Goal: Feedback & Contribution: Contribute content

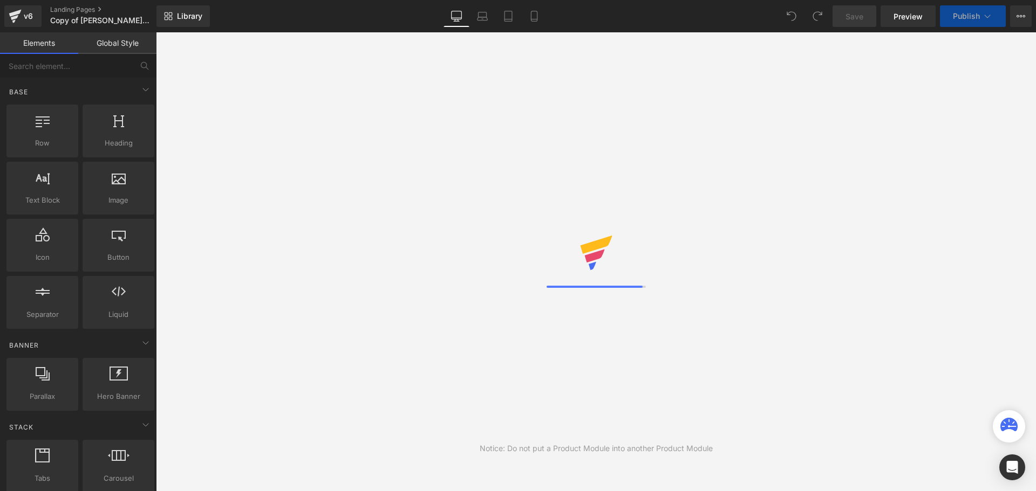
click at [251, 294] on div "Notice: Do not put a Product Module into another Product Module" at bounding box center [596, 261] width 880 height 459
click at [513, 125] on header "検索 サイトナビゲーション TOPICS 商品一覧 キッチン収納 ダイニングテーブル　チェア [GEOGRAPHIC_DATA] ベッド・マットレス 無垢一枚…" at bounding box center [596, 102] width 880 height 64
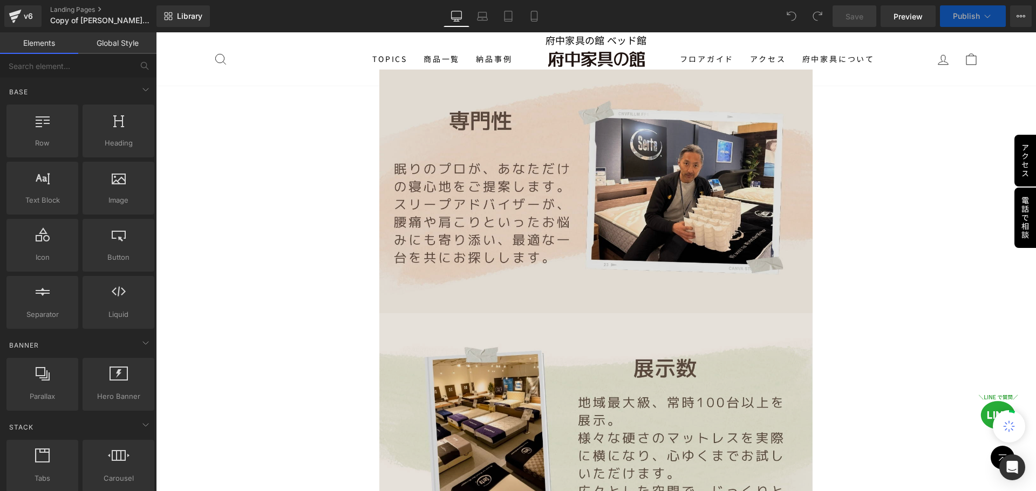
scroll to position [647, 0]
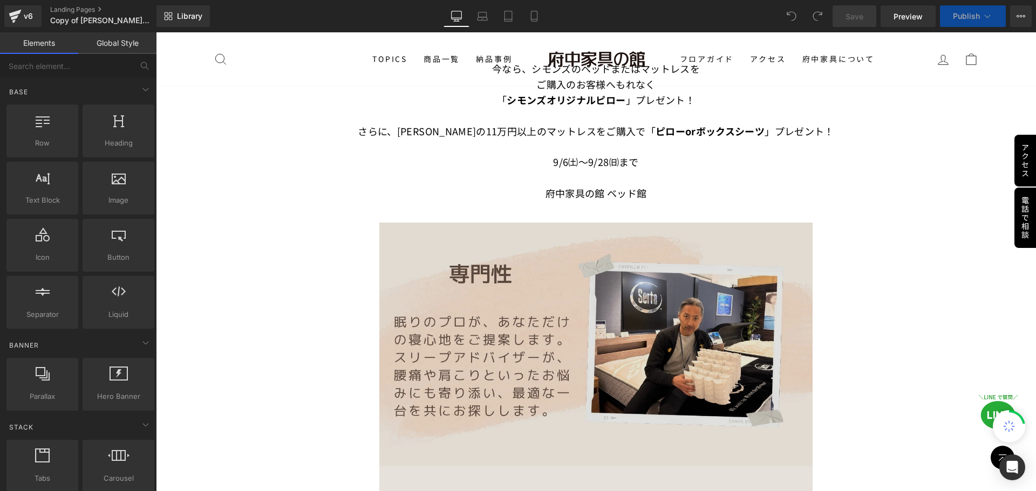
drag, startPoint x: 606, startPoint y: 293, endPoint x: 603, endPoint y: 288, distance: 6.6
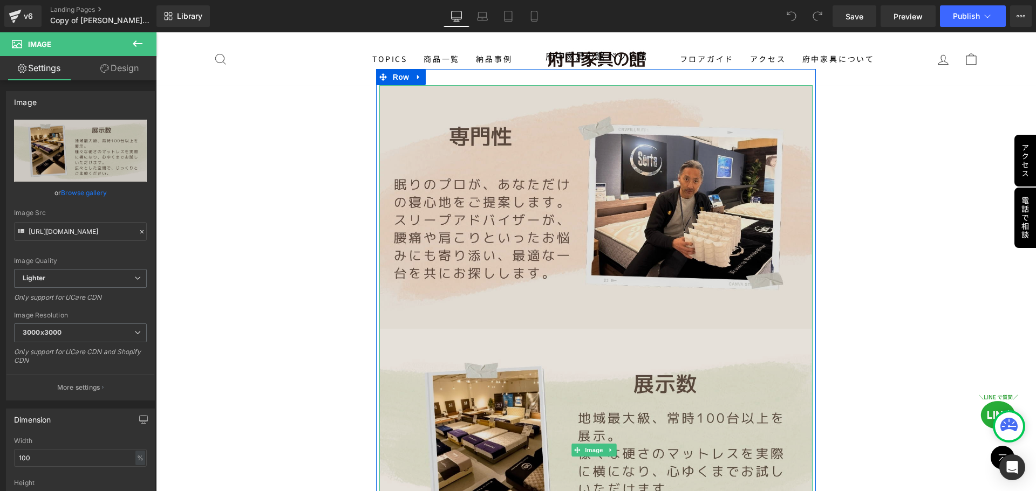
scroll to position [863, 0]
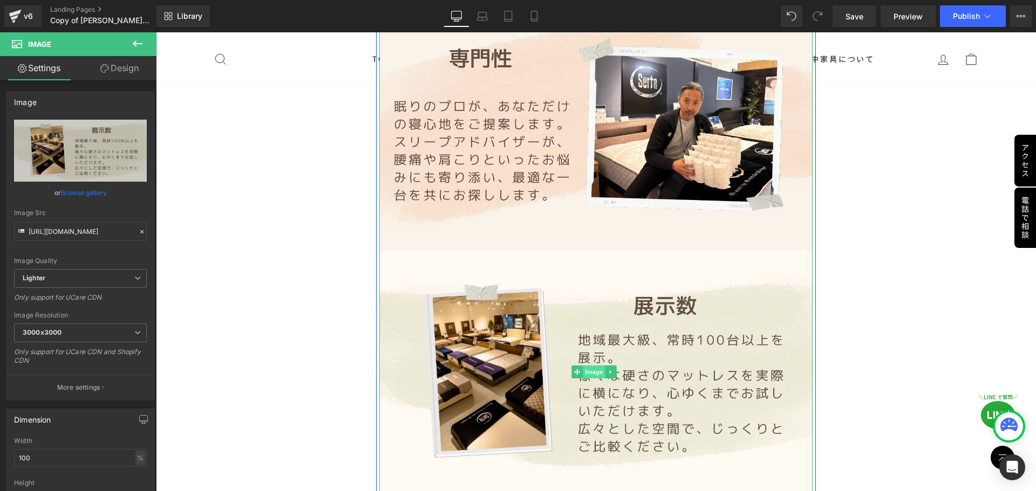
click at [513, 366] on span "Image" at bounding box center [594, 372] width 23 height 13
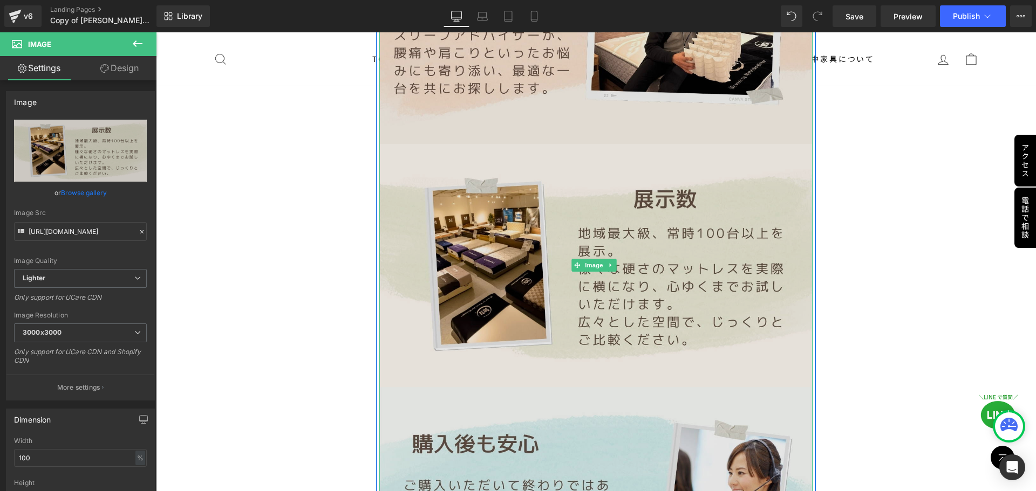
scroll to position [971, 0]
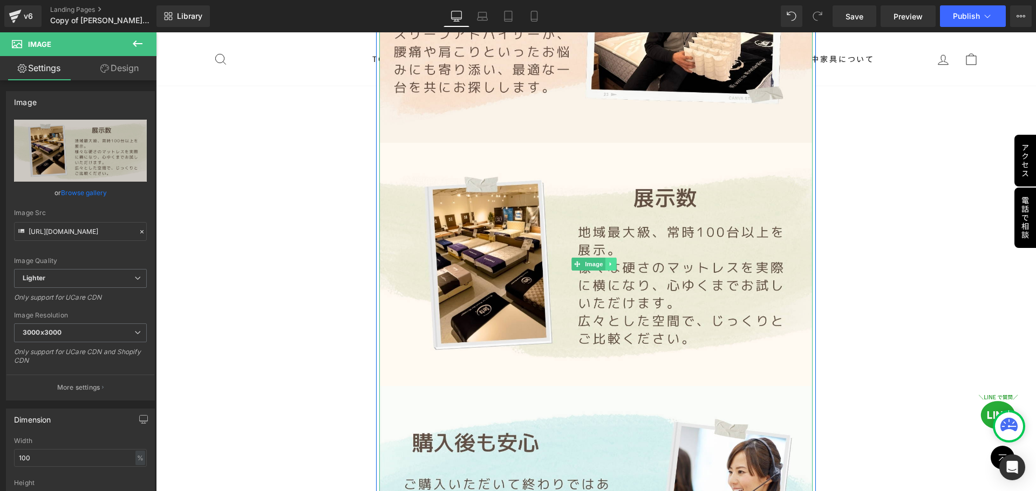
click at [513, 261] on icon at bounding box center [610, 264] width 6 height 6
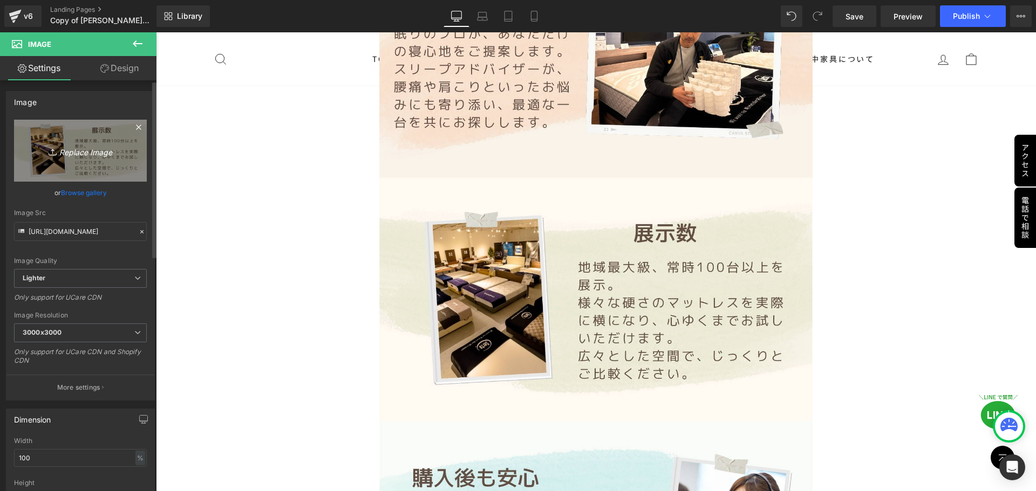
scroll to position [917, 0]
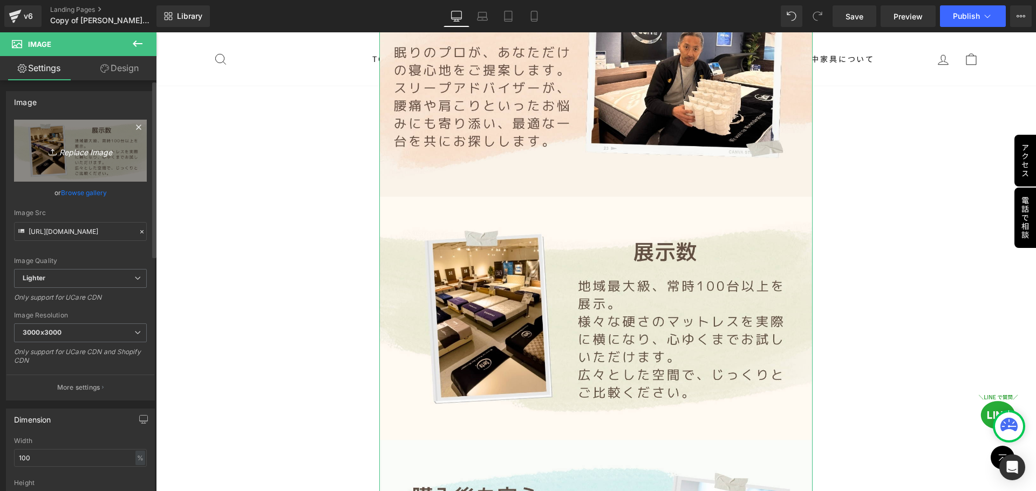
click at [81, 152] on icon "Replace Image" at bounding box center [80, 150] width 86 height 13
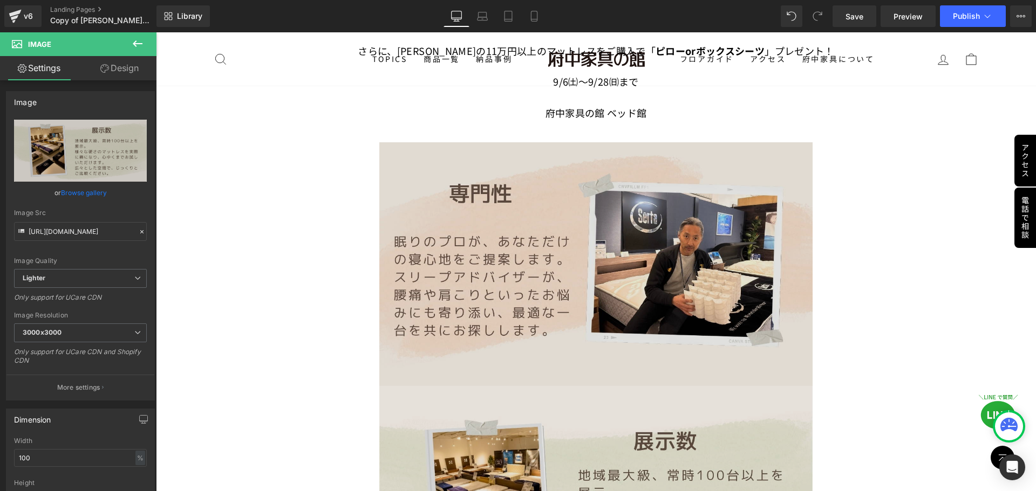
scroll to position [676, 0]
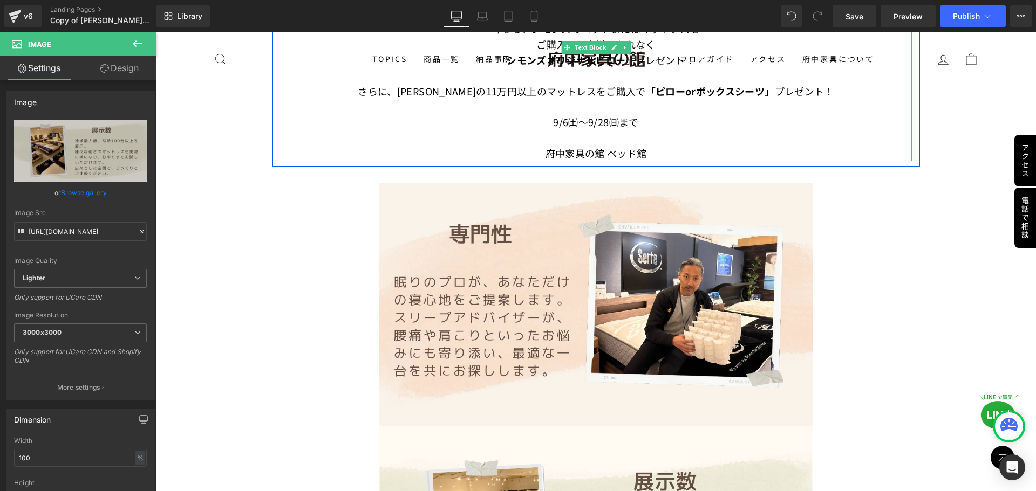
click at [513, 120] on font "9/6㈯～9/28㈰まで" at bounding box center [595, 122] width 85 height 14
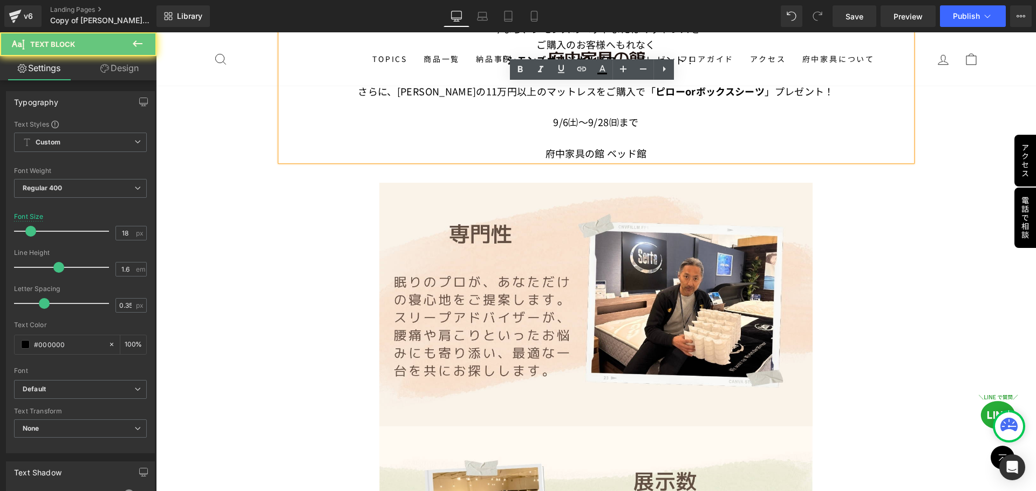
click at [513, 120] on font "9/6㈯～9/28㈰まで" at bounding box center [595, 122] width 85 height 14
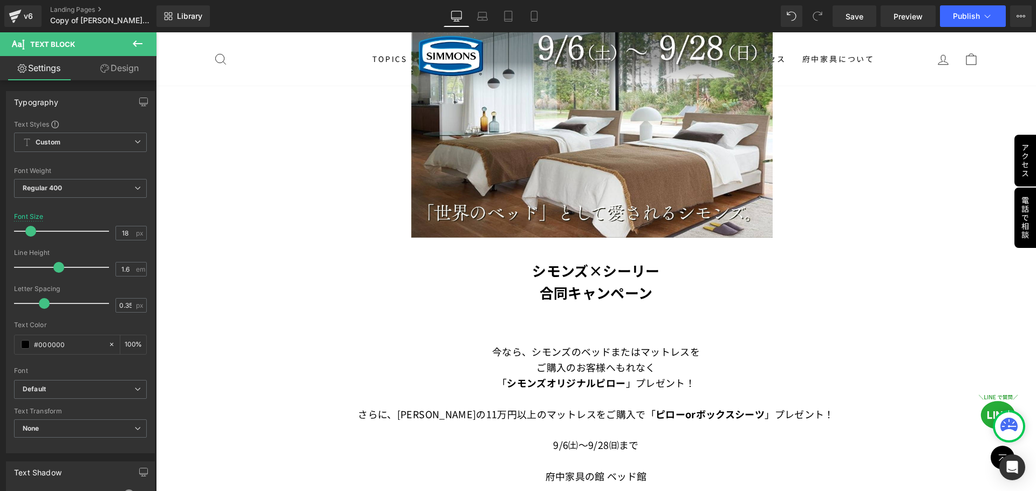
scroll to position [353, 0]
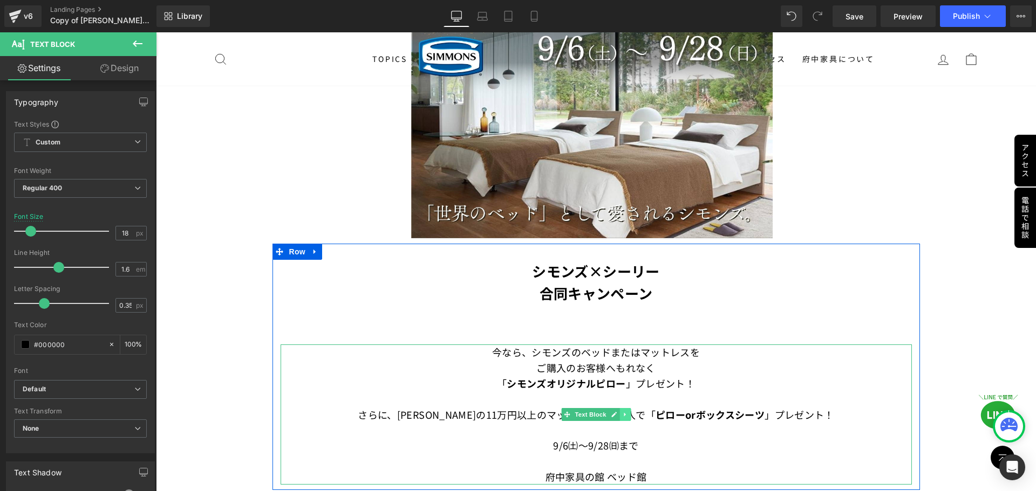
click at [513, 378] on icon at bounding box center [625, 415] width 6 height 6
click at [513, 378] on icon at bounding box center [619, 415] width 6 height 6
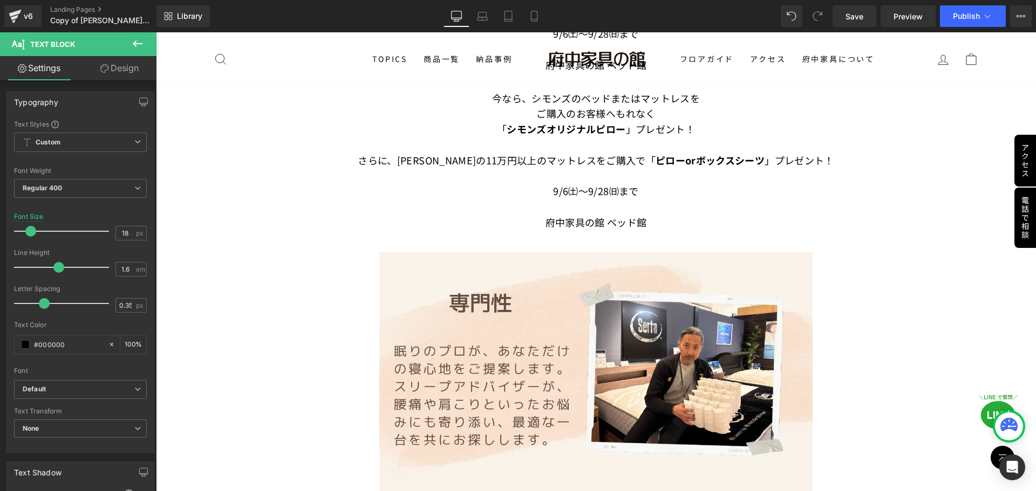
scroll to position [776, 0]
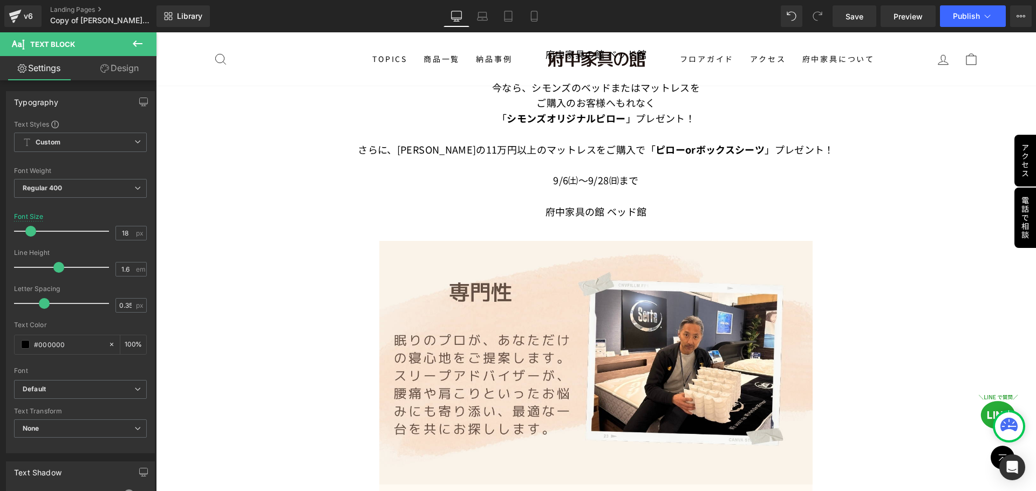
click at [513, 174] on font "9/6㈯～9/28㈰まで" at bounding box center [595, 180] width 85 height 14
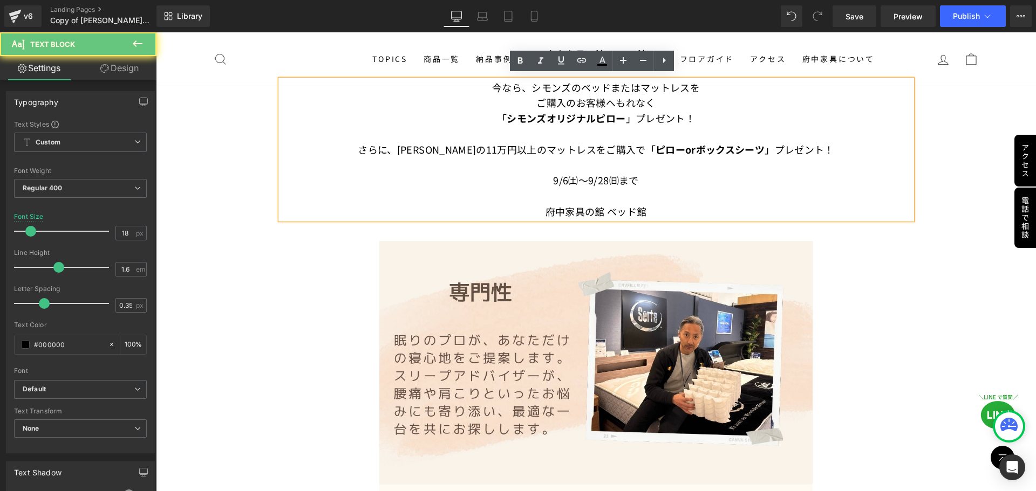
click at [513, 166] on p at bounding box center [595, 166] width 631 height 16
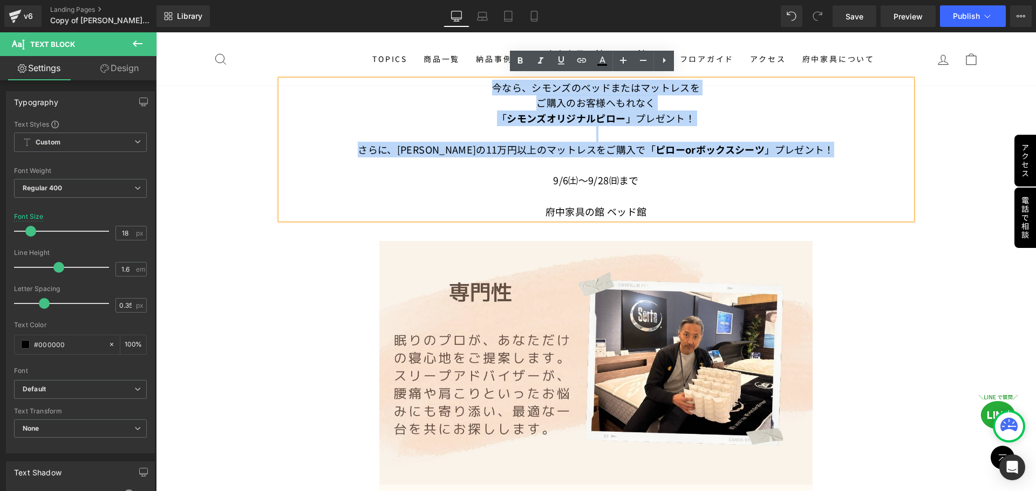
drag, startPoint x: 811, startPoint y: 156, endPoint x: 488, endPoint y: 84, distance: 331.1
click at [488, 84] on div "今なら、 シモンズのベッドまたはマットレスを ご購入のお客様へ もれなく 「 シモンズオリジナルピロー 」プレゼント！ さらに、[PERSON_NAME]の1…" at bounding box center [595, 150] width 631 height 140
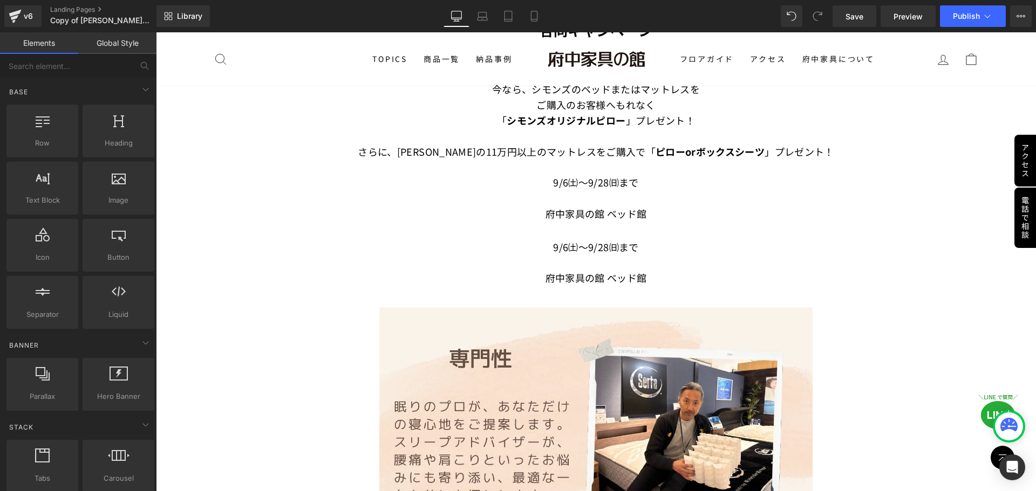
scroll to position [614, 0]
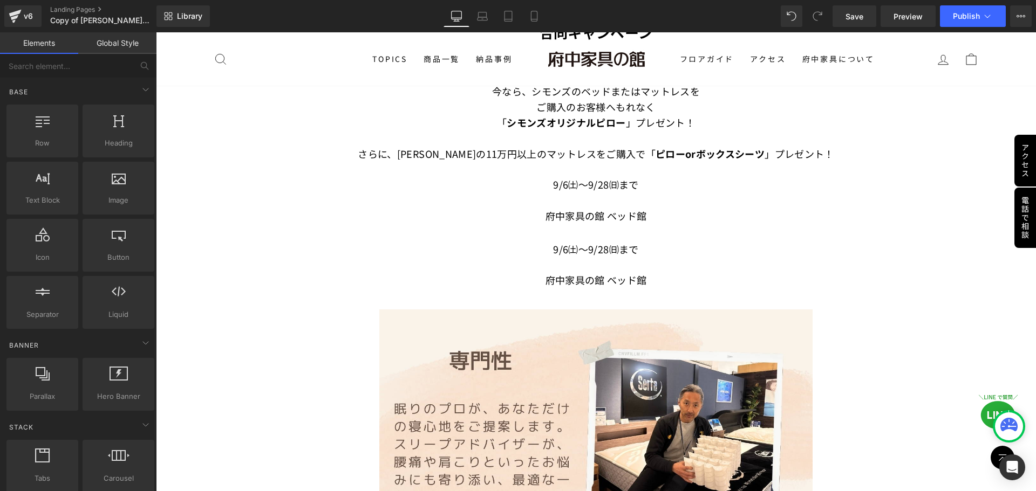
click at [513, 193] on p at bounding box center [595, 201] width 631 height 16
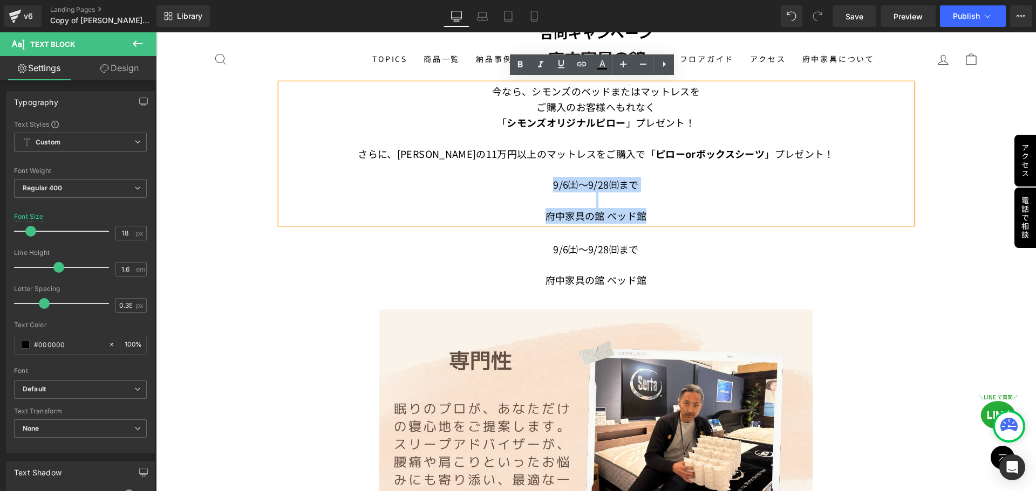
drag, startPoint x: 648, startPoint y: 206, endPoint x: 544, endPoint y: 181, distance: 107.0
click at [513, 181] on div "今なら、 シモンズのベッドまたはマットレスを ご購入のお客様へ もれなく 「 シモンズオリジナルピロー 」プレゼント！ さらに、[PERSON_NAME]の1…" at bounding box center [595, 154] width 631 height 140
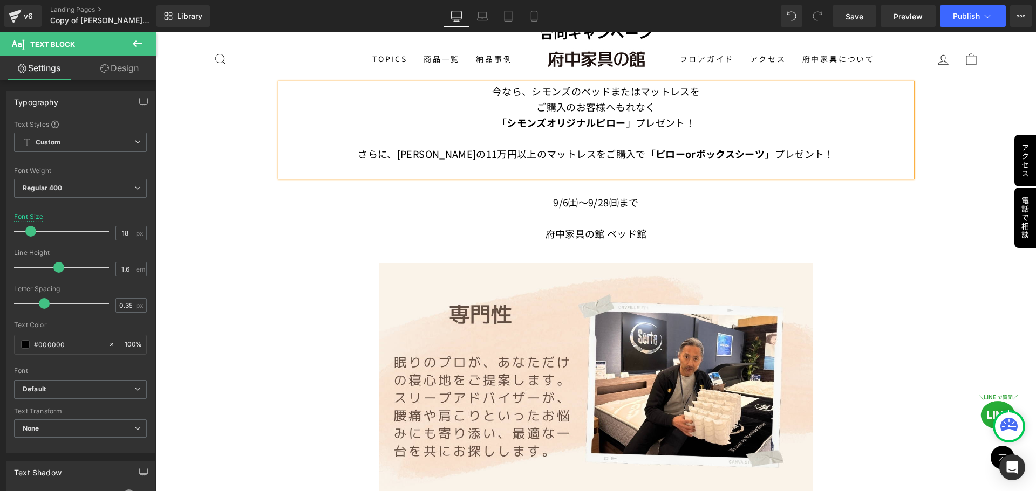
click at [513, 202] on span "9/6㈯～9/28㈰まで" at bounding box center [595, 202] width 85 height 14
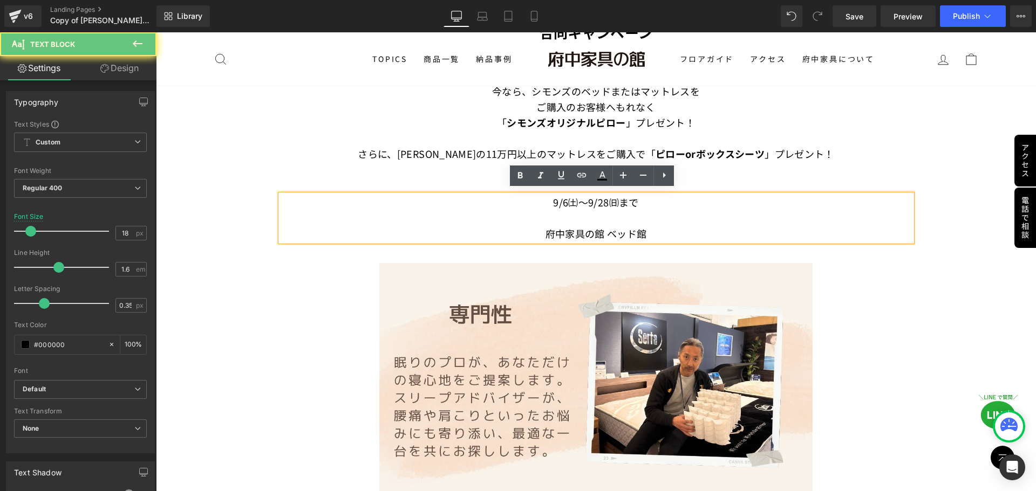
click at [513, 200] on span "9/6㈯～9/28㈰まで" at bounding box center [595, 202] width 85 height 14
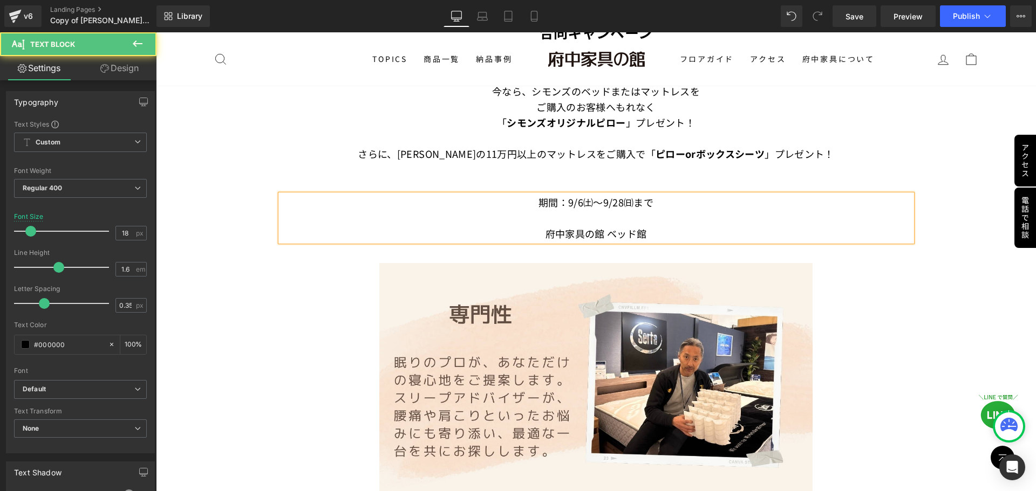
click at [513, 228] on font "府中家具の館 ベッド館" at bounding box center [595, 234] width 101 height 14
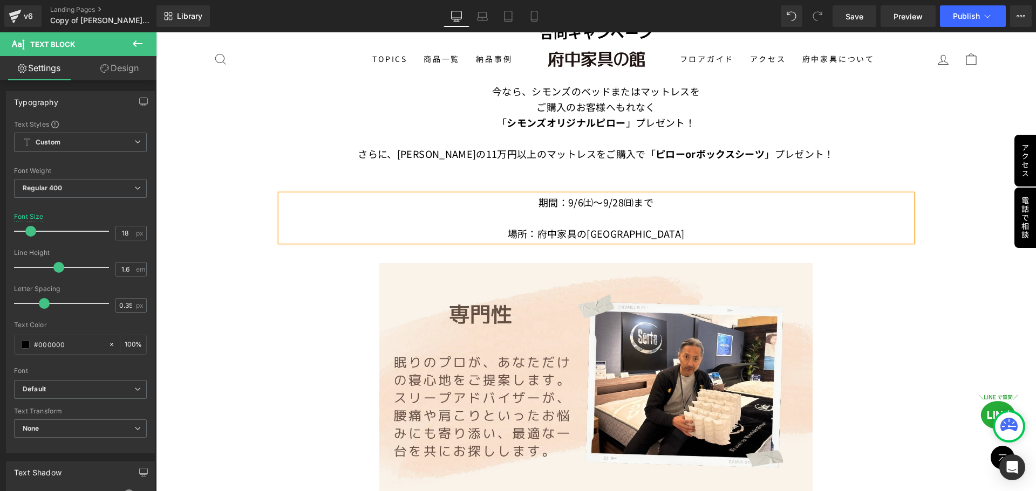
click at [513, 228] on font "場所：府中家具の[GEOGRAPHIC_DATA]" at bounding box center [596, 234] width 177 height 14
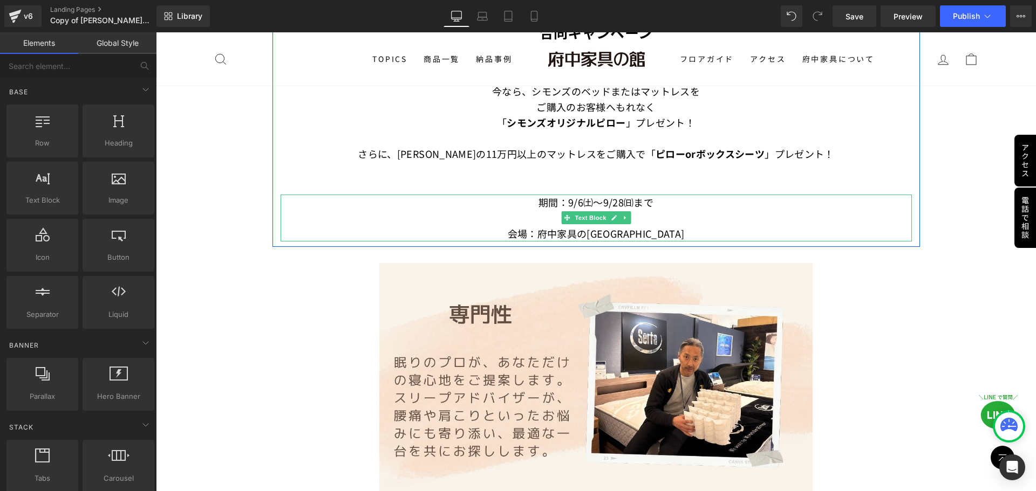
click at [513, 239] on div at bounding box center [595, 240] width 631 height 3
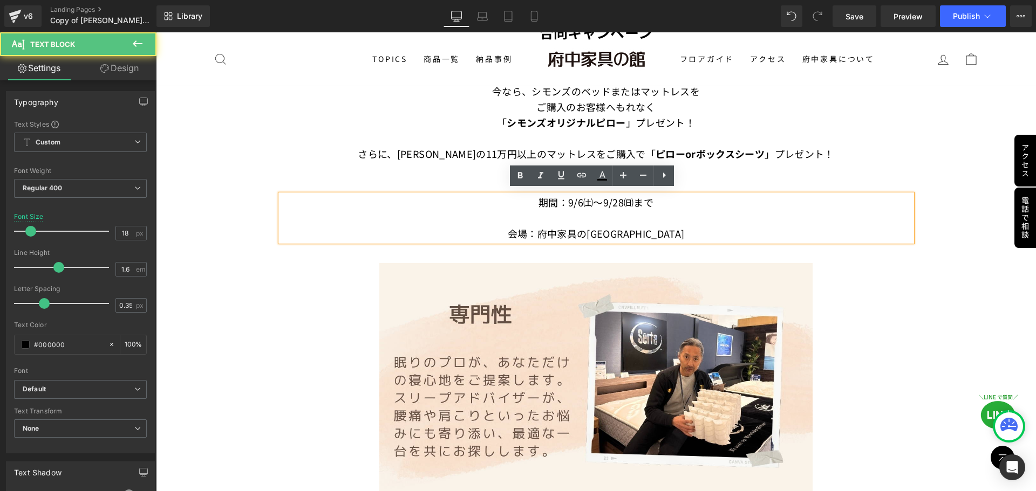
click at [513, 229] on font "会場：府中家具の[GEOGRAPHIC_DATA]" at bounding box center [596, 234] width 177 height 14
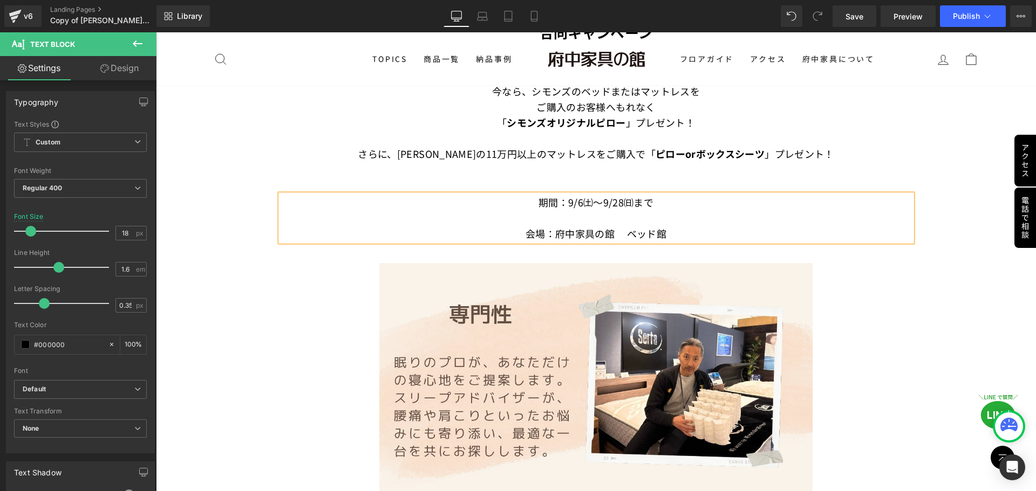
click at [513, 228] on p "会場：府中家具の館　 ベッド館" at bounding box center [595, 234] width 631 height 16
click at [513, 228] on font "会場：府中家具の館　 ベッド館" at bounding box center [595, 234] width 141 height 14
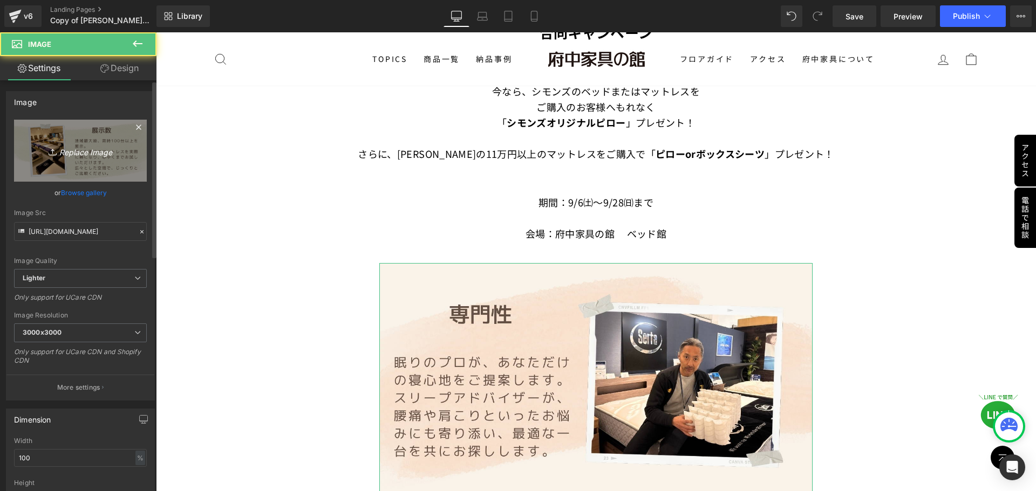
click at [62, 147] on icon "Replace Image" at bounding box center [80, 150] width 86 height 13
type input "C:\fakepath\まずは当店へ.png"
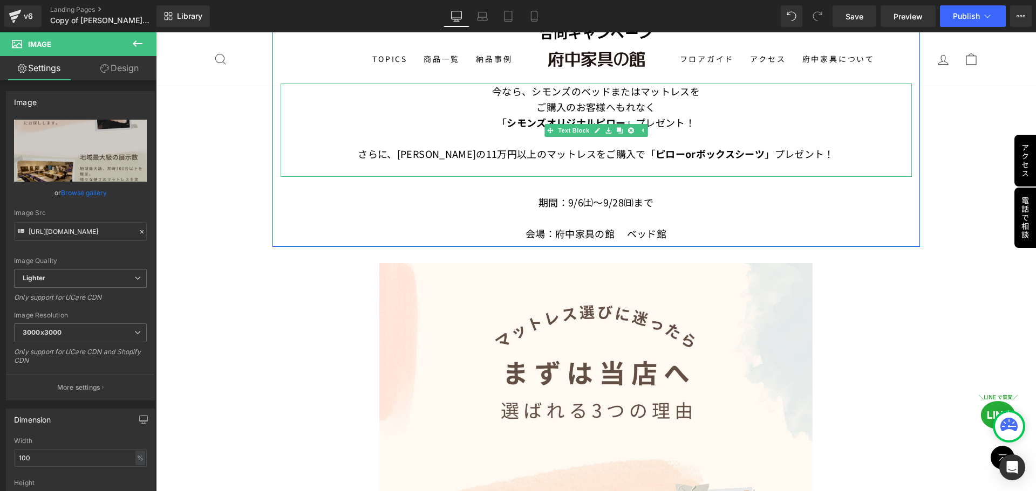
drag, startPoint x: 421, startPoint y: 153, endPoint x: 404, endPoint y: 151, distance: 16.9
click at [418, 153] on font "さらに、[PERSON_NAME]の11万円以上のマットレスをご購入で" at bounding box center [502, 154] width 288 height 14
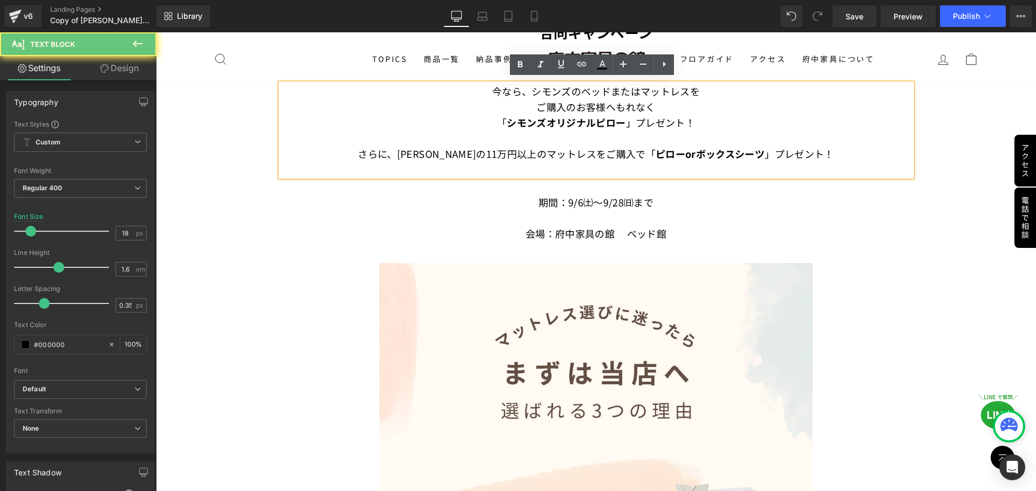
click at [404, 151] on font "さらに、[PERSON_NAME]の11万円以上のマットレスをご購入で" at bounding box center [502, 154] width 288 height 14
click at [405, 151] on font "さらに、[PERSON_NAME]の11万円以上のマットレスをご購入で" at bounding box center [502, 154] width 288 height 14
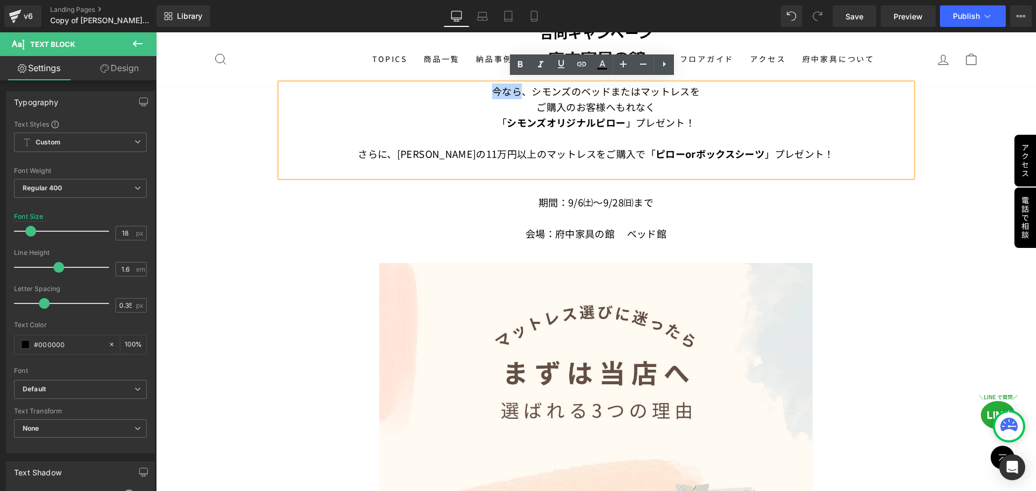
drag, startPoint x: 521, startPoint y: 88, endPoint x: 490, endPoint y: 88, distance: 30.7
click at [492, 88] on font "今なら、" at bounding box center [511, 91] width 39 height 14
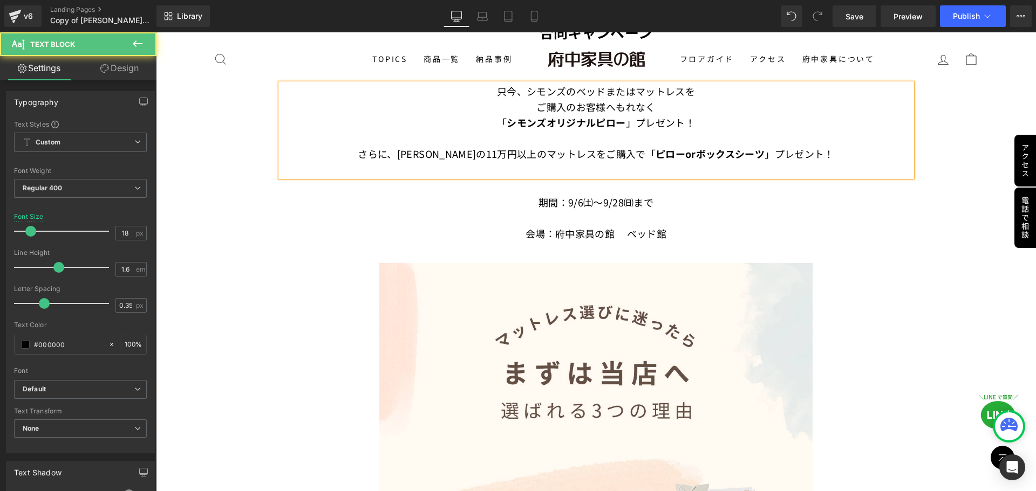
click at [513, 89] on font "シモンズのベッドまたはマットレスを" at bounding box center [610, 91] width 168 height 14
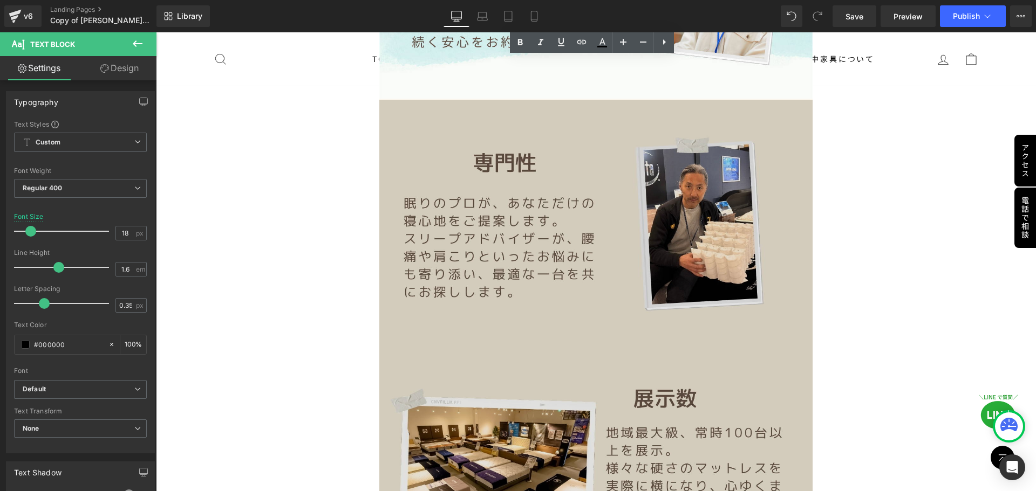
scroll to position [1693, 0]
click at [513, 298] on img at bounding box center [596, 464] width 434 height 731
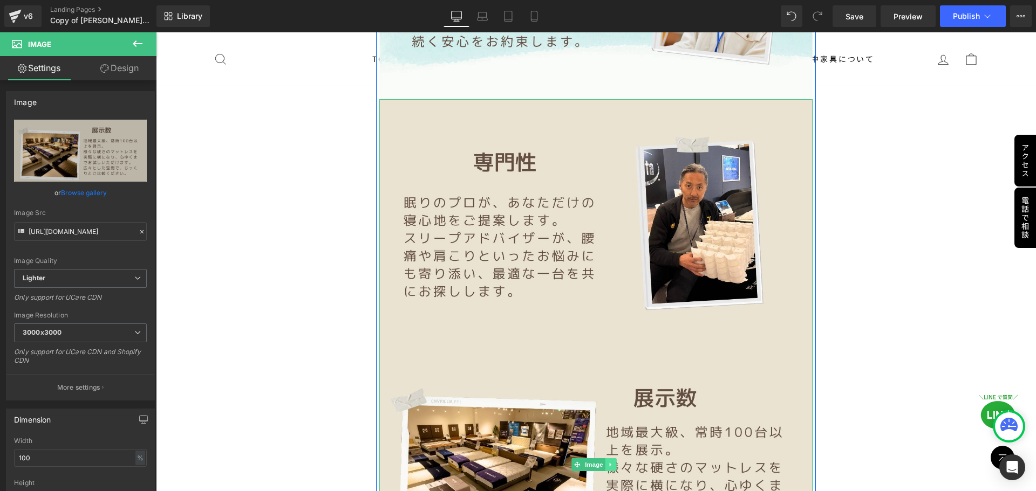
click at [513, 378] on icon at bounding box center [610, 465] width 6 height 6
click at [513, 378] on icon at bounding box center [616, 465] width 6 height 6
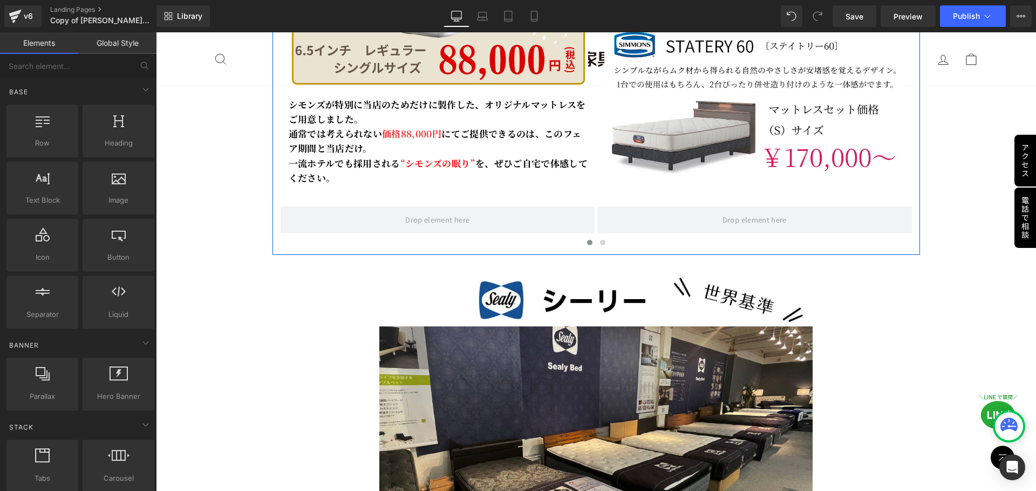
scroll to position [2610, 0]
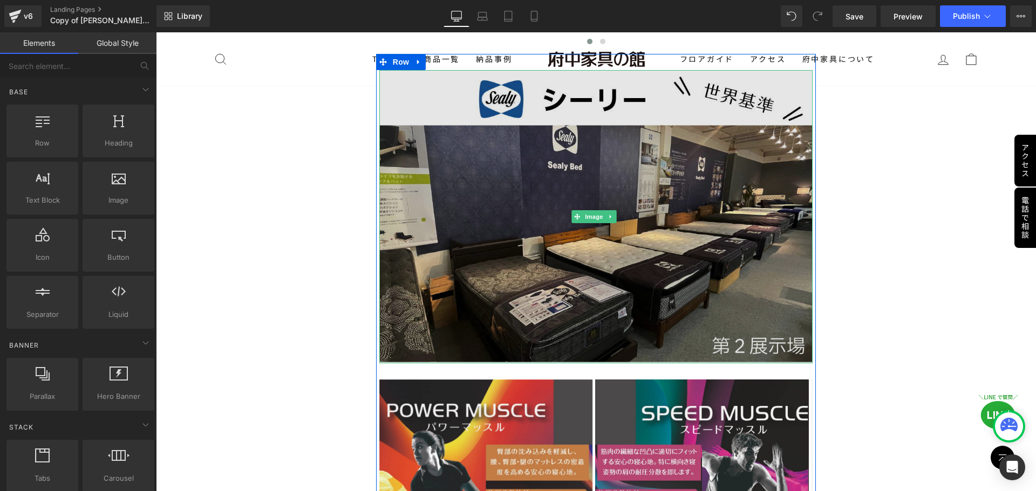
click at [513, 303] on img at bounding box center [596, 216] width 434 height 293
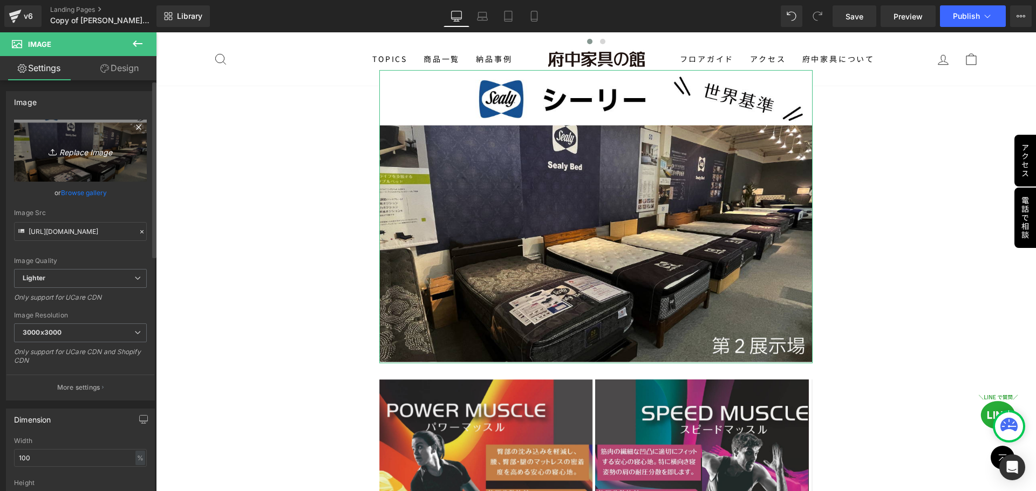
click at [74, 155] on icon "Replace Image" at bounding box center [80, 150] width 86 height 13
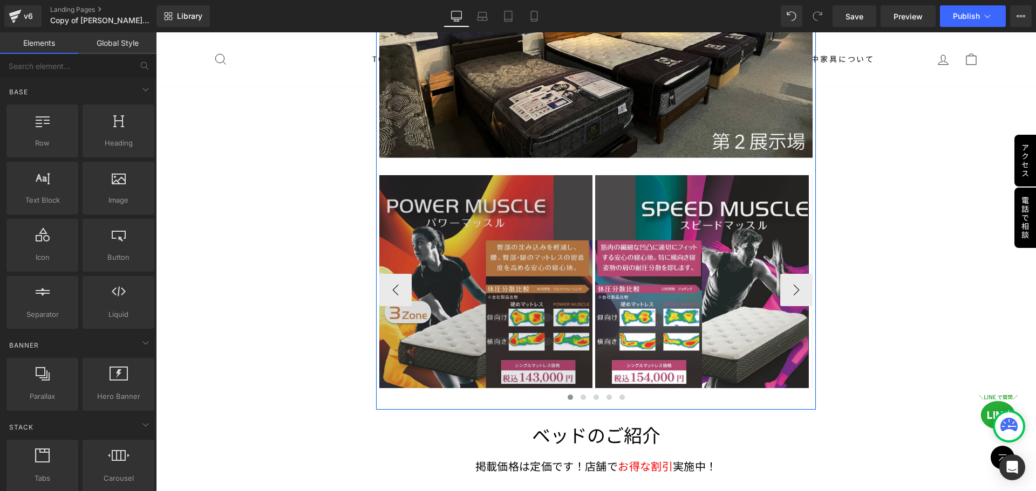
scroll to position [2879, 0]
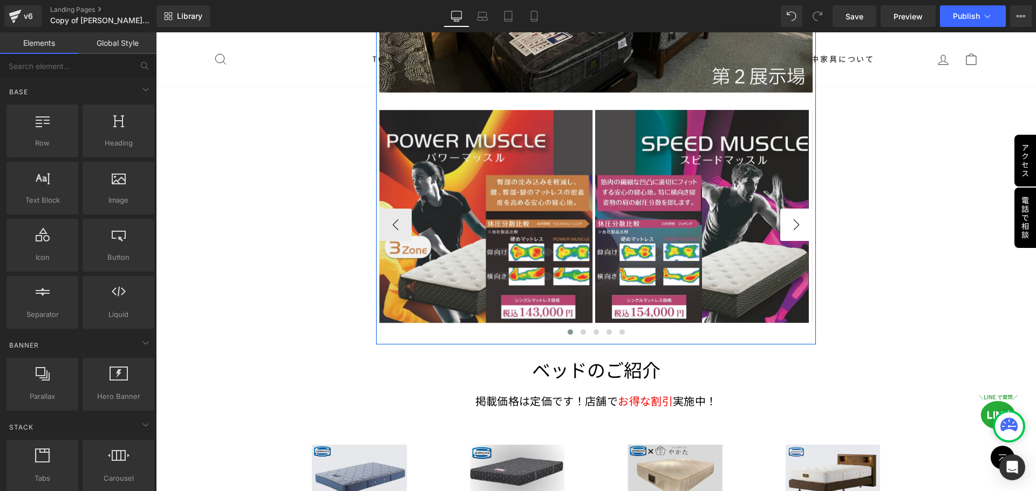
click at [513, 212] on button "›" at bounding box center [796, 225] width 32 height 32
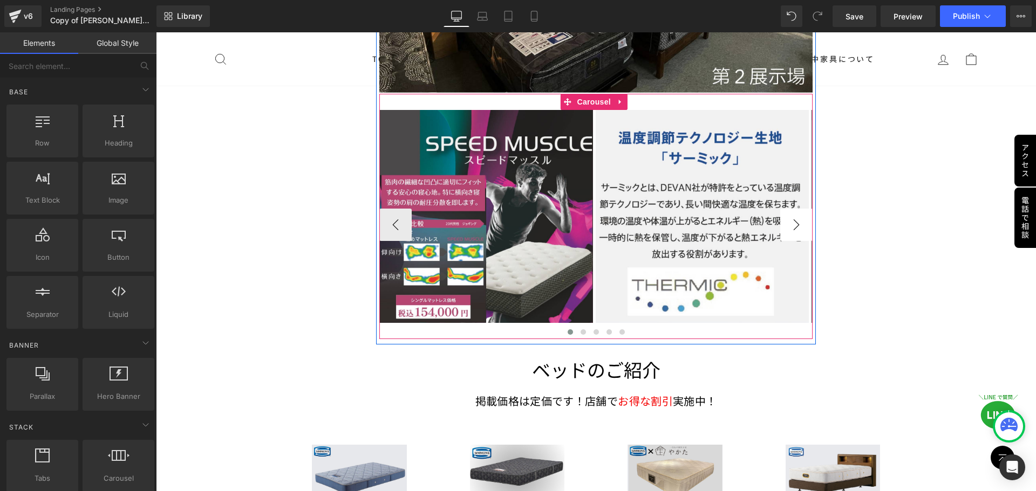
click at [513, 211] on button "›" at bounding box center [796, 225] width 32 height 32
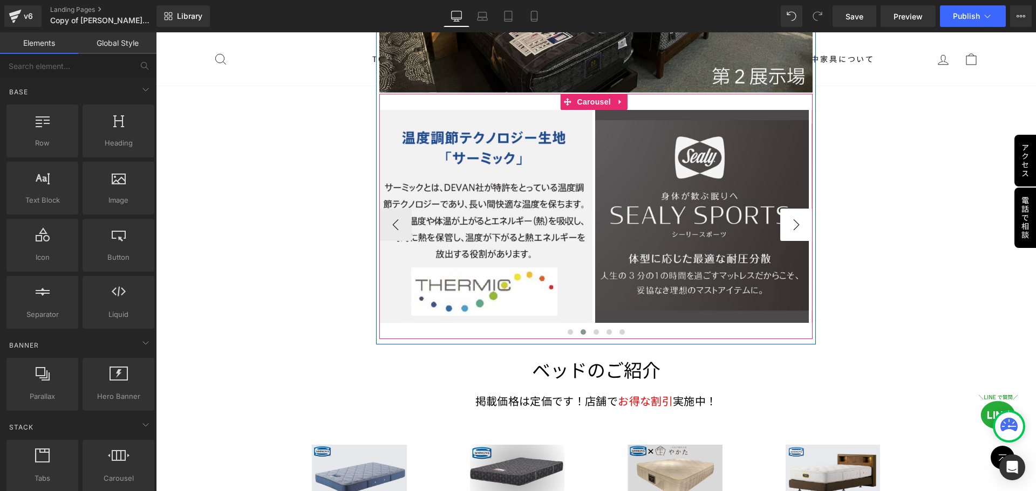
click at [513, 211] on button "›" at bounding box center [796, 225] width 32 height 32
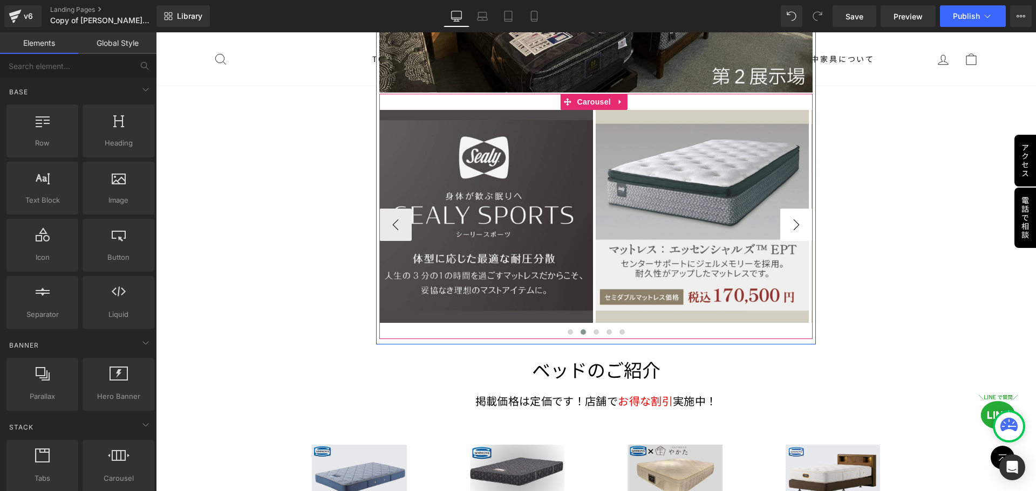
click at [513, 211] on button "›" at bounding box center [796, 225] width 32 height 32
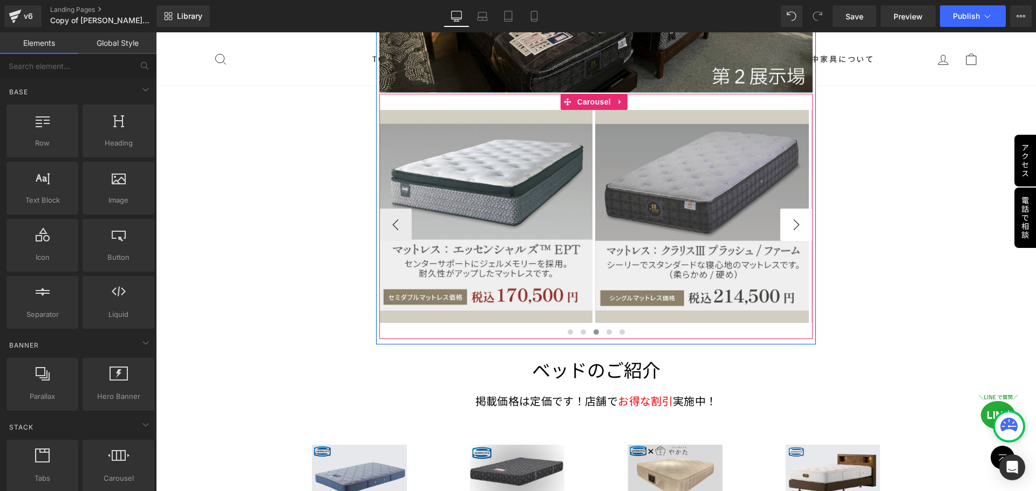
click at [513, 211] on button "›" at bounding box center [796, 225] width 32 height 32
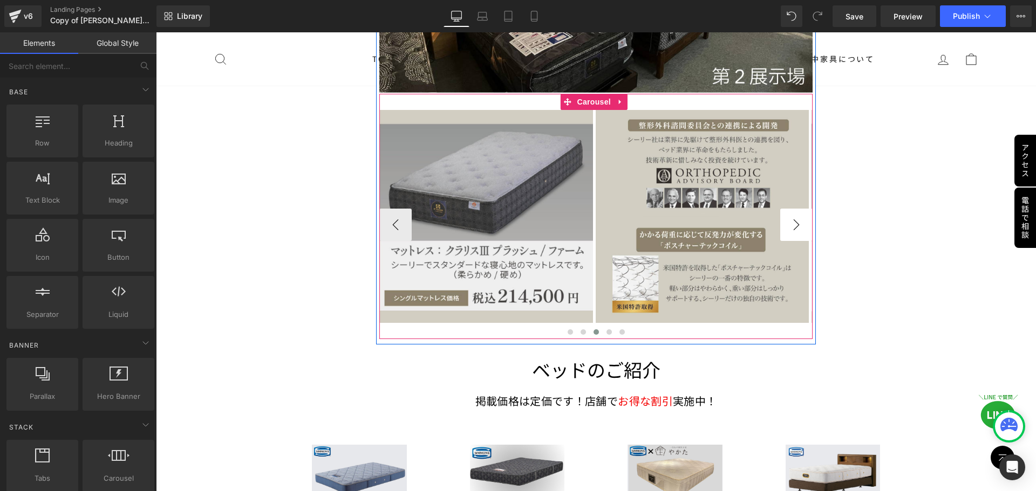
click at [513, 211] on button "›" at bounding box center [796, 225] width 32 height 32
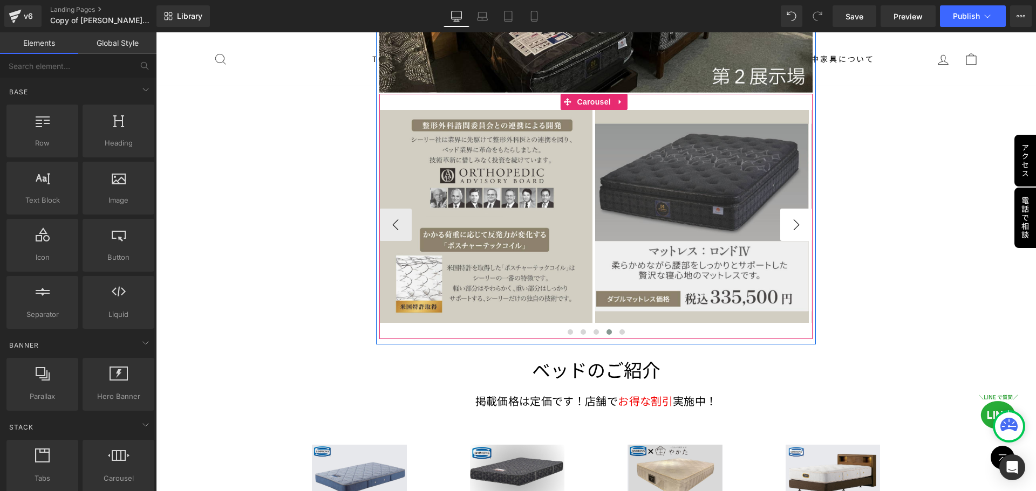
click at [513, 211] on button "›" at bounding box center [796, 225] width 32 height 32
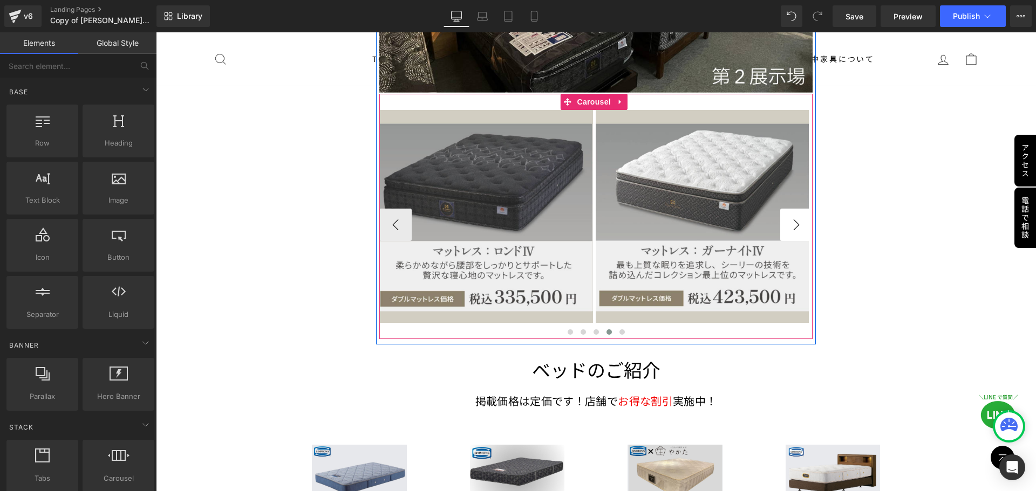
click at [513, 211] on button "›" at bounding box center [796, 225] width 32 height 32
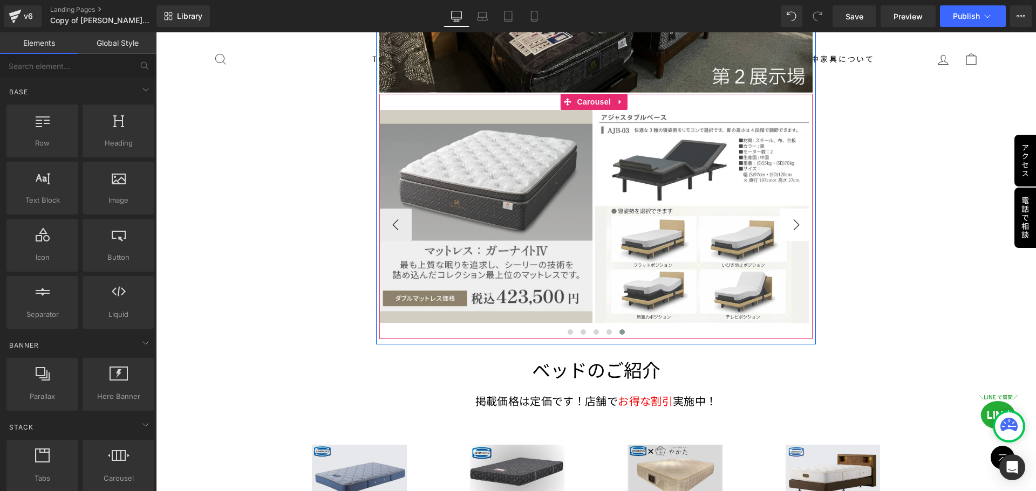
click at [513, 211] on button "›" at bounding box center [796, 225] width 32 height 32
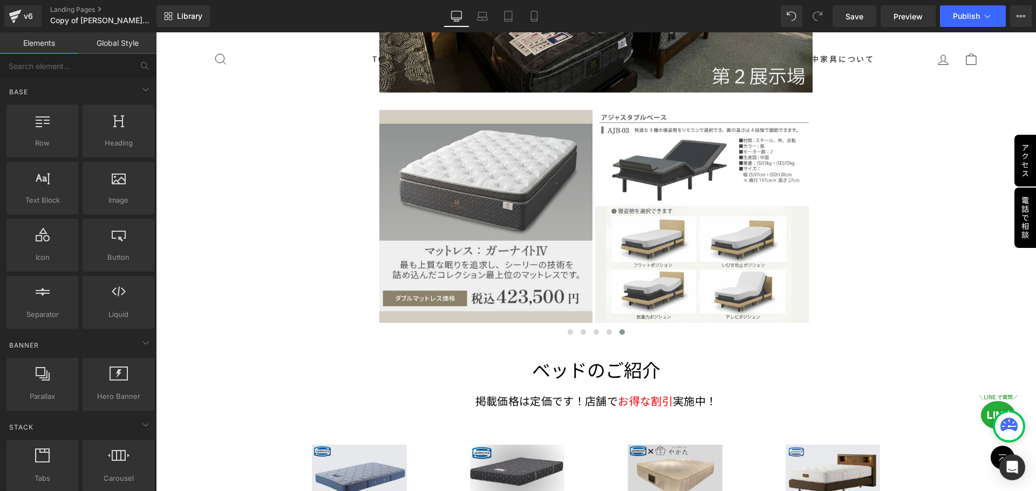
click at [513, 196] on div "Image Row シモンズ×シーリー 合同キャンペーン Text Block 只今、 シモンズのベッドまたはマットレスを ご購入のお客様へ もれなく 「 シ…" at bounding box center [596, 256] width 880 height 6025
click at [513, 17] on span "Publish" at bounding box center [966, 16] width 27 height 9
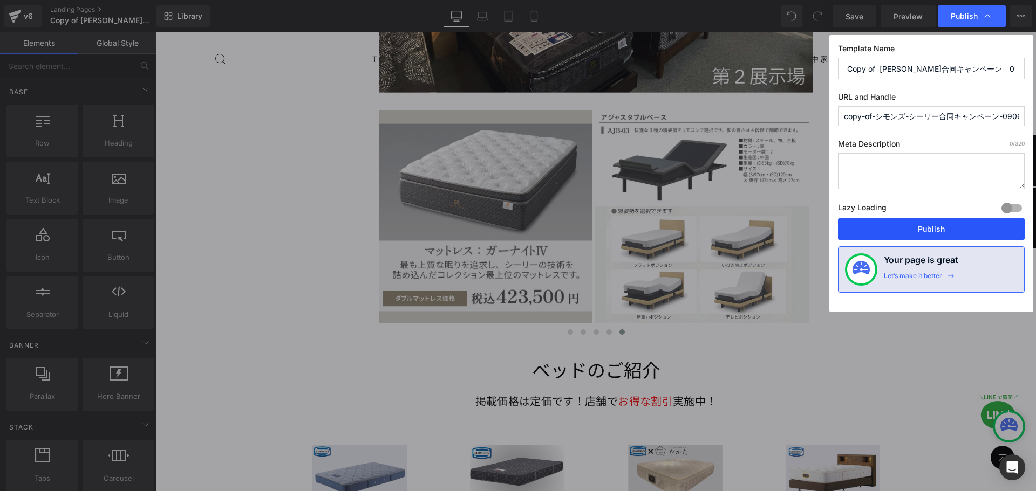
drag, startPoint x: 934, startPoint y: 227, endPoint x: 874, endPoint y: 47, distance: 189.5
click at [513, 227] on button "Publish" at bounding box center [931, 229] width 187 height 22
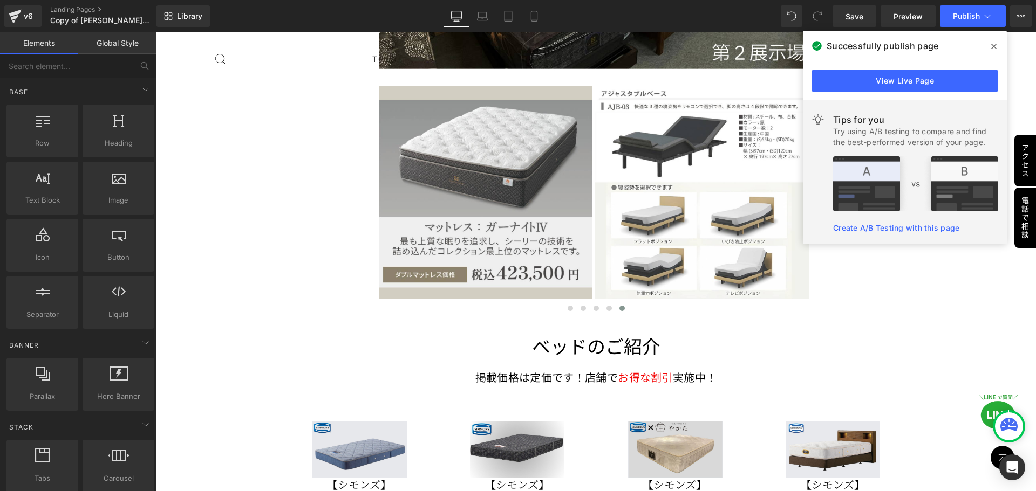
scroll to position [2904, 0]
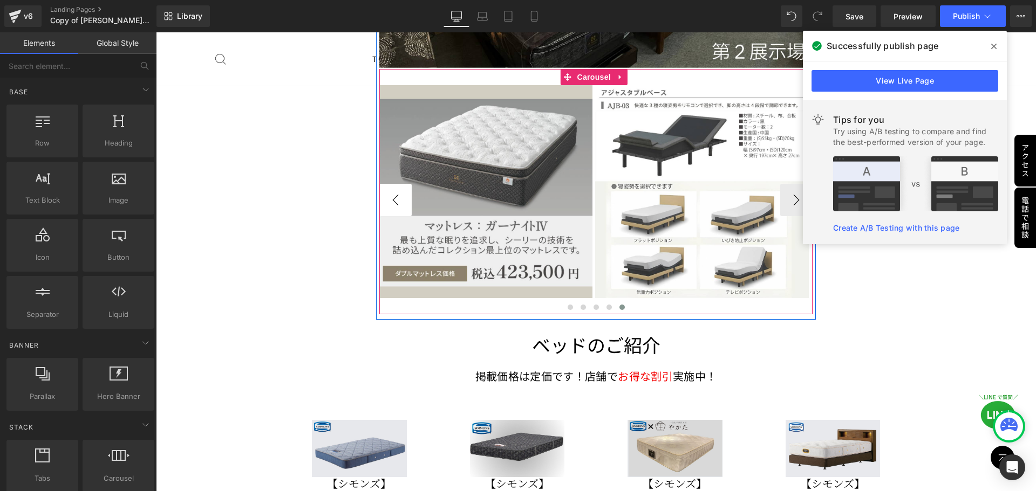
click at [401, 184] on button "‹" at bounding box center [395, 200] width 32 height 32
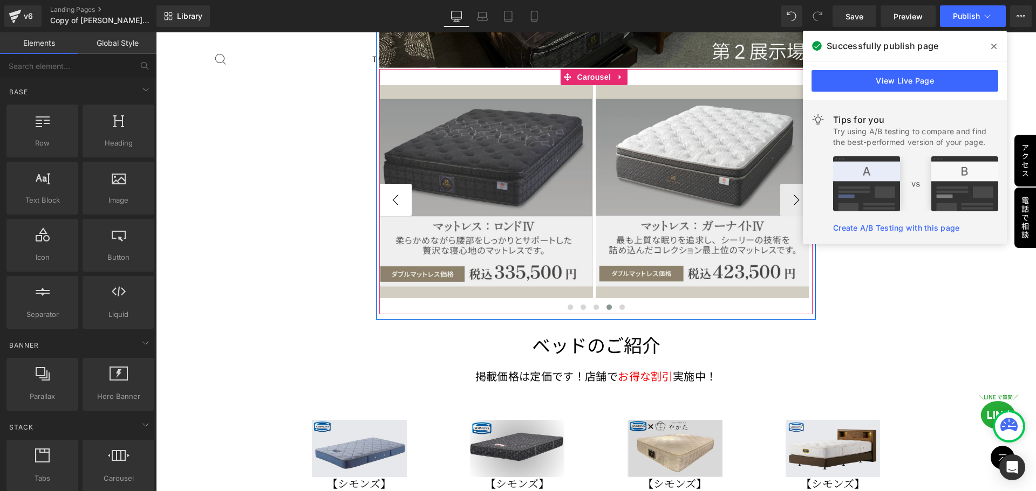
click at [401, 184] on button "‹" at bounding box center [395, 200] width 32 height 32
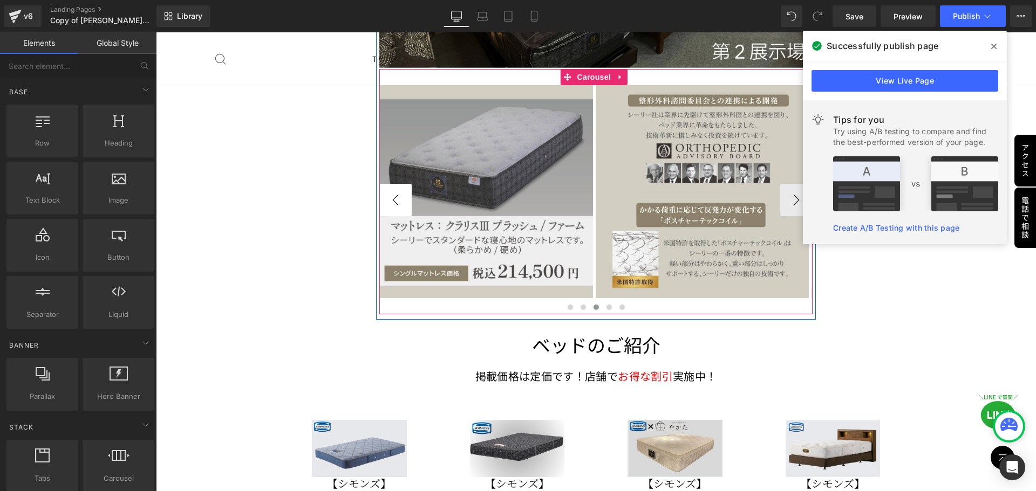
click at [401, 184] on button "‹" at bounding box center [395, 200] width 32 height 32
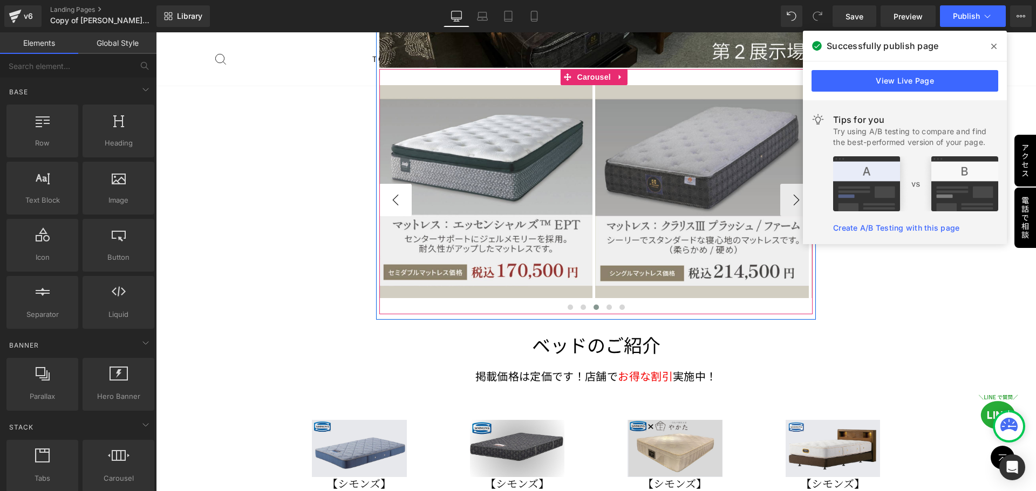
click at [401, 184] on button "‹" at bounding box center [395, 200] width 32 height 32
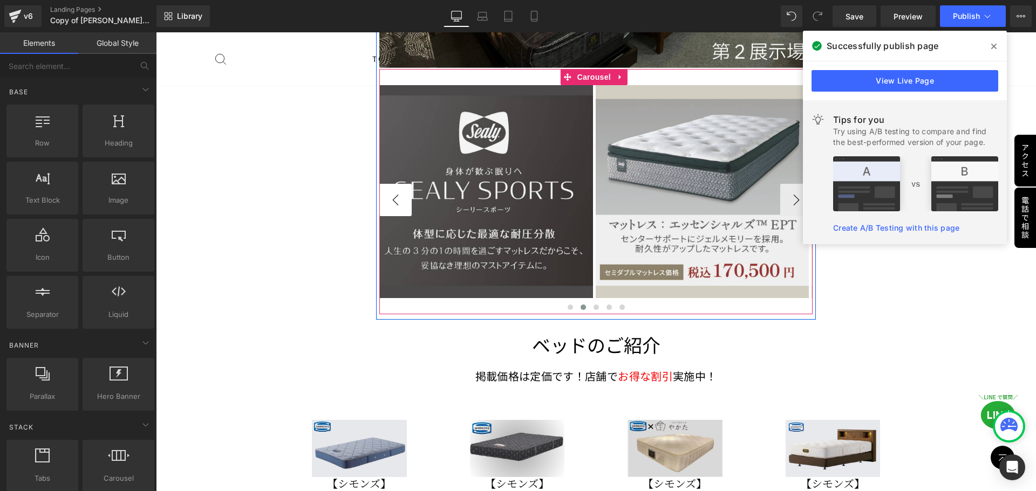
click at [401, 184] on button "‹" at bounding box center [395, 200] width 32 height 32
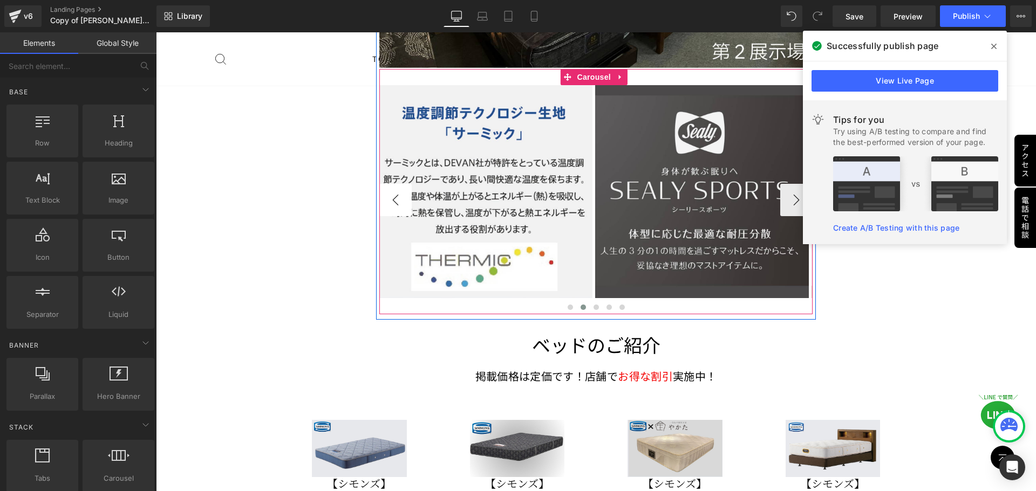
click at [401, 184] on button "‹" at bounding box center [395, 200] width 32 height 32
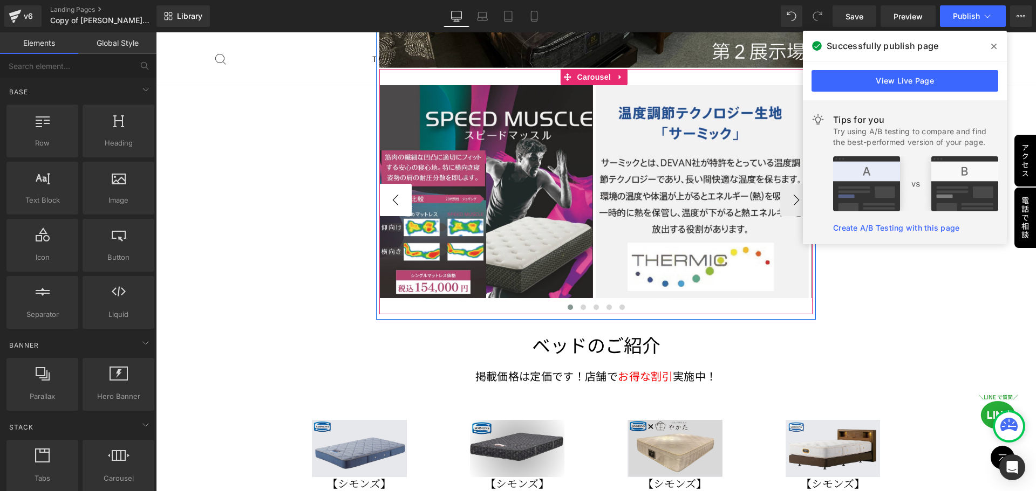
click at [399, 184] on button "‹" at bounding box center [395, 200] width 32 height 32
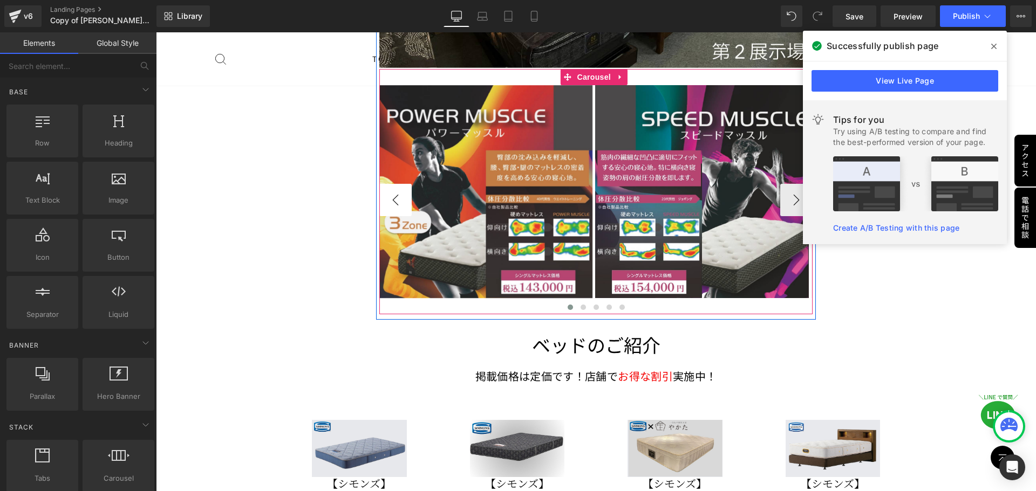
click at [399, 184] on button "‹" at bounding box center [395, 200] width 32 height 32
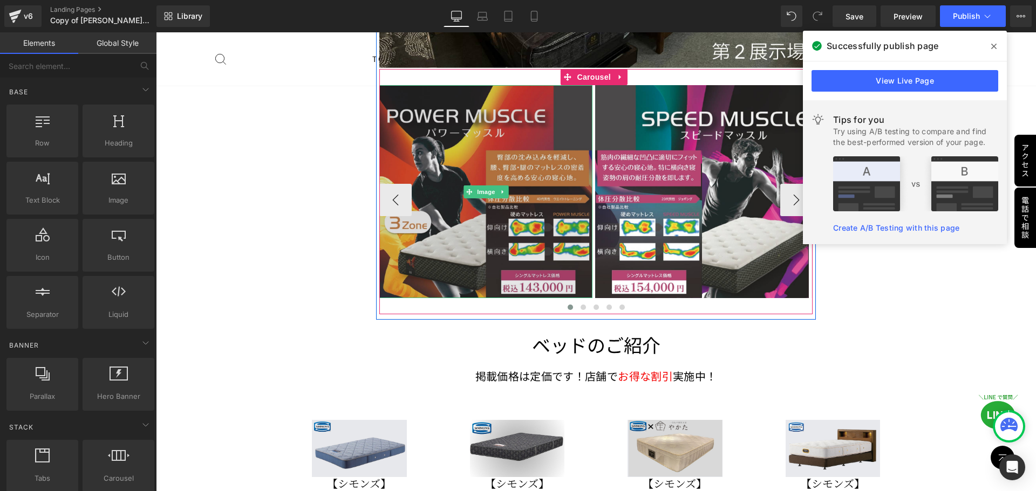
click at [491, 187] on img at bounding box center [486, 192] width 214 height 214
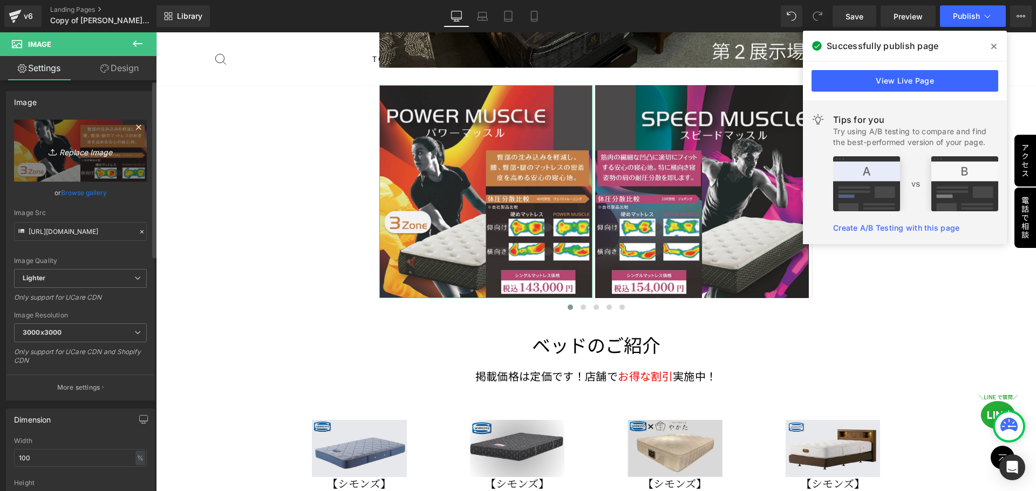
click at [62, 149] on icon "Replace Image" at bounding box center [80, 150] width 86 height 13
type input "C:\fakepath\シーリーベッドキャンペーン (8).png"
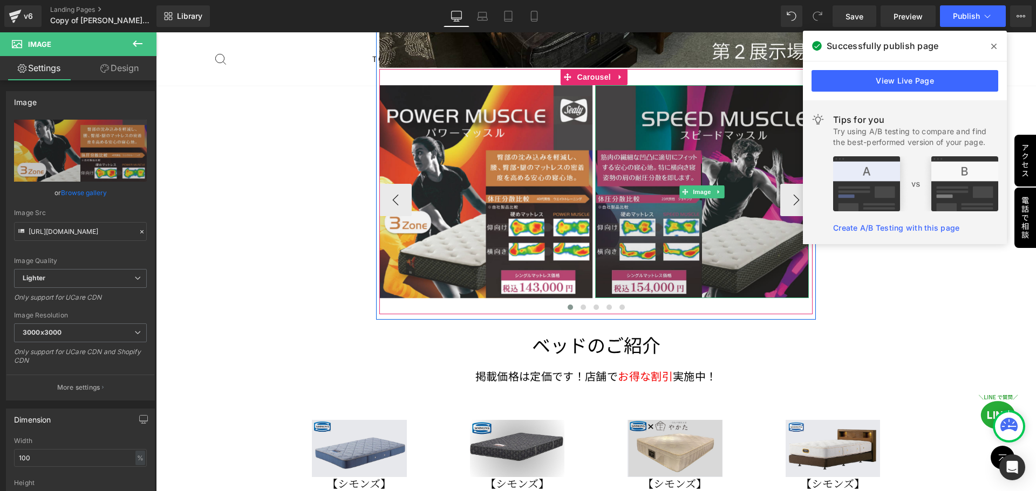
click at [513, 206] on img at bounding box center [702, 192] width 214 height 214
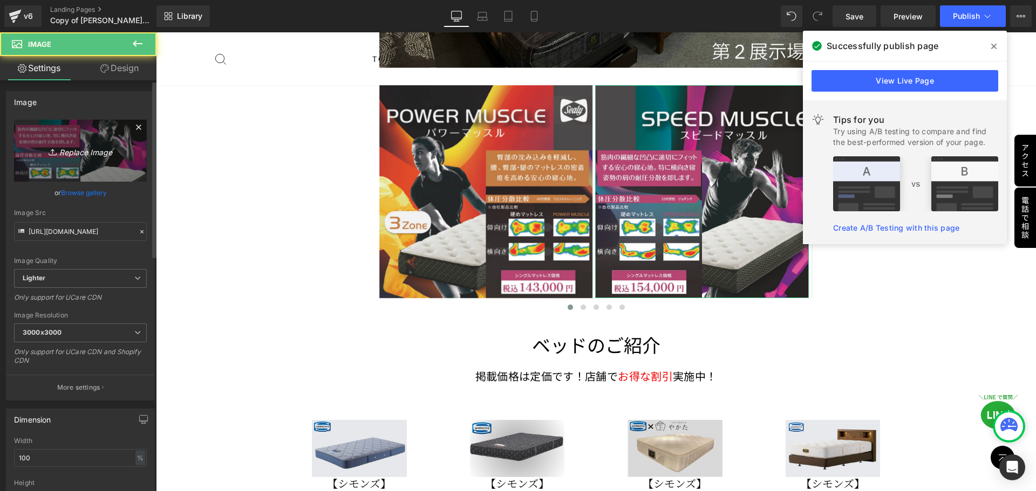
click at [97, 150] on icon "Replace Image" at bounding box center [80, 150] width 86 height 13
type input "C:\fakepath\シーリーベッドキャンペーン (9).png"
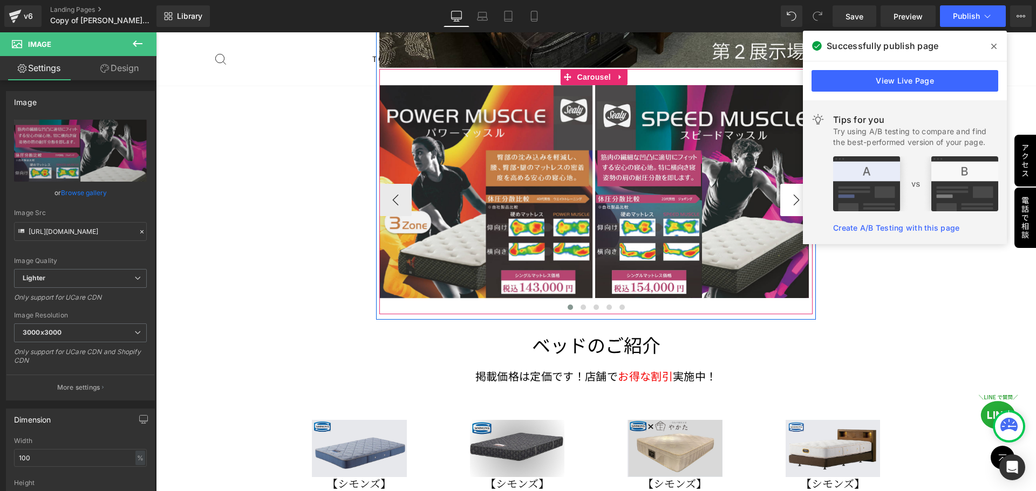
click at [513, 185] on button "›" at bounding box center [796, 200] width 32 height 32
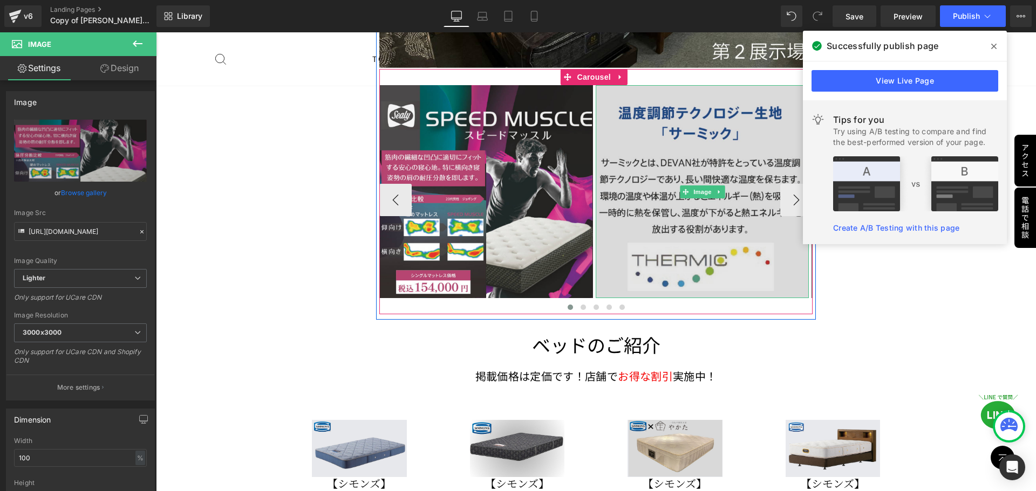
click at [513, 176] on img at bounding box center [703, 192] width 214 height 214
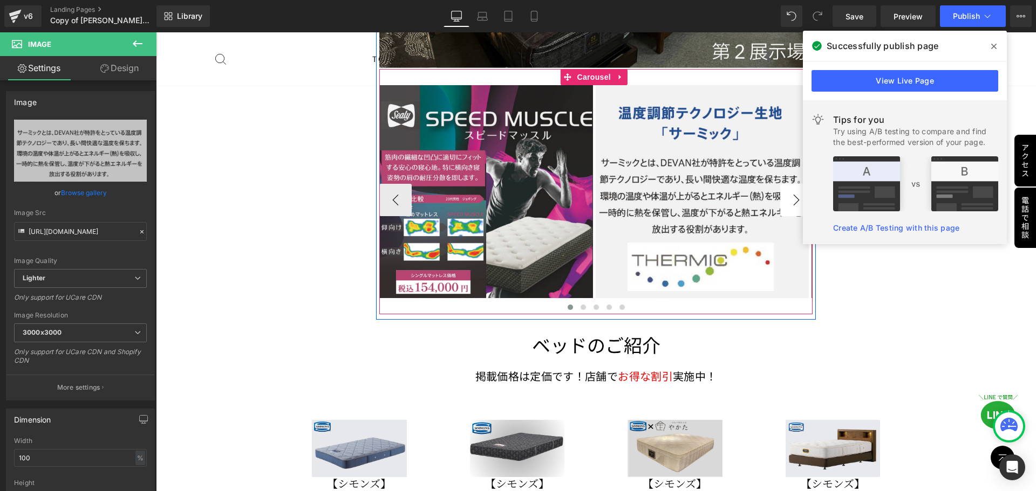
click at [513, 184] on button "›" at bounding box center [796, 200] width 32 height 32
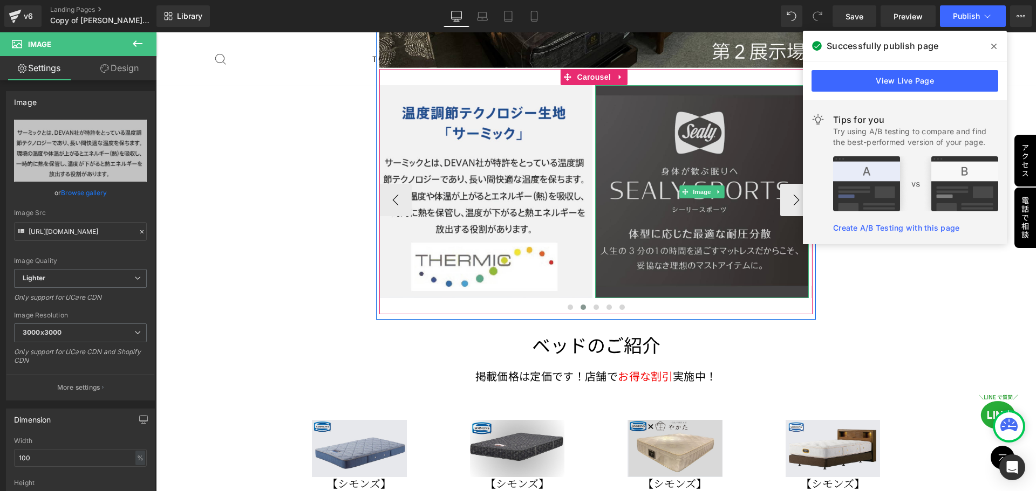
click at [513, 186] on span "Image" at bounding box center [701, 192] width 23 height 13
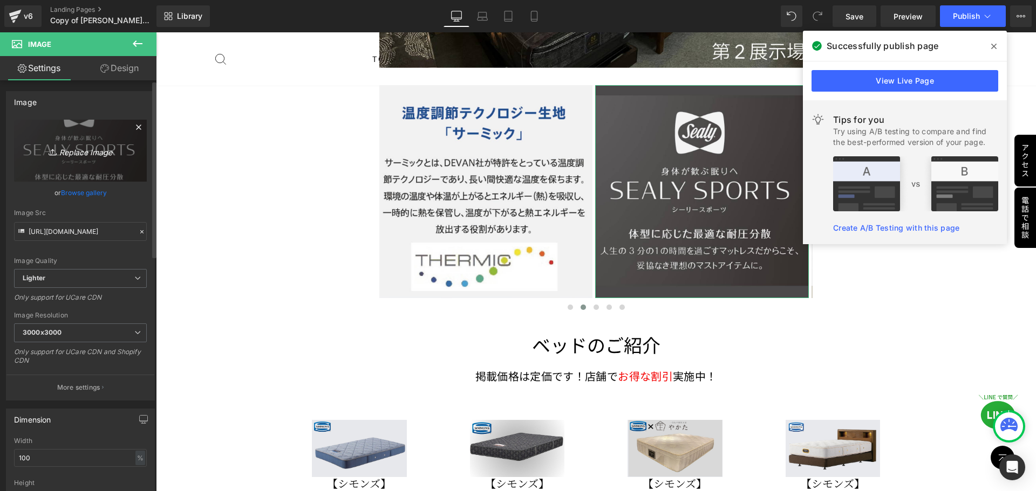
click at [60, 143] on link "Replace Image" at bounding box center [80, 151] width 133 height 62
type input "C:\fakepath\シーリーベッドキャンペーン (7).png"
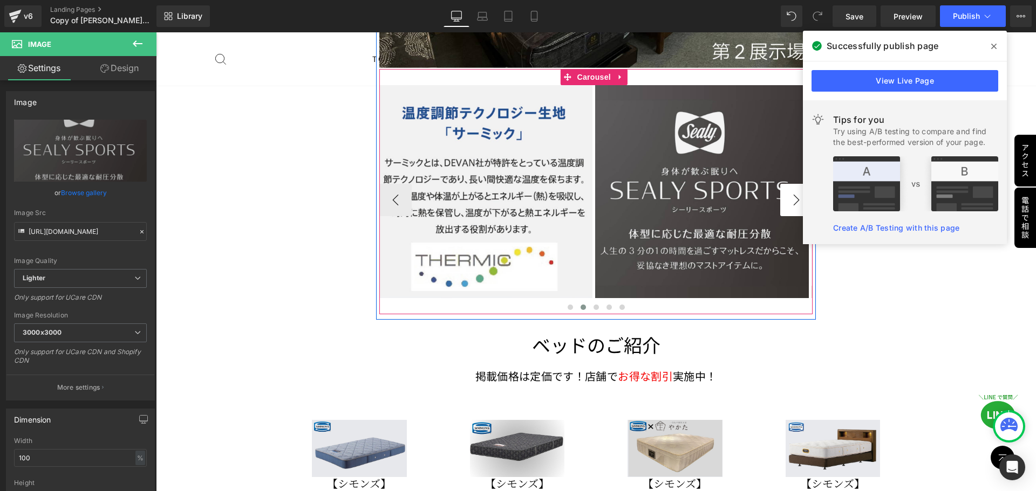
click at [513, 186] on button "›" at bounding box center [796, 200] width 32 height 32
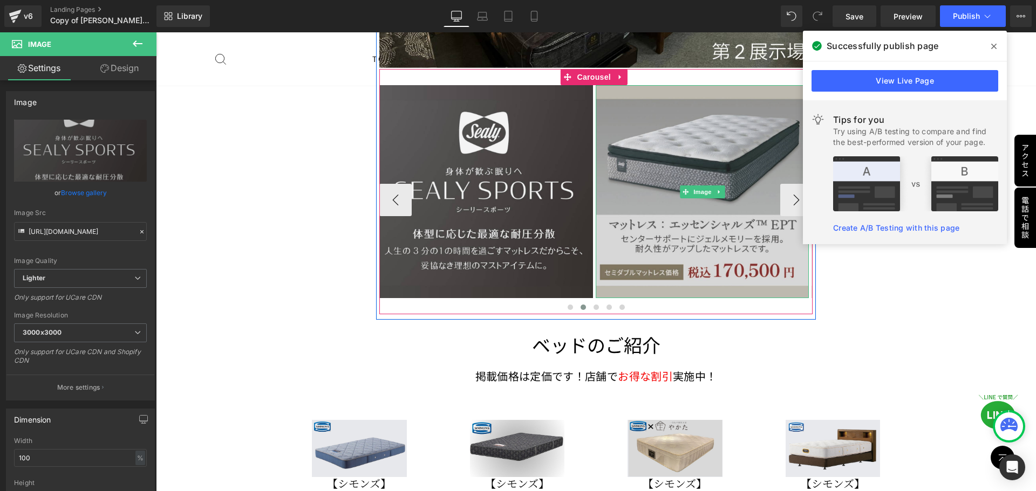
click at [513, 169] on img at bounding box center [703, 192] width 214 height 214
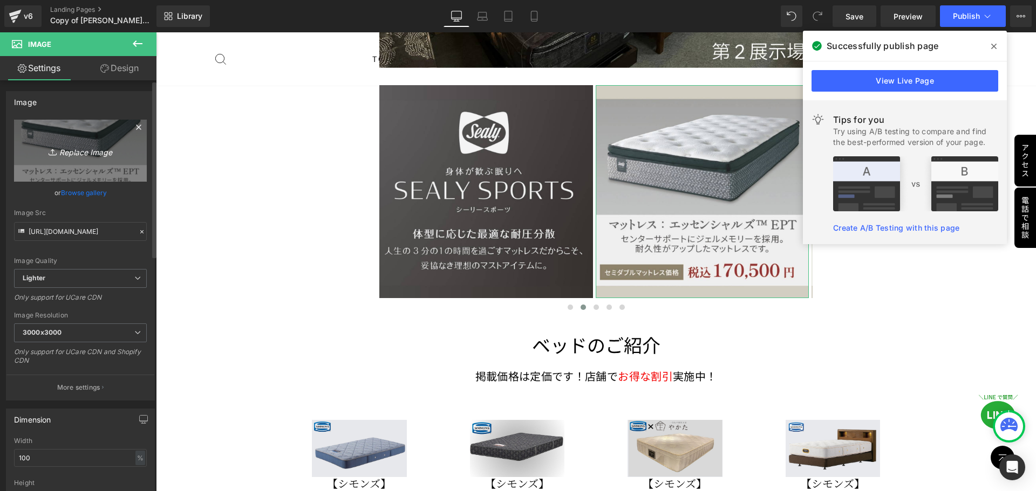
click at [78, 142] on link "Replace Image" at bounding box center [80, 151] width 133 height 62
type input "C:\fakepath\シーリーベッドキャンペーン (2).png"
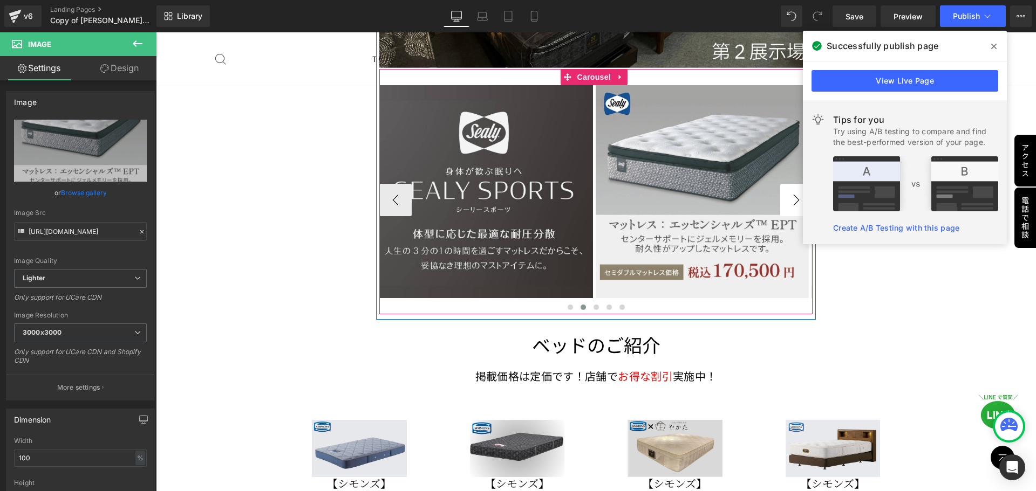
click at [513, 185] on button "›" at bounding box center [796, 200] width 32 height 32
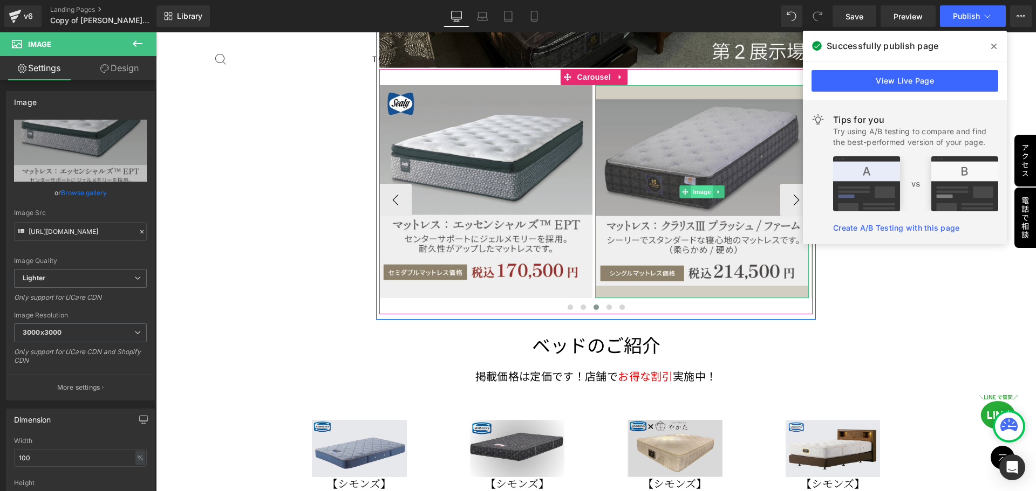
click at [513, 186] on span "Image" at bounding box center [701, 192] width 23 height 13
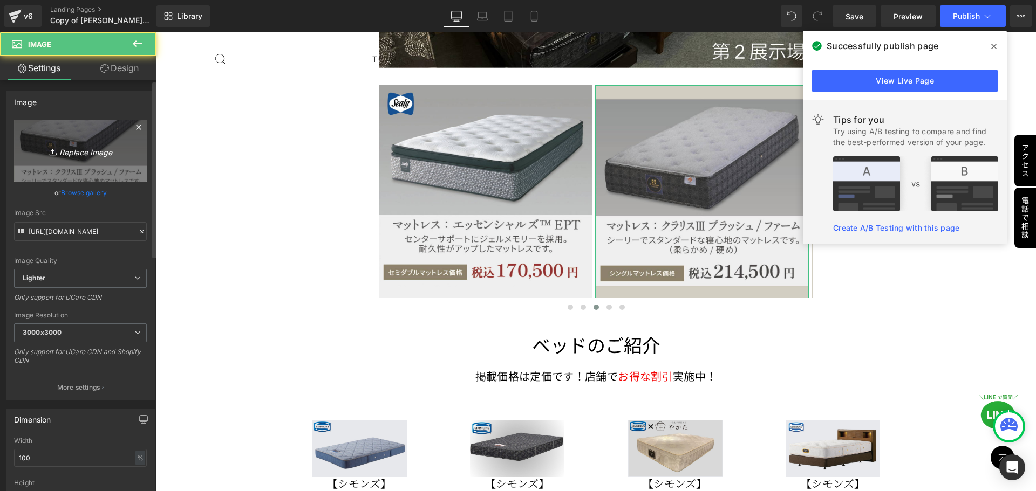
click at [88, 146] on icon "Replace Image" at bounding box center [80, 150] width 86 height 13
type input "C:\fakepath\シーリーベッドキャンペーン (3).png"
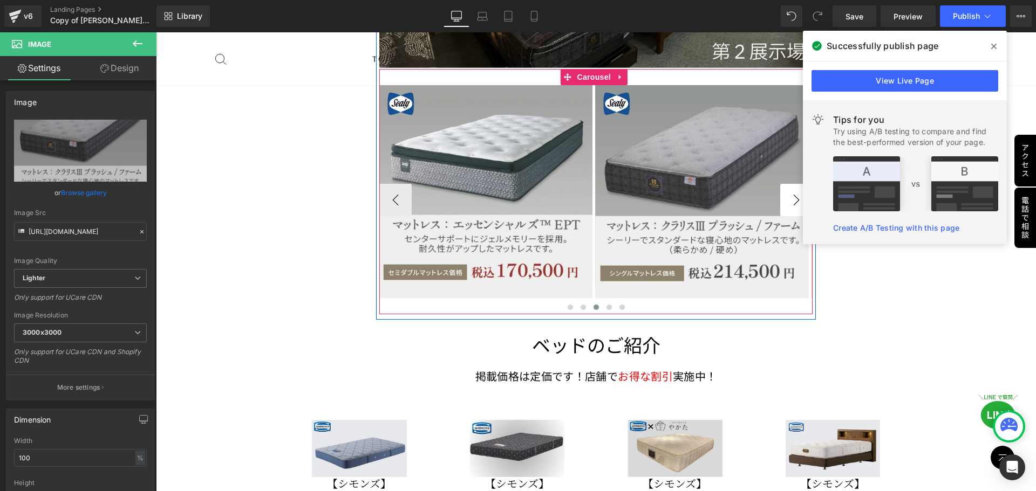
click at [513, 187] on button "›" at bounding box center [796, 200] width 32 height 32
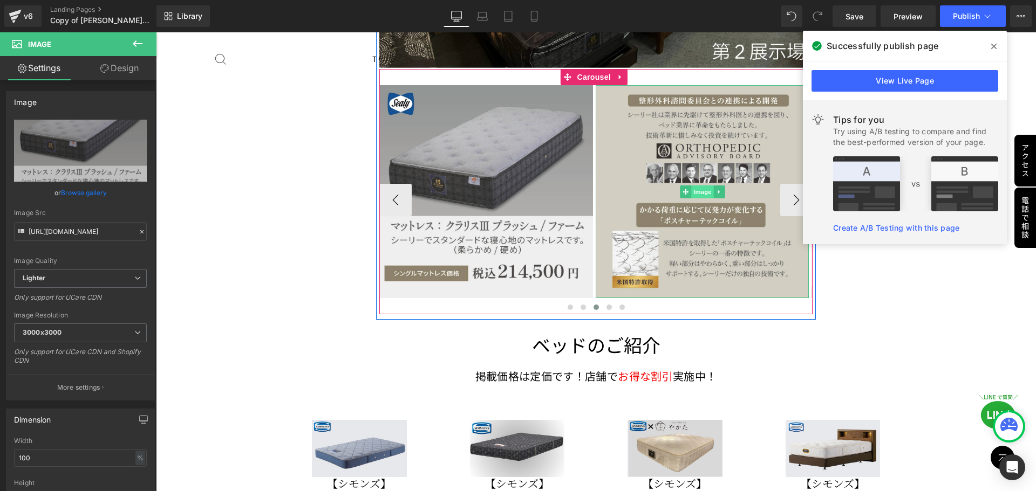
click at [513, 186] on span "Image" at bounding box center [702, 192] width 23 height 13
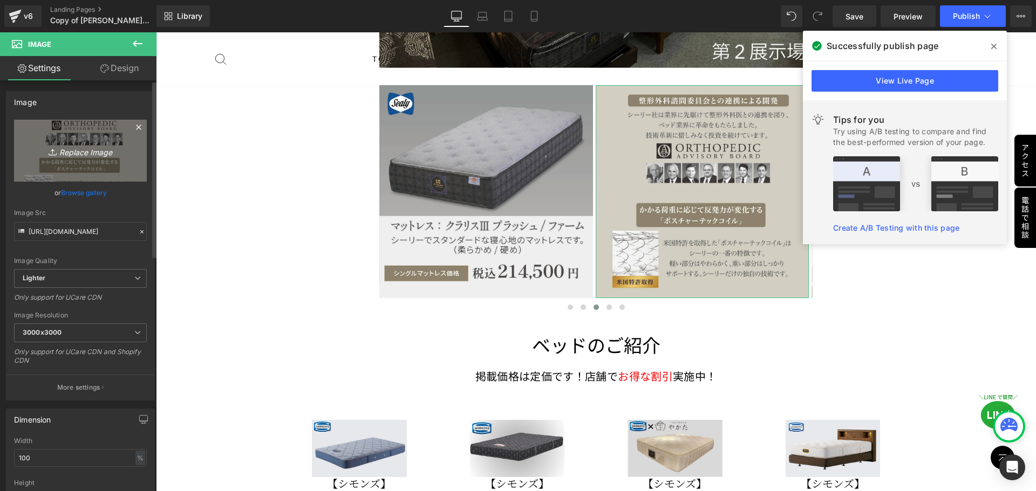
click at [80, 152] on icon "Replace Image" at bounding box center [80, 150] width 86 height 13
type input "C:\fakepath\シーリーベッドキャンペーン (1).png"
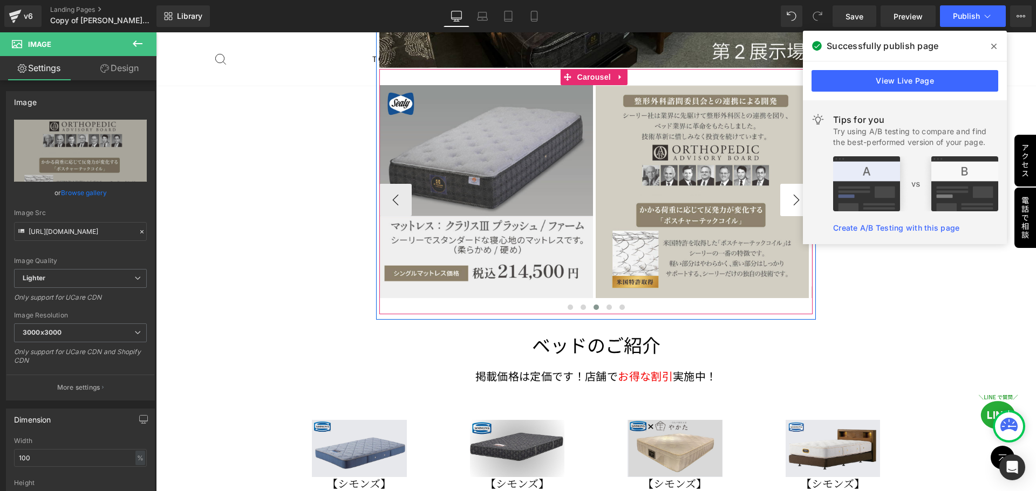
click at [513, 185] on button "›" at bounding box center [796, 200] width 32 height 32
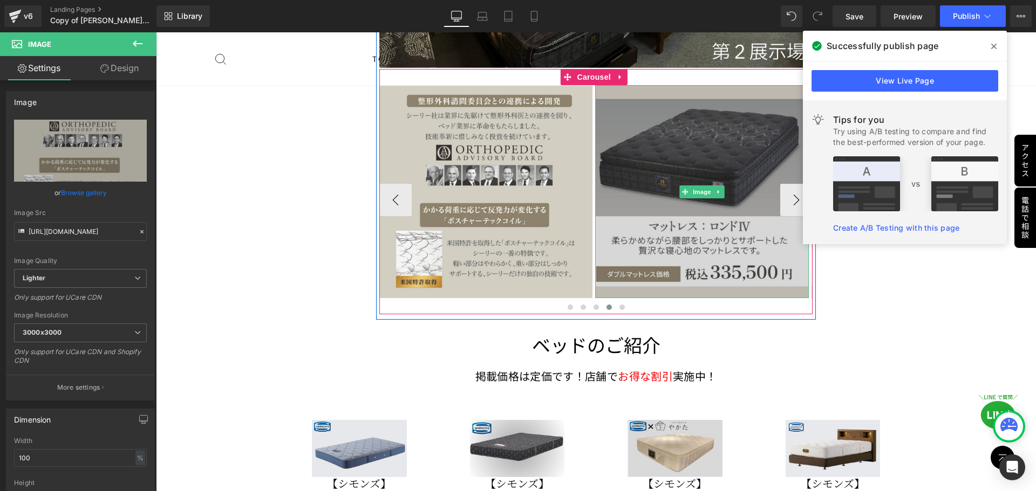
click at [513, 142] on img at bounding box center [702, 192] width 214 height 214
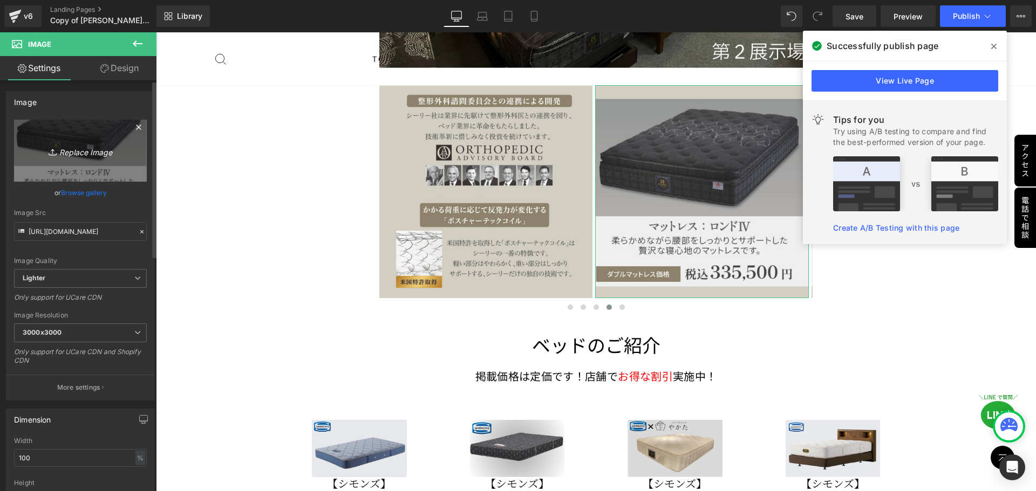
click at [53, 143] on link "Replace Image" at bounding box center [80, 151] width 133 height 62
type input "C:\fakepath\シーリーベッドキャンペーン (4).png"
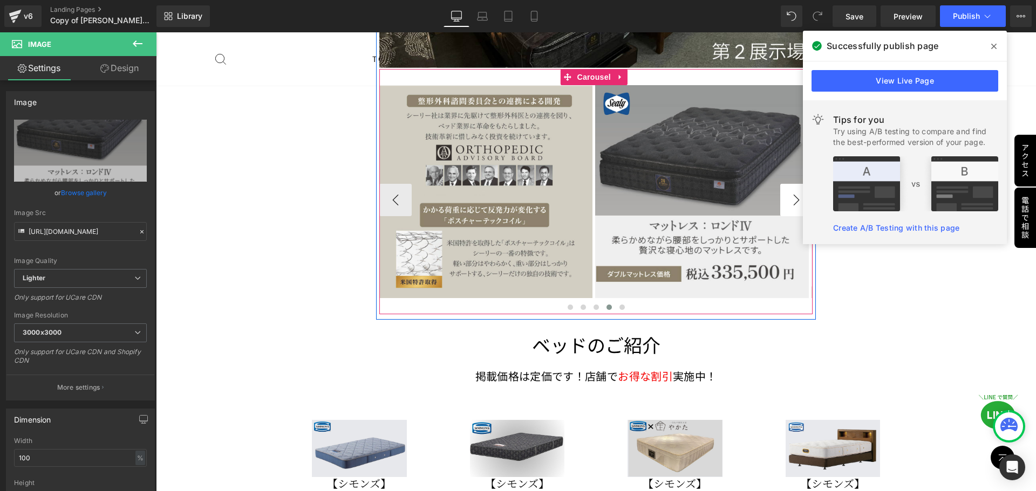
click at [513, 184] on button "›" at bounding box center [796, 200] width 32 height 32
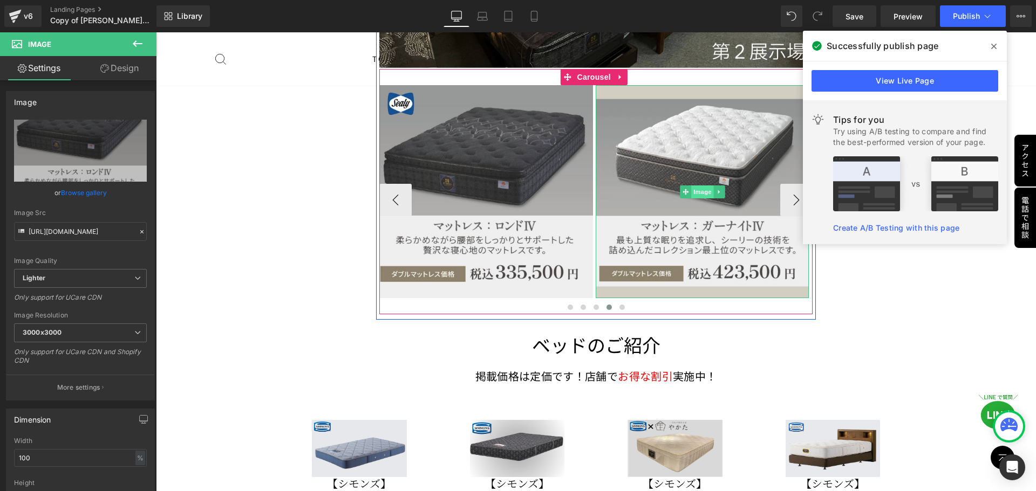
click at [513, 186] on span "Image" at bounding box center [702, 192] width 23 height 13
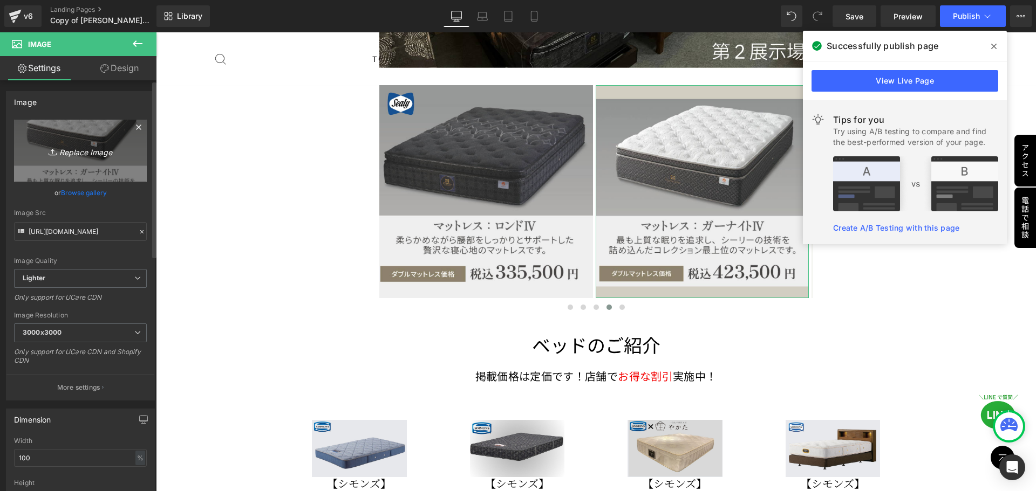
click at [101, 152] on icon "Replace Image" at bounding box center [80, 150] width 86 height 13
type input "C:\fakepath\シーリーベッドキャンペーン (5).png"
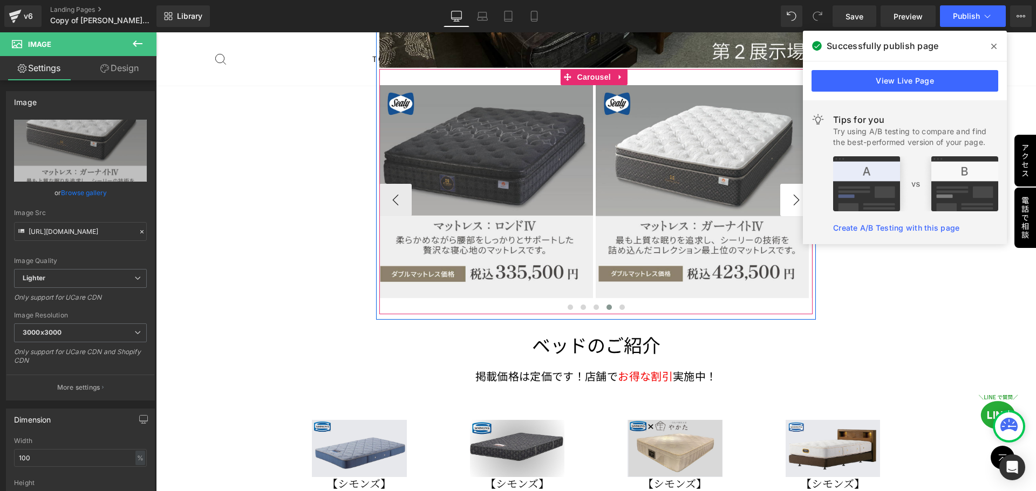
click at [513, 186] on button "›" at bounding box center [796, 200] width 32 height 32
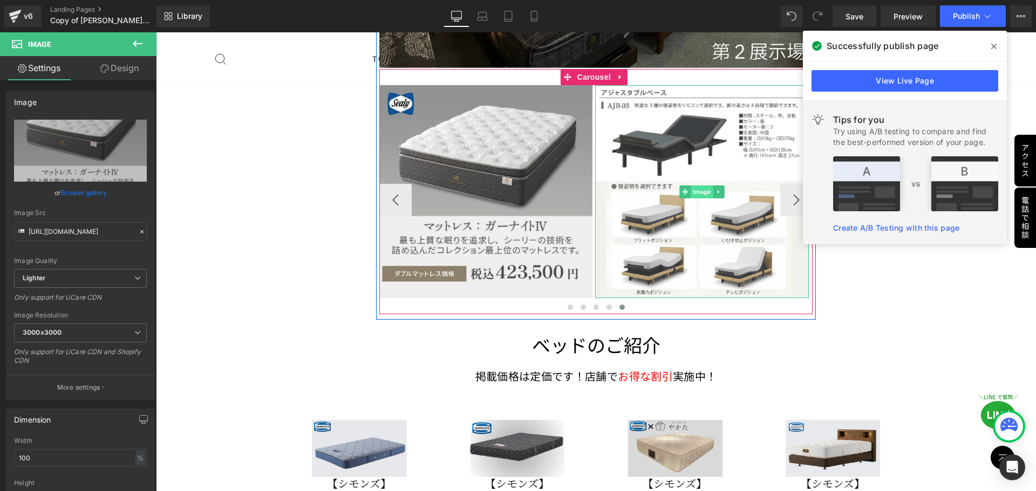
click at [513, 186] on span "Image" at bounding box center [701, 192] width 23 height 13
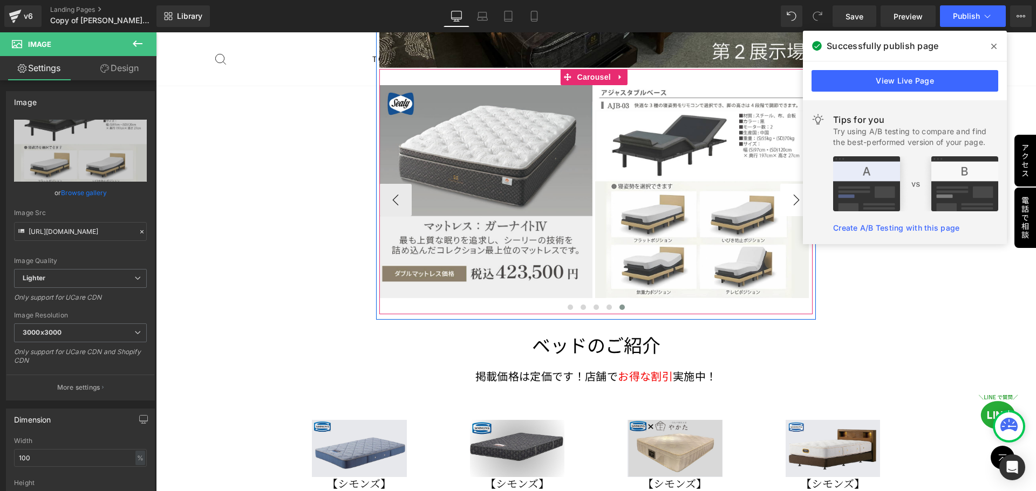
click at [513, 186] on button "›" at bounding box center [796, 200] width 32 height 32
click at [513, 69] on span "Carousel" at bounding box center [593, 77] width 39 height 16
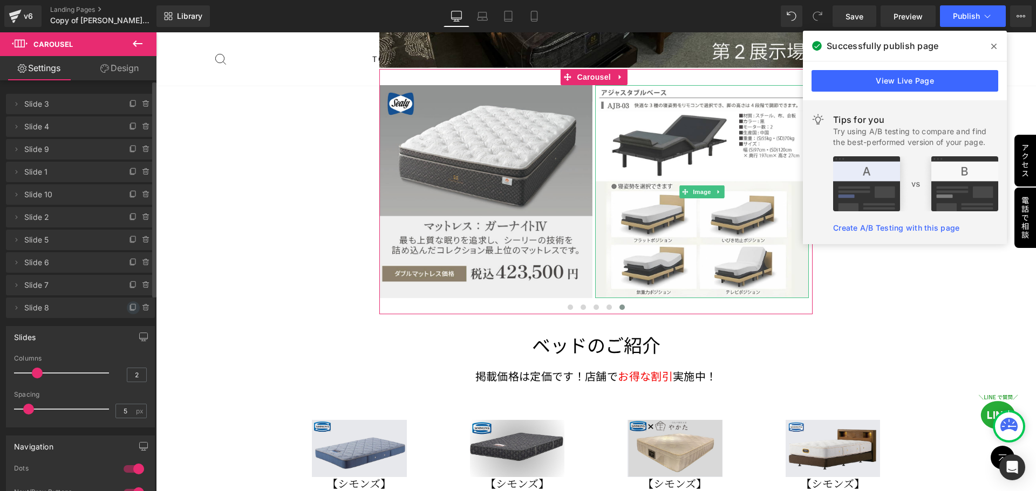
click at [130, 309] on icon at bounding box center [133, 308] width 9 height 9
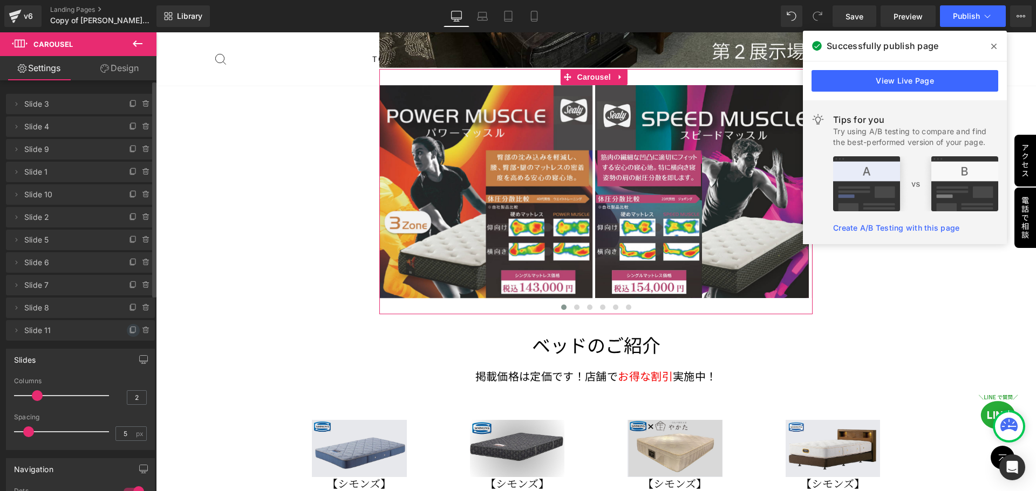
click at [130, 330] on icon at bounding box center [133, 330] width 9 height 9
click at [67, 336] on span "Slide 11" at bounding box center [69, 330] width 91 height 20
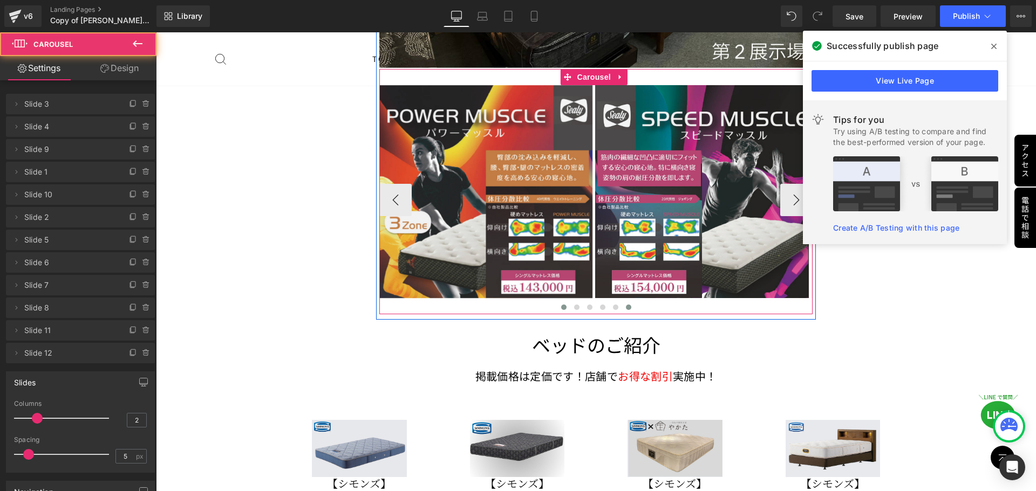
click at [513, 305] on span at bounding box center [628, 307] width 5 height 5
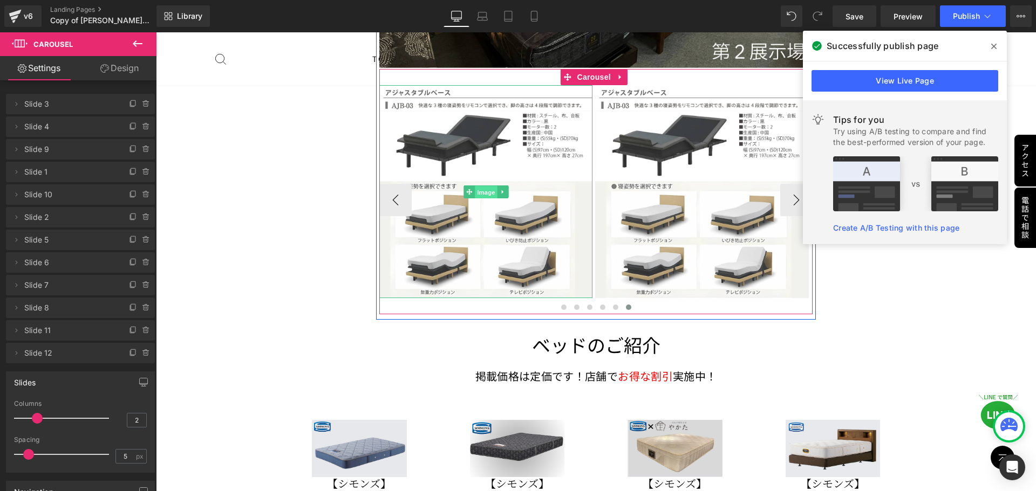
click at [489, 186] on span "Image" at bounding box center [486, 192] width 23 height 13
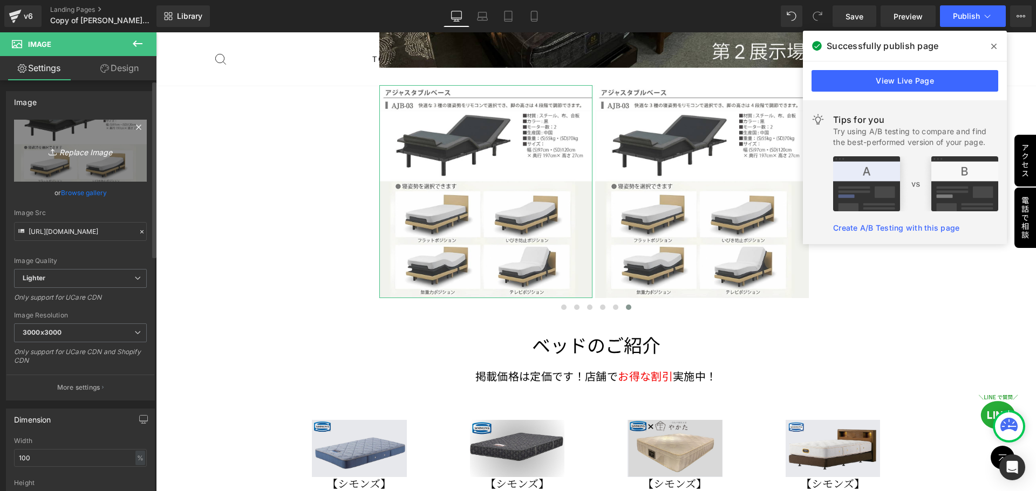
click at [80, 150] on icon "Replace Image" at bounding box center [80, 150] width 86 height 13
type input "C:\fakepath\シーリーベッドキャンペーン (11).png"
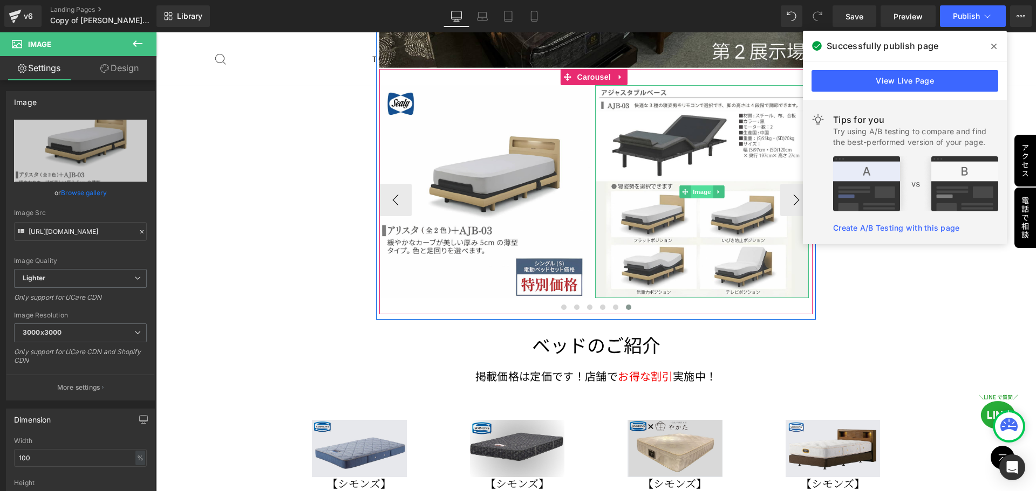
click at [513, 186] on span "Image" at bounding box center [701, 192] width 23 height 13
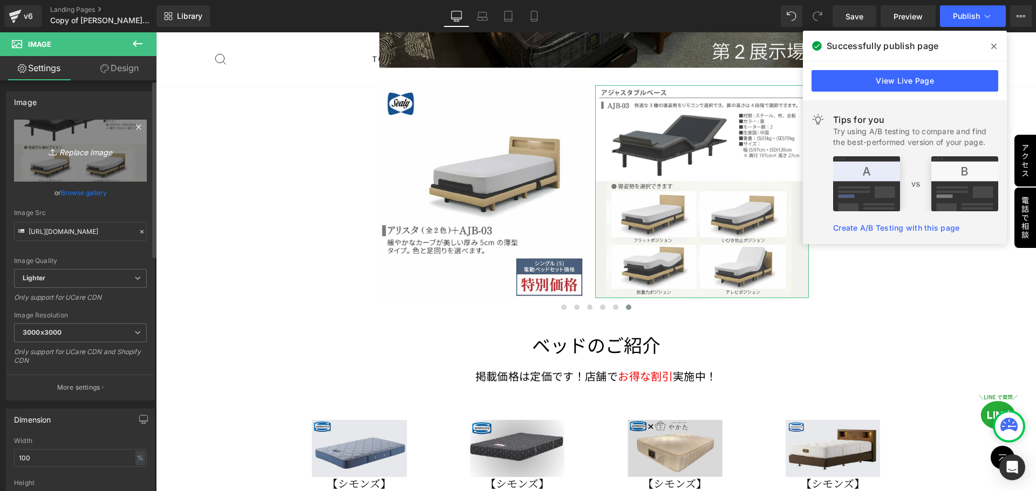
click at [88, 153] on icon "Replace Image" at bounding box center [80, 150] width 86 height 13
type input "C:\fakepath\シーリーベッドキャンペーン (12).png"
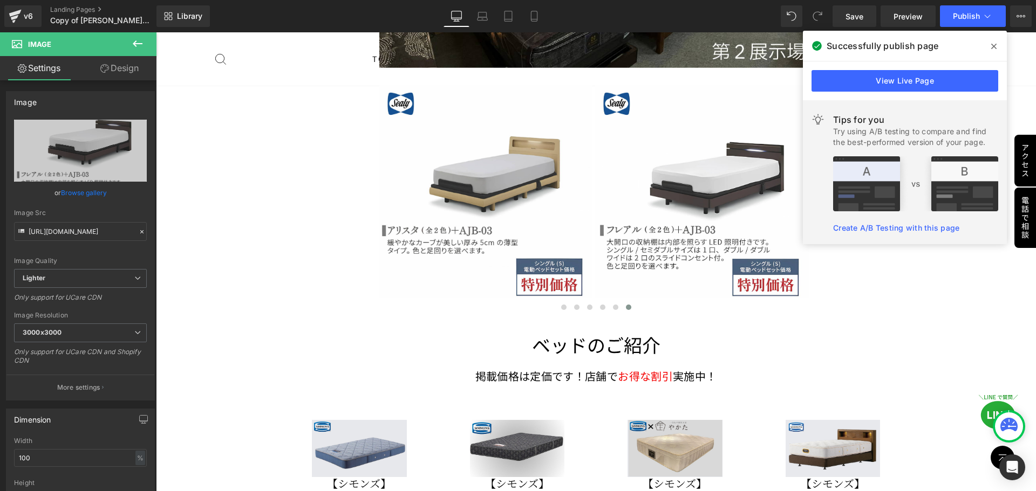
click at [513, 280] on div "Image Row シモンズ×シーリー 合同キャンペーン Text Block 只今、 シモンズのベッドまたはマットレスを ご購入のお客様へ もれなく 「 シ…" at bounding box center [596, 231] width 880 height 6025
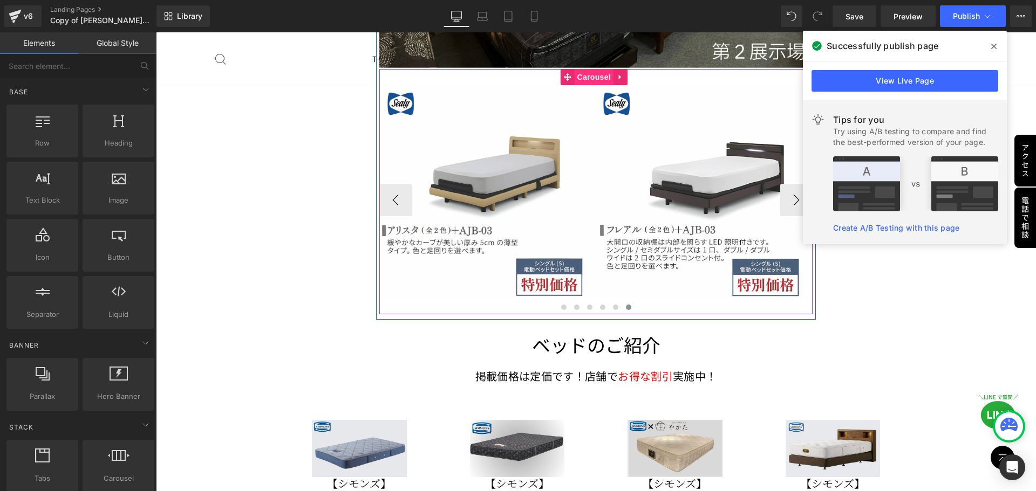
click at [513, 69] on span "Carousel" at bounding box center [593, 77] width 39 height 16
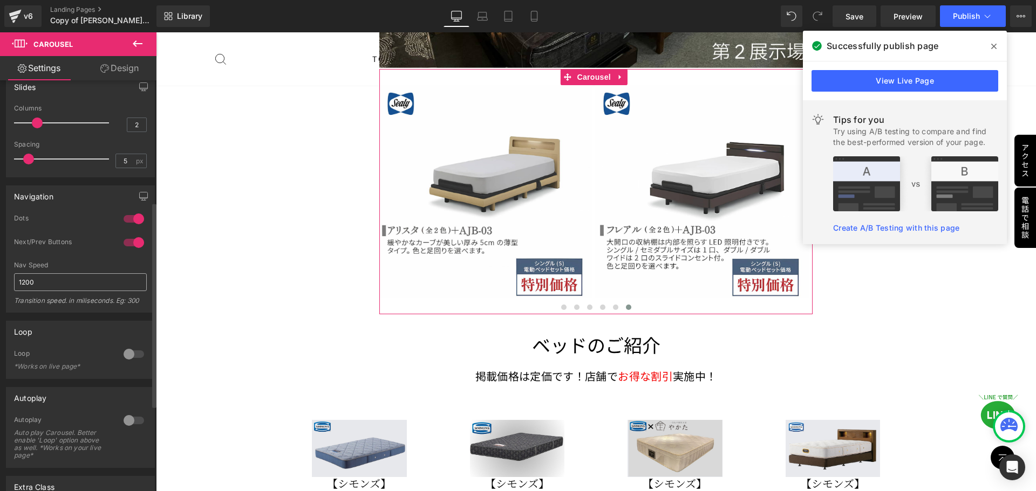
scroll to position [324, 0]
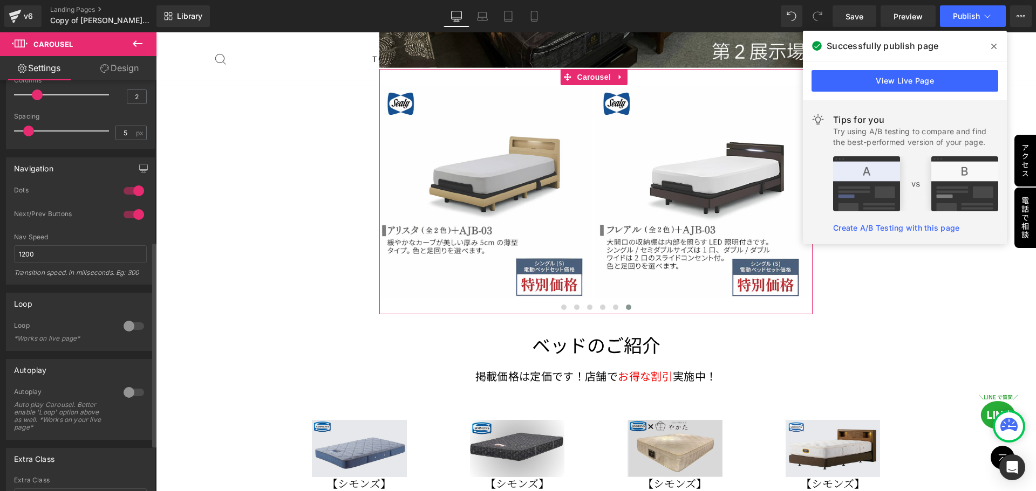
click at [138, 323] on div at bounding box center [134, 326] width 26 height 17
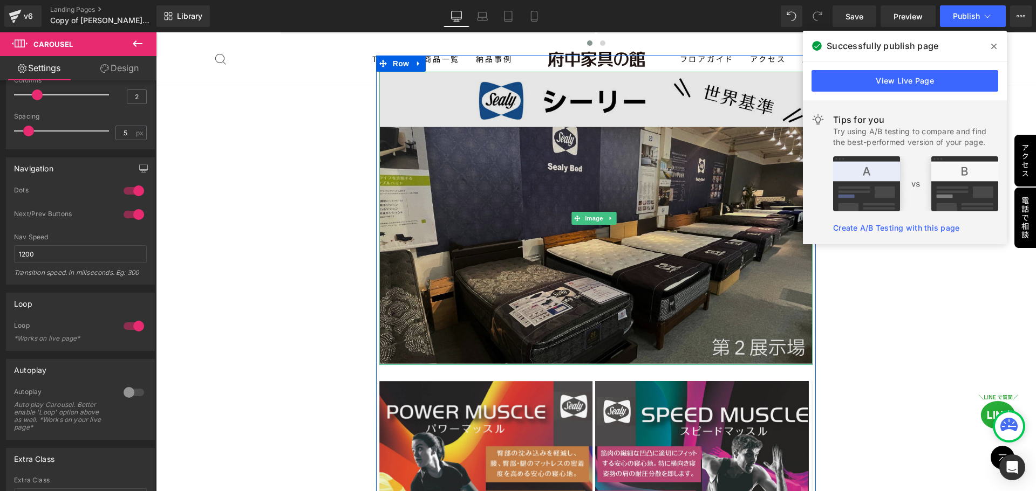
scroll to position [2635, 0]
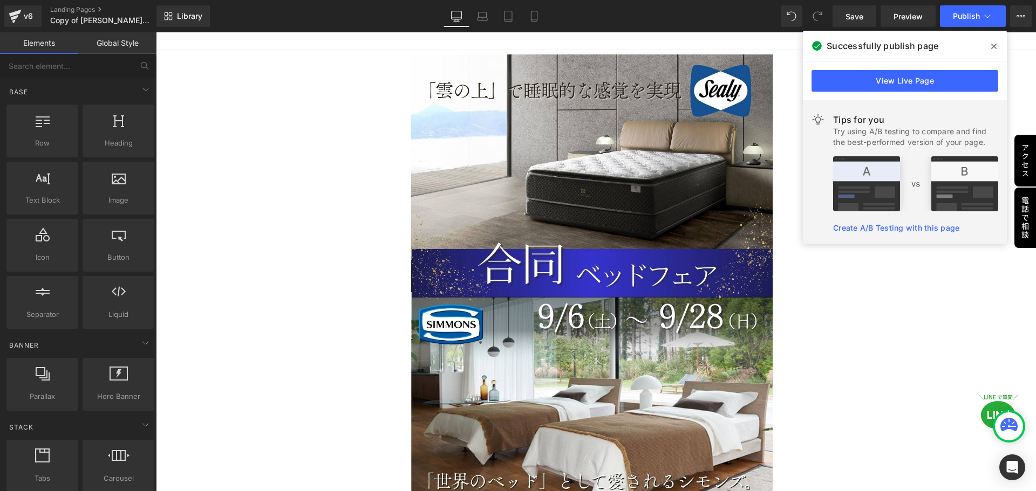
scroll to position [0, 0]
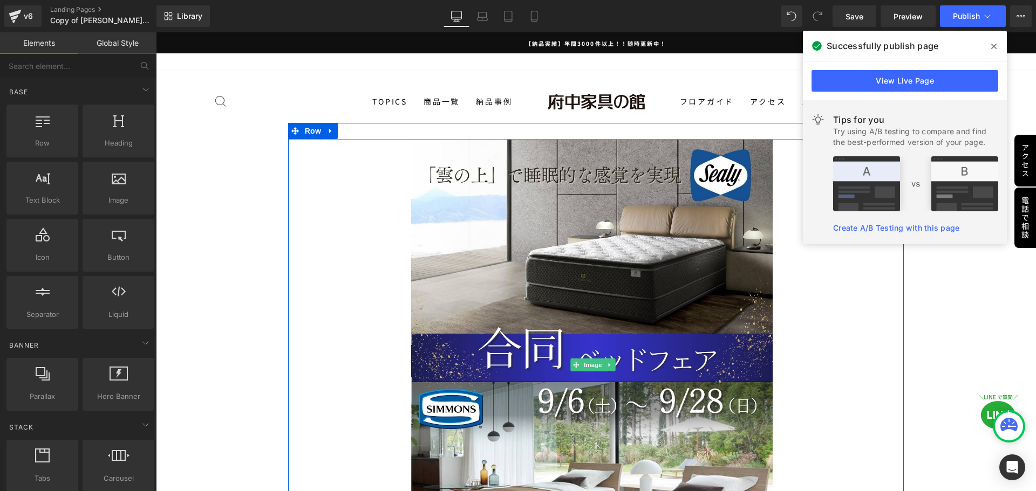
click at [513, 309] on div at bounding box center [596, 365] width 616 height 452
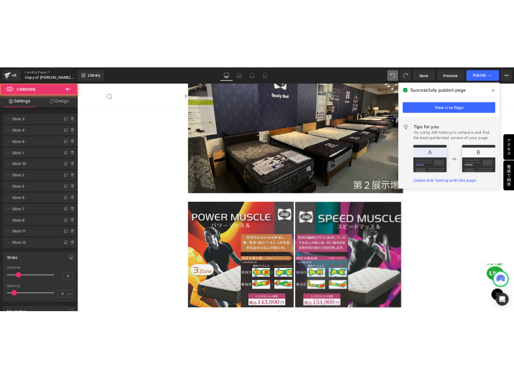
scroll to position [2770, 0]
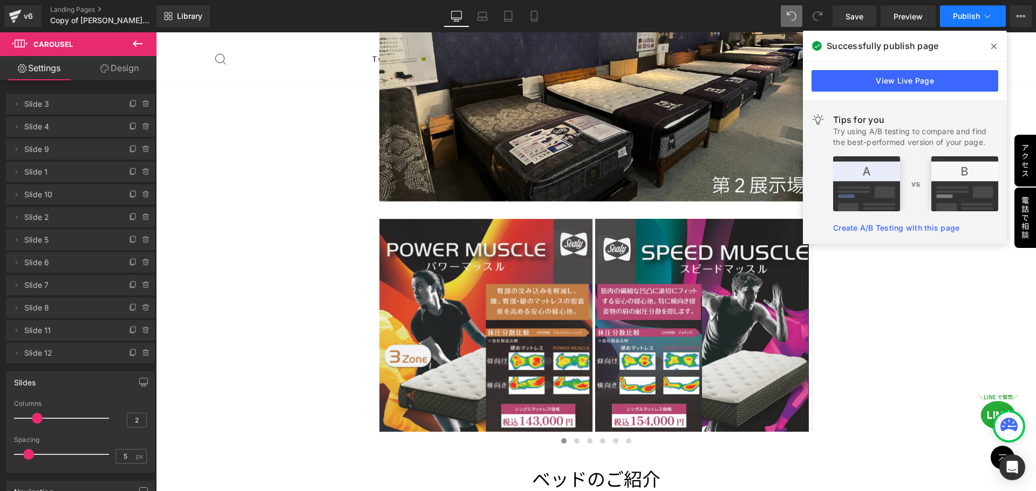
click at [513, 12] on span "Publish" at bounding box center [966, 16] width 27 height 9
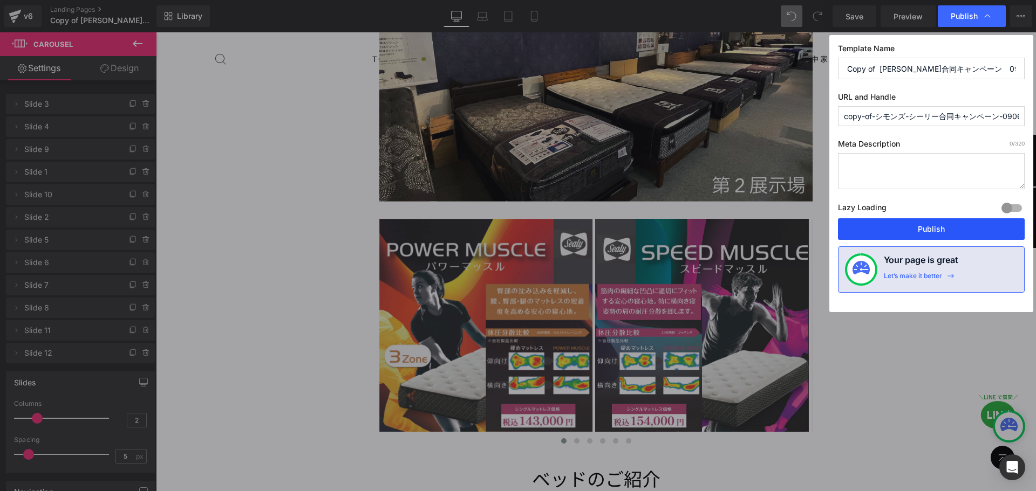
click at [513, 228] on button "Publish" at bounding box center [931, 229] width 187 height 22
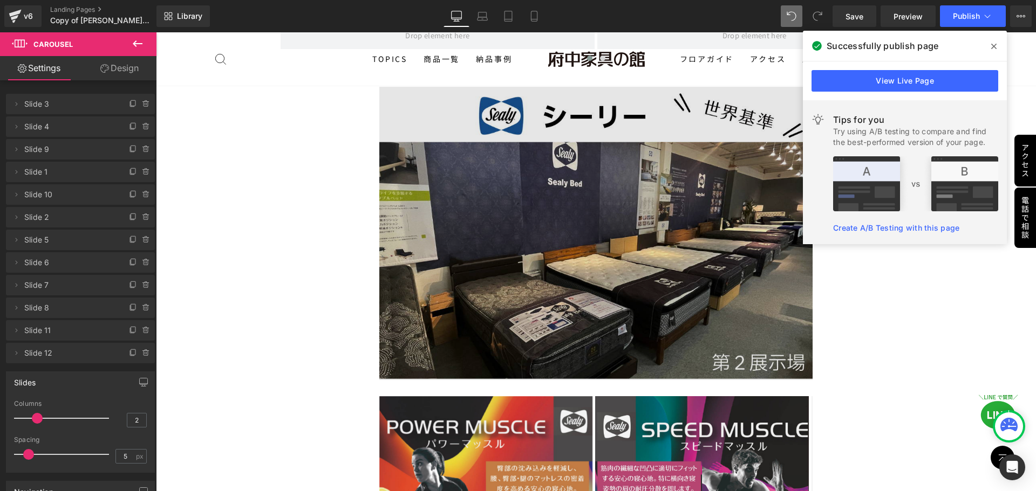
scroll to position [2594, 0]
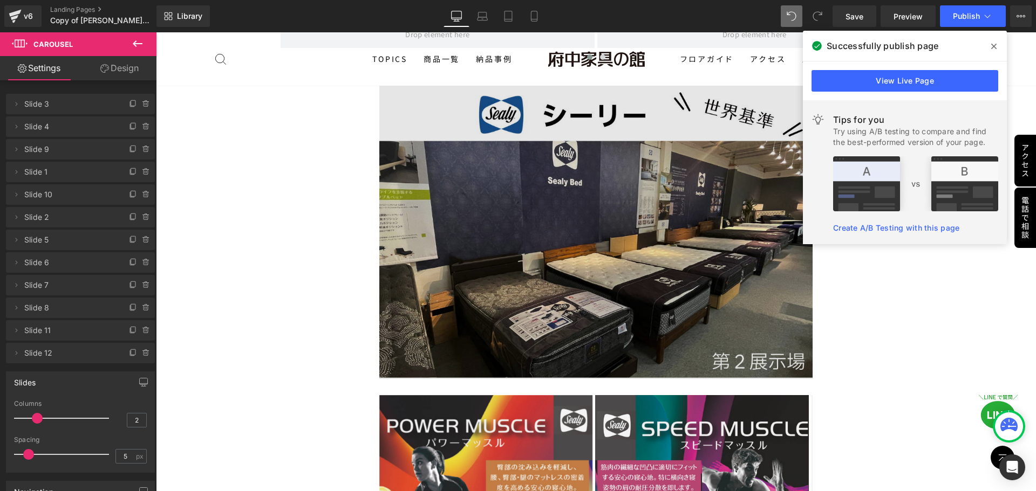
click at [513, 243] on img at bounding box center [596, 232] width 434 height 293
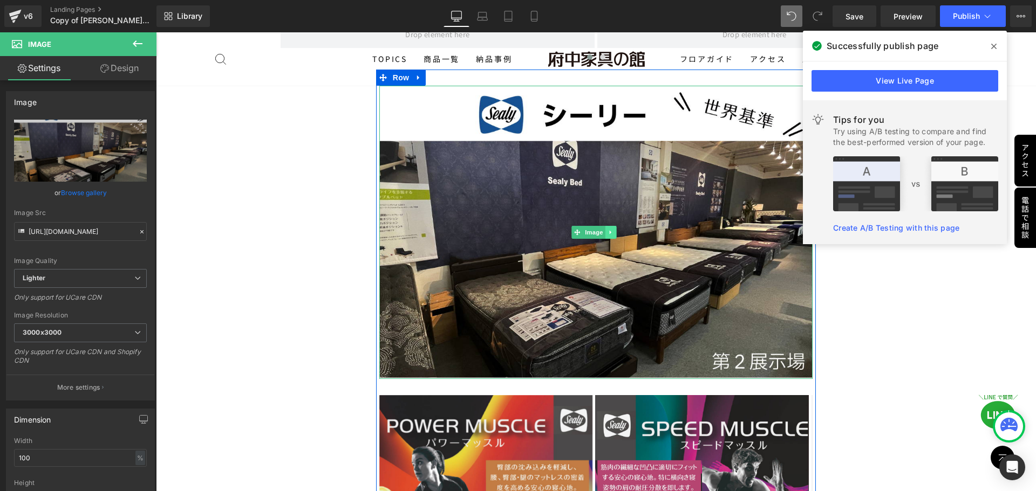
click at [513, 229] on icon at bounding box center [610, 232] width 6 height 6
click at [513, 229] on icon at bounding box center [605, 232] width 6 height 6
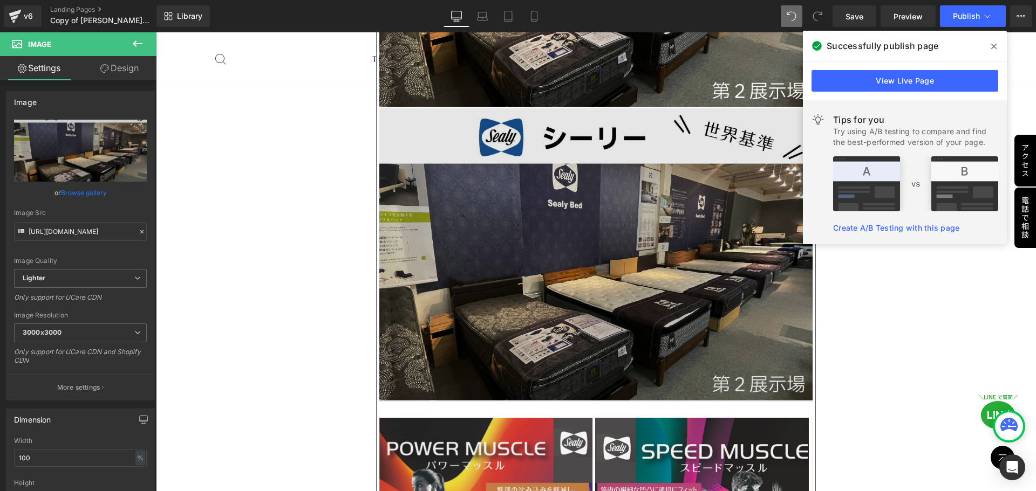
scroll to position [2882, 0]
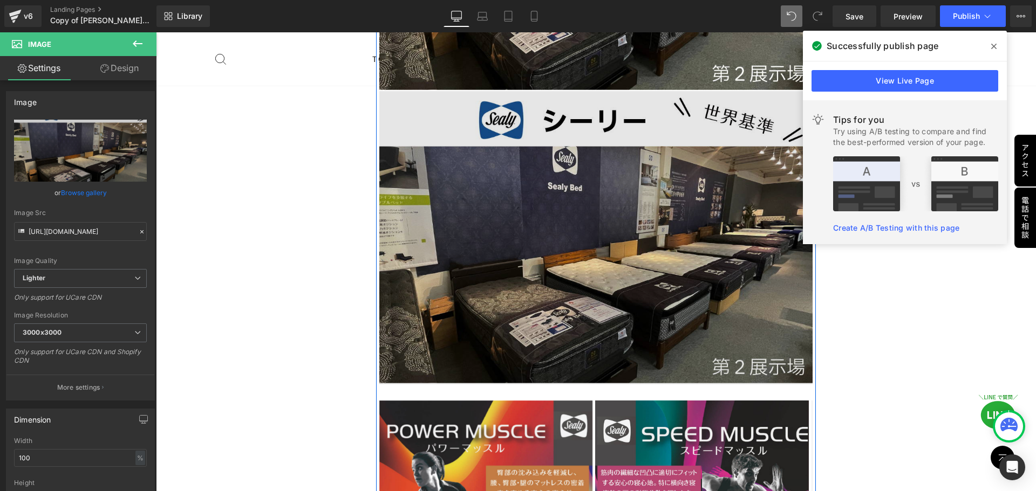
click at [513, 250] on img at bounding box center [596, 237] width 434 height 293
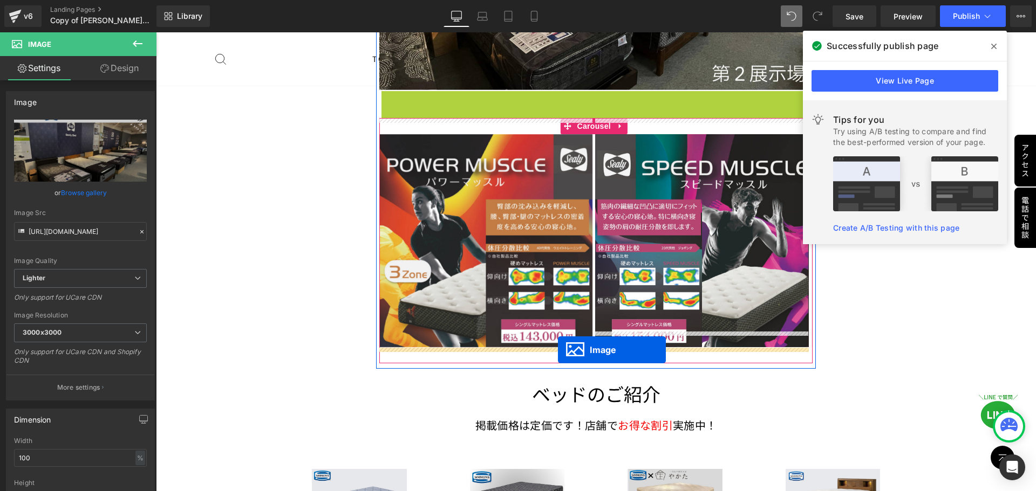
drag, startPoint x: 573, startPoint y: 218, endPoint x: 558, endPoint y: 350, distance: 132.5
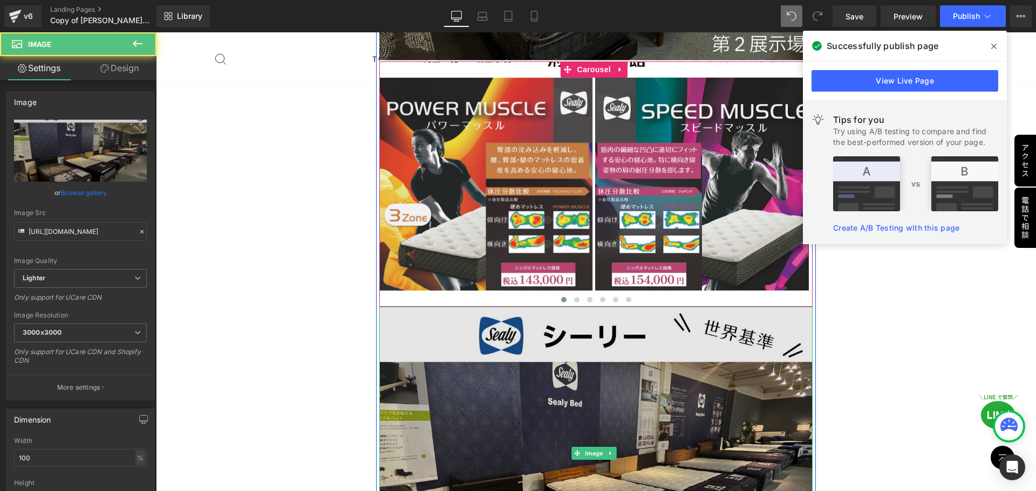
scroll to position [2936, 0]
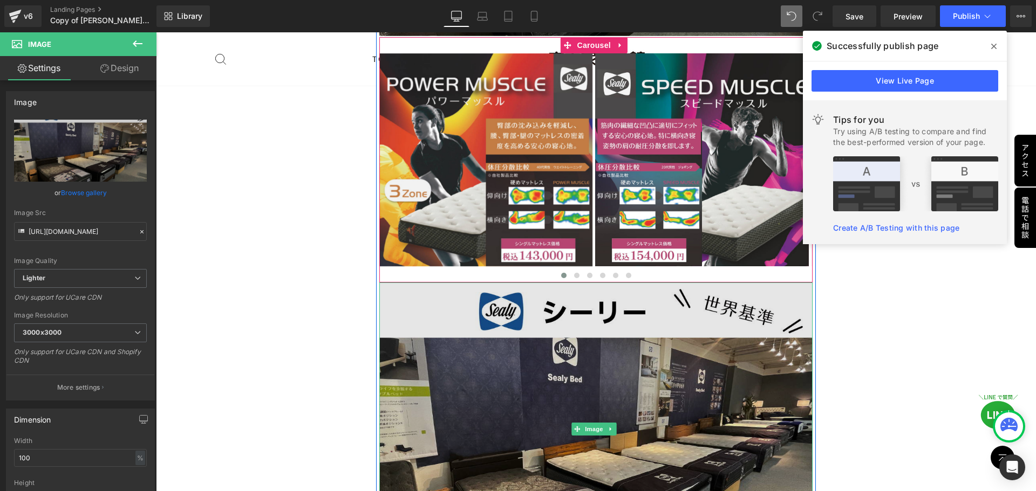
click at [513, 378] on img at bounding box center [596, 429] width 434 height 293
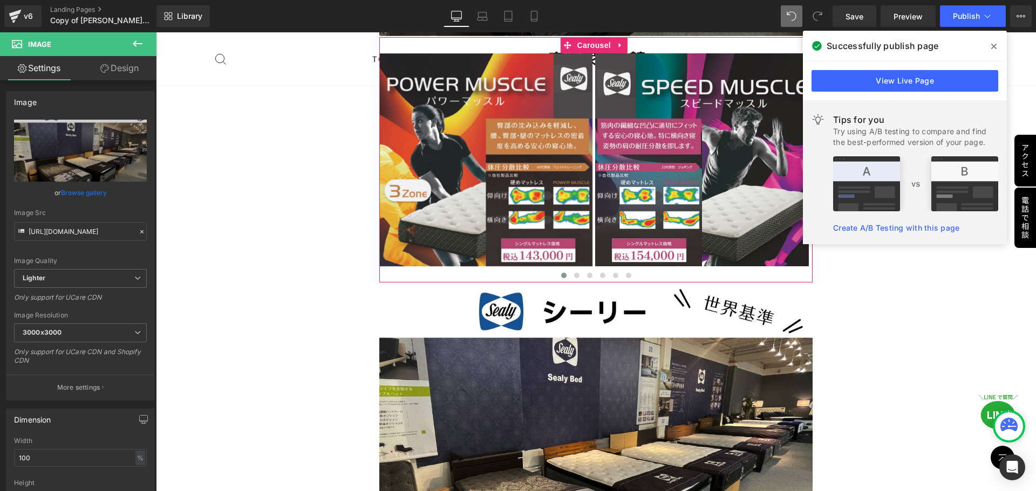
click at [133, 42] on icon at bounding box center [137, 43] width 13 height 13
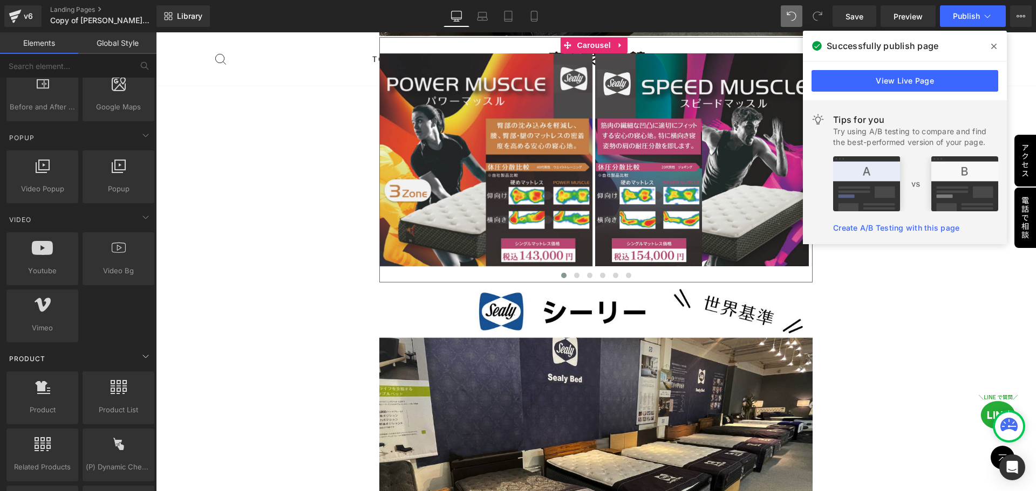
scroll to position [593, 0]
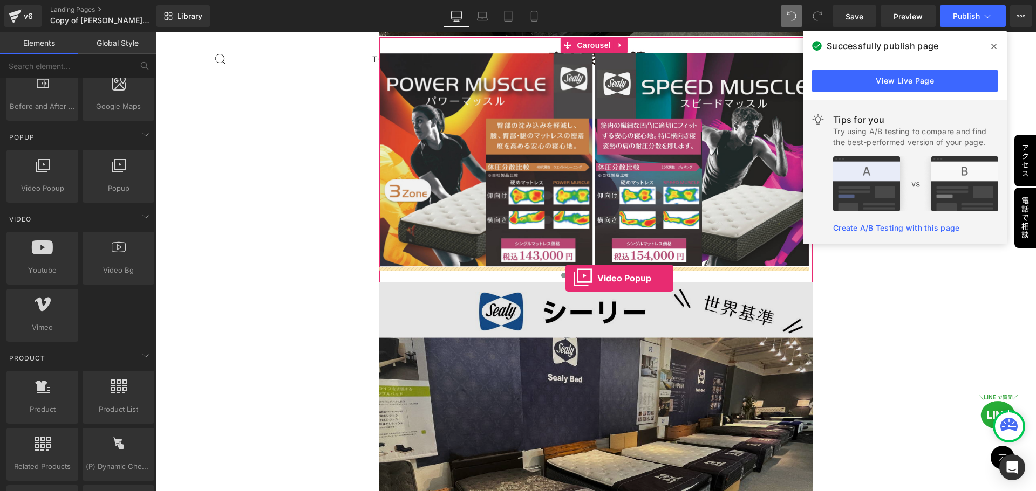
drag, startPoint x: 203, startPoint y: 207, endPoint x: 565, endPoint y: 278, distance: 369.4
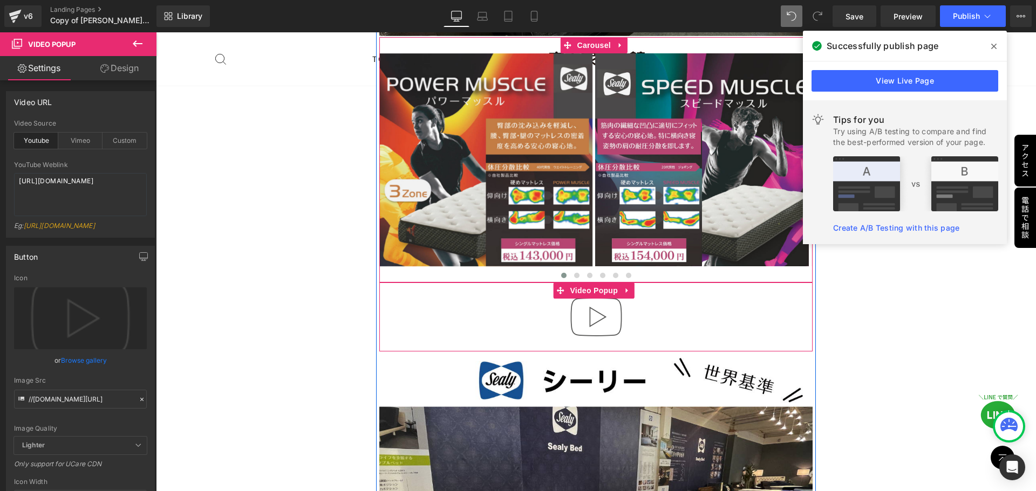
click at [513, 299] on img at bounding box center [596, 317] width 69 height 69
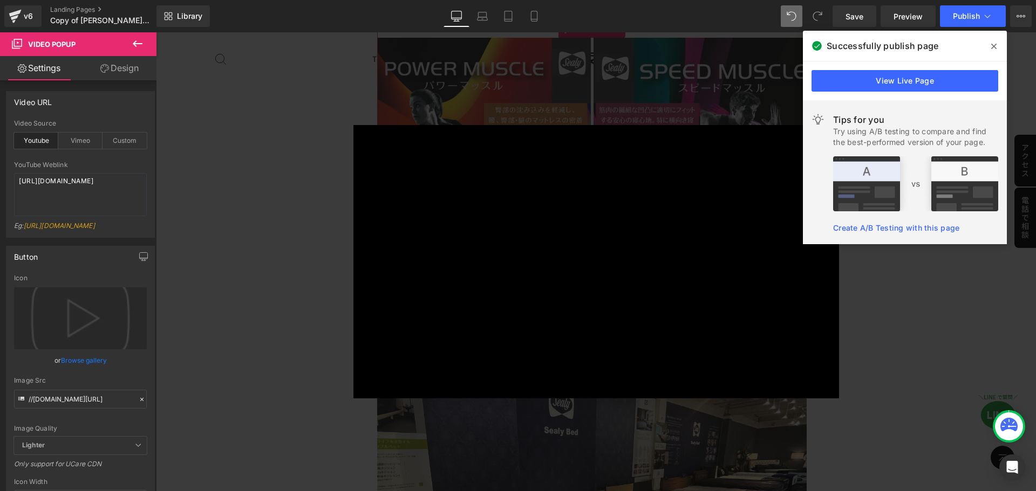
drag, startPoint x: 983, startPoint y: 49, endPoint x: 982, endPoint y: 55, distance: 6.7
click at [513, 49] on div "Successfully publish page" at bounding box center [905, 46] width 204 height 30
click at [513, 44] on icon at bounding box center [993, 46] width 5 height 9
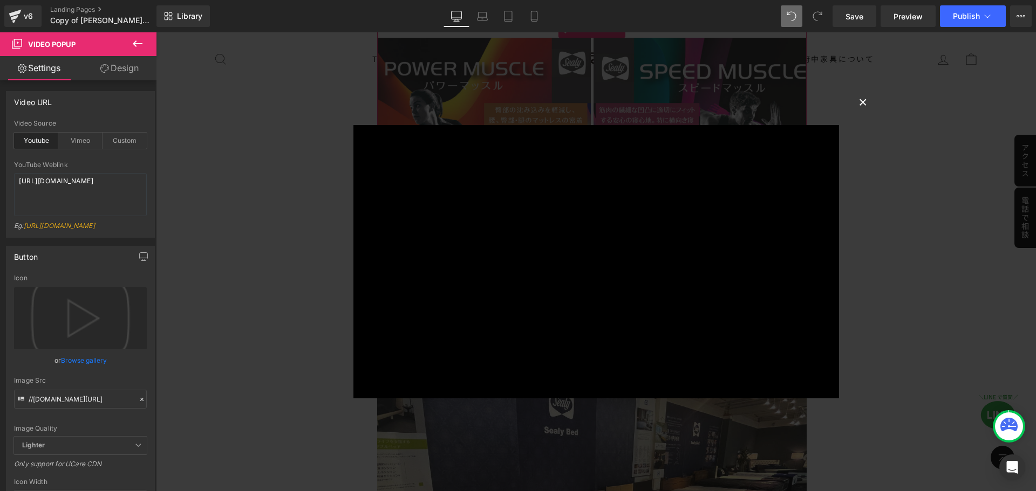
click at [513, 101] on button "×" at bounding box center [863, 102] width 22 height 22
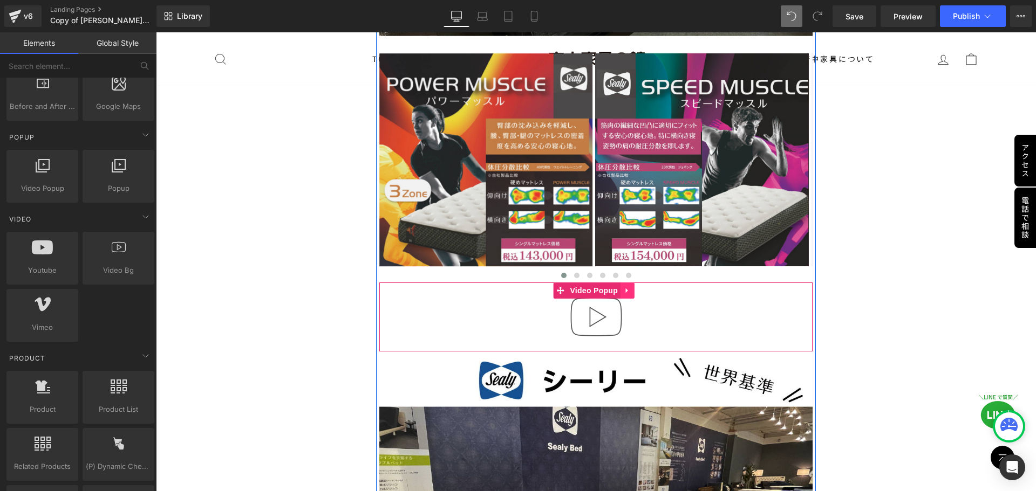
click at [513, 289] on icon at bounding box center [627, 291] width 2 height 5
click at [513, 287] on icon at bounding box center [635, 291] width 8 height 8
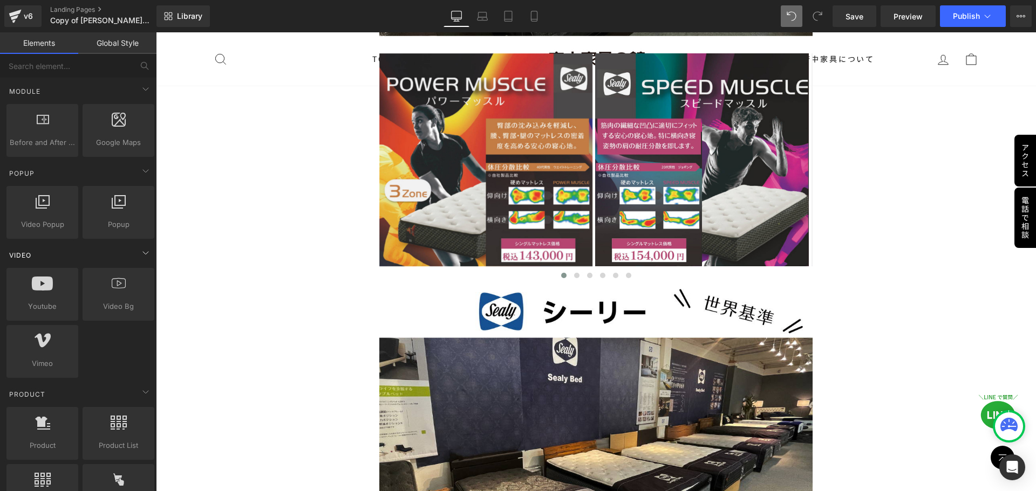
scroll to position [485, 0]
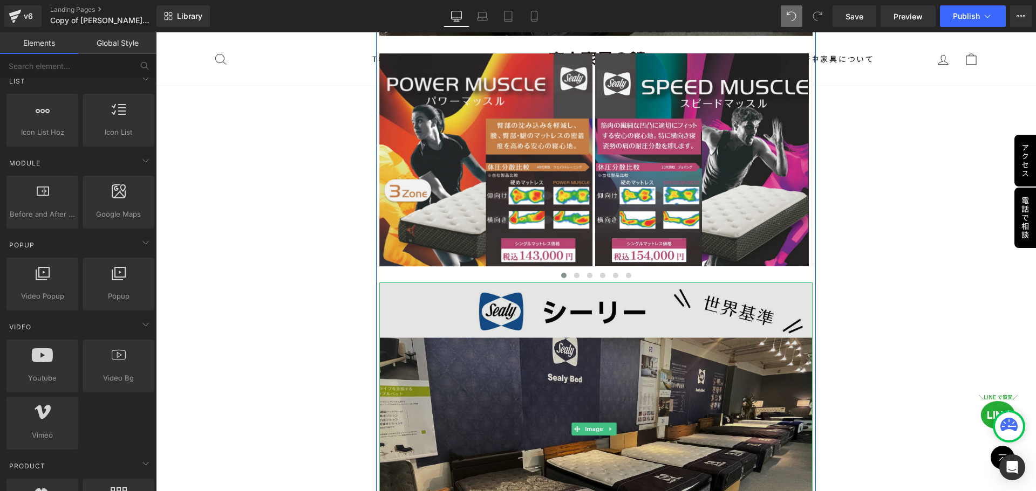
click at [513, 378] on img at bounding box center [596, 429] width 434 height 293
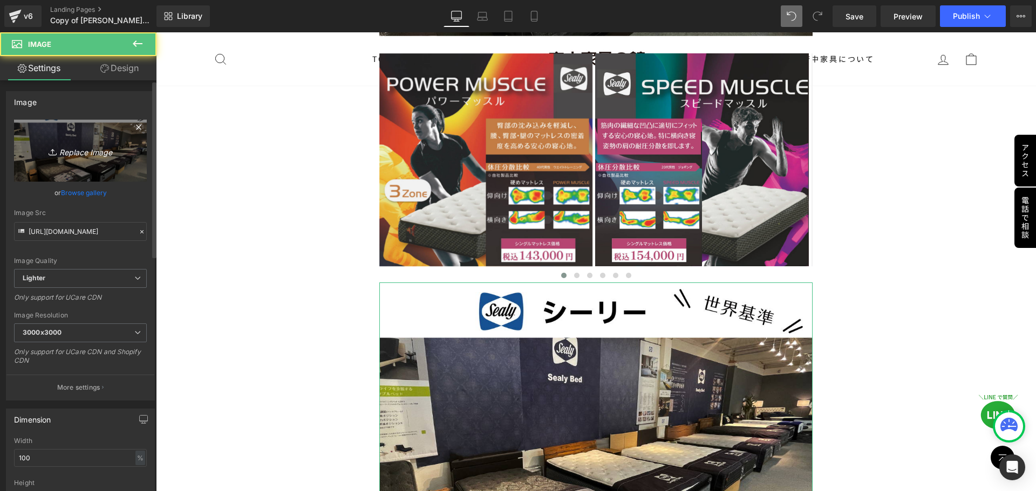
click at [86, 171] on link "Replace Image" at bounding box center [80, 151] width 133 height 62
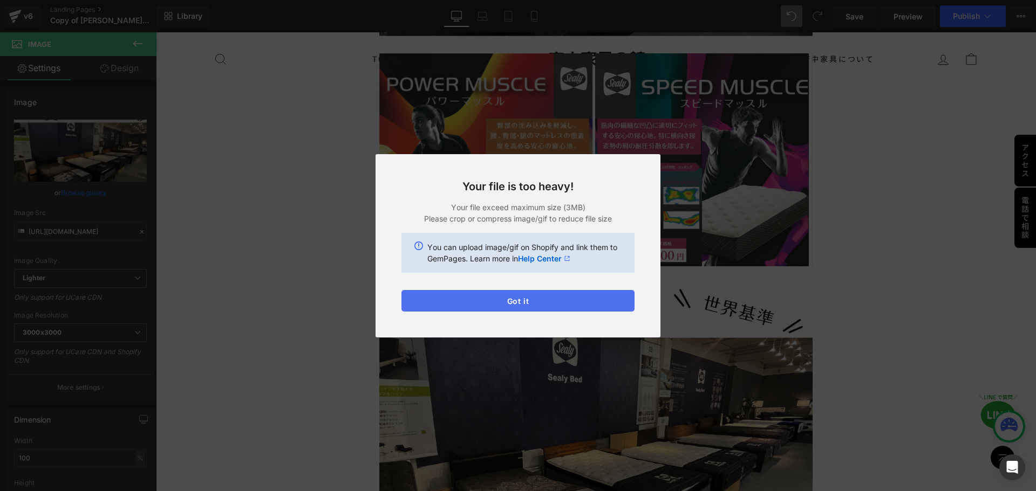
click at [513, 303] on button "Got it" at bounding box center [517, 301] width 233 height 22
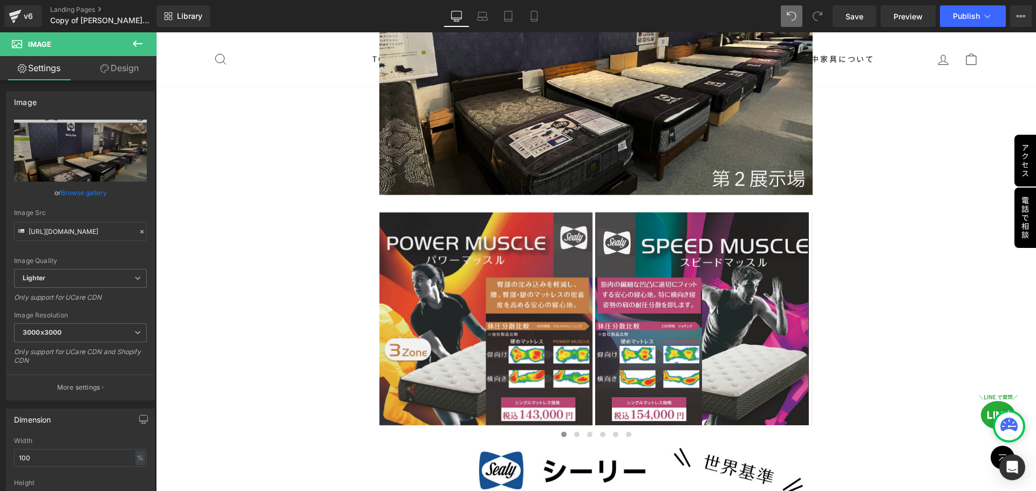
scroll to position [2774, 0]
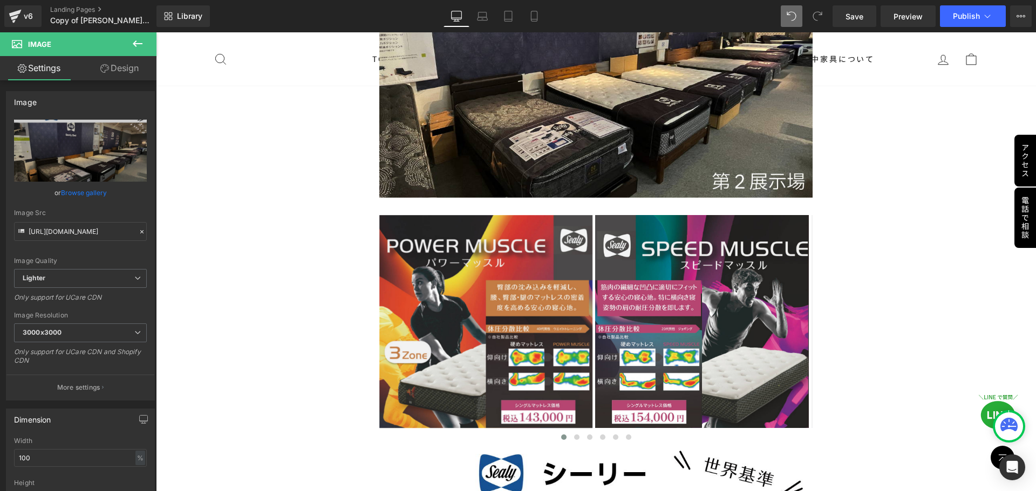
click at [136, 40] on icon at bounding box center [137, 43] width 13 height 13
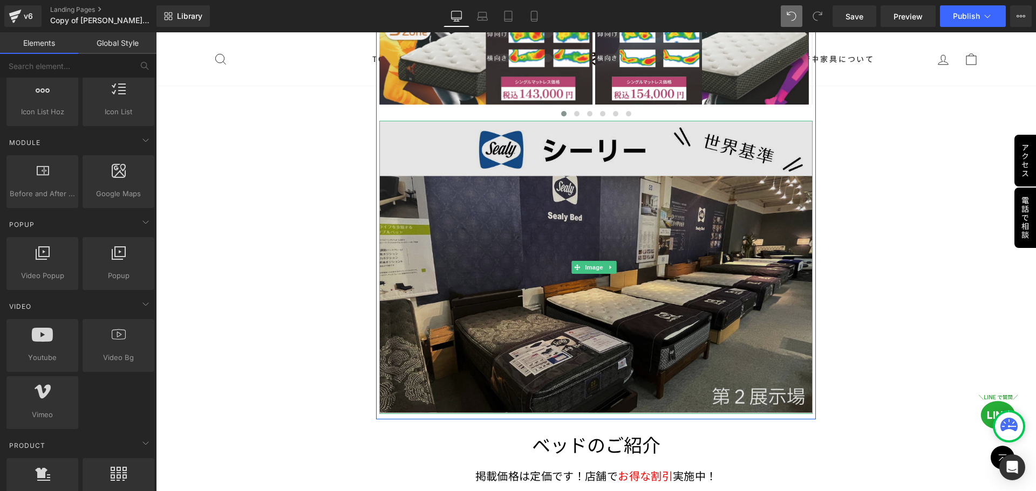
scroll to position [3044, 0]
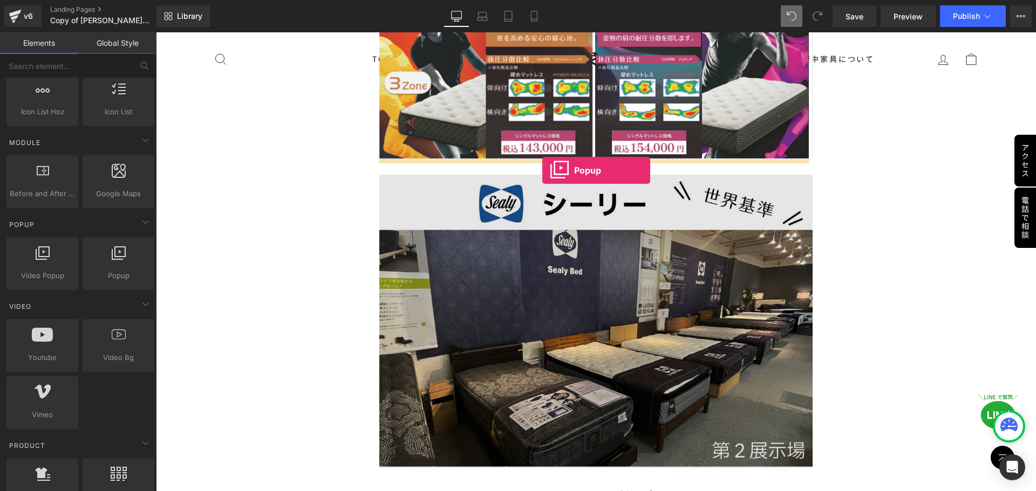
drag, startPoint x: 276, startPoint y: 292, endPoint x: 542, endPoint y: 170, distance: 292.8
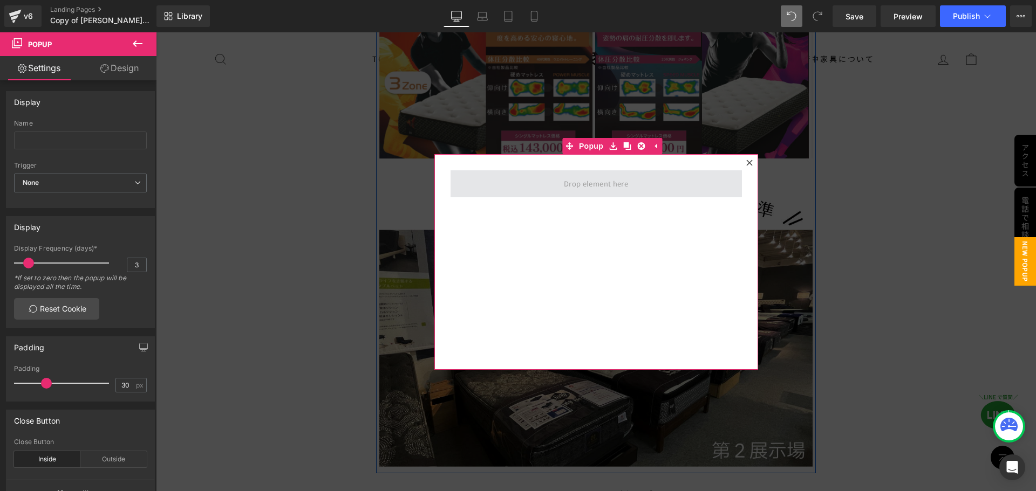
click at [513, 186] on span at bounding box center [596, 183] width 72 height 17
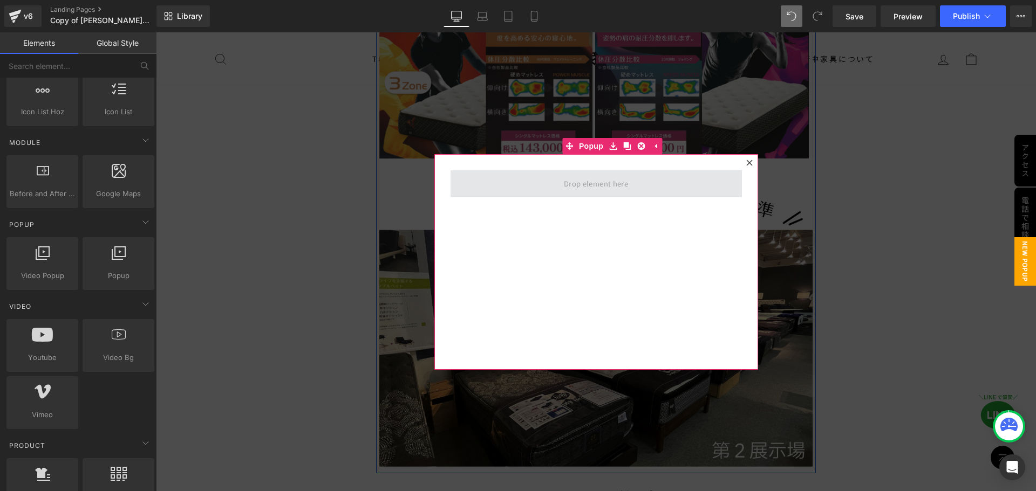
click at [513, 187] on span at bounding box center [596, 183] width 72 height 17
click at [513, 188] on span at bounding box center [595, 183] width 291 height 27
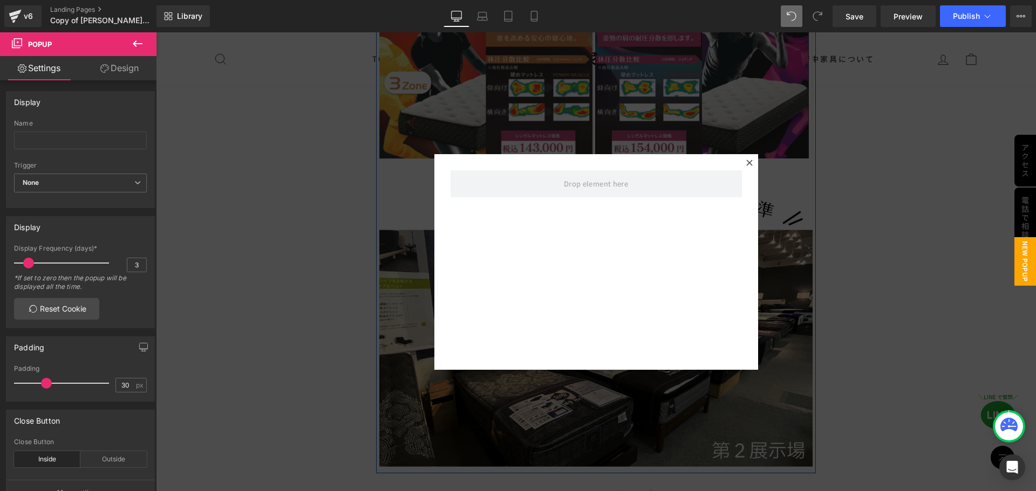
click at [144, 42] on button at bounding box center [138, 44] width 38 height 24
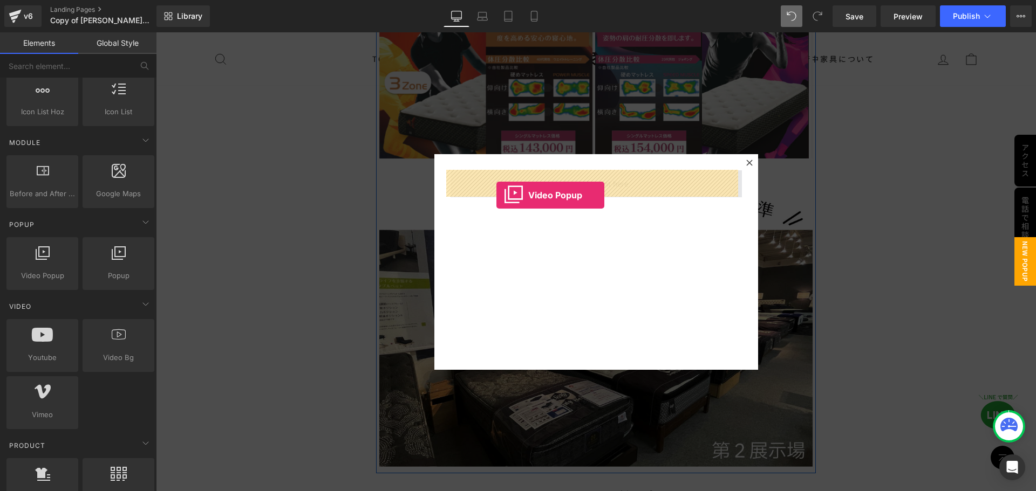
drag, startPoint x: 204, startPoint y: 297, endPoint x: 496, endPoint y: 195, distance: 309.5
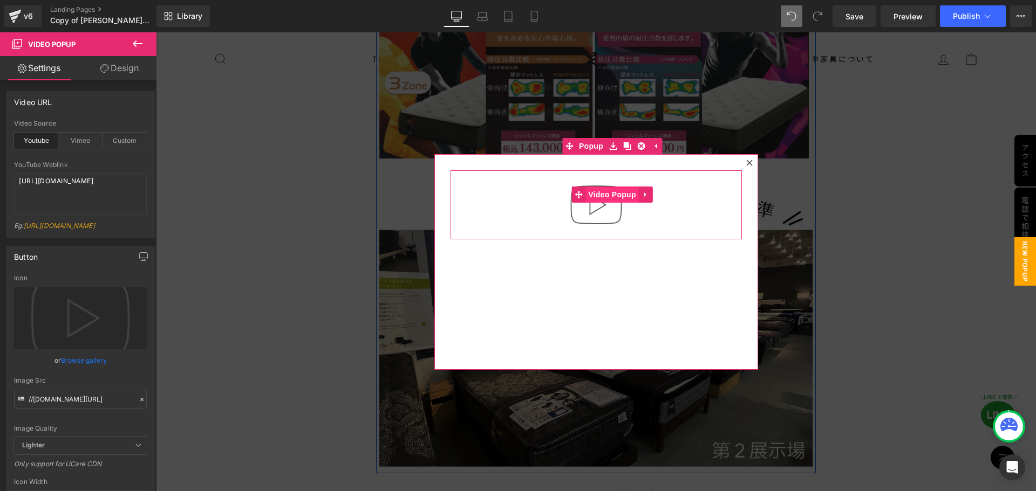
click at [513, 194] on span "Video Popup" at bounding box center [611, 195] width 53 height 16
click at [513, 198] on span "Video Popup" at bounding box center [611, 195] width 53 height 16
click at [513, 196] on link at bounding box center [646, 195] width 14 height 16
click at [513, 195] on icon at bounding box center [667, 194] width 8 height 8
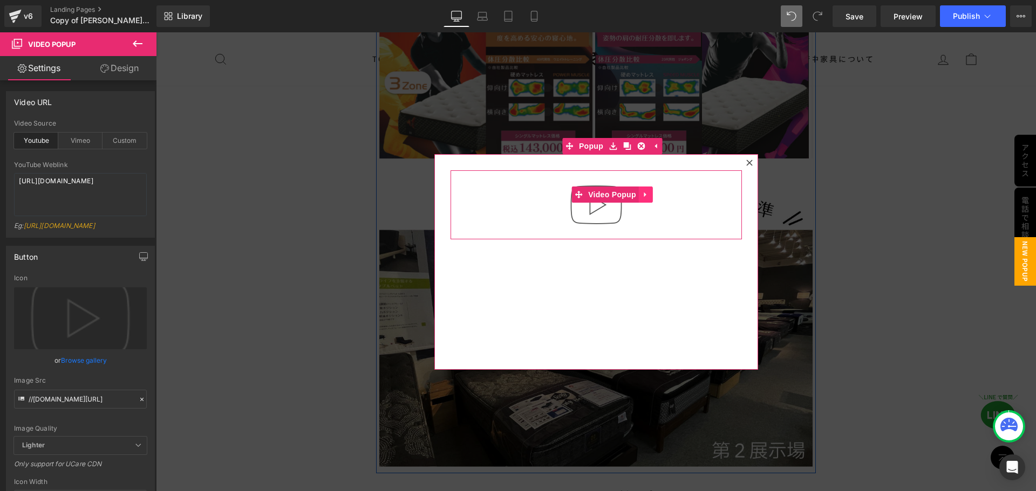
click at [513, 194] on link at bounding box center [646, 195] width 14 height 16
click at [513, 195] on icon at bounding box center [653, 195] width 8 height 8
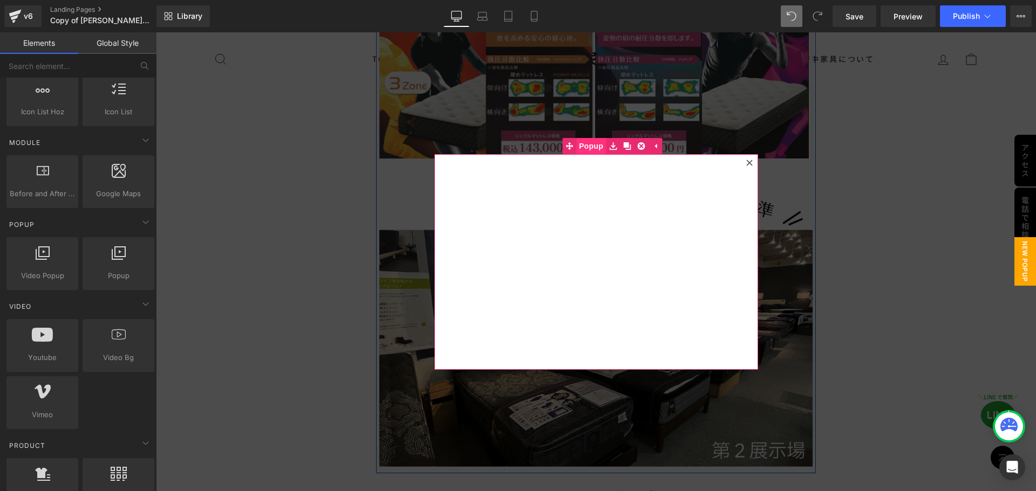
click at [513, 147] on span "Popup" at bounding box center [591, 146] width 30 height 16
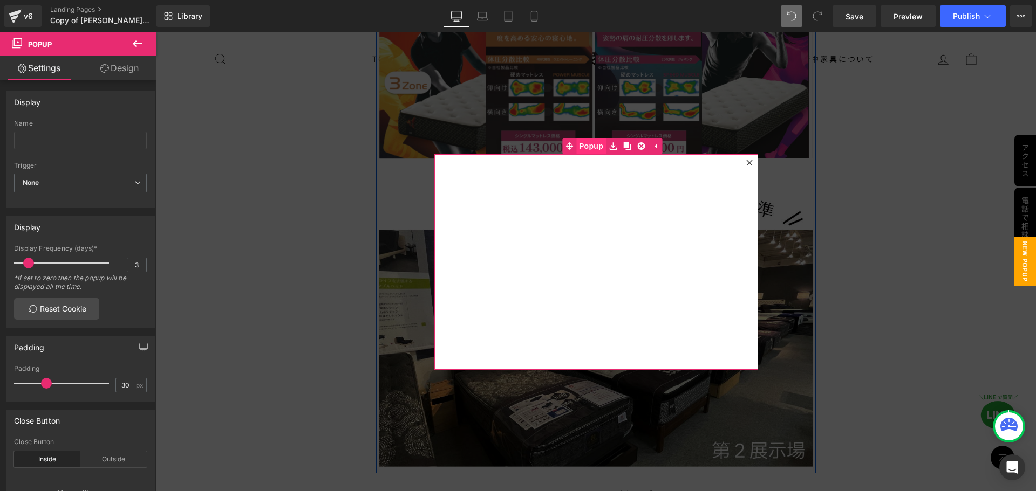
click at [513, 146] on span "Popup" at bounding box center [591, 146] width 30 height 16
click at [91, 45] on span "Popup" at bounding box center [65, 44] width 108 height 24
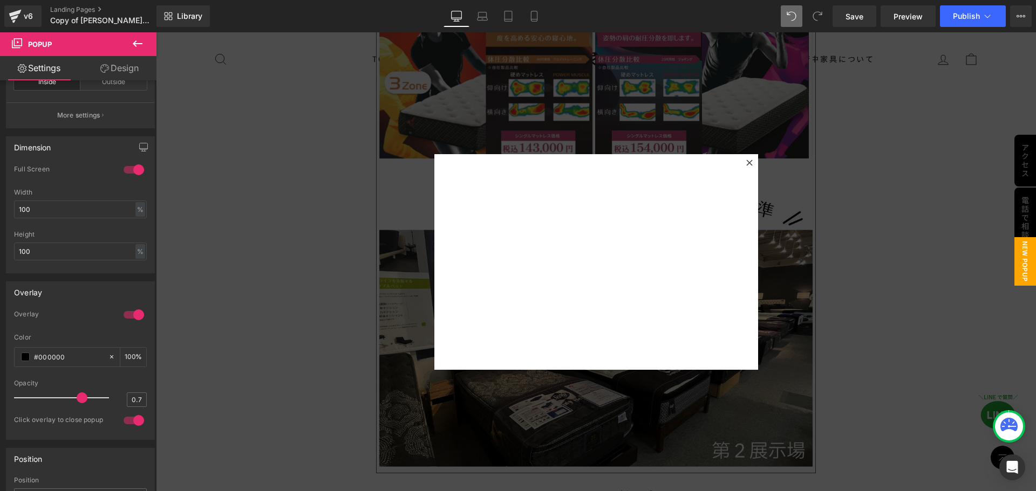
scroll to position [2990, 0]
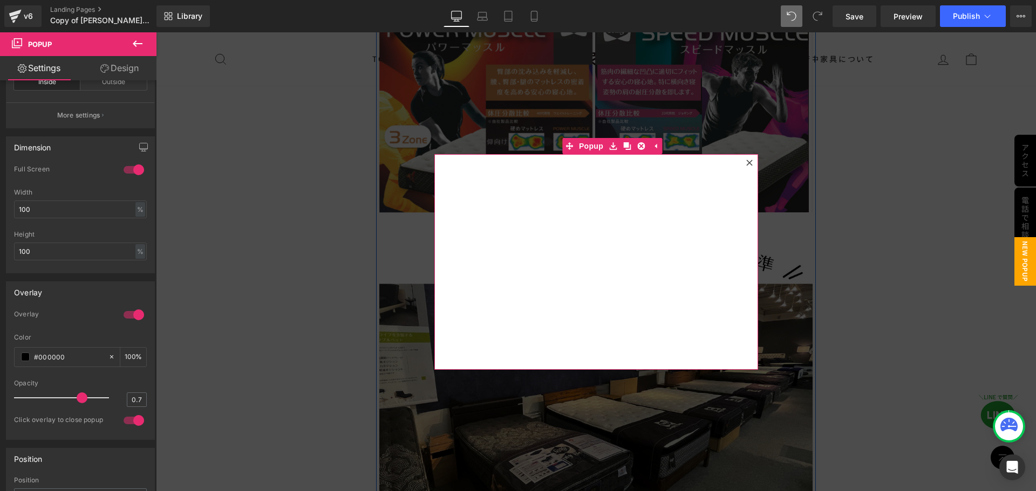
click at [513, 166] on icon at bounding box center [749, 163] width 6 height 6
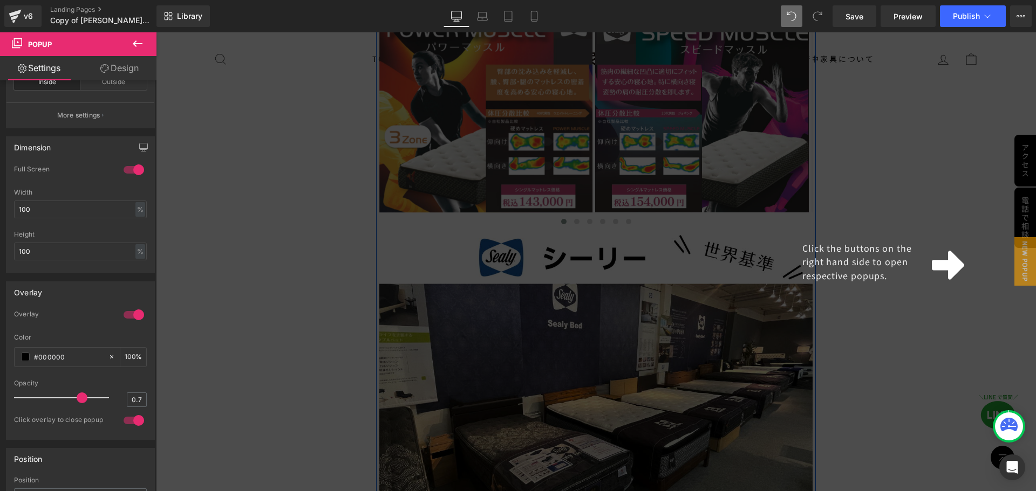
click at [135, 39] on icon at bounding box center [137, 43] width 13 height 13
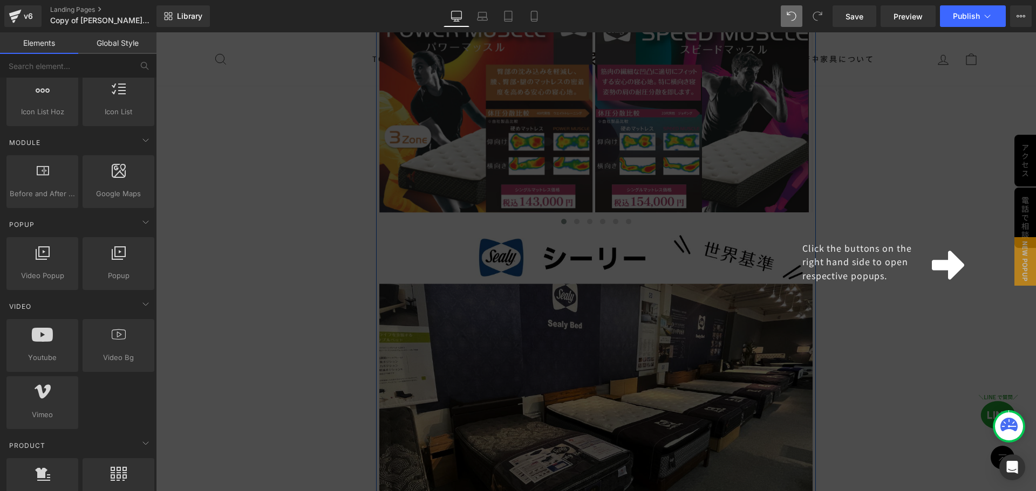
click at [422, 169] on div "Click the buttons on the right hand side to open respective popups." at bounding box center [596, 261] width 880 height 459
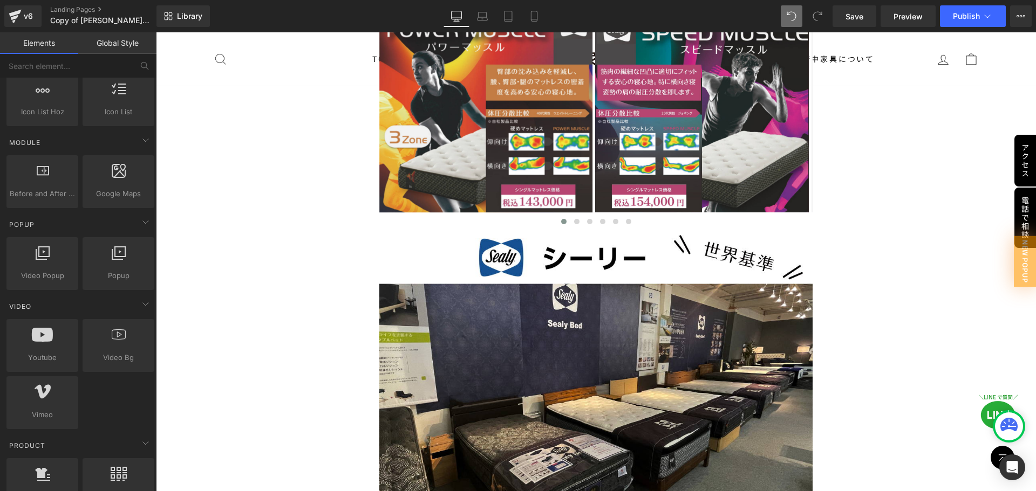
click at [513, 268] on div "Image Row シモンズ×シーリー 合同キャンペーン Text Block 只今、 シモンズのベッドまたはマットレスを ご購入のお客様へ もれなく 「 シ…" at bounding box center [596, 292] width 880 height 6319
click at [513, 261] on span "New Popup" at bounding box center [1025, 261] width 22 height 49
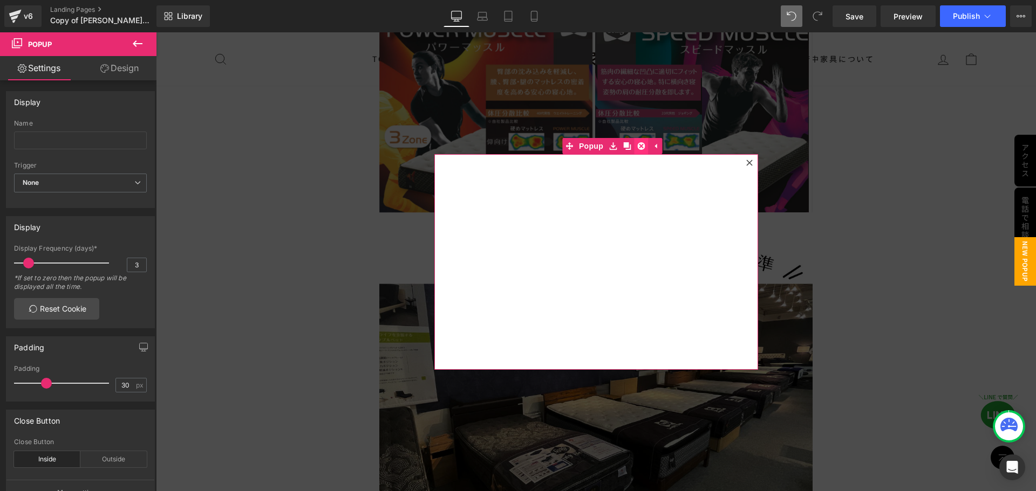
click at [513, 147] on icon at bounding box center [641, 146] width 8 height 8
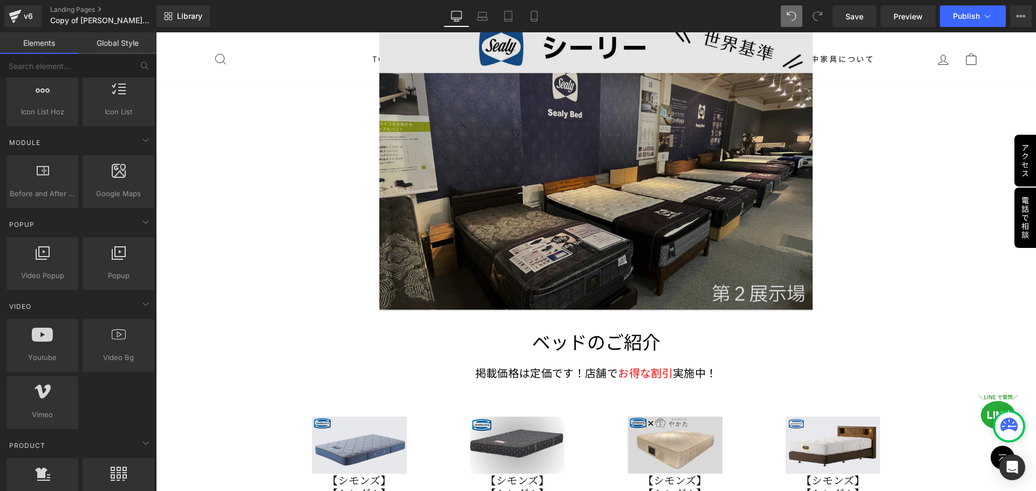
scroll to position [3206, 0]
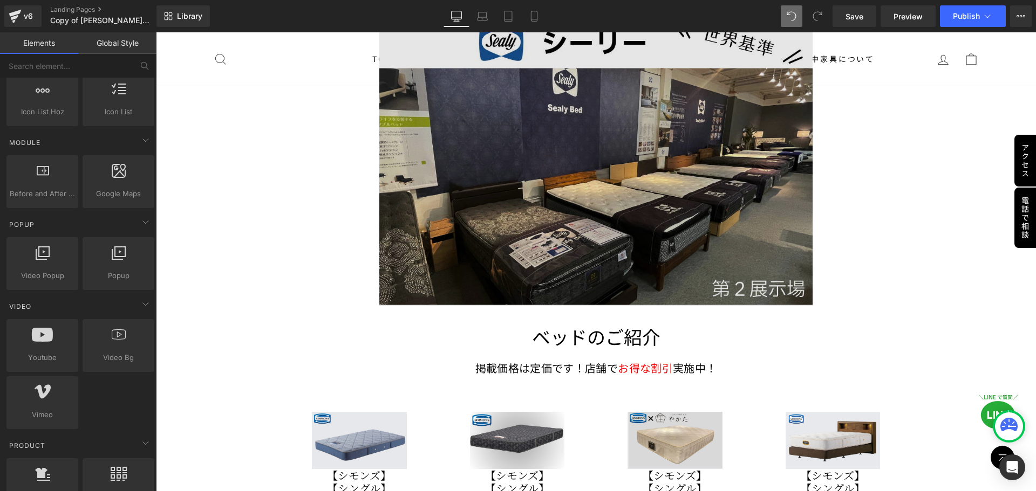
click at [513, 183] on img at bounding box center [596, 159] width 434 height 293
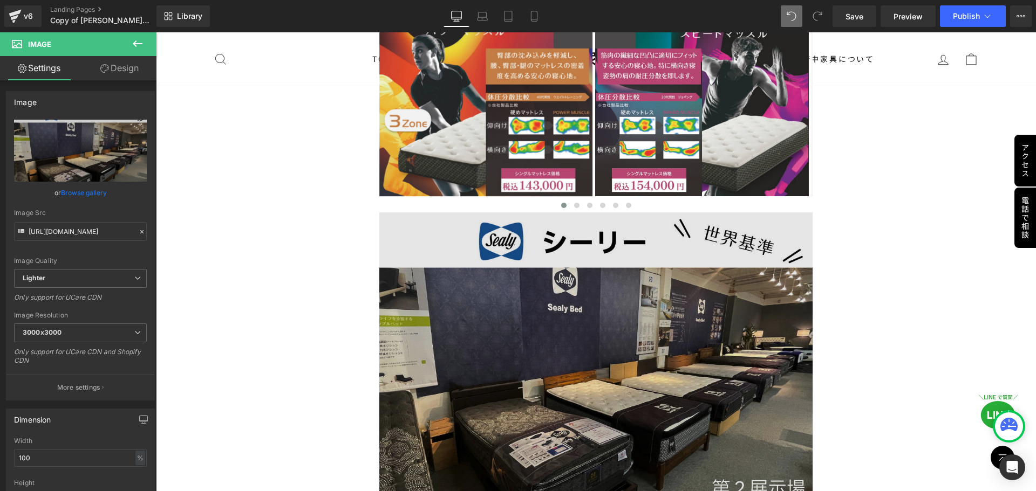
scroll to position [2990, 0]
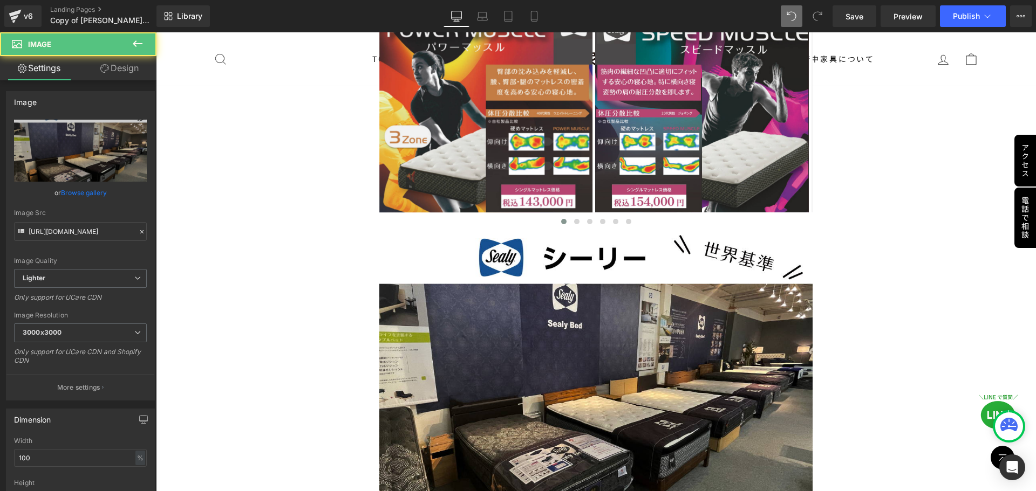
click at [513, 355] on div "Image" at bounding box center [596, 375] width 434 height 293
click at [137, 44] on icon at bounding box center [138, 43] width 10 height 6
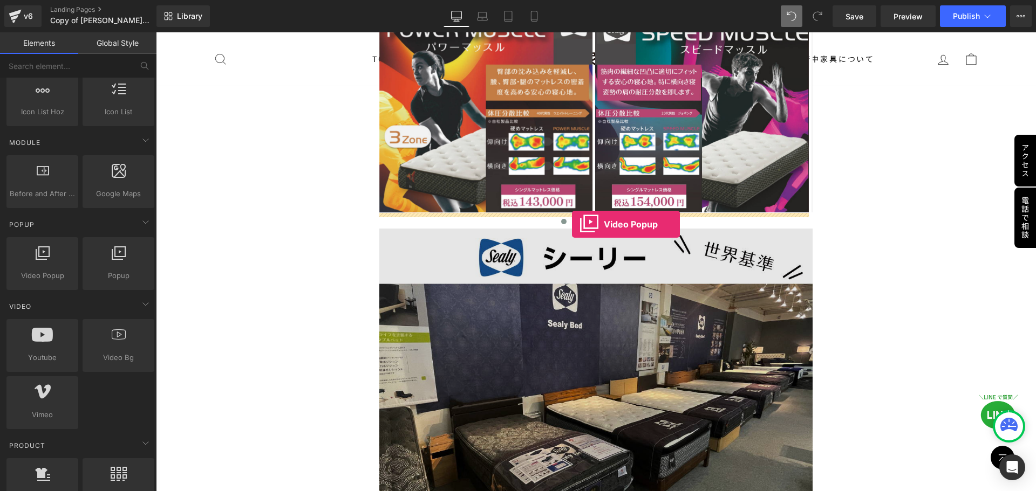
drag, startPoint x: 200, startPoint y: 295, endPoint x: 572, endPoint y: 224, distance: 378.7
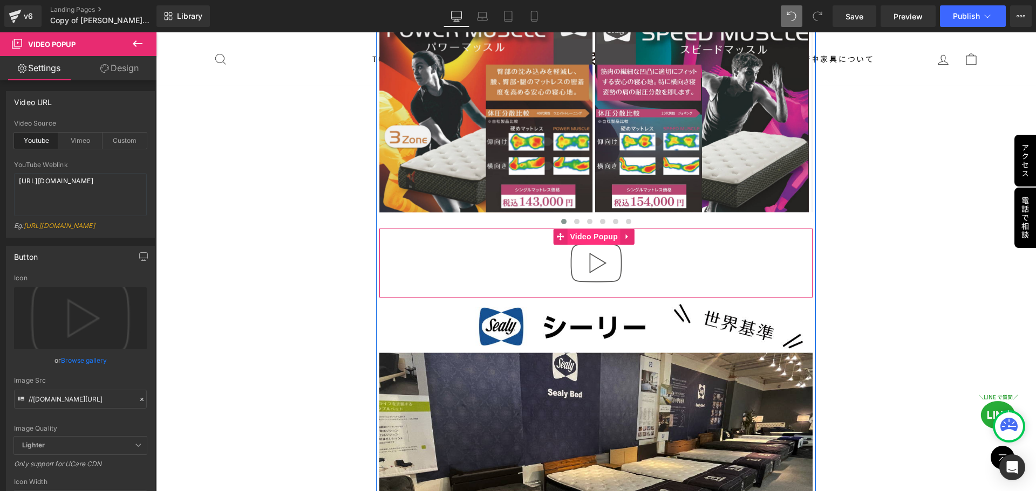
click at [513, 229] on span "Video Popup" at bounding box center [593, 237] width 53 height 16
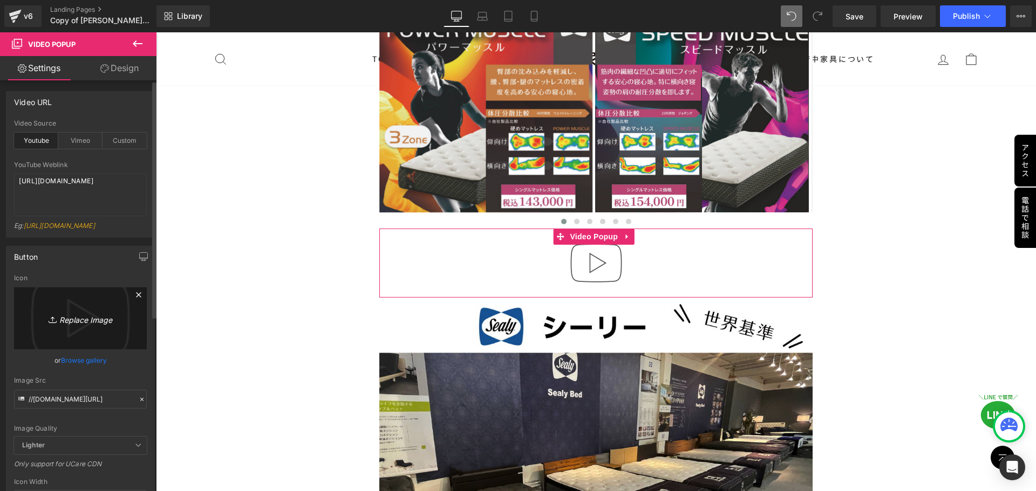
click at [82, 325] on icon "Replace Image" at bounding box center [80, 318] width 86 height 13
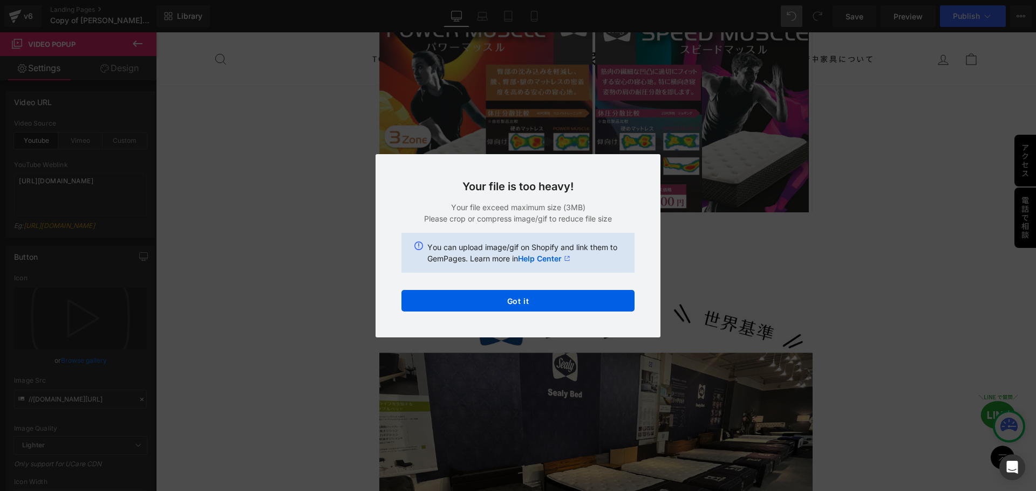
click at [513, 176] on div "Your file is too heavy! Your file exceed maximum size (3MB) Please crop or comp…" at bounding box center [517, 245] width 285 height 183
click at [477, 293] on button "Got it" at bounding box center [517, 301] width 233 height 22
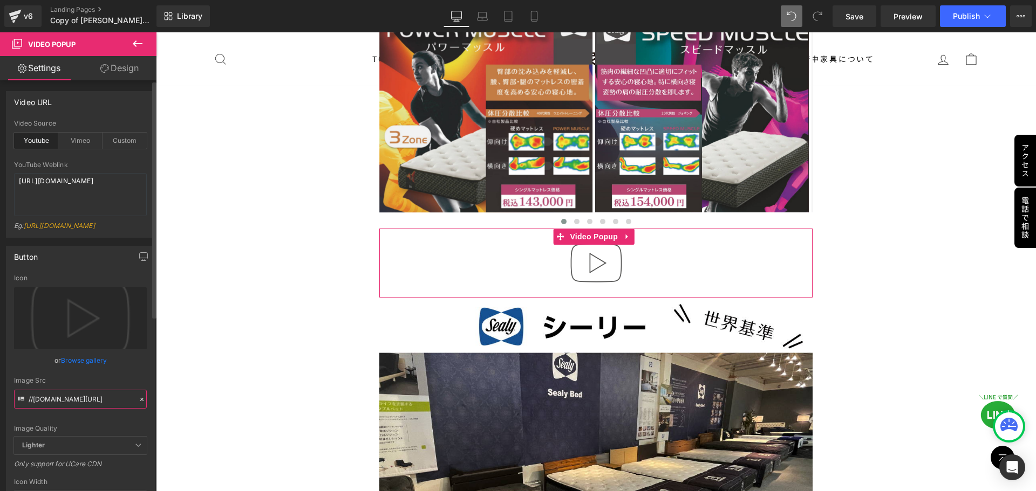
click at [86, 378] on input "//[DOMAIN_NAME][URL]" at bounding box center [80, 399] width 133 height 19
click at [138, 378] on icon at bounding box center [142, 400] width 8 height 8
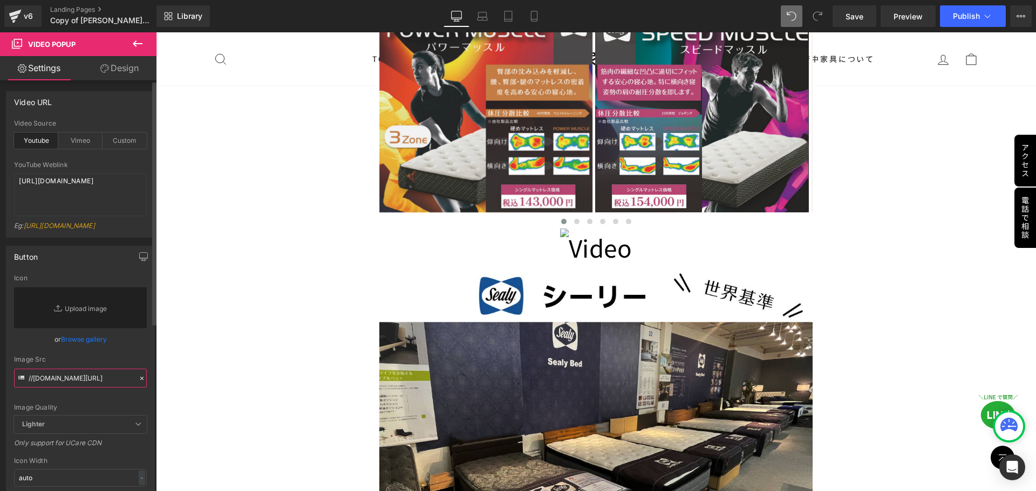
click at [94, 378] on input "//[DOMAIN_NAME][URL]" at bounding box center [80, 378] width 133 height 19
paste input "<video autoplay muted loop playsinline controls style="width:100%;height:auto;"…"
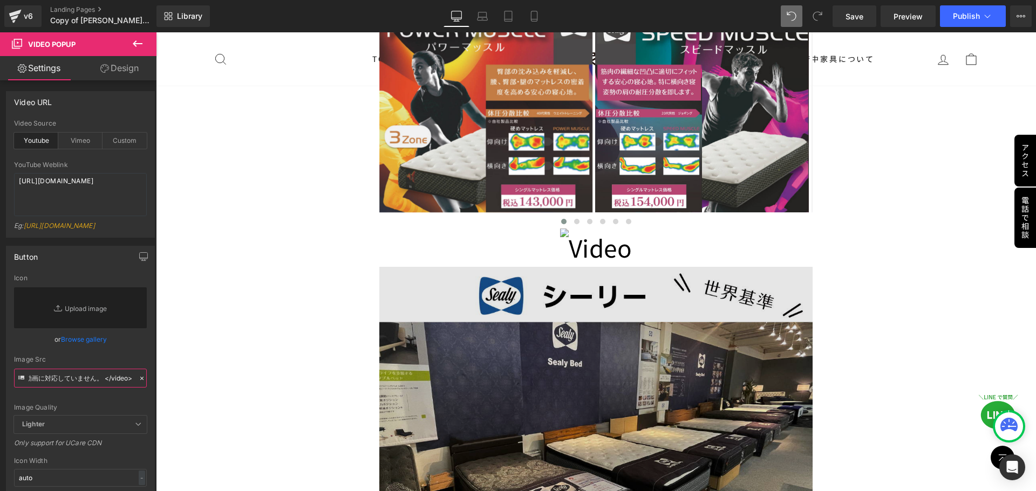
type input "<video autoplay muted loop playsinline controls style="width:100%;height:auto;"…"
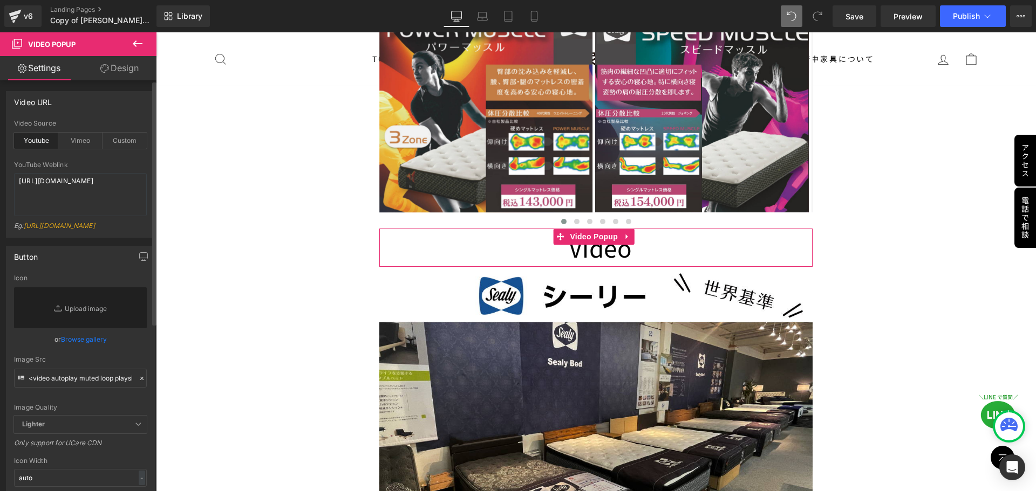
click at [138, 378] on icon at bounding box center [142, 379] width 8 height 8
click at [98, 378] on input "<video autoplay muted loop playsinline controls style="width:100%;height:auto;"…" at bounding box center [80, 378] width 133 height 19
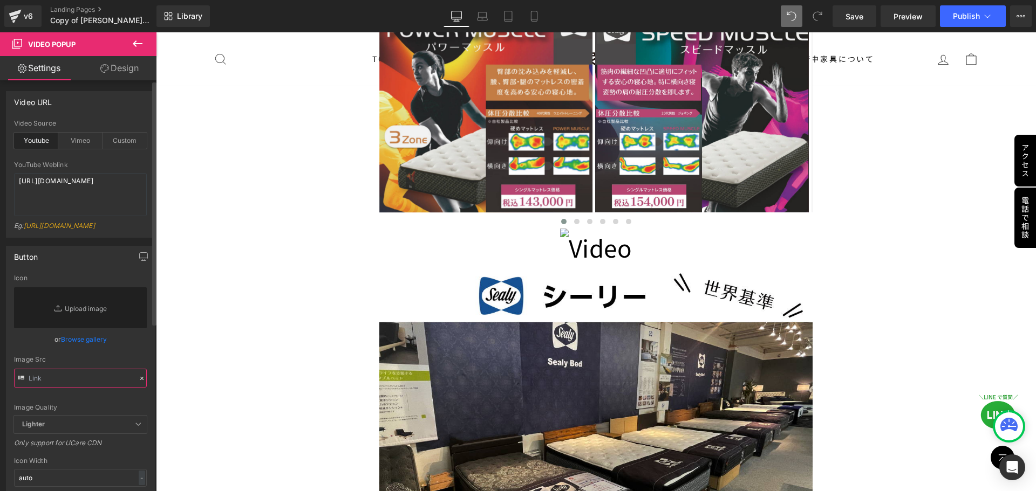
paste input "[URL][DOMAIN_NAME]"
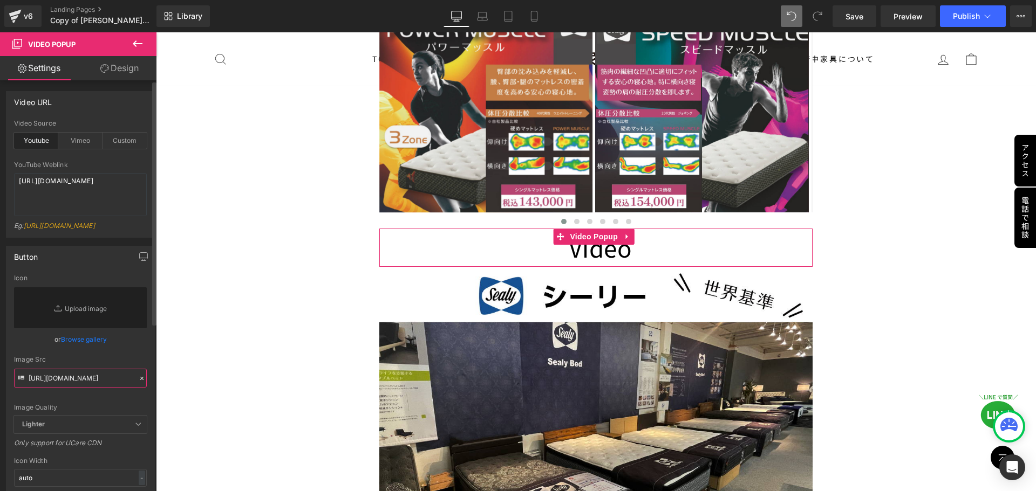
type input "[URL][DOMAIN_NAME]"
click at [138, 378] on icon at bounding box center [142, 379] width 8 height 8
click at [64, 197] on textarea "[URL][DOMAIN_NAME]" at bounding box center [80, 194] width 133 height 43
drag, startPoint x: 97, startPoint y: 192, endPoint x: 0, endPoint y: 180, distance: 97.3
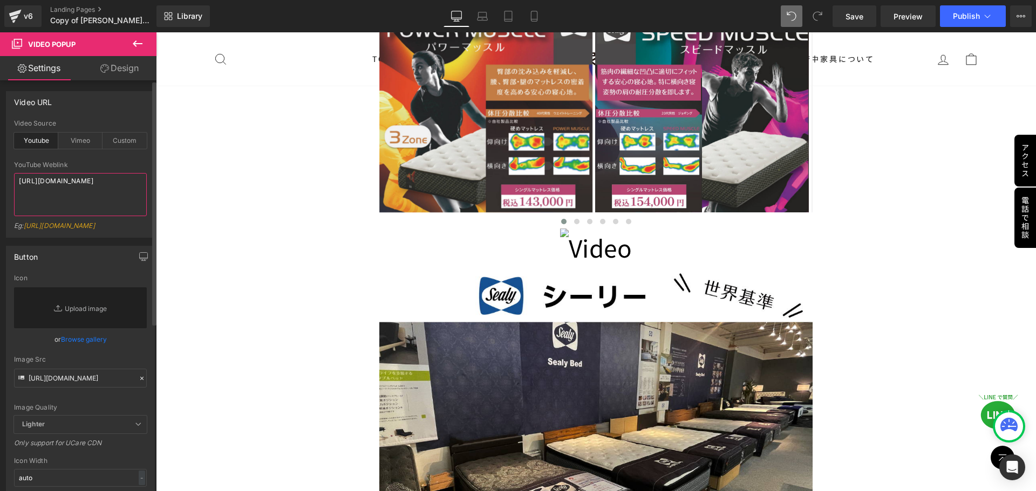
click at [0, 180] on div "Video URL youtube Video Source Youtube Vimeo Custom YouTube Weblink [URL][DOMAI…" at bounding box center [80, 160] width 161 height 155
paste textarea "[DOMAIN_NAME][URL][DOMAIN_NAME]"
type textarea "[URL][DOMAIN_NAME]"
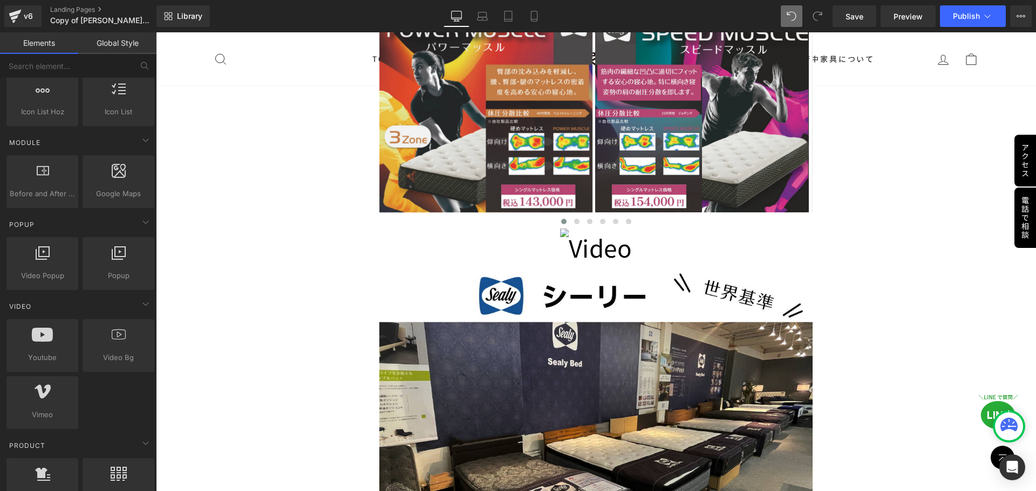
click at [227, 199] on div "Image Row シモンズ×シーリー 合同キャンペーン Text Block 只今、 シモンズのベッドまたはマットレスを ご購入のお客様へ もれなく 「 シ…" at bounding box center [596, 311] width 880 height 6357
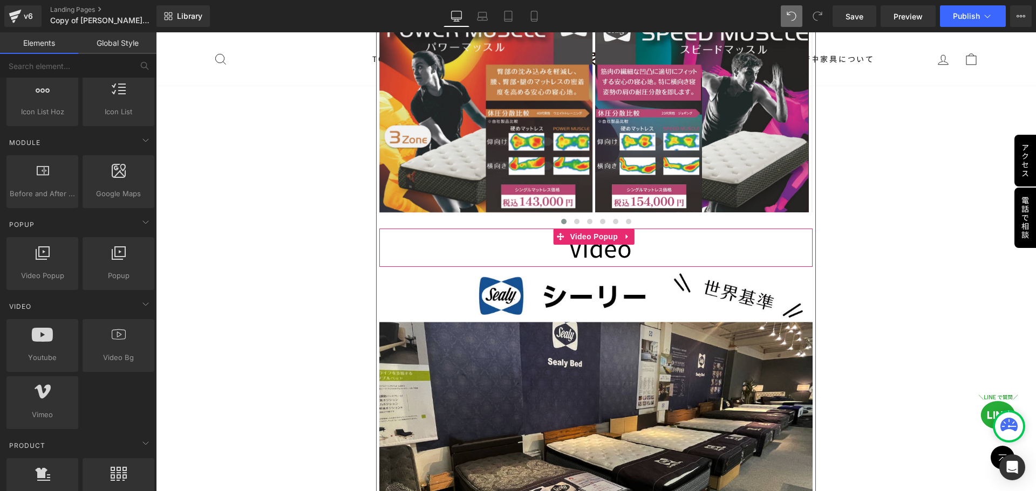
click at [513, 230] on img at bounding box center [596, 248] width 72 height 38
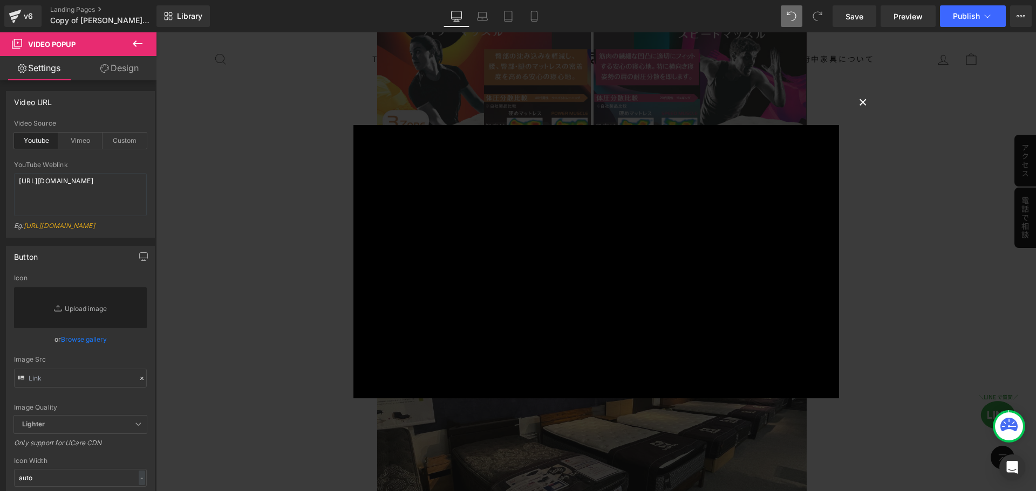
click at [513, 100] on button "×" at bounding box center [863, 102] width 22 height 22
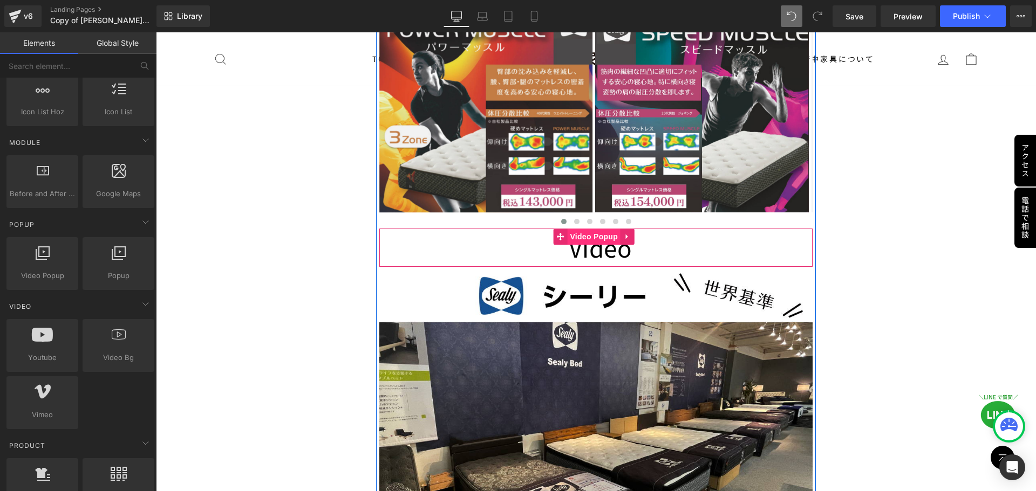
click at [513, 229] on span "Video Popup" at bounding box center [593, 237] width 53 height 16
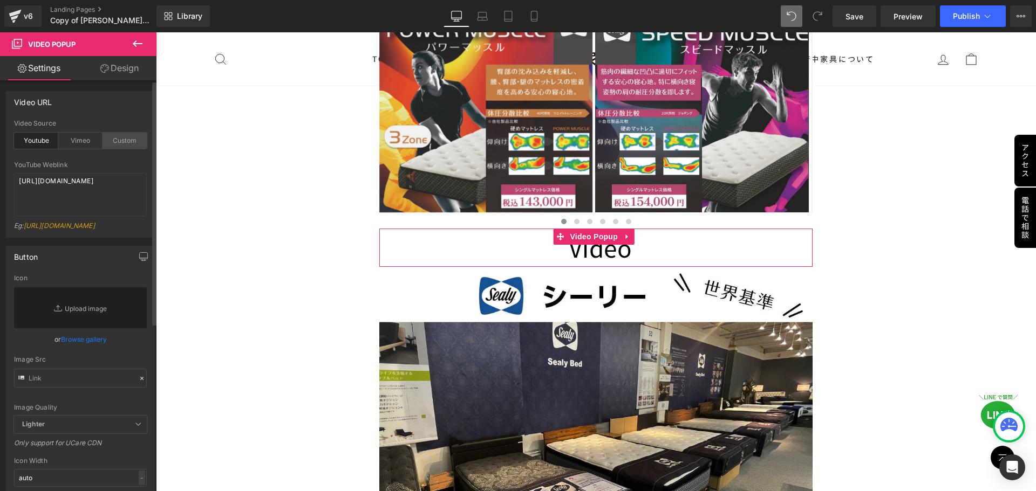
click at [114, 139] on div "Custom" at bounding box center [124, 141] width 44 height 16
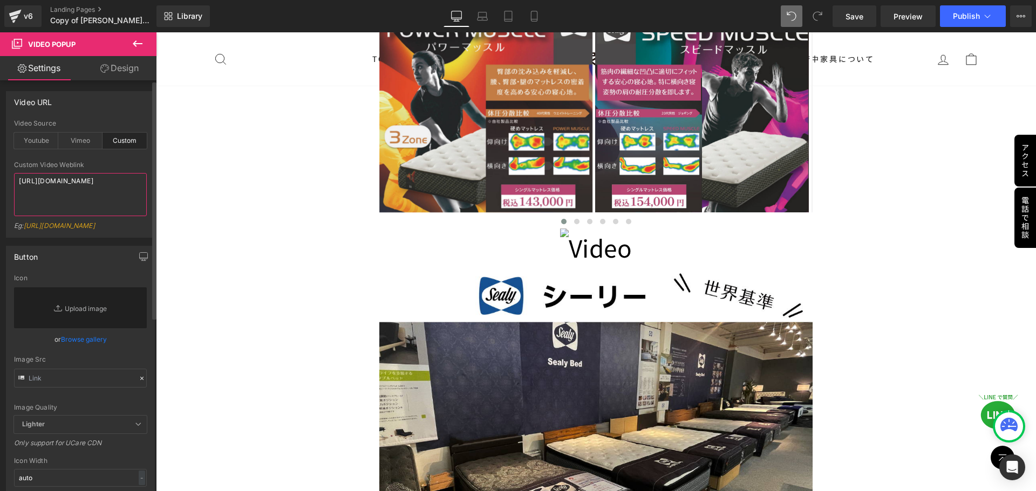
drag, startPoint x: 109, startPoint y: 201, endPoint x: 18, endPoint y: 182, distance: 92.6
click at [18, 182] on textarea "[URL][DOMAIN_NAME]" at bounding box center [80, 194] width 133 height 43
paste textarea "videos/c/o/v/dc1378b6185d44efa79a1bab85dc3286.mp4"
type textarea "[URL][DOMAIN_NAME]"
click at [196, 221] on div "Image Row シモンズ×シーリー 合同キャンペーン Text Block 只今、 シモンズのベッドまたはマットレスを ご購入のお客様へ もれなく 「 シ…" at bounding box center [596, 311] width 880 height 6357
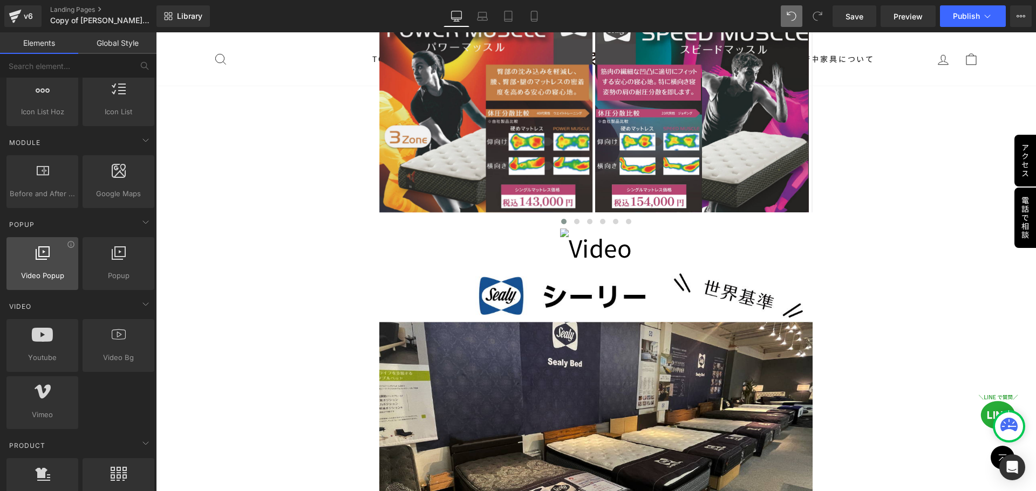
click at [45, 269] on div at bounding box center [42, 258] width 65 height 24
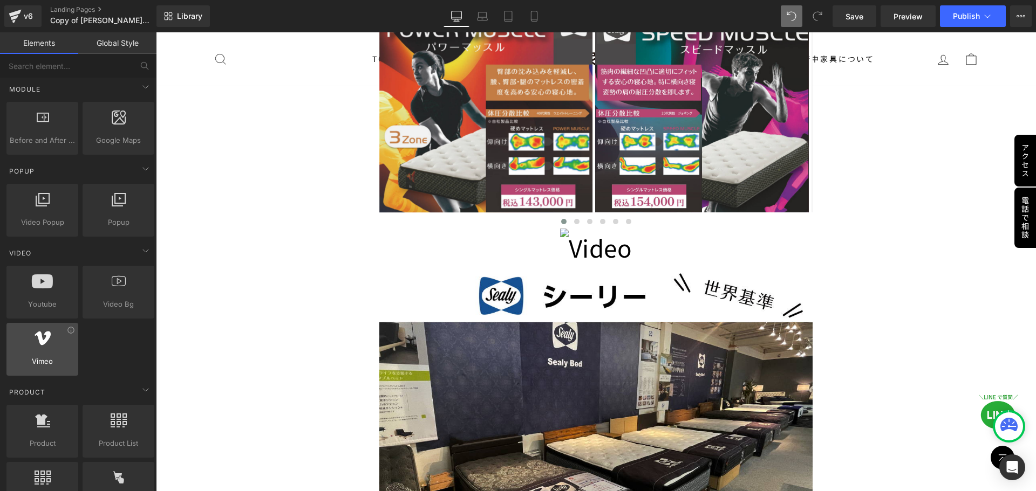
scroll to position [560, 0]
click at [43, 343] on icon at bounding box center [43, 338] width 16 height 14
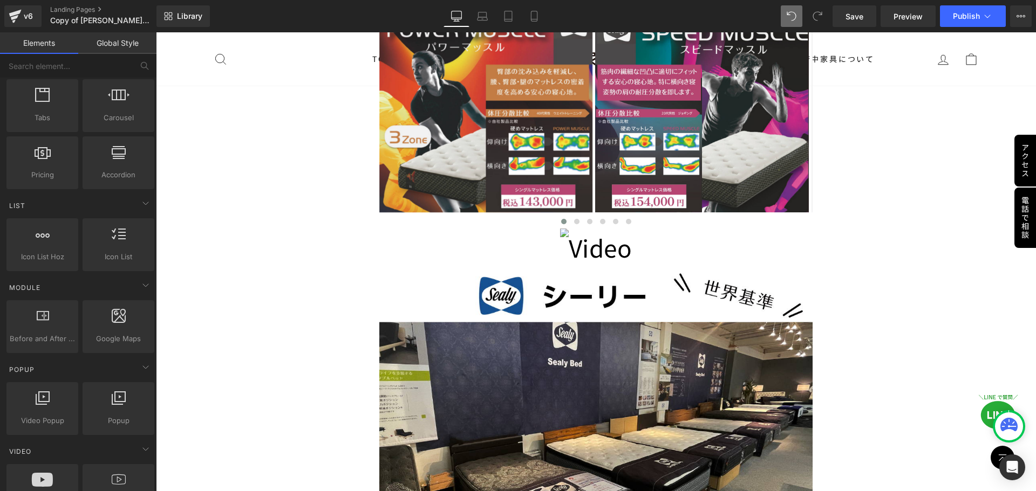
scroll to position [344, 0]
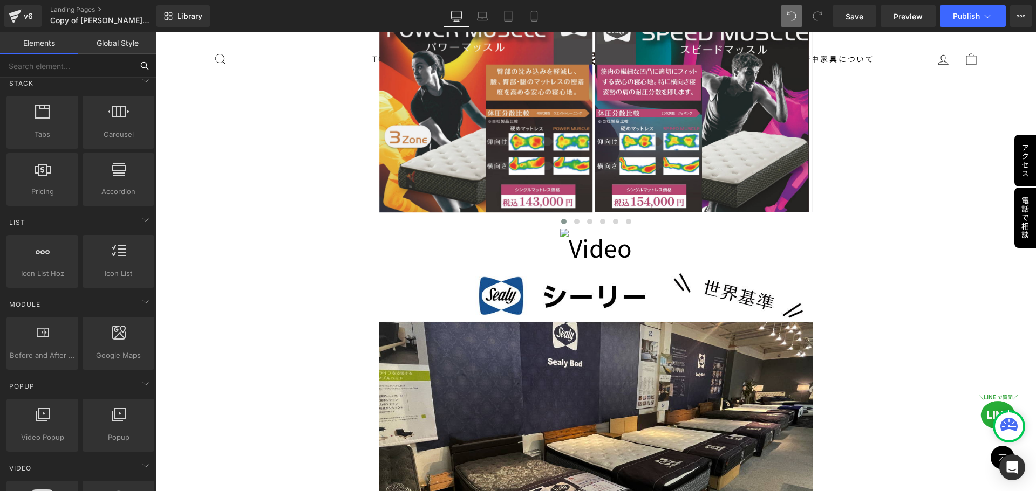
click at [113, 70] on input "text" at bounding box center [66, 66] width 133 height 24
paste input "Custom HTML/Liquid"
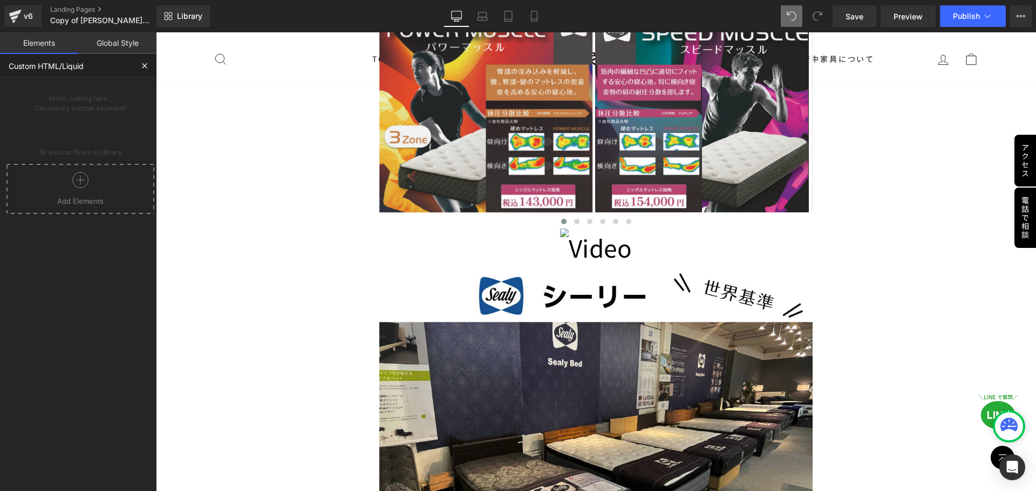
click at [125, 67] on input "Custom HTML/Liquid" at bounding box center [66, 66] width 133 height 24
type input "Custom HTML"
click at [63, 112] on div "Liquid liquid, custom code, html, javascript, css, reviews, apps, applications,…" at bounding box center [42, 131] width 72 height 53
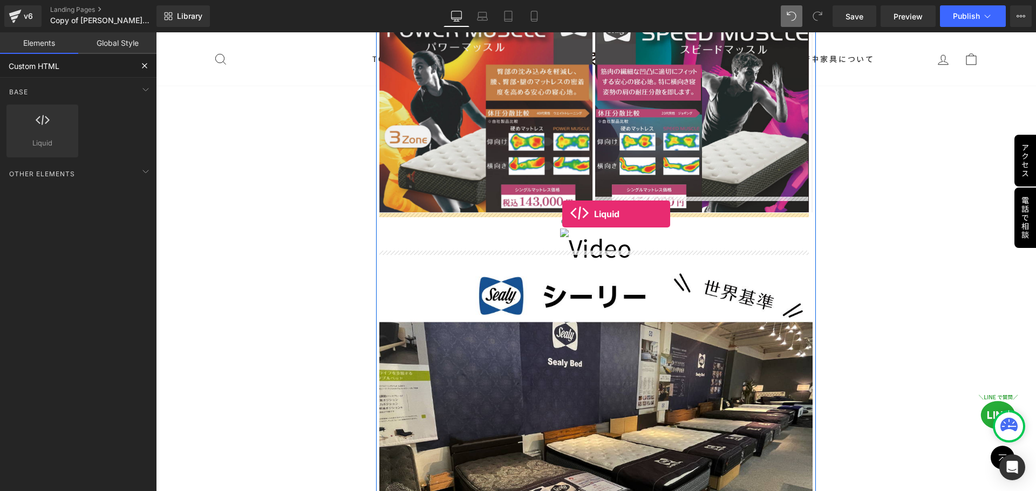
drag, startPoint x: 202, startPoint y: 159, endPoint x: 562, endPoint y: 214, distance: 364.5
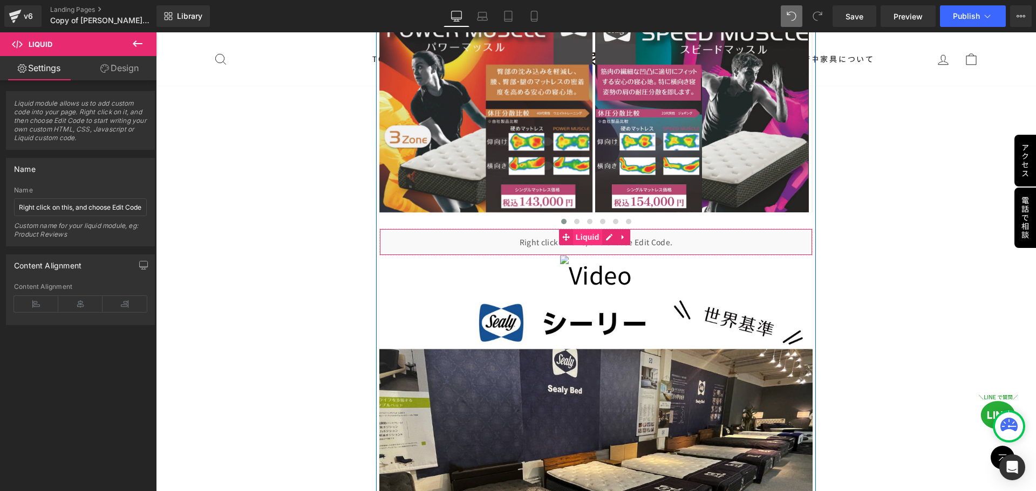
click at [513, 229] on span "Liquid" at bounding box center [587, 237] width 29 height 16
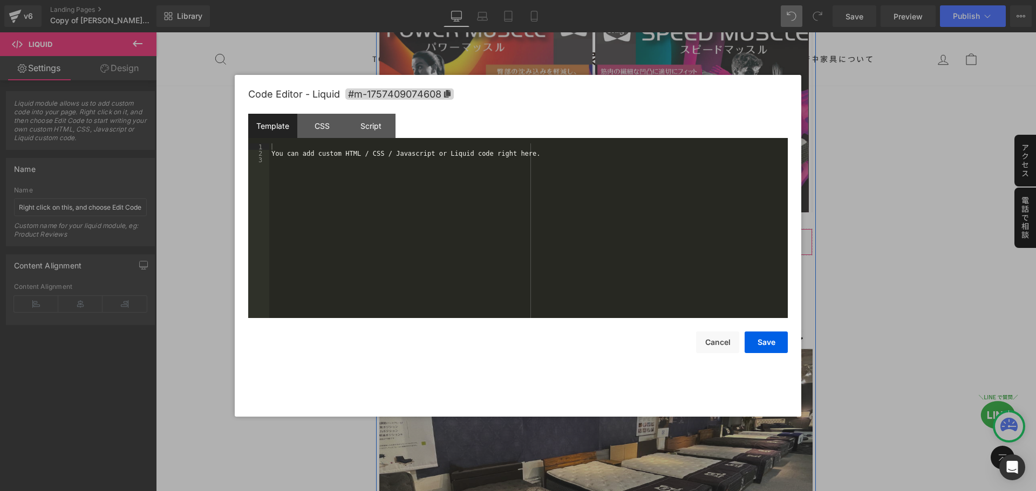
click at [513, 229] on div "Liquid" at bounding box center [596, 242] width 434 height 27
click at [311, 128] on div "CSS" at bounding box center [321, 126] width 49 height 24
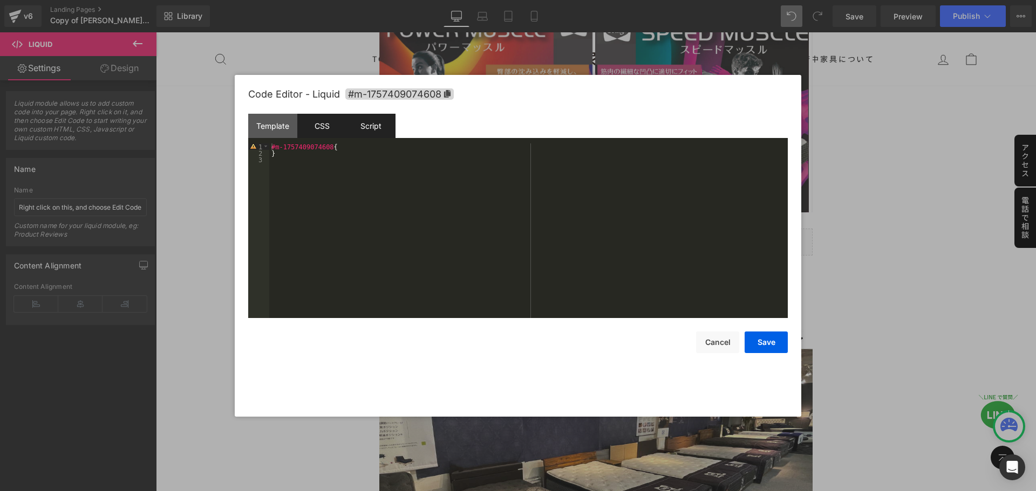
click at [374, 127] on div "Script" at bounding box center [370, 126] width 49 height 24
click at [320, 128] on div "CSS" at bounding box center [321, 126] width 49 height 24
click at [274, 126] on div "Template" at bounding box center [272, 126] width 49 height 24
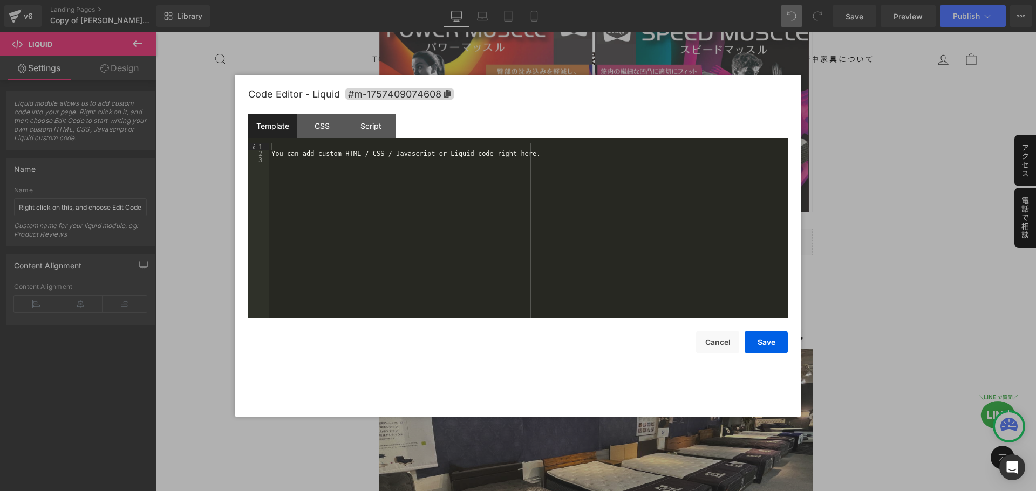
click at [339, 159] on div "You can add custom HTML / CSS / Javascript or Liquid code right here." at bounding box center [528, 237] width 518 height 188
drag, startPoint x: 510, startPoint y: 157, endPoint x: 255, endPoint y: 152, distance: 255.7
click at [255, 152] on pre "1 2 3 You can add custom HTML / CSS / Javascript or Liquid code right here. XXX…" at bounding box center [517, 230] width 539 height 175
click at [380, 181] on div "< video autoplay muted loop playsinline controls style = "width:100%;height:aut…" at bounding box center [528, 237] width 518 height 188
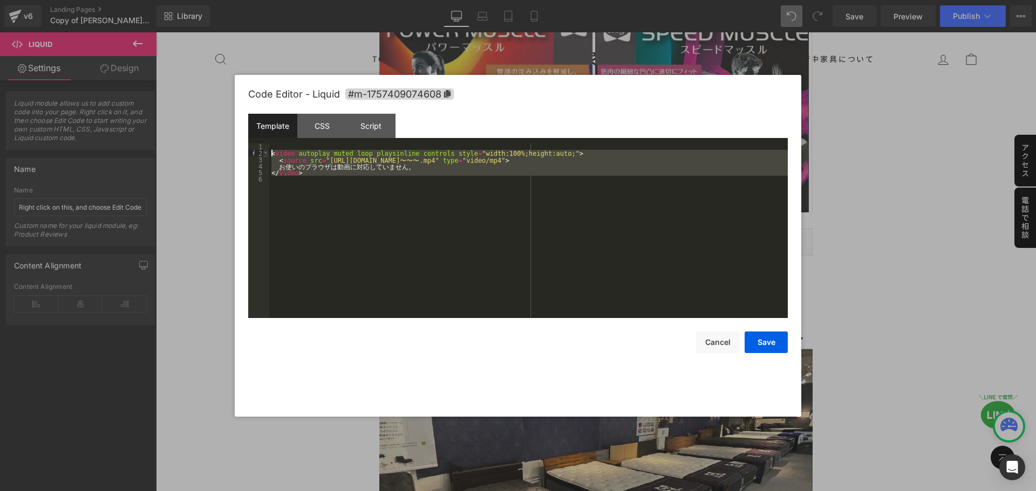
drag, startPoint x: 366, startPoint y: 181, endPoint x: 266, endPoint y: 152, distance: 104.5
click at [266, 152] on pre "1 2 3 4 5 6 < video autoplay muted loop playsinline controls style = "width:100…" at bounding box center [517, 230] width 539 height 175
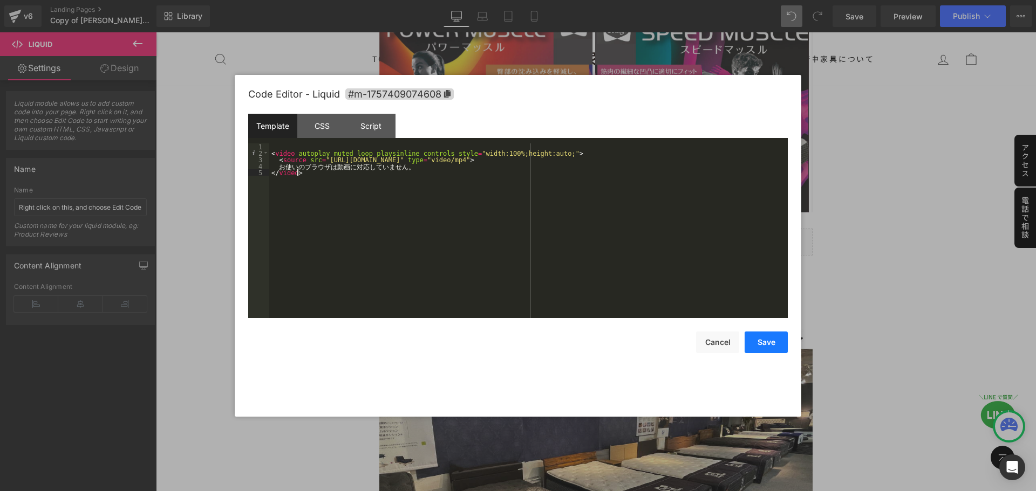
click at [513, 345] on button "Save" at bounding box center [765, 343] width 43 height 22
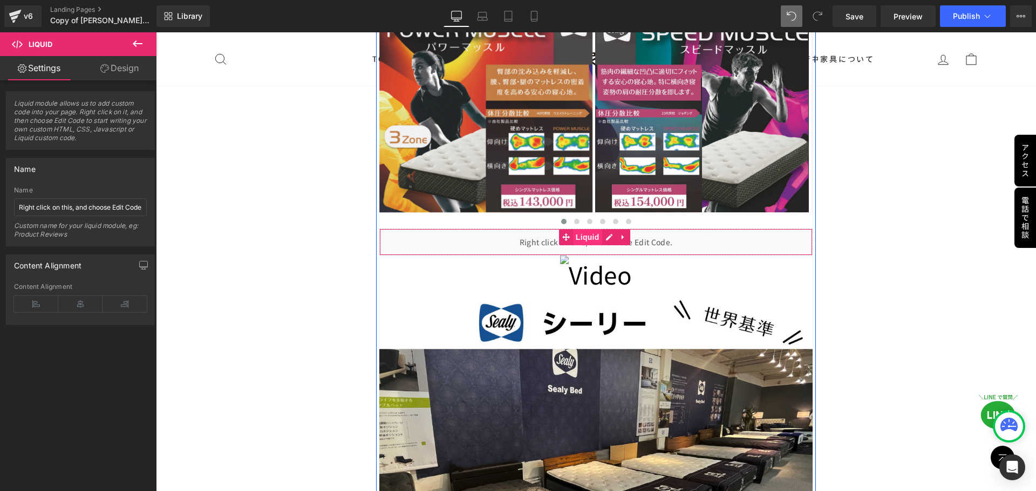
click at [513, 229] on span "Liquid" at bounding box center [587, 237] width 29 height 16
click at [513, 230] on div "Liquid" at bounding box center [596, 242] width 434 height 27
click at [513, 229] on div "Liquid" at bounding box center [596, 242] width 434 height 27
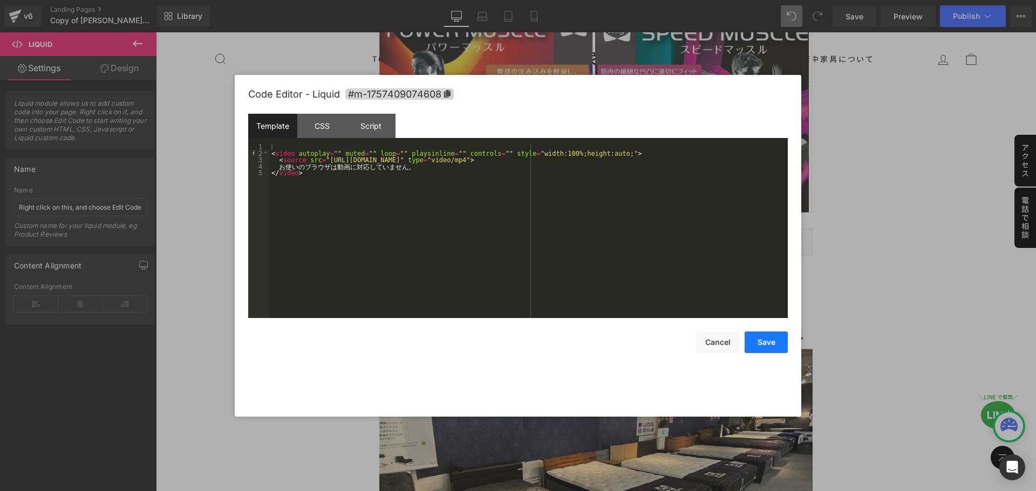
click at [513, 344] on button "Save" at bounding box center [765, 343] width 43 height 22
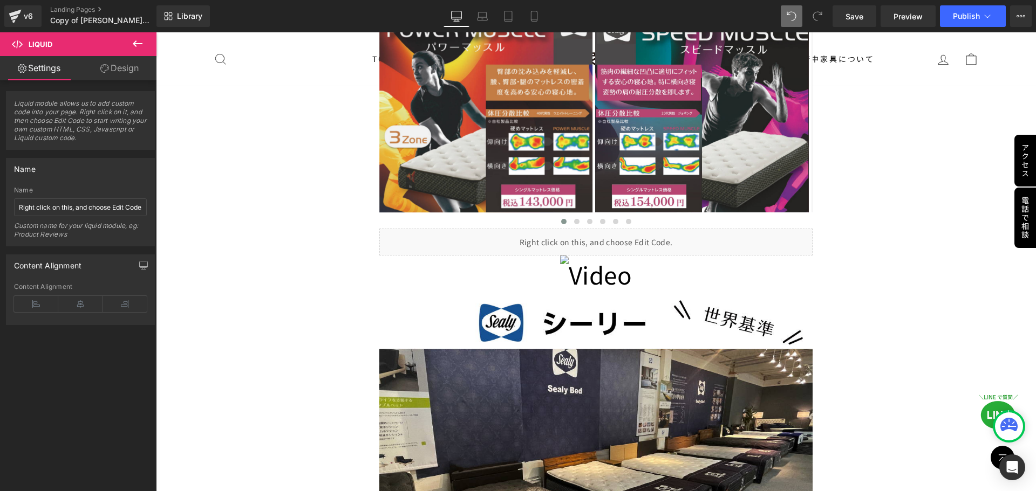
drag, startPoint x: 360, startPoint y: 245, endPoint x: 377, endPoint y: 239, distance: 17.7
click at [360, 245] on div "Image Row シモンズ×シーリー 合同キャンペーン Text Block 只今、 シモンズのベッドまたはマットレスを ご購入のお客様へ もれなく 「 シ…" at bounding box center [596, 325] width 880 height 6384
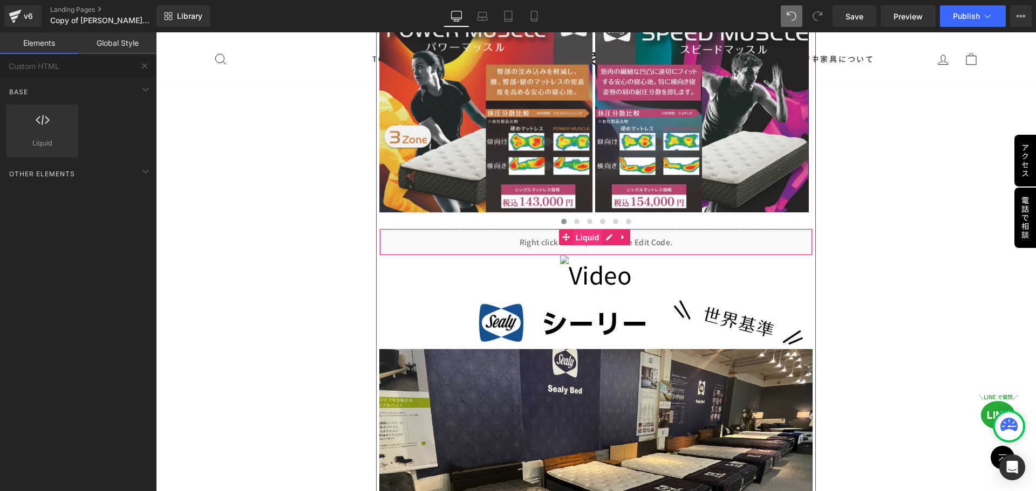
click at [513, 230] on span "Liquid" at bounding box center [587, 238] width 29 height 16
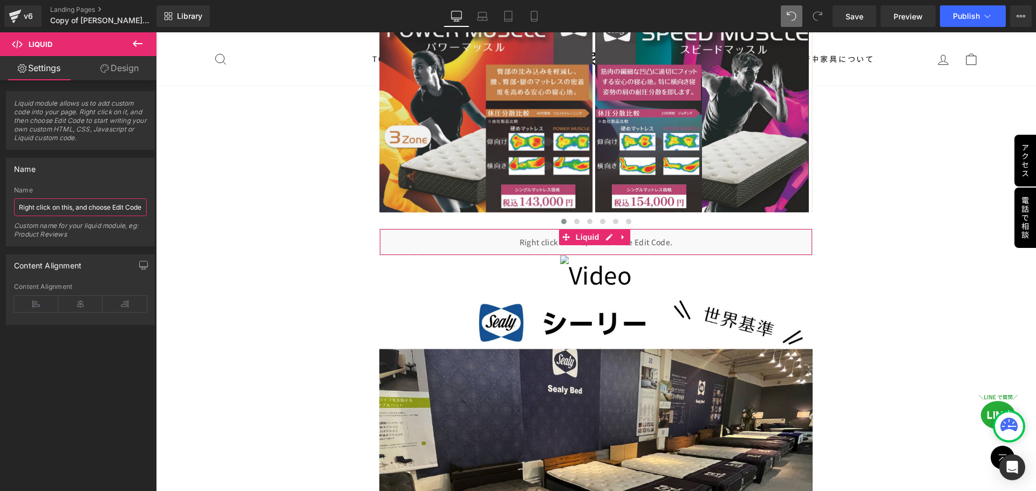
click at [118, 208] on input "Right click on this, and choose Edit Code." at bounding box center [80, 208] width 133 height 18
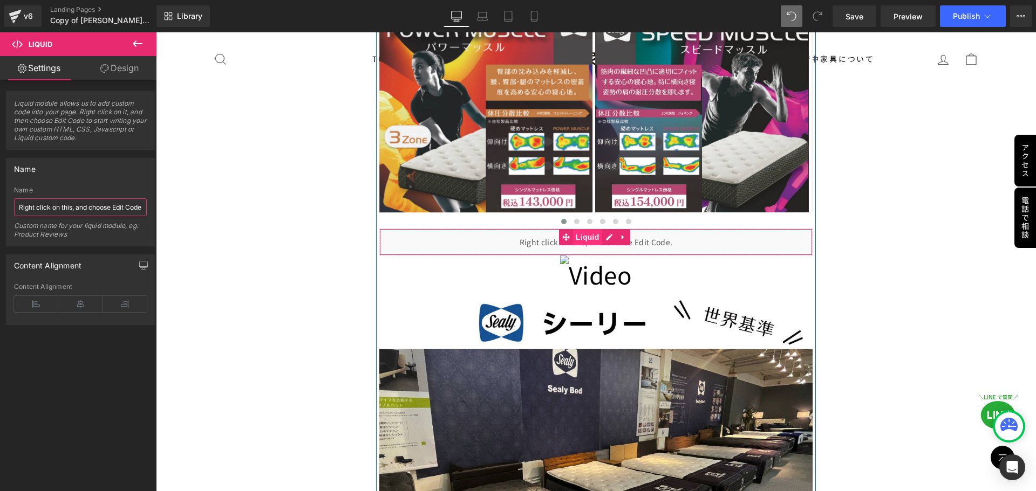
click at [513, 229] on span "Liquid" at bounding box center [587, 237] width 29 height 16
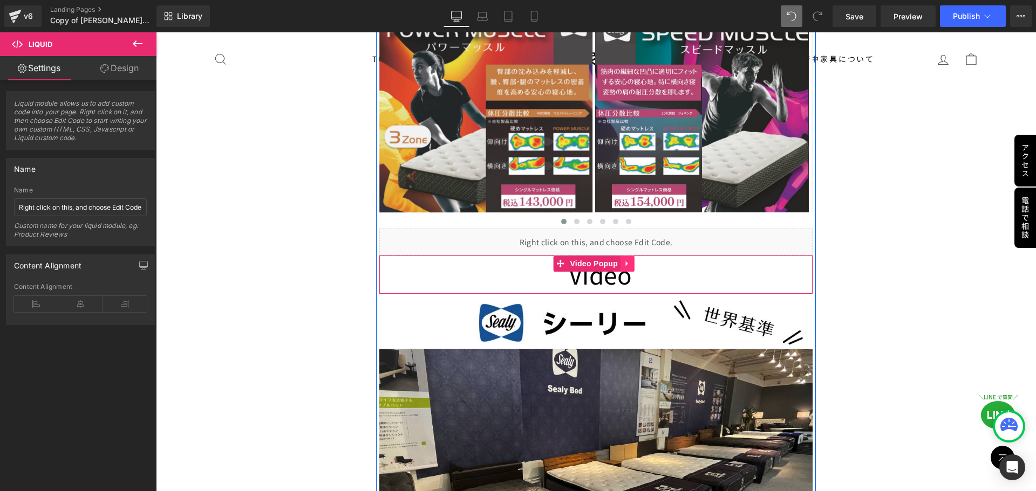
click at [513, 260] on icon at bounding box center [628, 264] width 8 height 8
click at [513, 260] on icon at bounding box center [635, 264] width 8 height 8
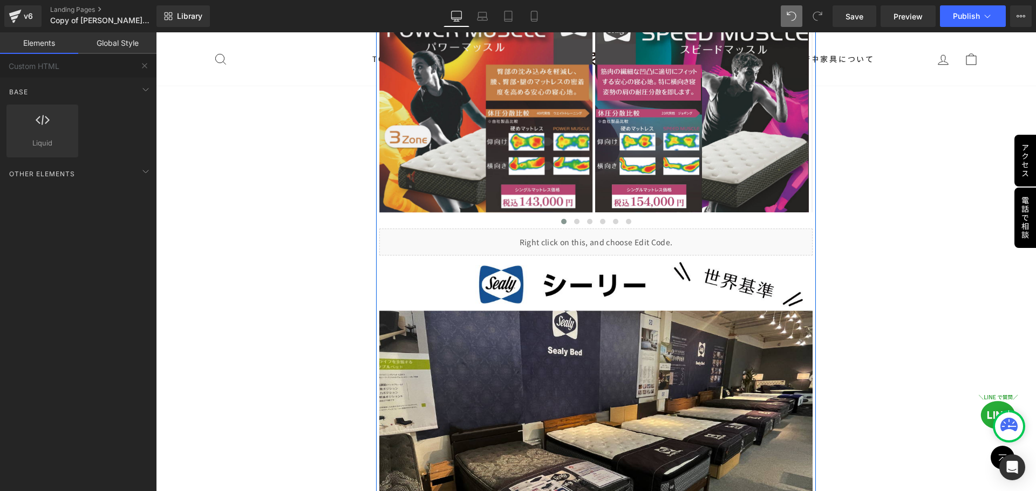
click at [513, 229] on div "Liquid" at bounding box center [596, 242] width 434 height 27
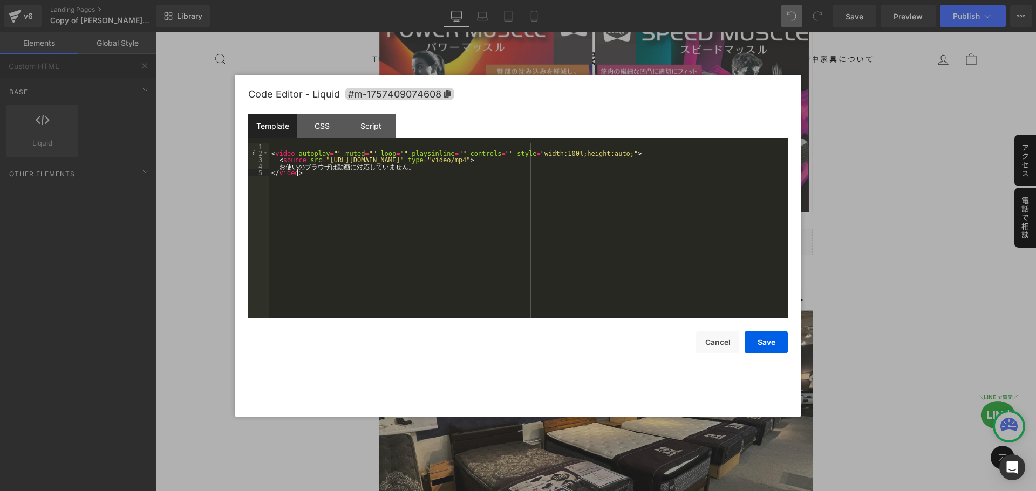
click at [365, 190] on div "< video autoplay = "" muted = "" loop = "" playsinline = "" controls = "" style…" at bounding box center [528, 237] width 518 height 188
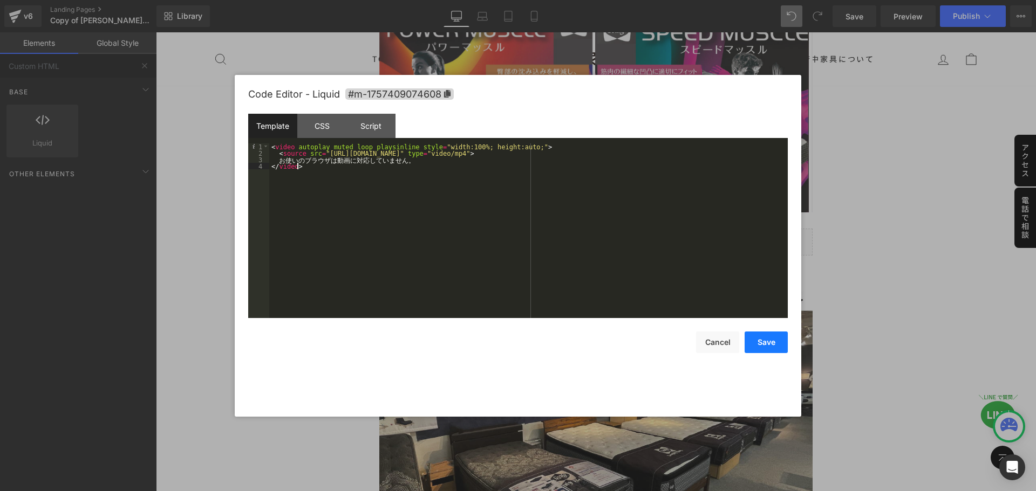
click at [513, 338] on button "Save" at bounding box center [765, 343] width 43 height 22
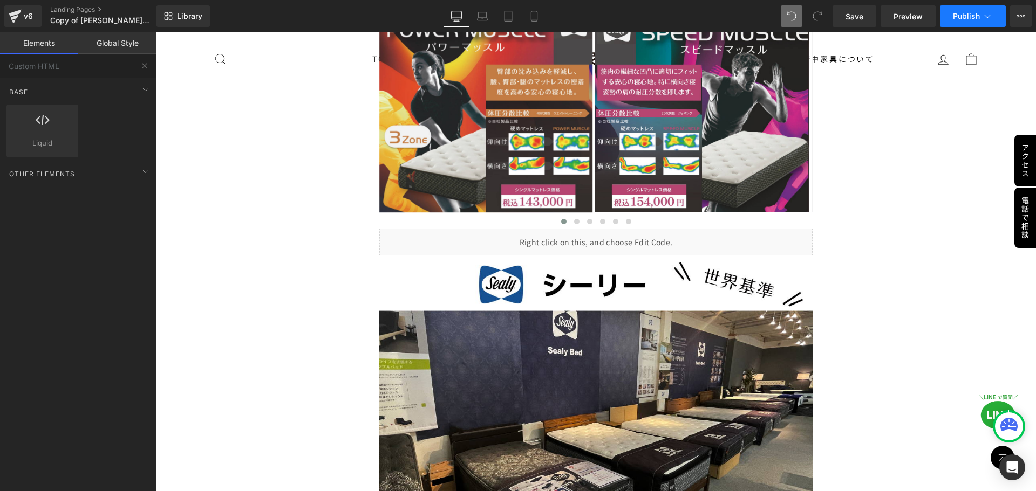
click at [513, 21] on icon at bounding box center [987, 16] width 11 height 11
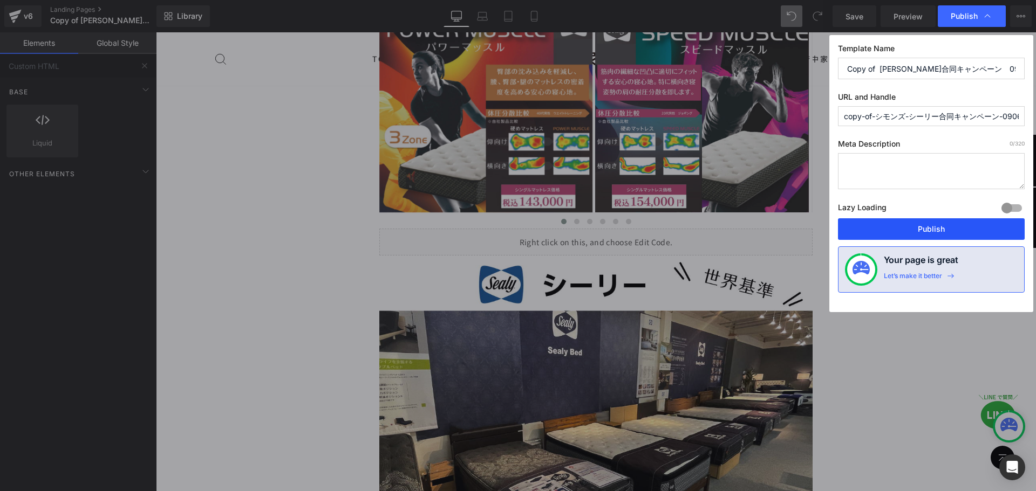
click at [513, 228] on button "Publish" at bounding box center [931, 229] width 187 height 22
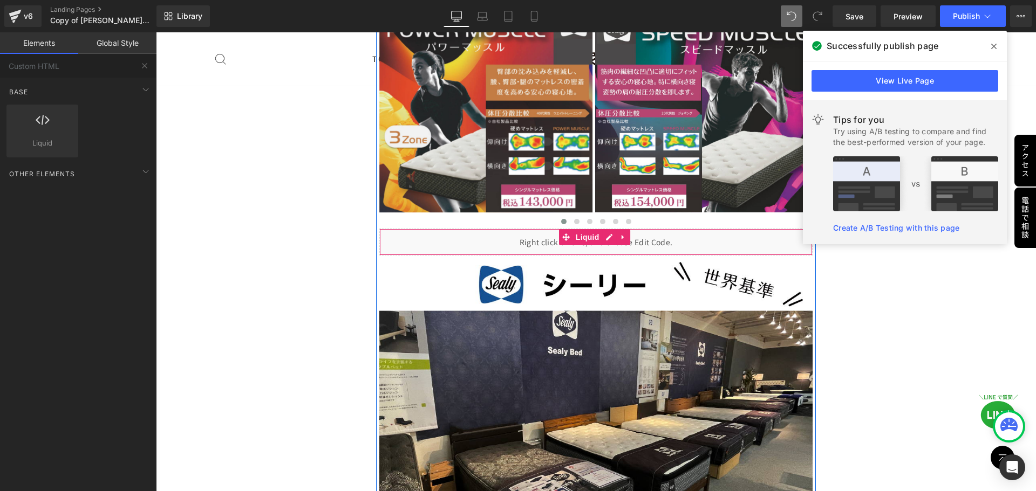
click at [513, 229] on div "Liquid" at bounding box center [596, 242] width 434 height 27
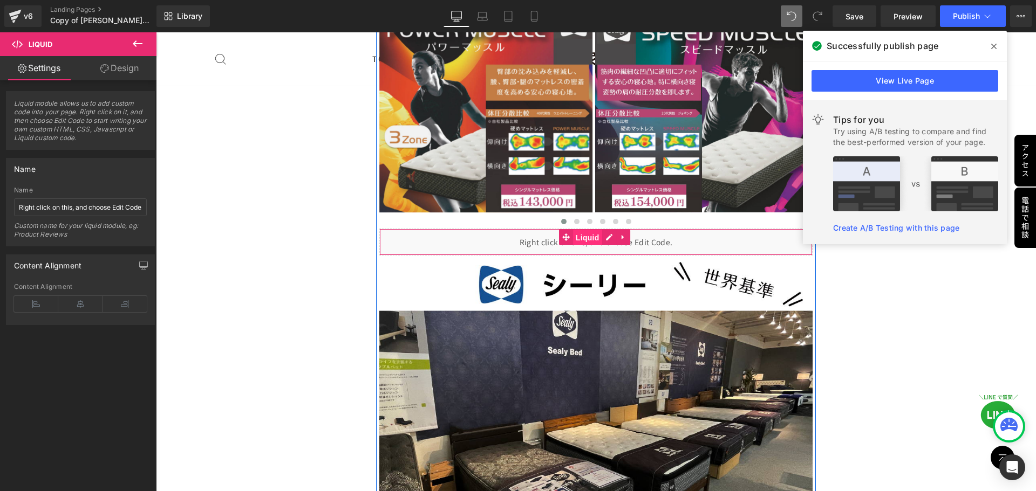
click at [513, 230] on span "Liquid" at bounding box center [587, 238] width 29 height 16
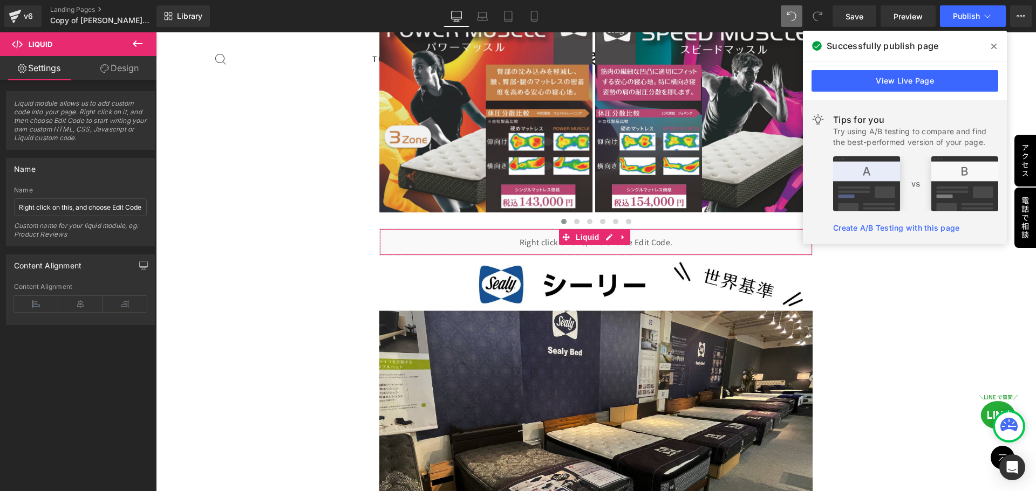
drag, startPoint x: 133, startPoint y: 71, endPoint x: 100, endPoint y: 115, distance: 55.5
click at [133, 71] on link "Design" at bounding box center [119, 68] width 78 height 24
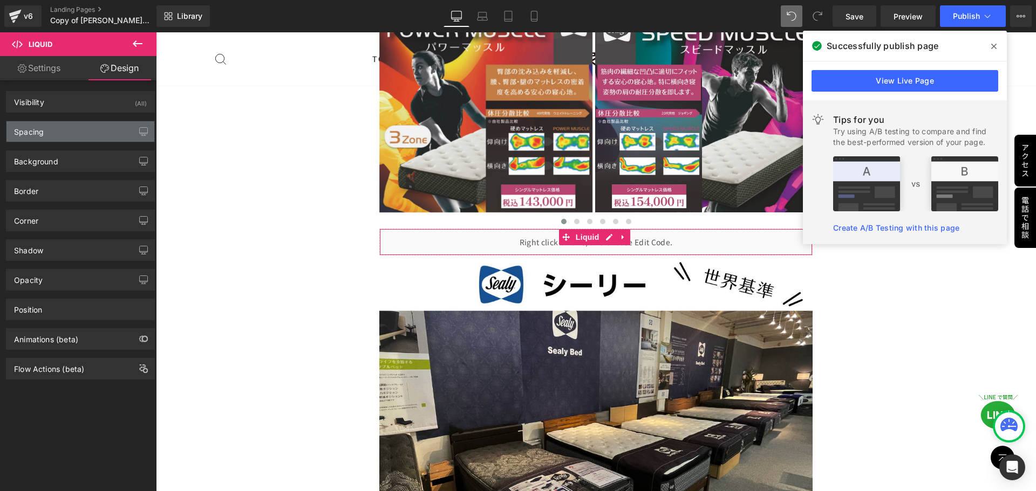
click at [82, 127] on div "Spacing" at bounding box center [80, 131] width 148 height 20
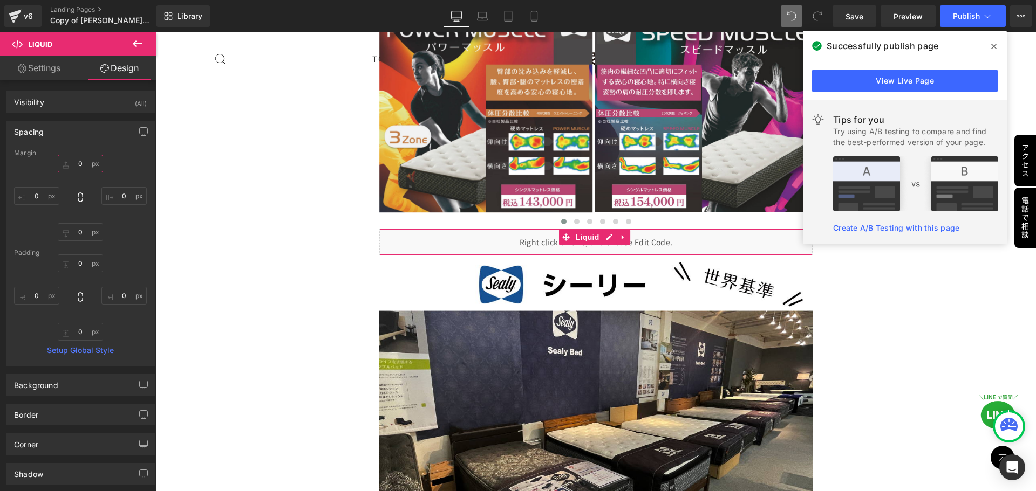
click at [86, 164] on input "text" at bounding box center [80, 164] width 45 height 18
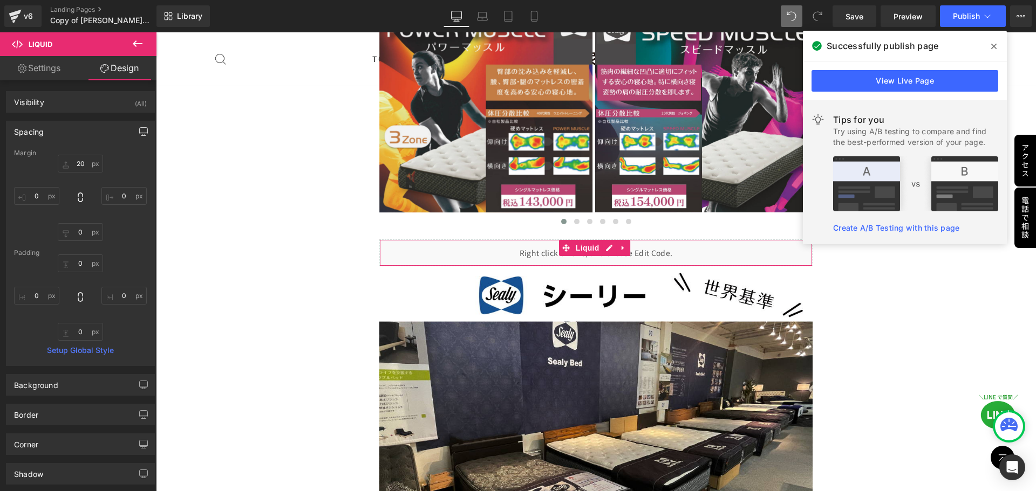
click at [135, 135] on button "button" at bounding box center [143, 131] width 17 height 20
click at [68, 154] on button "Laptop" at bounding box center [60, 155] width 33 height 18
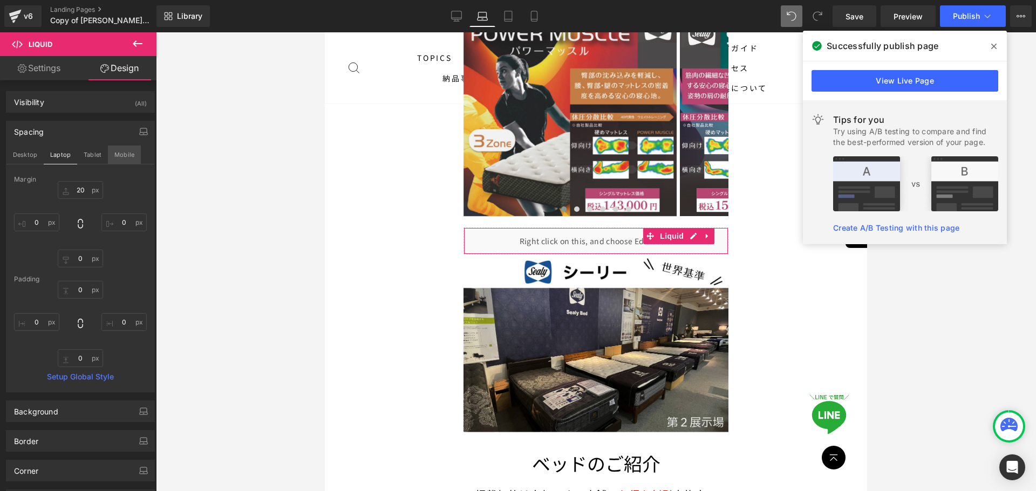
click at [105, 152] on button "Tablet" at bounding box center [92, 155] width 31 height 18
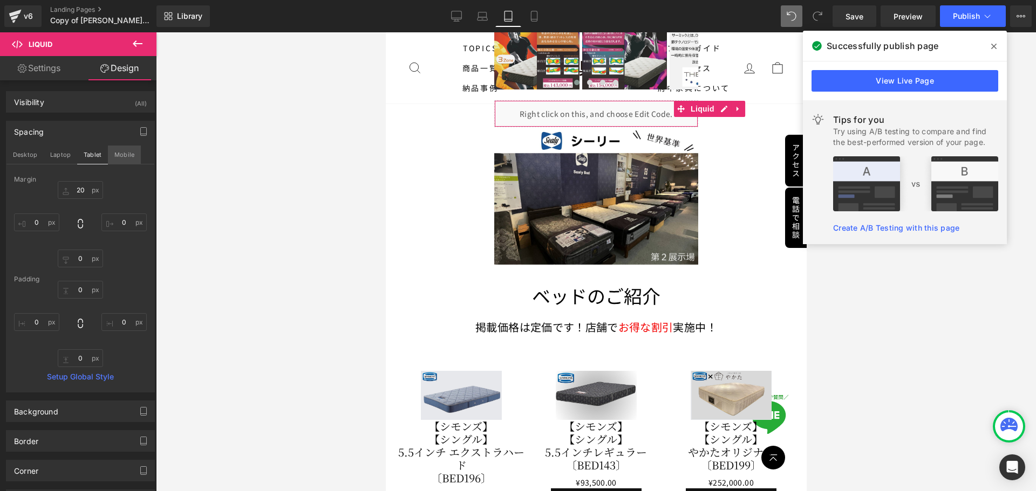
click at [123, 156] on button "Mobile" at bounding box center [124, 155] width 33 height 18
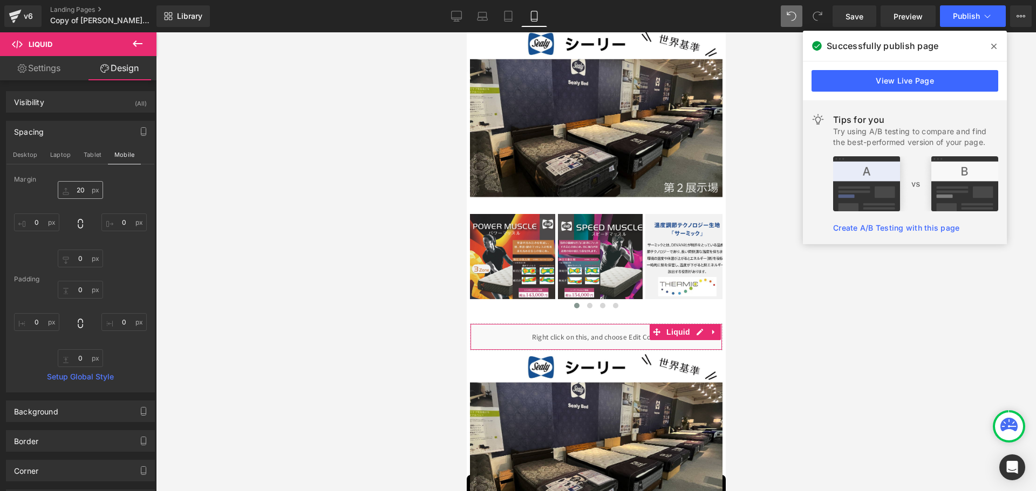
scroll to position [2279, 0]
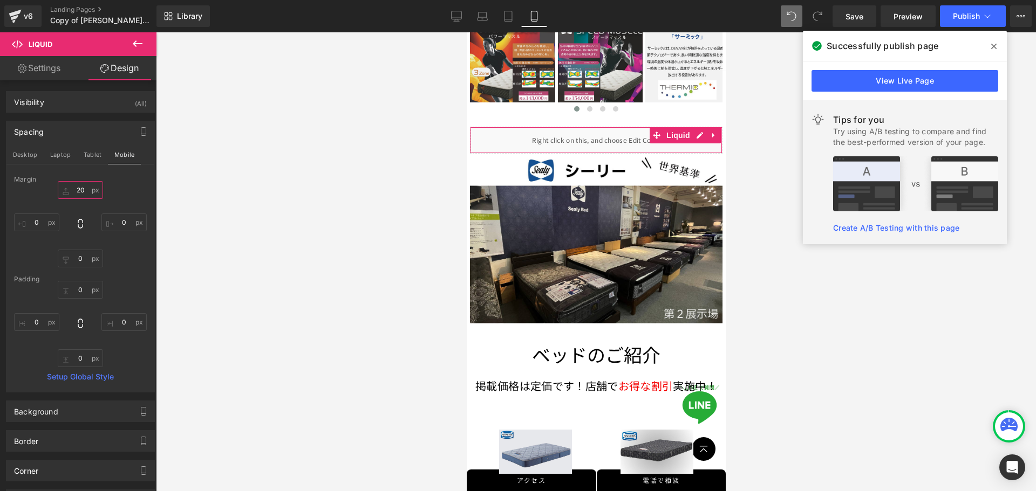
click at [85, 194] on input "20" at bounding box center [80, 190] width 45 height 18
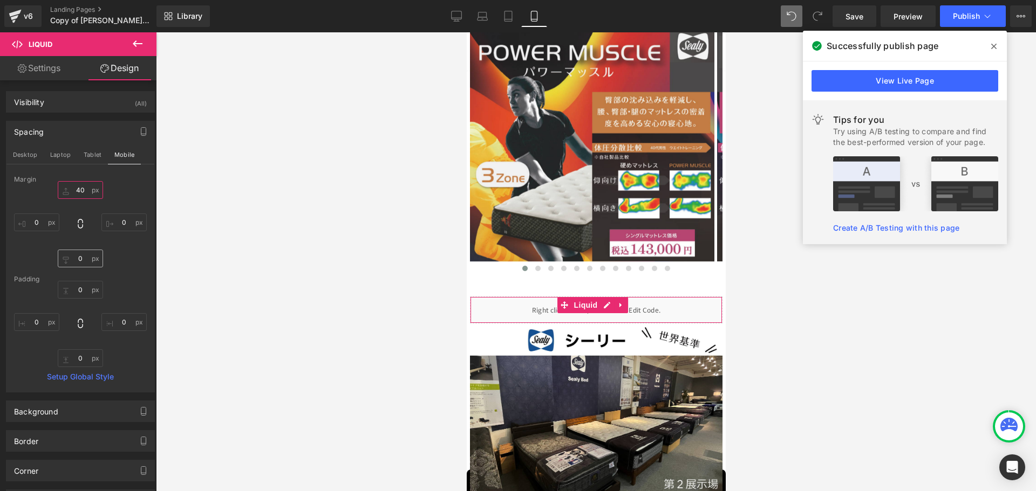
type input "40"
click at [88, 256] on input "text" at bounding box center [80, 259] width 45 height 18
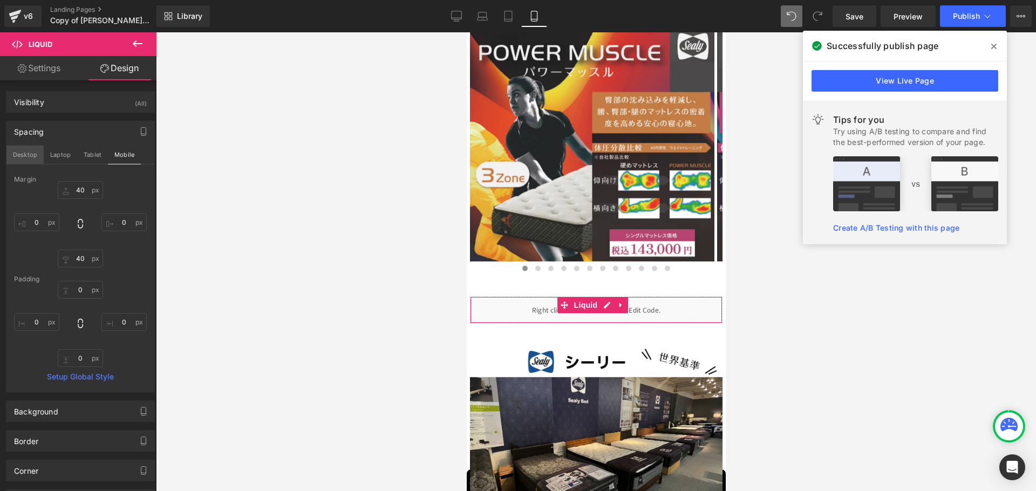
click at [25, 152] on button "Desktop" at bounding box center [24, 155] width 37 height 18
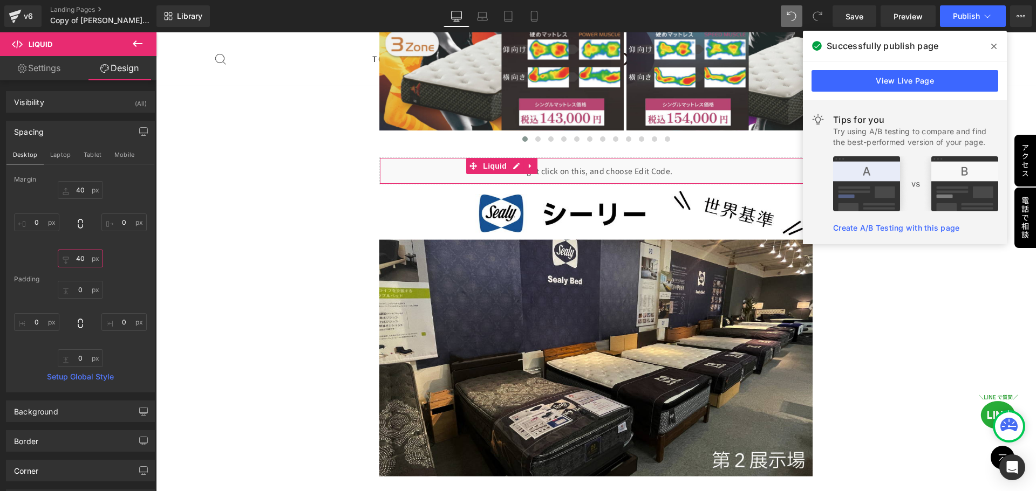
scroll to position [2998, 0]
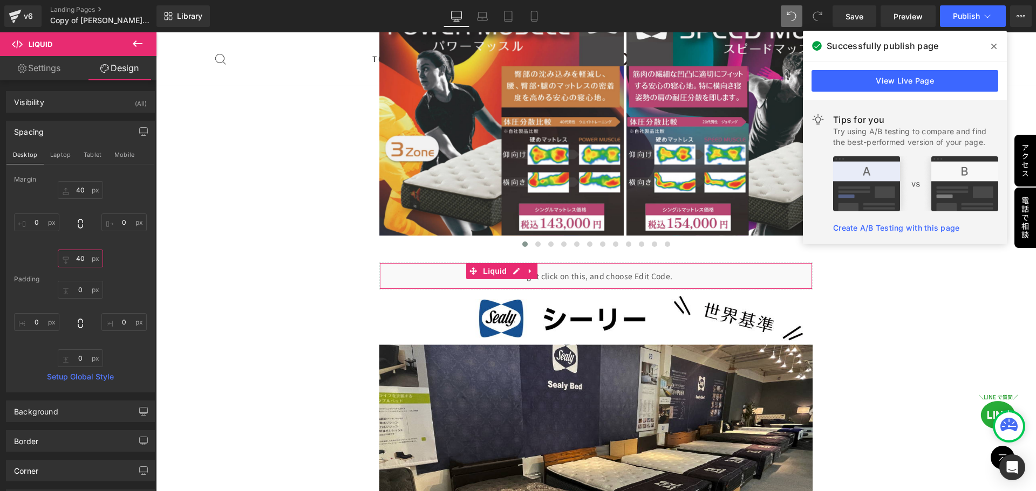
click at [76, 261] on input "40" at bounding box center [80, 259] width 45 height 18
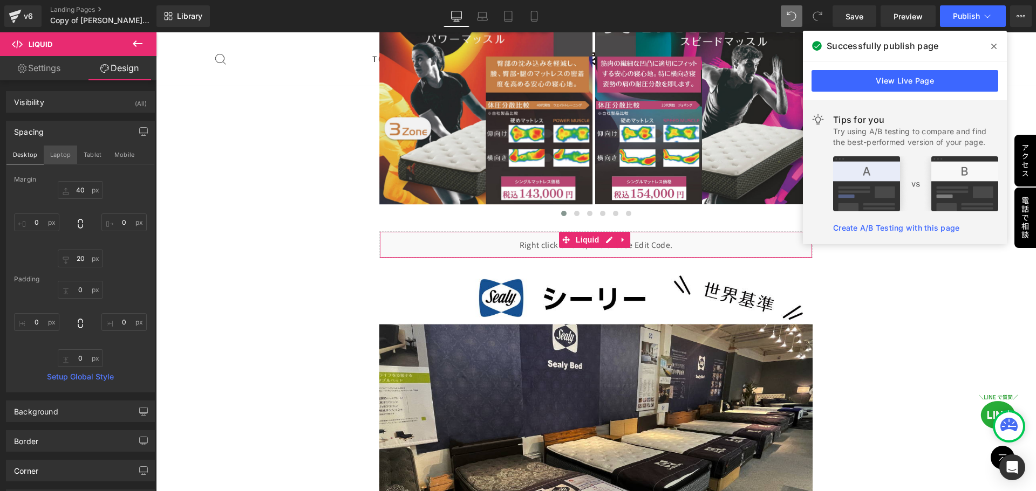
click at [60, 150] on button "Laptop" at bounding box center [60, 155] width 33 height 18
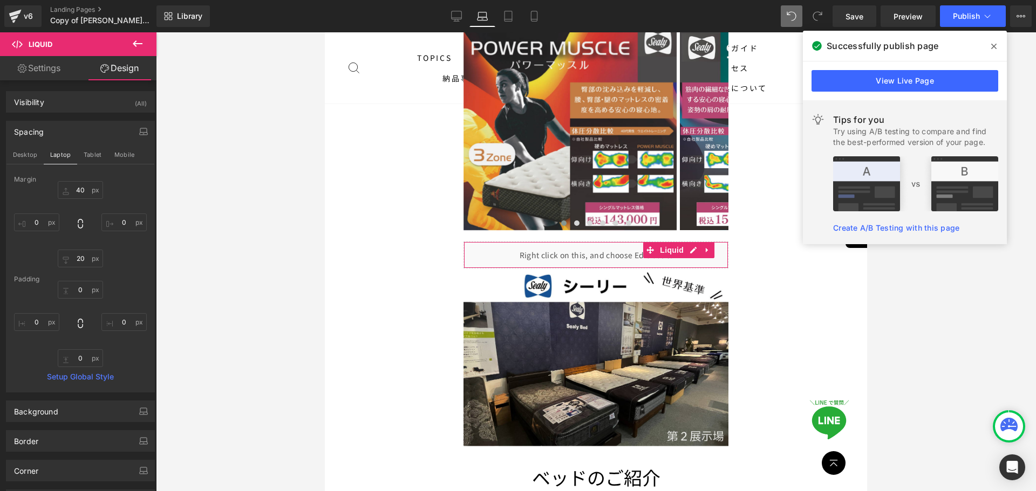
scroll to position [2308, 0]
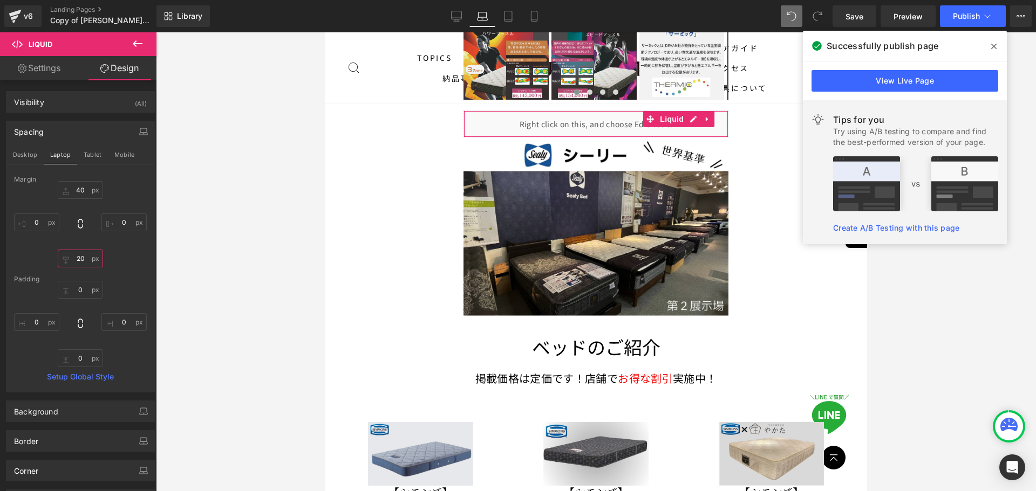
click at [82, 257] on input "20" at bounding box center [80, 259] width 45 height 18
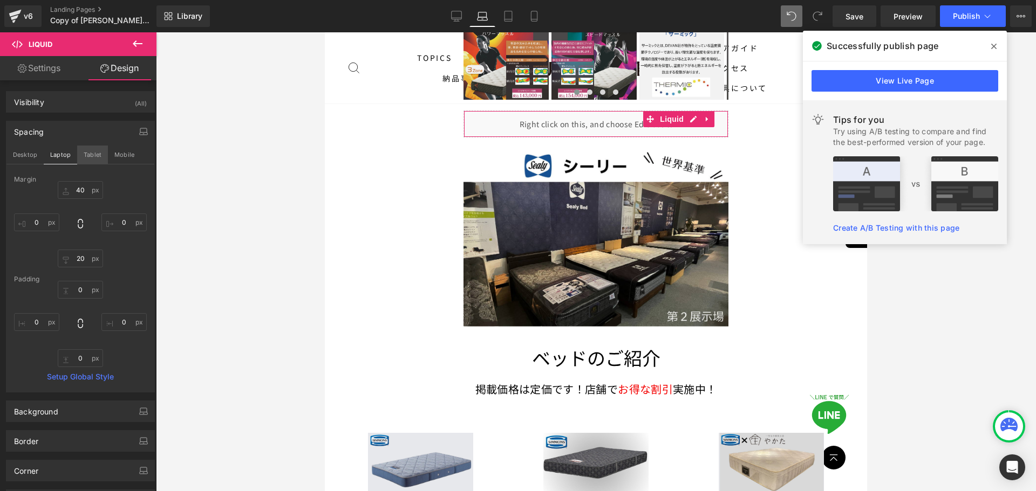
click at [91, 157] on button "Tablet" at bounding box center [92, 155] width 31 height 18
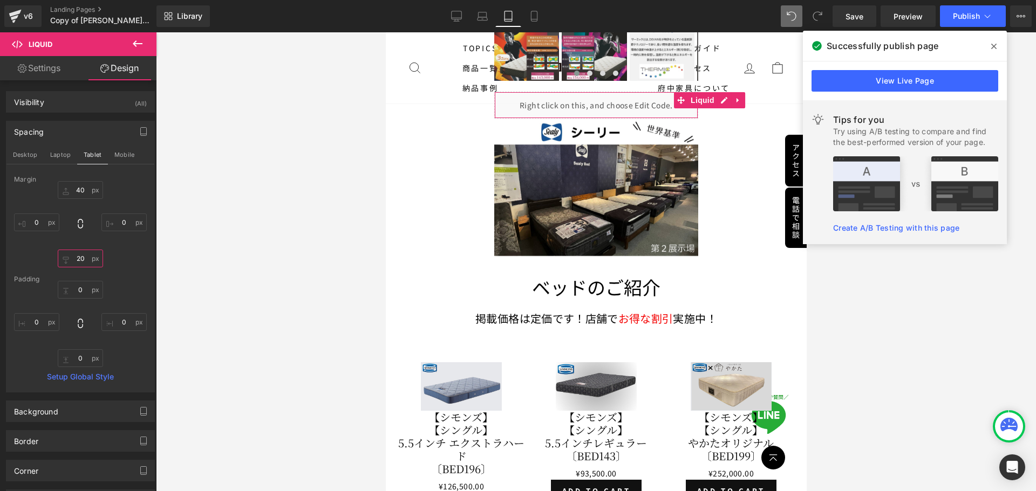
click at [76, 256] on input "20" at bounding box center [80, 259] width 45 height 18
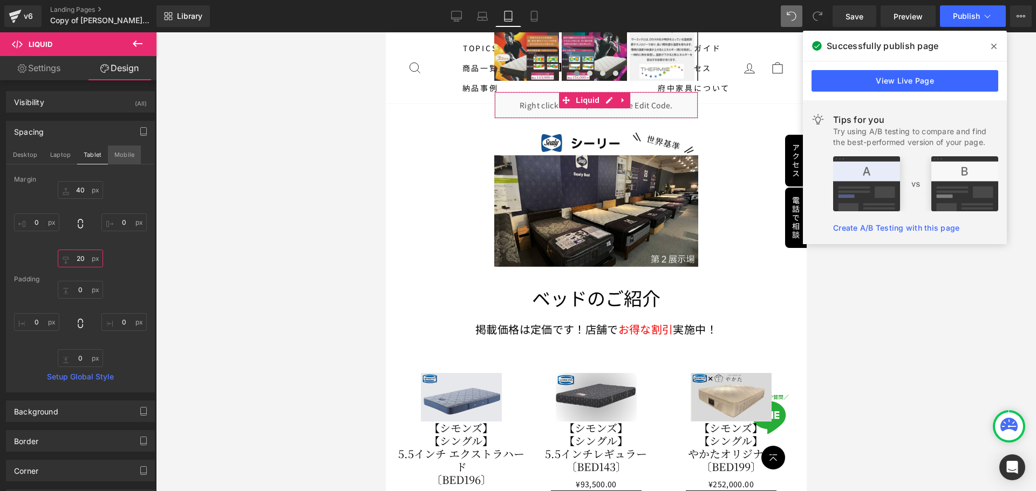
type input "20"
click at [118, 153] on button "Mobile" at bounding box center [124, 155] width 33 height 18
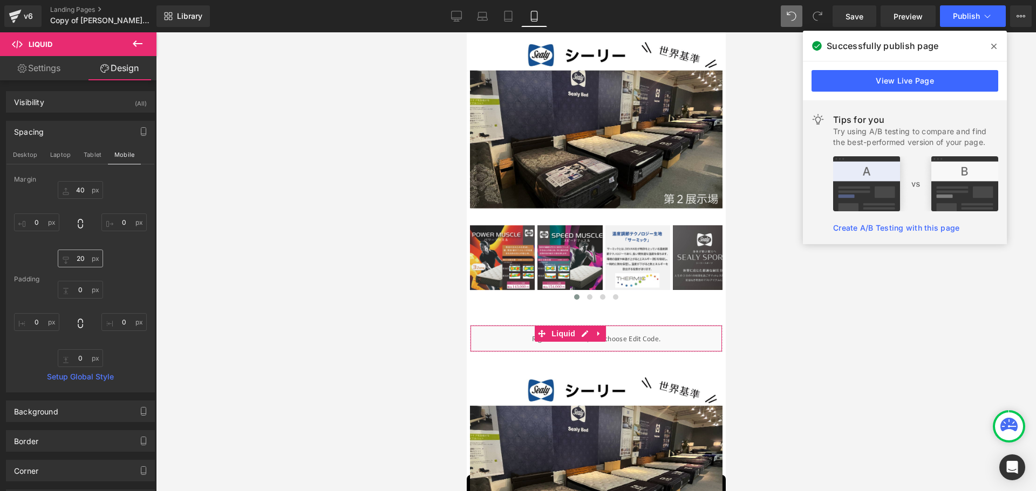
scroll to position [2278, 0]
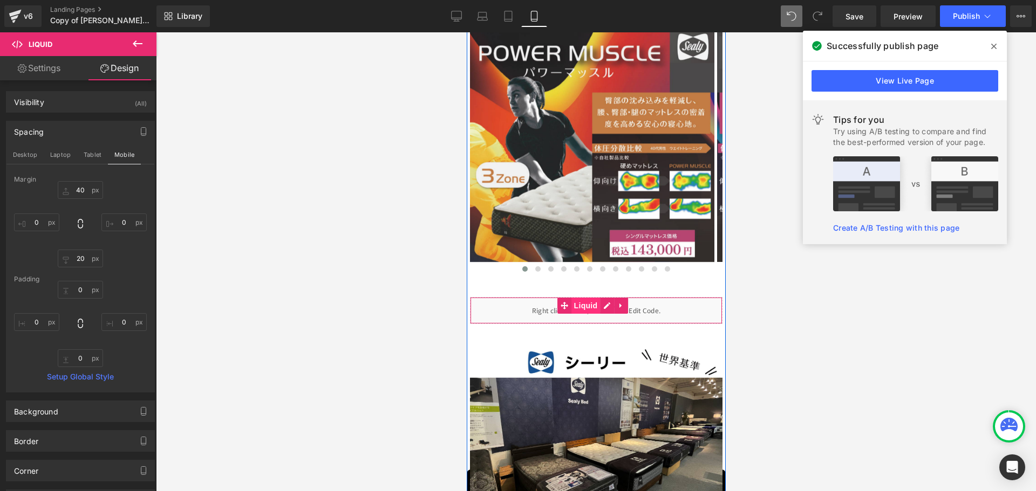
click at [513, 298] on span "Liquid" at bounding box center [585, 306] width 29 height 16
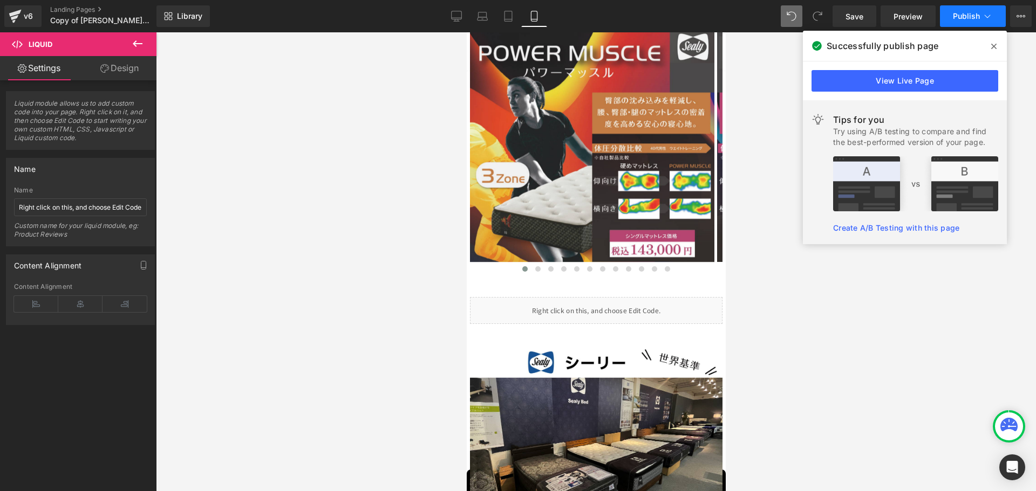
click at [513, 10] on button "Publish" at bounding box center [973, 16] width 66 height 22
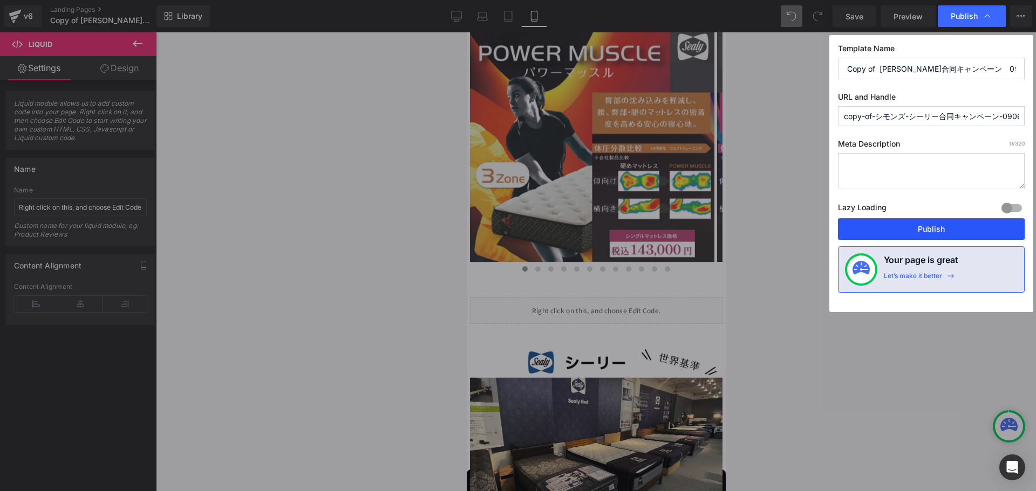
click at [513, 227] on button "Publish" at bounding box center [931, 229] width 187 height 22
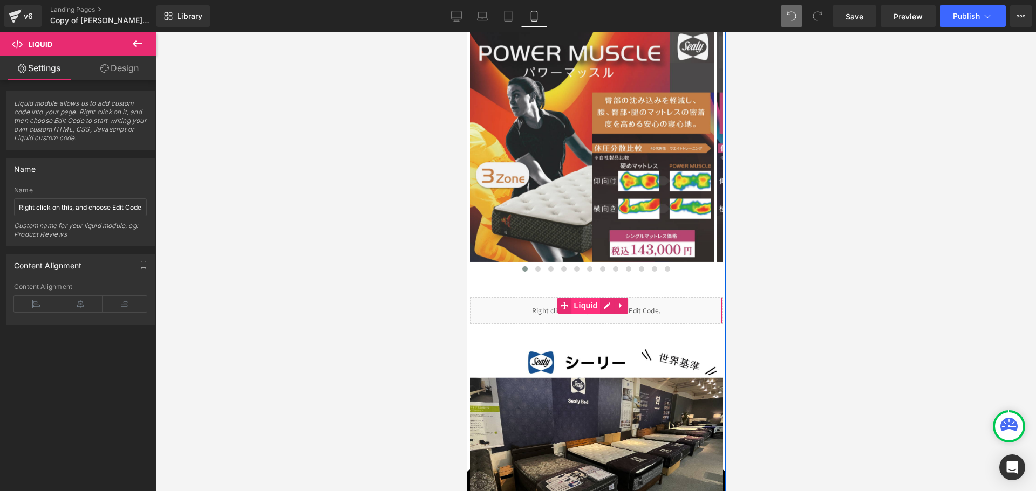
click at [513, 298] on span "Liquid" at bounding box center [585, 306] width 29 height 16
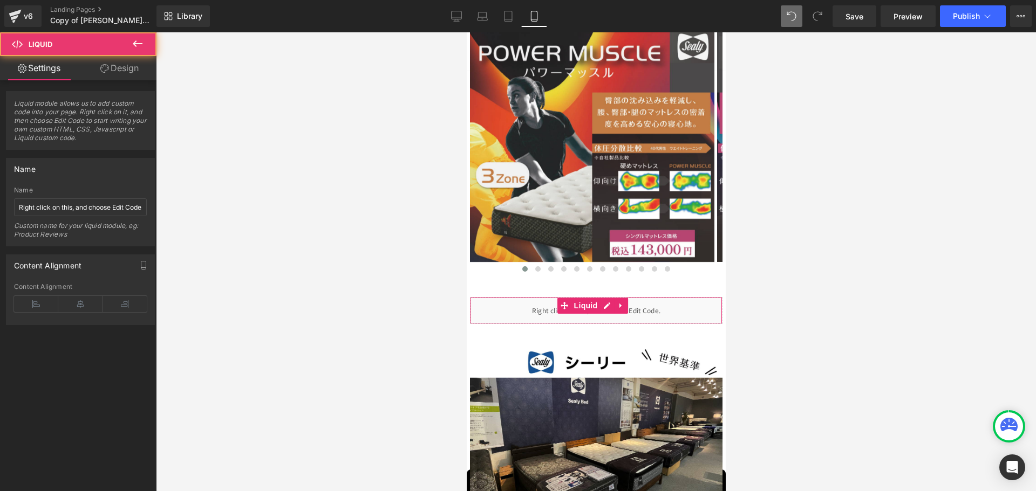
click at [135, 66] on link "Design" at bounding box center [119, 68] width 78 height 24
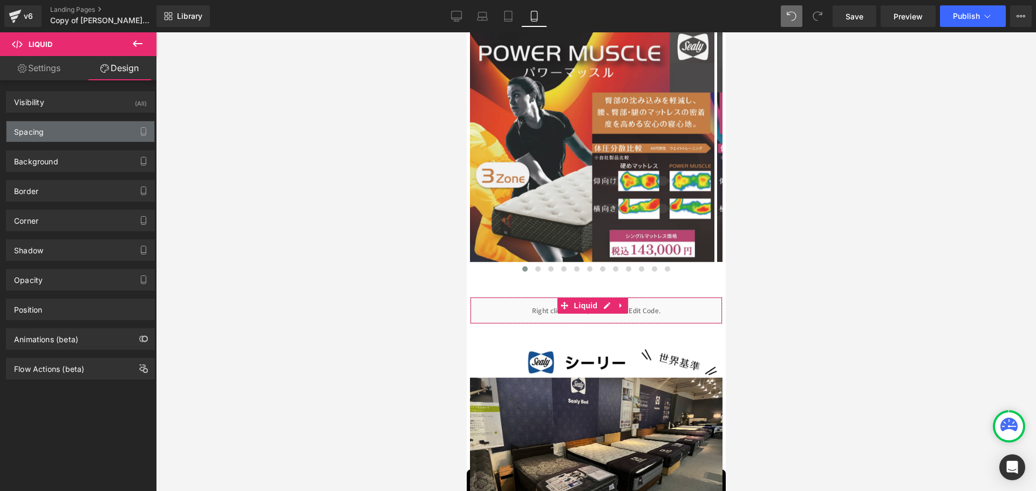
click at [65, 136] on div "Spacing" at bounding box center [80, 131] width 148 height 20
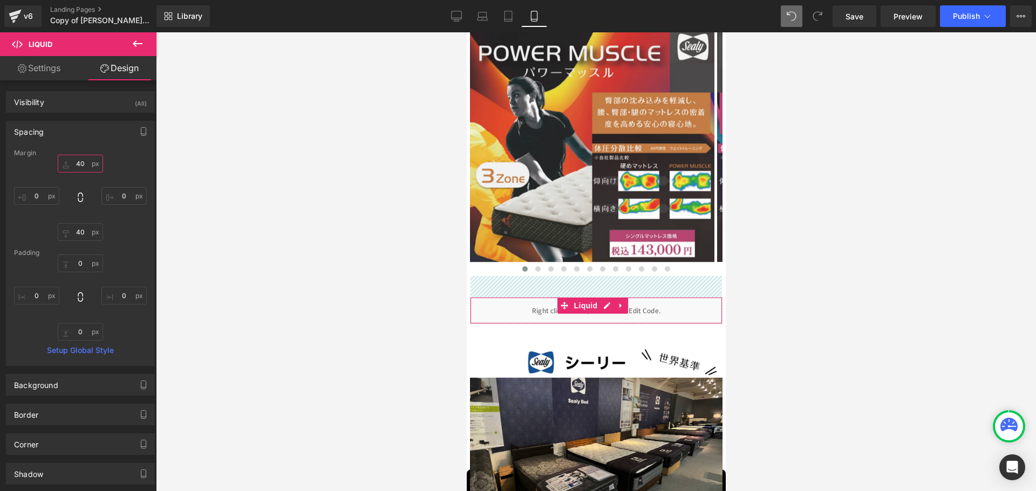
click at [83, 167] on input "40" at bounding box center [80, 164] width 45 height 18
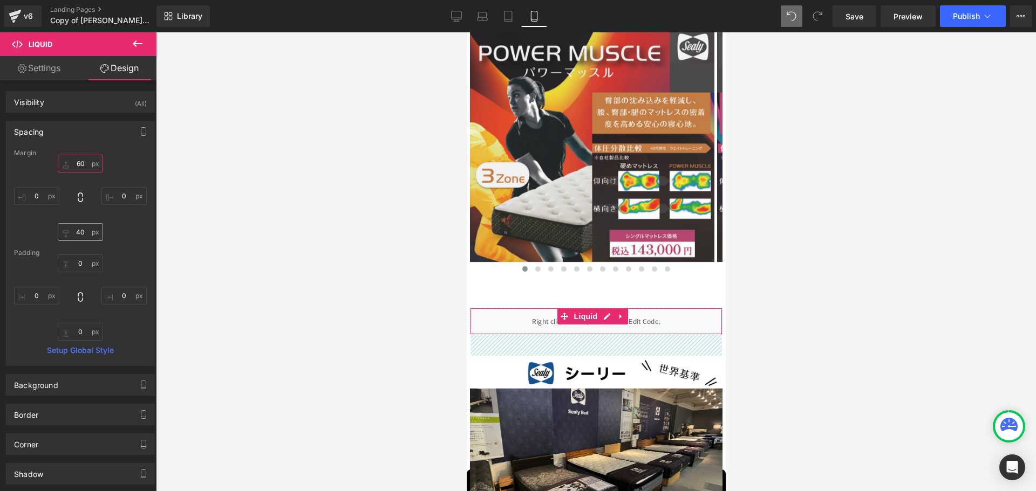
type input "60"
click at [84, 232] on input "40" at bounding box center [80, 232] width 45 height 18
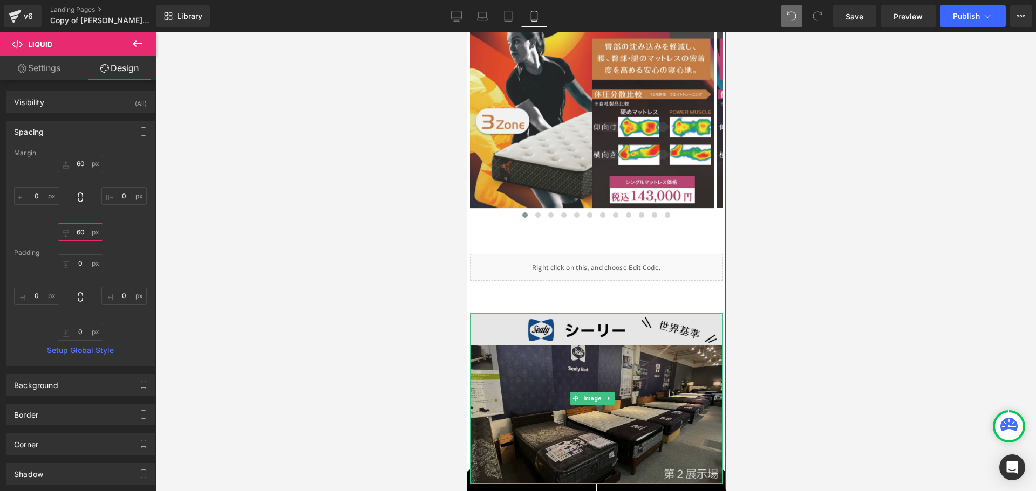
scroll to position [2386, 0]
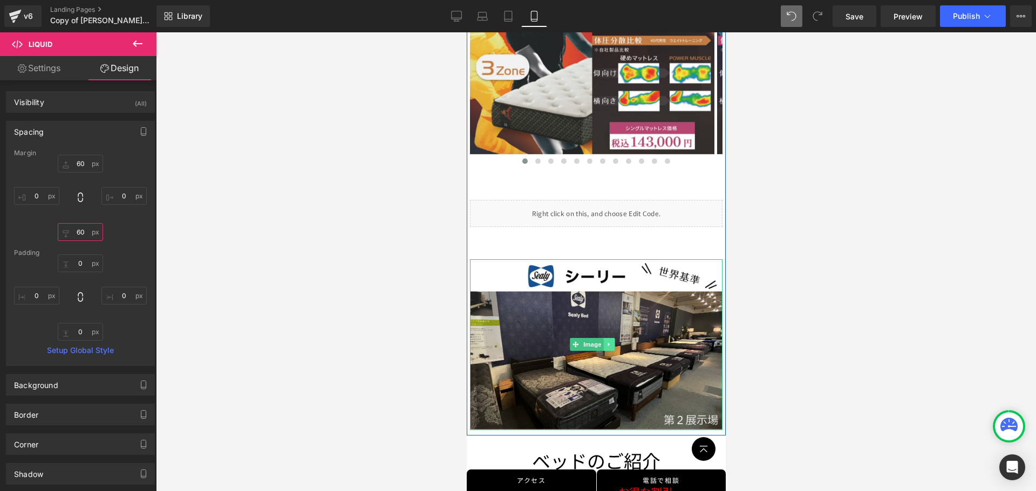
type input "60"
click at [513, 341] on icon at bounding box center [608, 344] width 6 height 6
click at [513, 342] on icon at bounding box center [614, 345] width 6 height 6
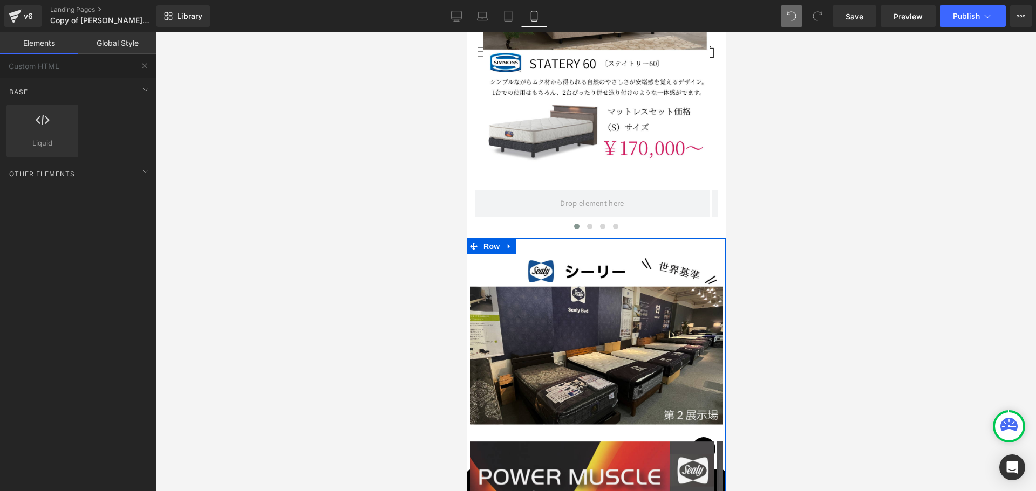
scroll to position [1847, 0]
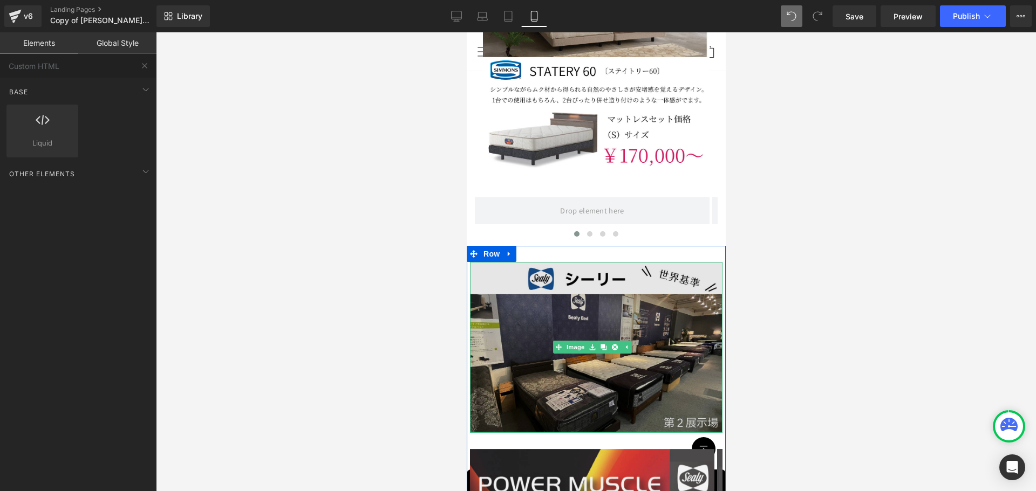
click at [513, 320] on img at bounding box center [595, 347] width 252 height 171
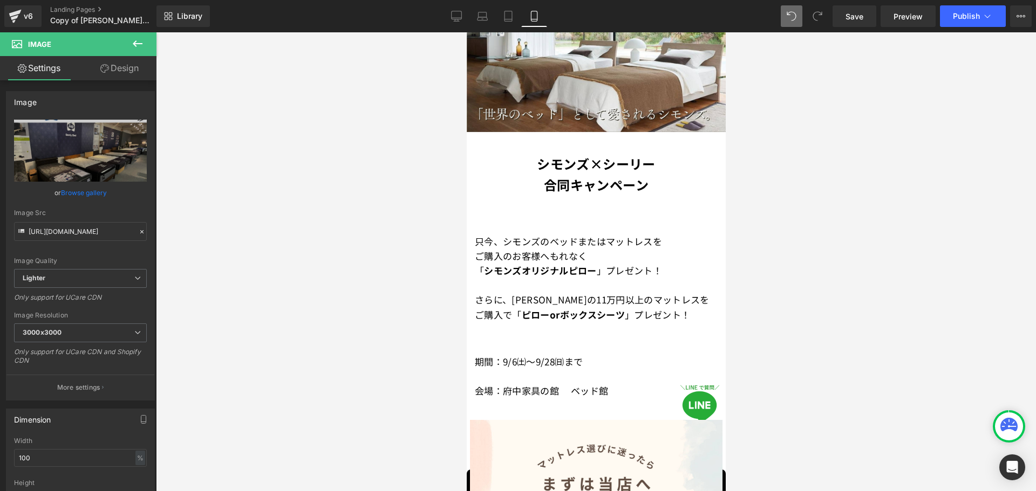
scroll to position [283, 0]
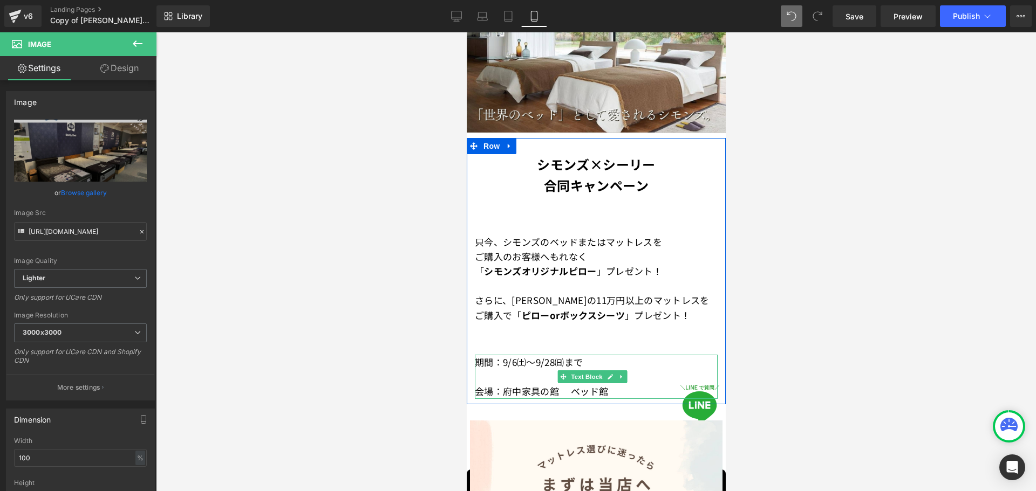
click at [513, 358] on span "期間：9/6㈯～9/28㈰まで" at bounding box center [528, 361] width 108 height 13
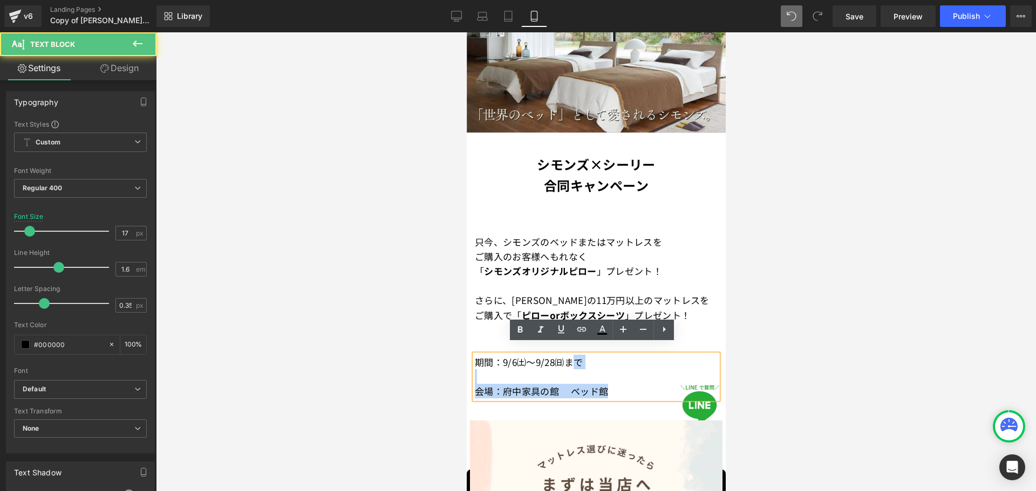
drag, startPoint x: 570, startPoint y: 348, endPoint x: 621, endPoint y: 382, distance: 61.5
click at [513, 378] on div "期間：9/6㈯～9/28㈰まで 会場：府中家具の館　 ベッド館" at bounding box center [595, 377] width 243 height 44
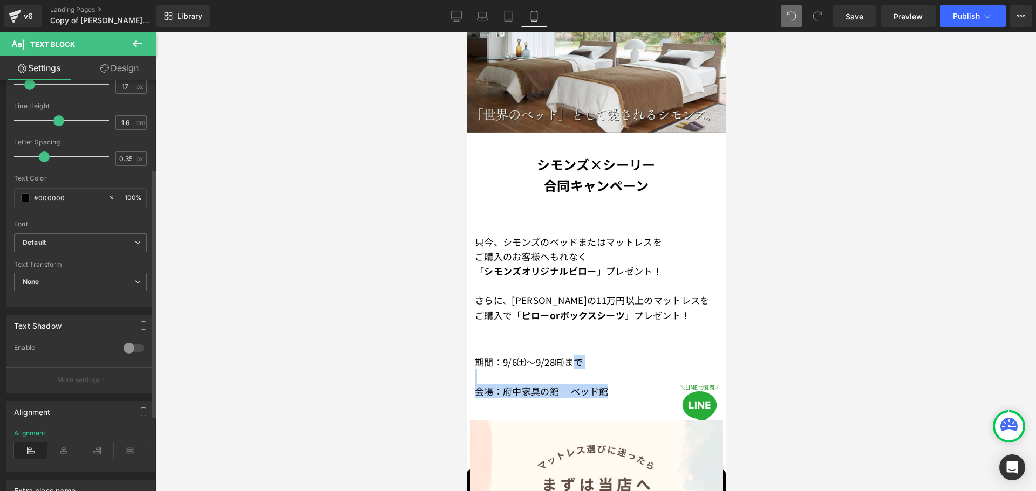
scroll to position [271, 0]
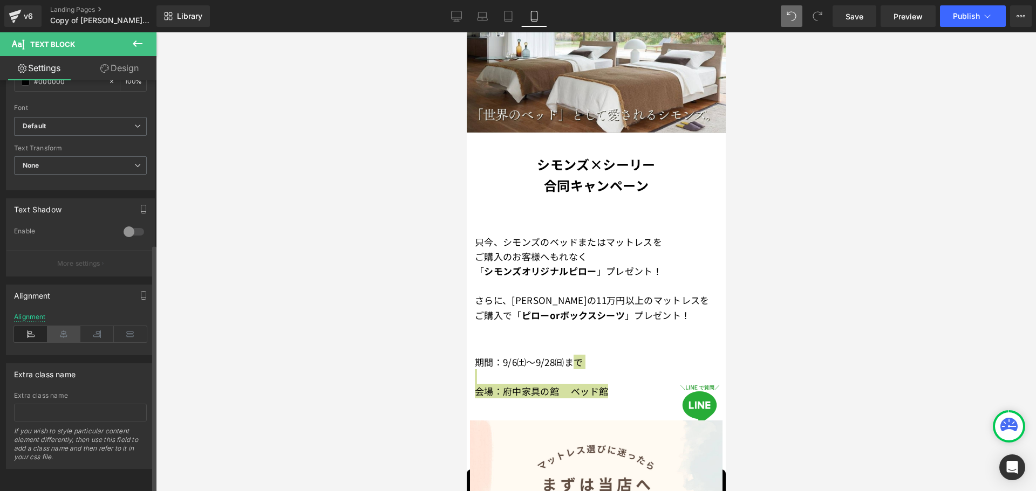
click at [64, 326] on icon at bounding box center [63, 334] width 33 height 16
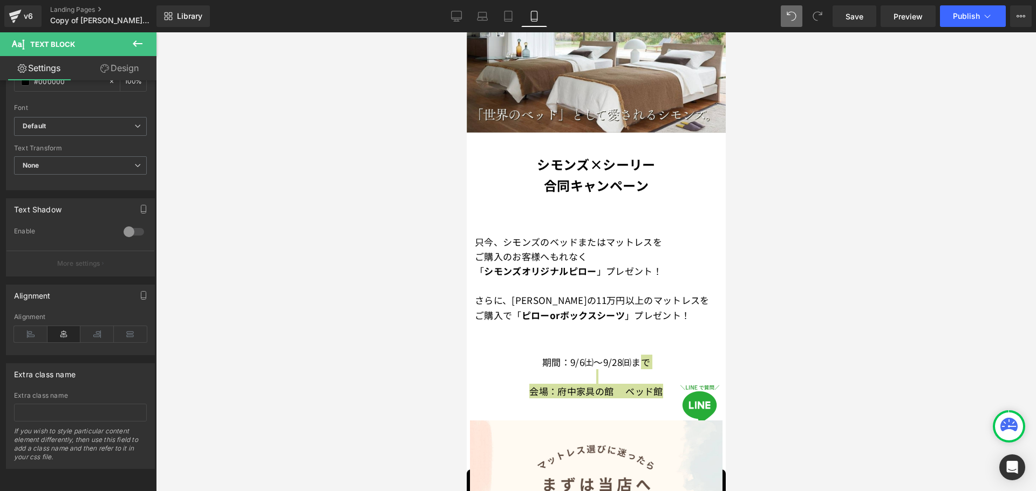
click at [513, 299] on div at bounding box center [596, 261] width 880 height 459
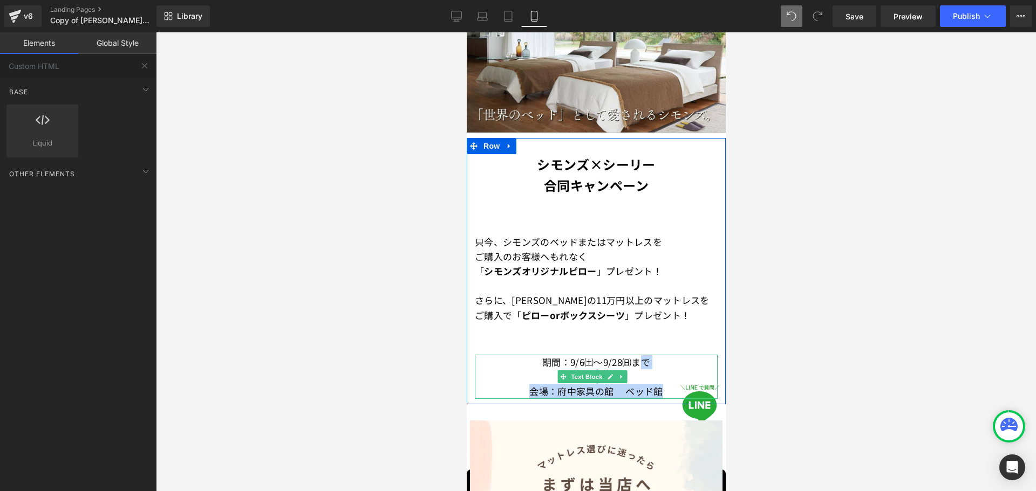
click at [513, 355] on p "期間：9/6㈯～9/28㈰まで" at bounding box center [595, 362] width 243 height 15
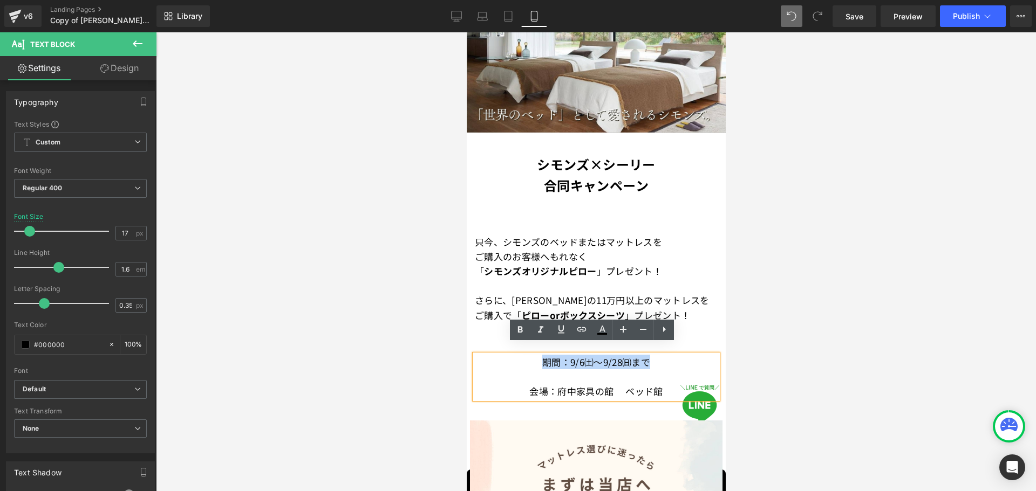
drag, startPoint x: 655, startPoint y: 354, endPoint x: 500, endPoint y: 354, distance: 155.4
click at [500, 355] on p "期間：9/6㈯～9/28㈰まで" at bounding box center [595, 362] width 243 height 15
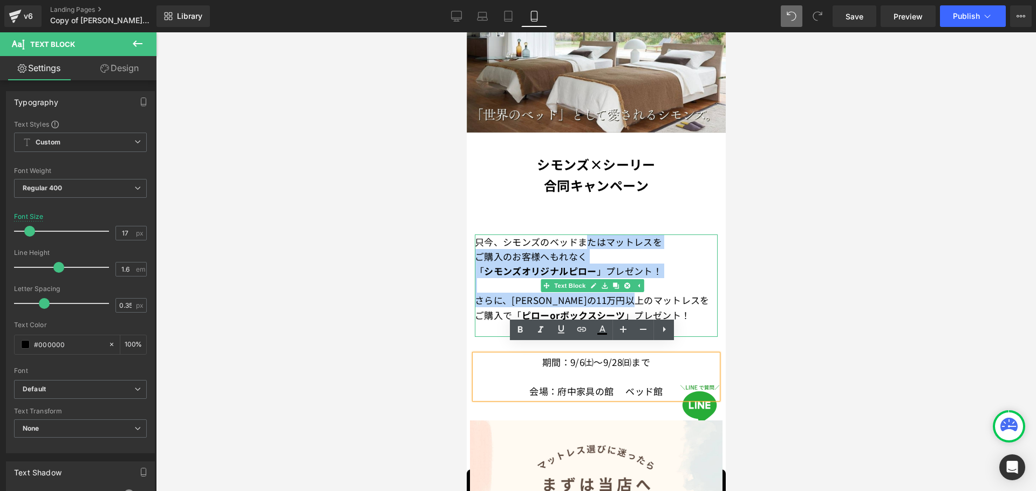
drag, startPoint x: 589, startPoint y: 228, endPoint x: 683, endPoint y: 293, distance: 115.2
click at [513, 293] on div "只今、 シモンズのベッドまたはマットレスを ご購入のお客様へ もれなく 「 シモンズオリジナルピロー 」プレゼント！ さらに、[PERSON_NAME]の11…" at bounding box center [595, 286] width 243 height 102
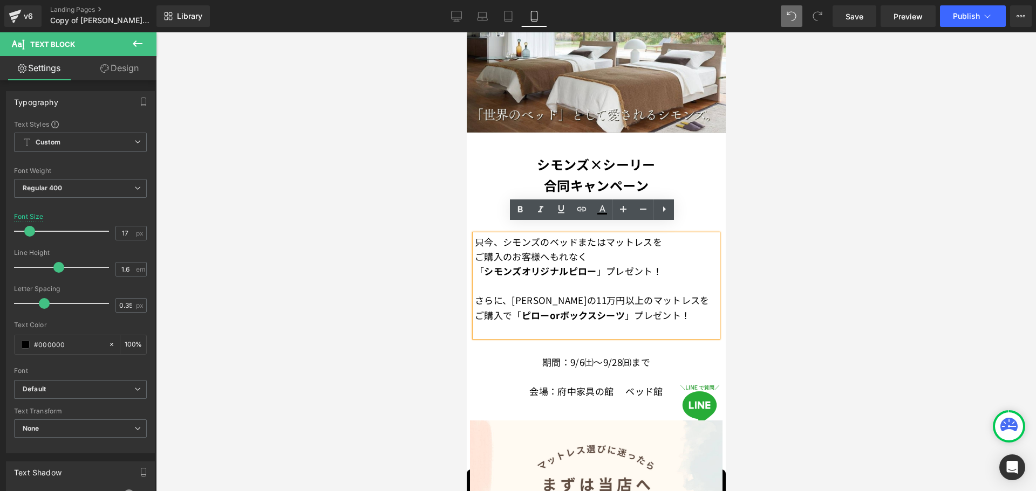
click at [513, 237] on font "シモンズのベッドまたはマットレスを" at bounding box center [581, 241] width 159 height 13
drag, startPoint x: 502, startPoint y: 235, endPoint x: 537, endPoint y: 231, distance: 35.8
click at [513, 235] on font "シモンズのベッドまたはマットレスを" at bounding box center [581, 241] width 159 height 13
click at [513, 209] on icon at bounding box center [520, 209] width 13 height 13
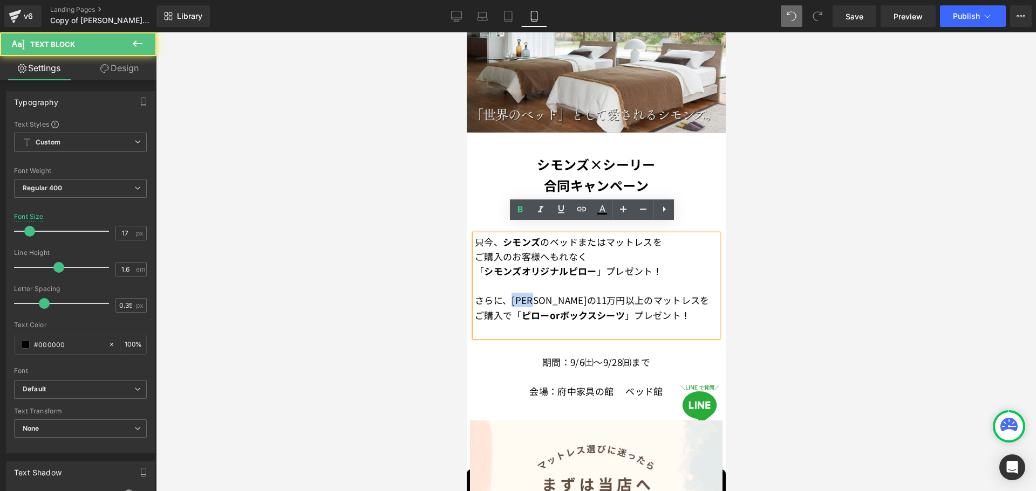
drag, startPoint x: 514, startPoint y: 288, endPoint x: 545, endPoint y: 292, distance: 31.0
click at [513, 293] on font "さらに、[PERSON_NAME]の11万円以上のマットレスをご購入で" at bounding box center [591, 307] width 235 height 28
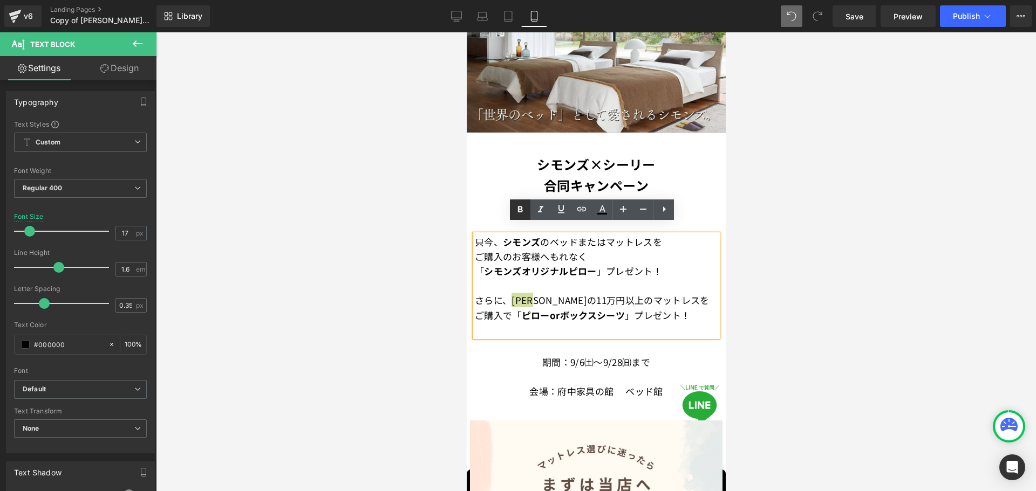
click at [513, 211] on icon at bounding box center [520, 209] width 5 height 6
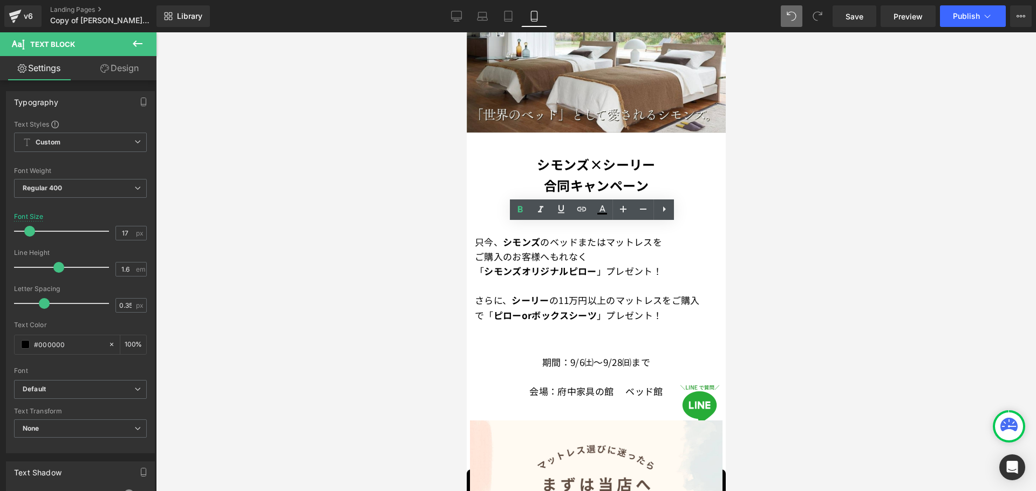
click at [513, 264] on div at bounding box center [596, 261] width 880 height 459
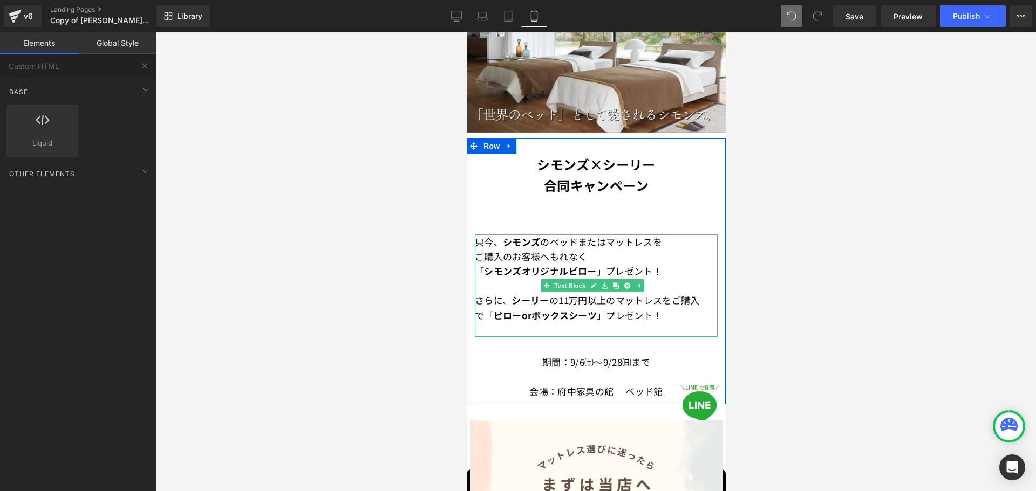
click at [503, 293] on font "さらに、 [PERSON_NAME] の11万円以上のマットレスをご購入で" at bounding box center [586, 307] width 225 height 28
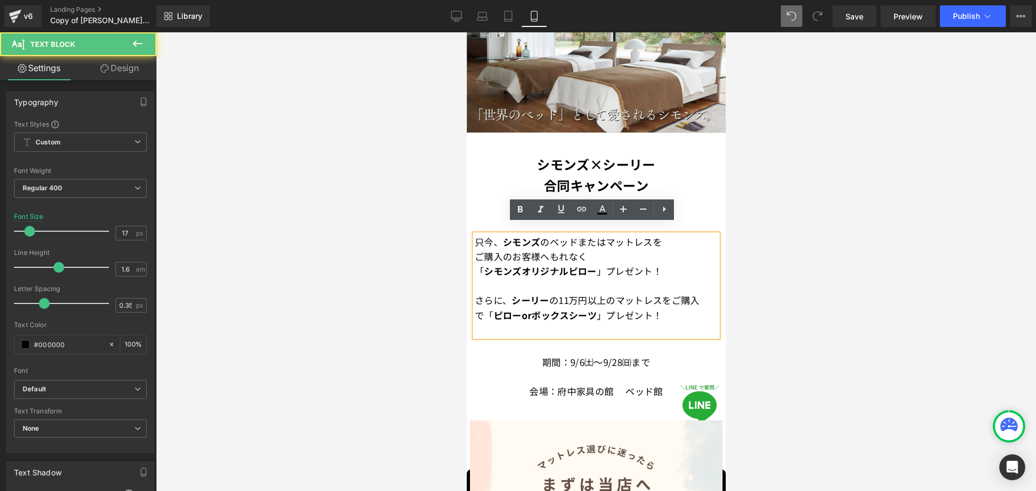
click at [505, 293] on font "さらに、 [PERSON_NAME] の11万円以上のマットレスをご購入で" at bounding box center [586, 307] width 225 height 28
click at [497, 236] on font "只今、" at bounding box center [488, 241] width 28 height 13
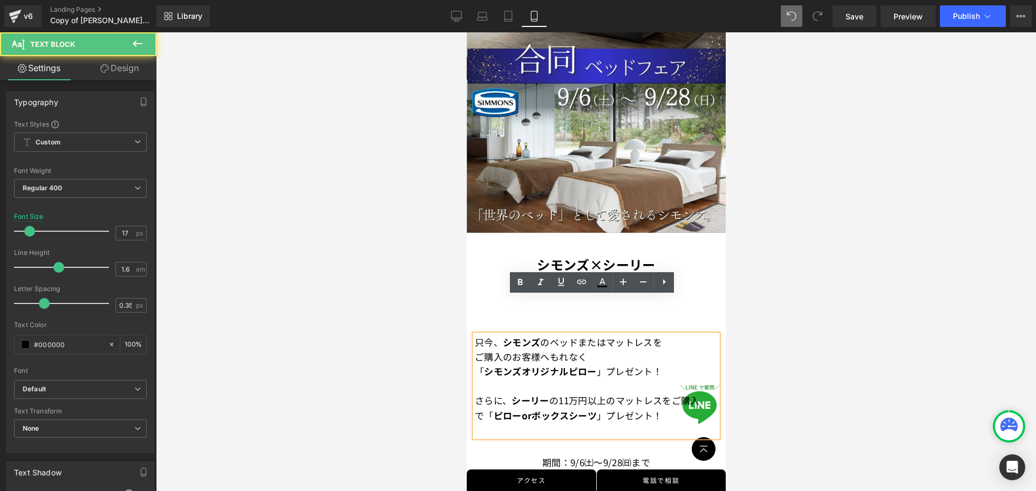
scroll to position [175, 0]
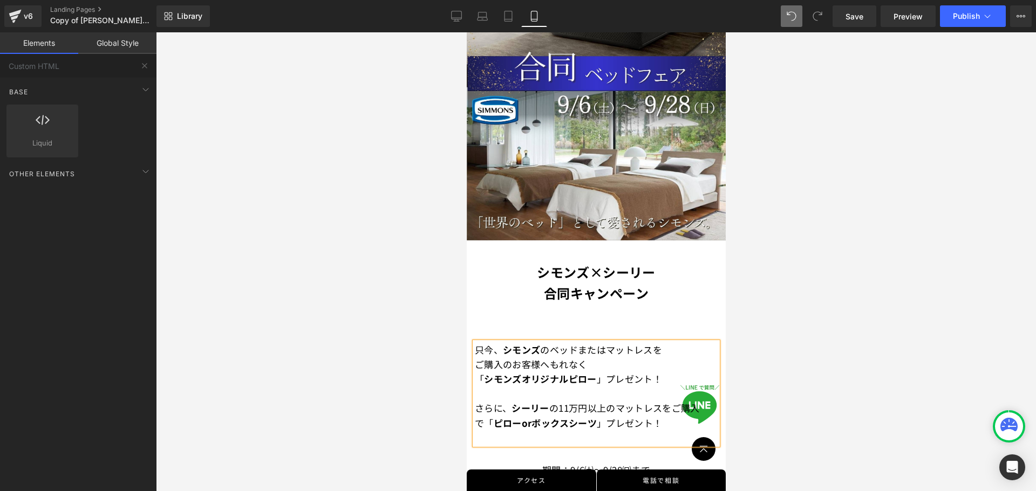
click at [513, 291] on div at bounding box center [596, 261] width 880 height 459
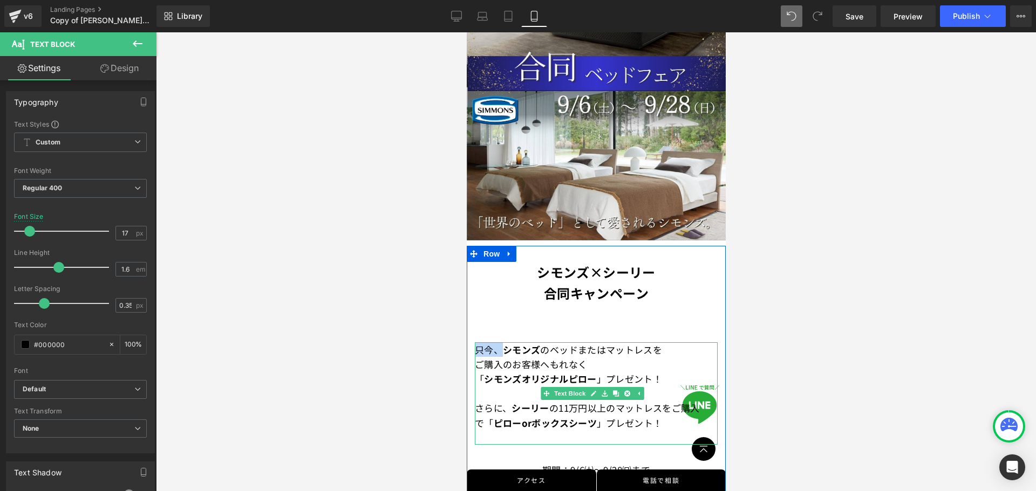
drag, startPoint x: 498, startPoint y: 344, endPoint x: 478, endPoint y: 342, distance: 20.0
click at [478, 343] on font "只今、" at bounding box center [488, 349] width 28 height 13
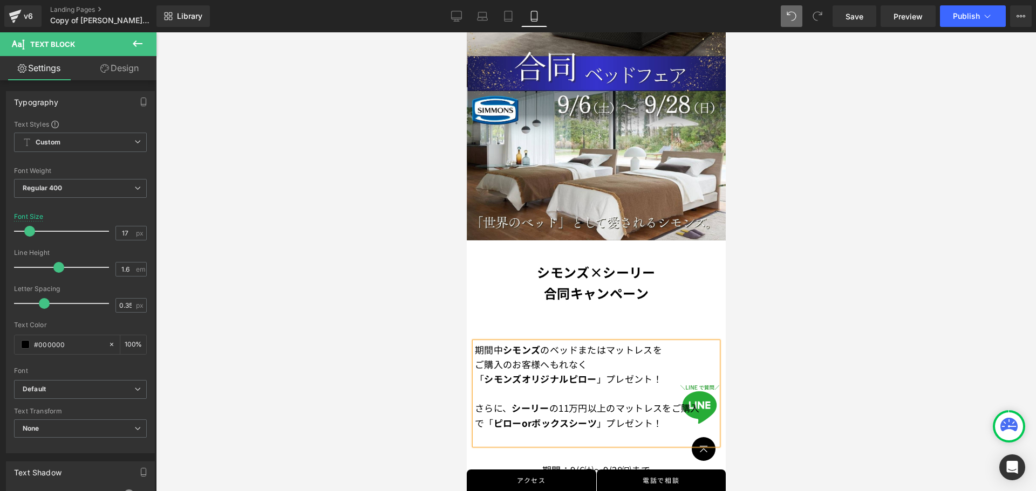
click at [513, 360] on font "ご購入のお客様へ" at bounding box center [511, 364] width 75 height 13
click at [502, 378] on font "さらに、 [PERSON_NAME] の11万円以上のマットレスをご購入で" at bounding box center [586, 415] width 225 height 28
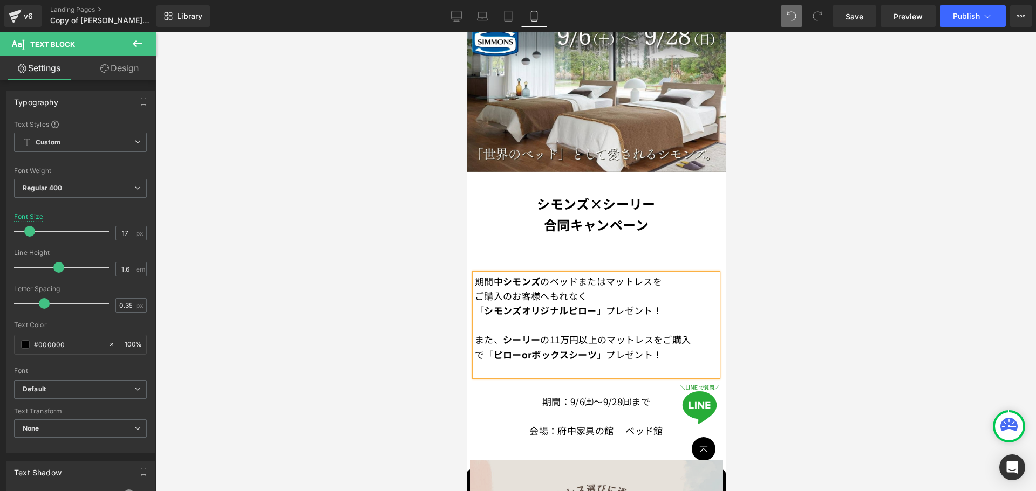
scroll to position [337, 0]
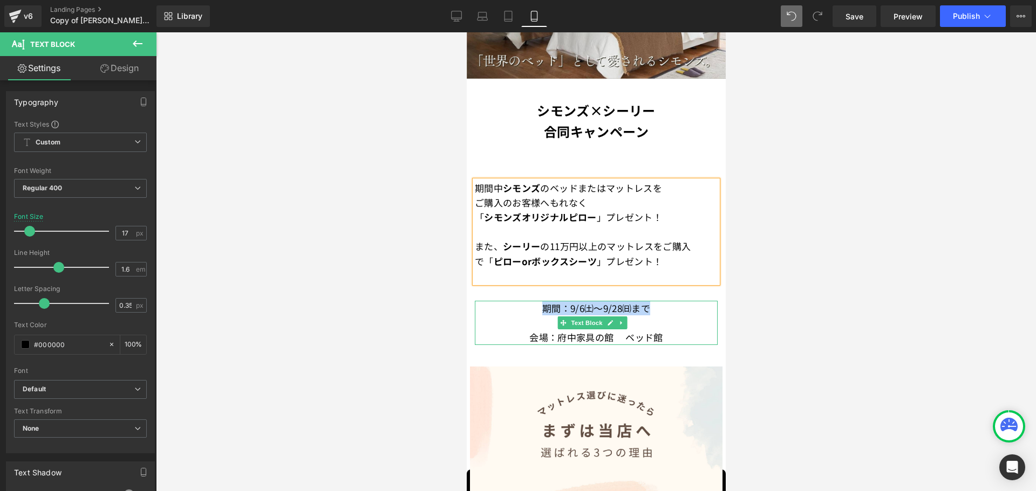
drag, startPoint x: 648, startPoint y: 298, endPoint x: 533, endPoint y: 297, distance: 114.9
click at [513, 301] on p "期間：9/6㈯～9/28㈰まで" at bounding box center [595, 308] width 243 height 15
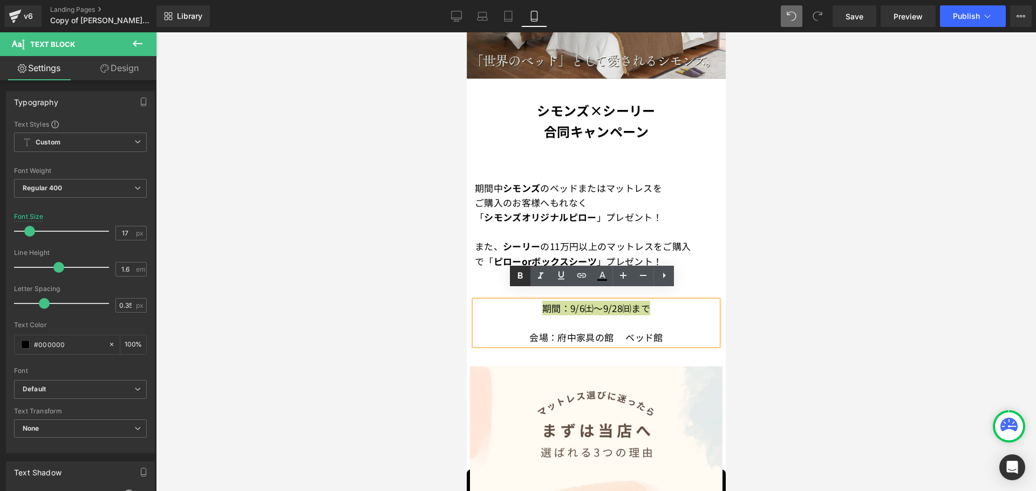
click at [513, 273] on icon at bounding box center [520, 276] width 13 height 13
click at [513, 273] on icon at bounding box center [623, 275] width 13 height 13
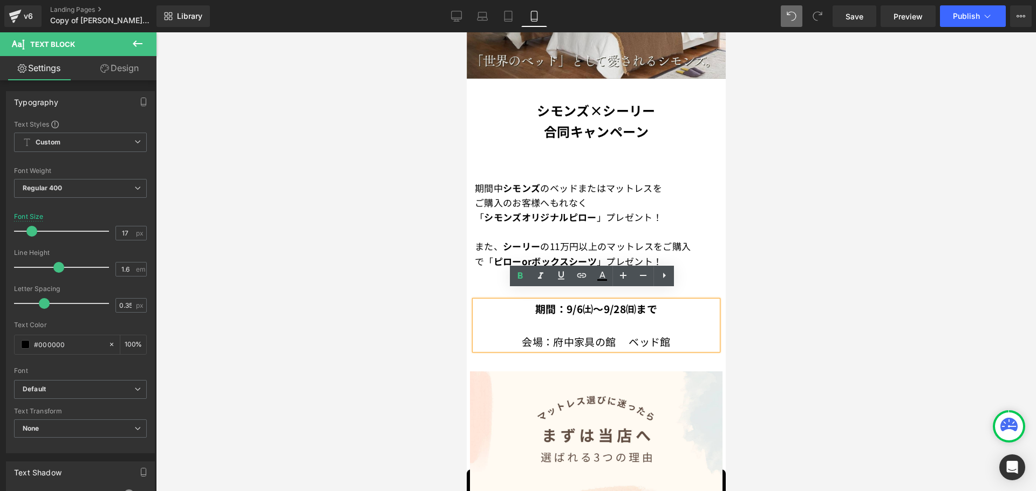
click at [513, 323] on p at bounding box center [595, 325] width 243 height 16
click at [513, 334] on p "会場：府中家具の館　 ベッド館" at bounding box center [595, 342] width 243 height 16
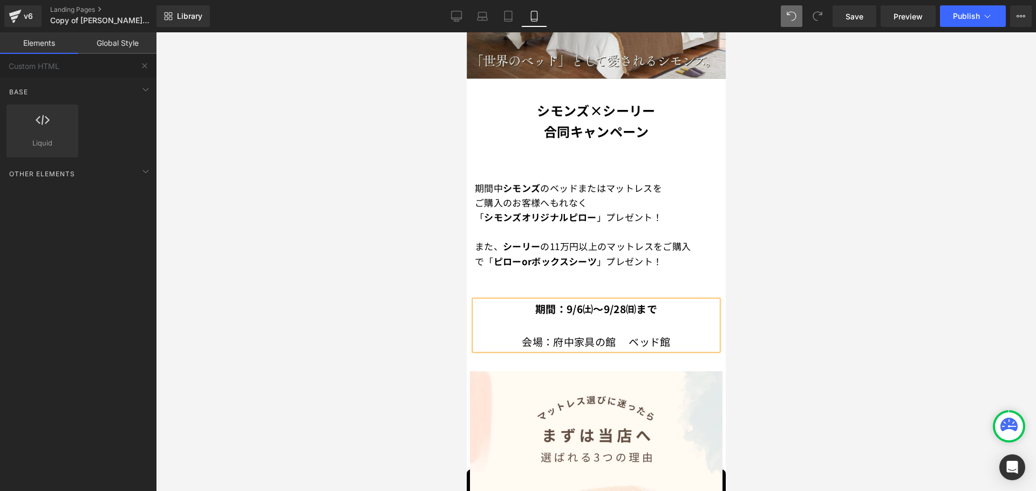
click at [513, 324] on div at bounding box center [596, 261] width 880 height 459
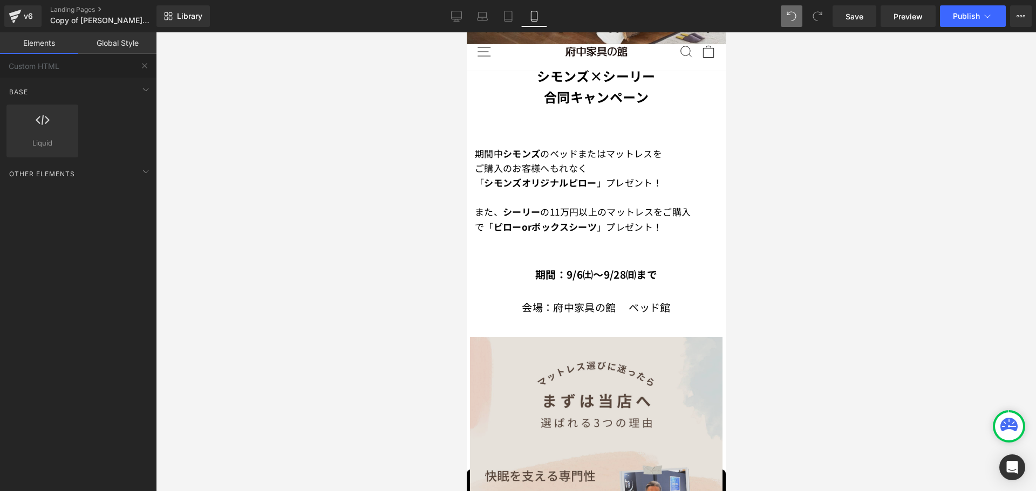
scroll to position [391, 0]
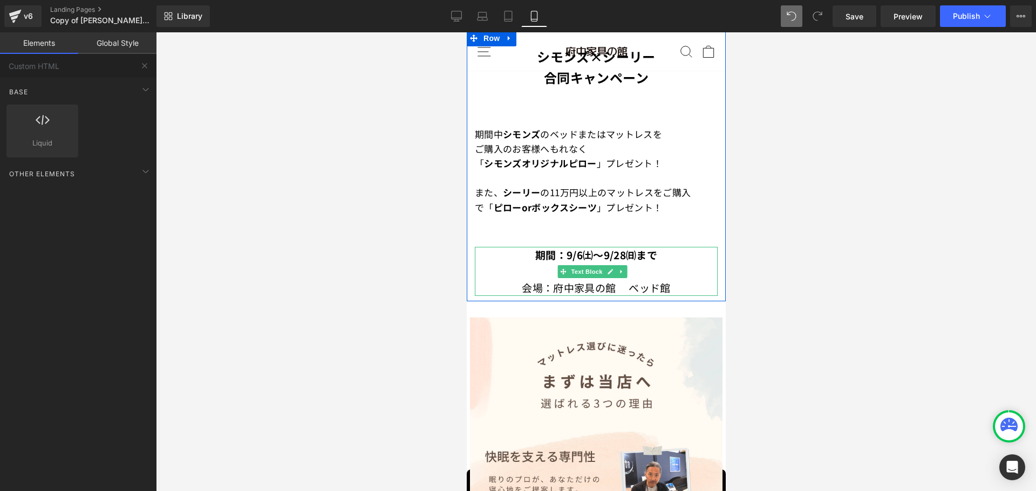
click at [513, 280] on font "会場：府中家具の館　 ベッド館" at bounding box center [595, 287] width 148 height 15
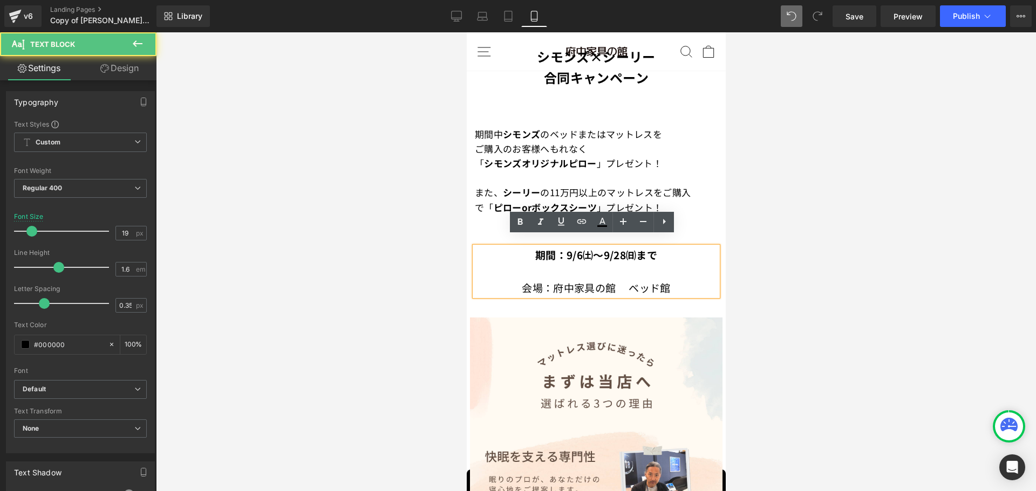
click at [513, 280] on p "会場：府中家具の館　 ベッド館" at bounding box center [595, 288] width 243 height 16
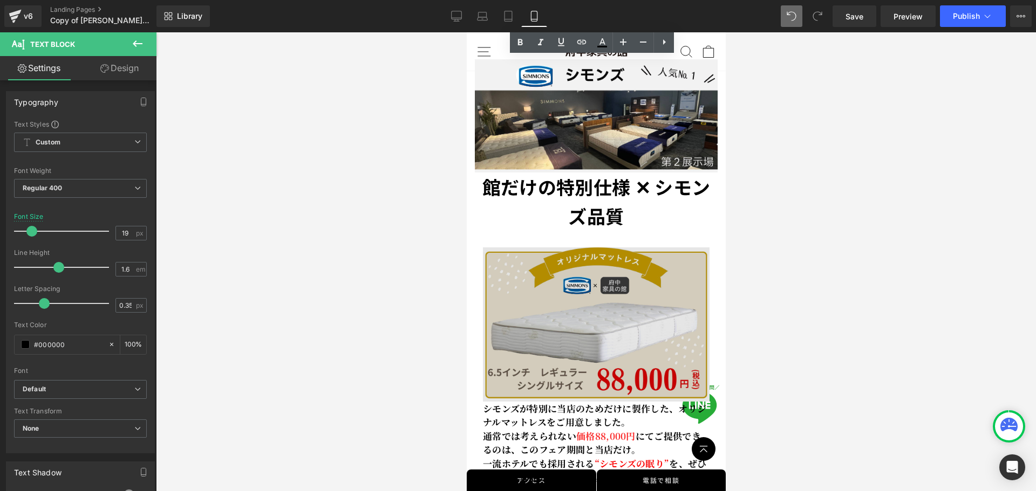
scroll to position [1308, 0]
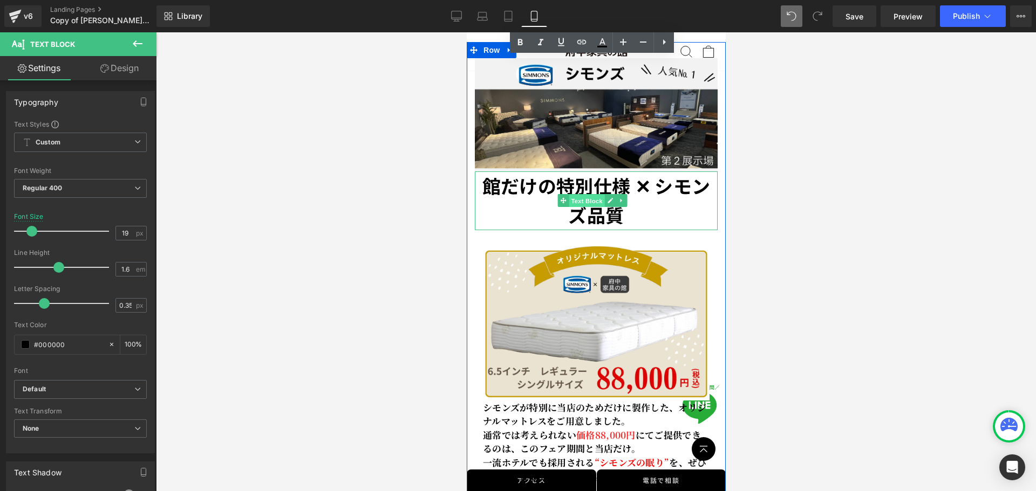
click at [513, 195] on span "Text Block" at bounding box center [586, 201] width 36 height 13
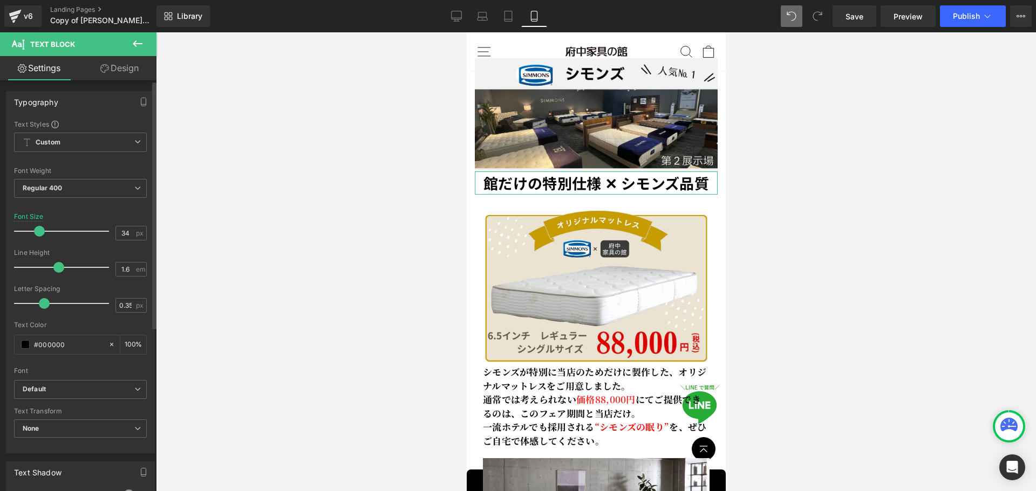
drag, startPoint x: 45, startPoint y: 230, endPoint x: 39, endPoint y: 232, distance: 6.2
click at [39, 232] on span at bounding box center [39, 231] width 11 height 11
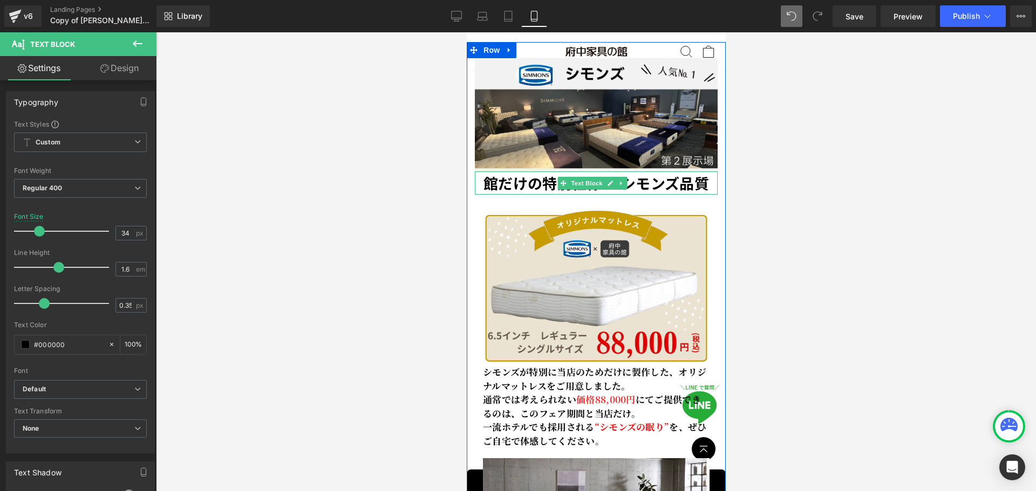
click at [513, 173] on strong "館だけの特別仕様 ✕ シモンズ品質" at bounding box center [595, 183] width 225 height 21
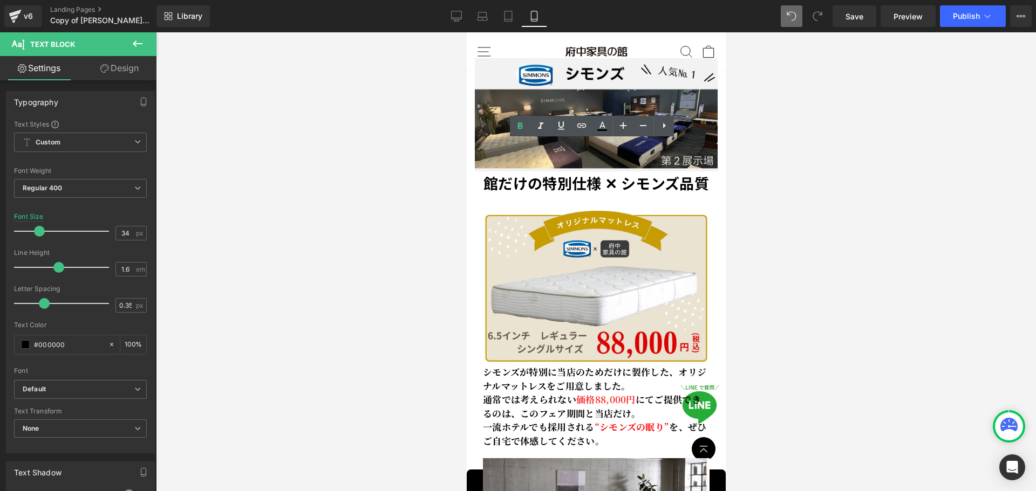
click at [513, 133] on div at bounding box center [596, 261] width 880 height 459
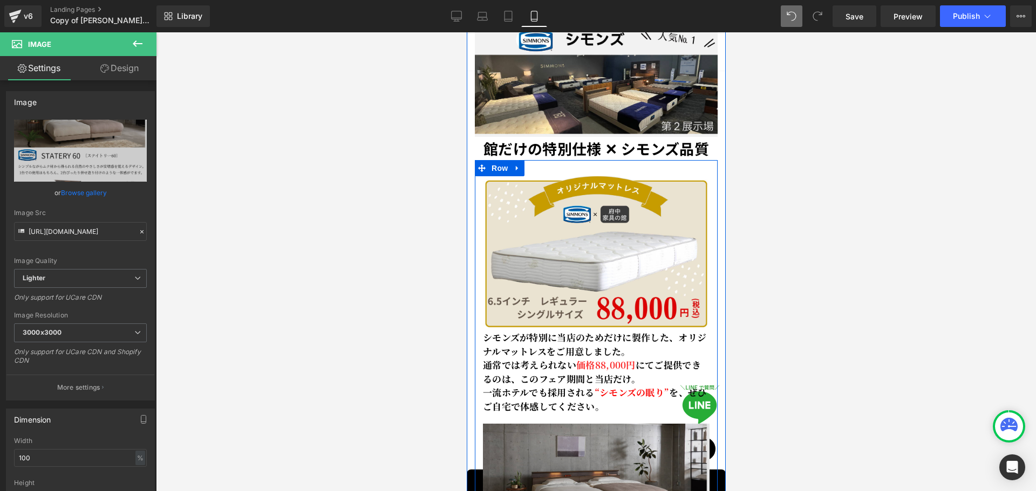
scroll to position [1361, 0]
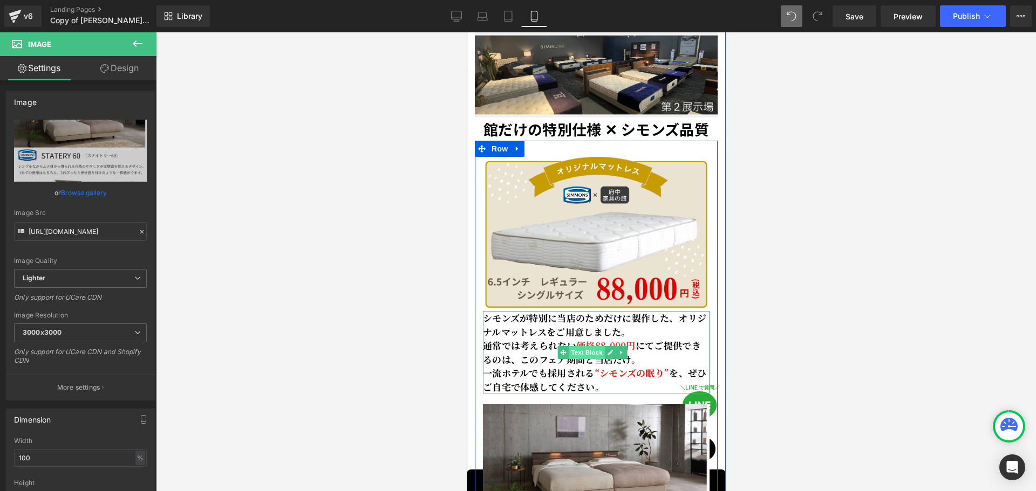
click at [513, 346] on span "Text Block" at bounding box center [586, 352] width 36 height 13
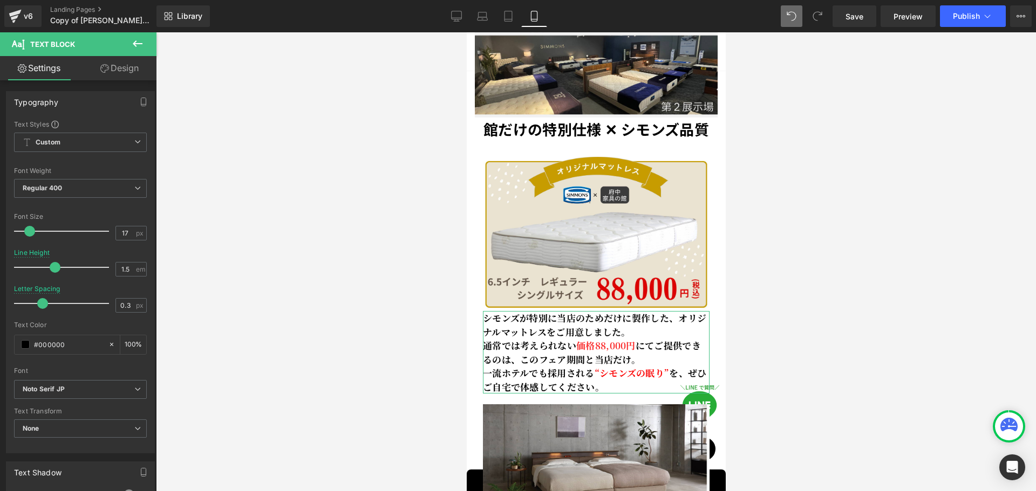
click at [124, 66] on link "Design" at bounding box center [119, 68] width 78 height 24
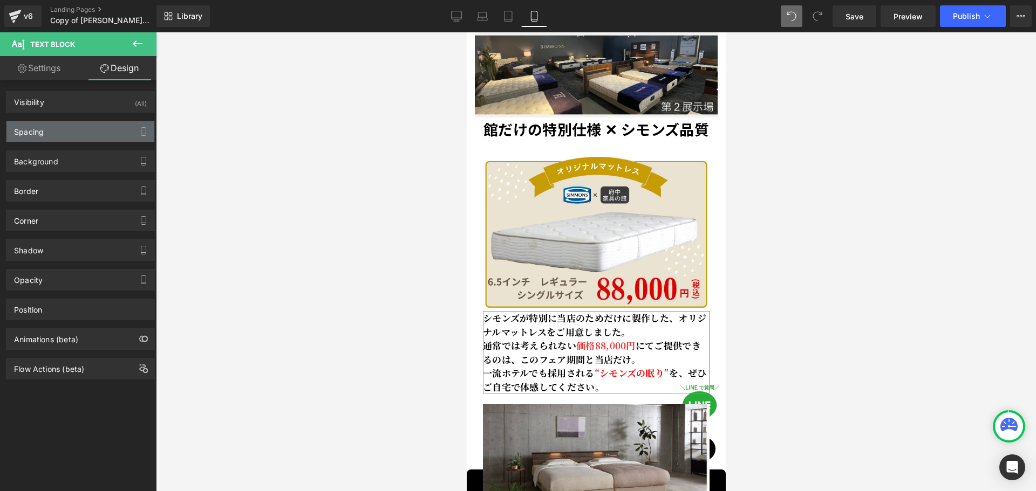
click at [90, 128] on div "Spacing" at bounding box center [80, 131] width 148 height 20
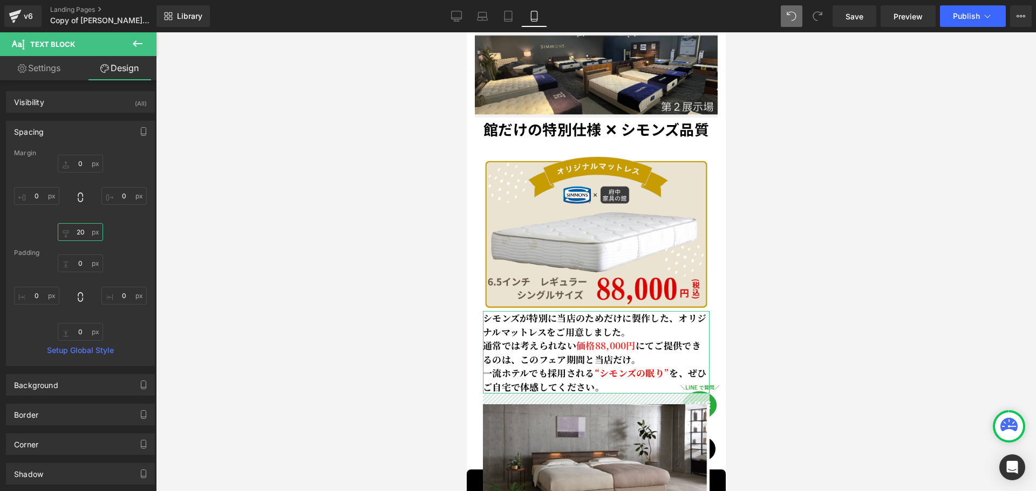
click at [86, 235] on input "20" at bounding box center [80, 232] width 45 height 18
type input "40"
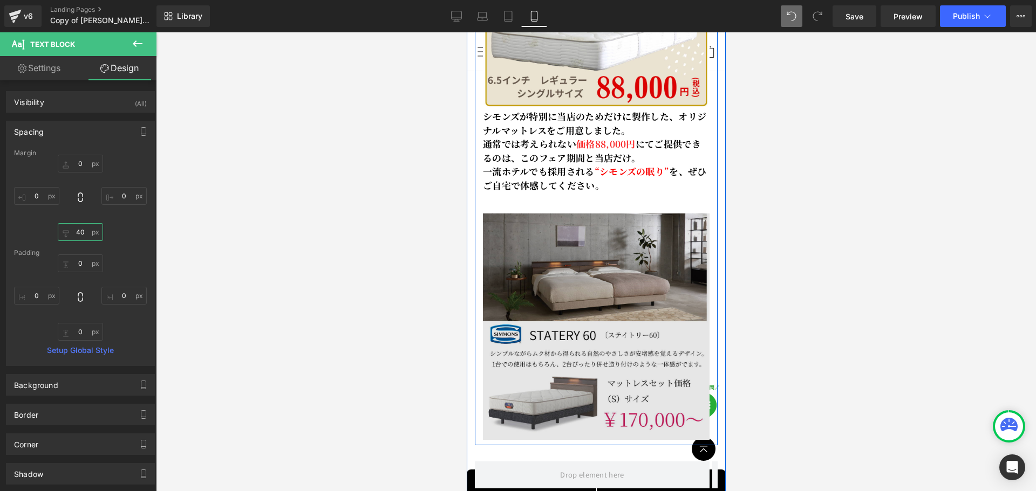
scroll to position [1577, 0]
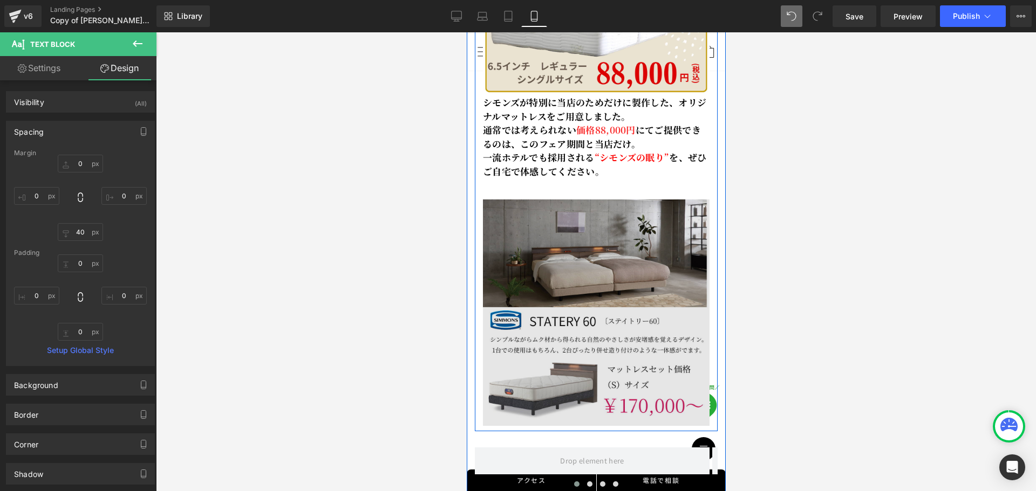
click at [513, 312] on img at bounding box center [595, 313] width 227 height 227
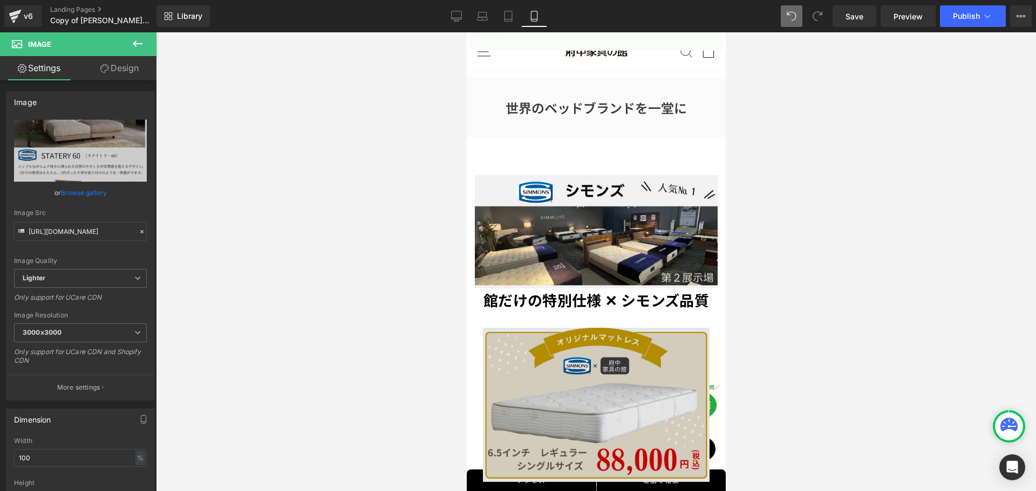
scroll to position [1200, 0]
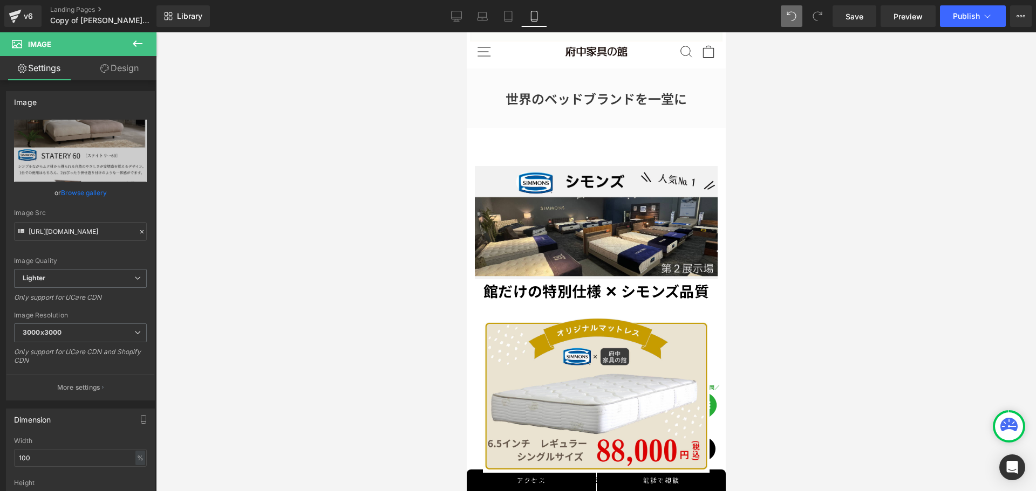
click at [513, 279] on div "館だけの特別仕様 ✕ シモンズ品質 Text Block" at bounding box center [595, 290] width 243 height 23
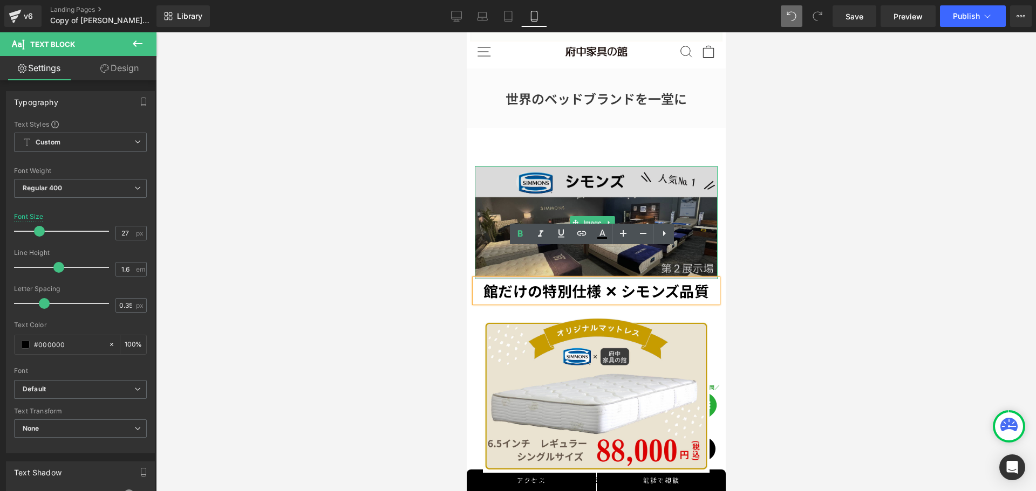
click at [513, 190] on img at bounding box center [595, 222] width 243 height 113
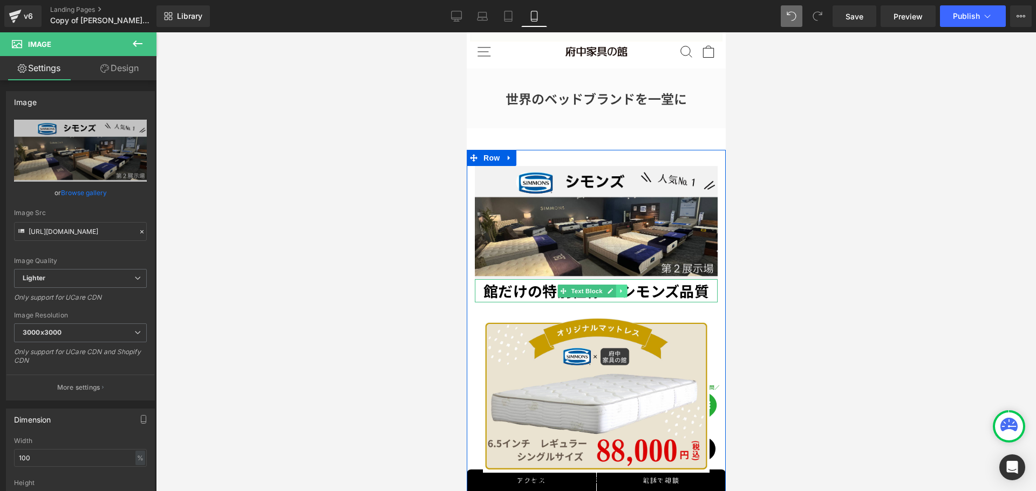
click at [513, 288] on icon at bounding box center [621, 291] width 6 height 6
click at [513, 288] on icon at bounding box center [615, 291] width 6 height 6
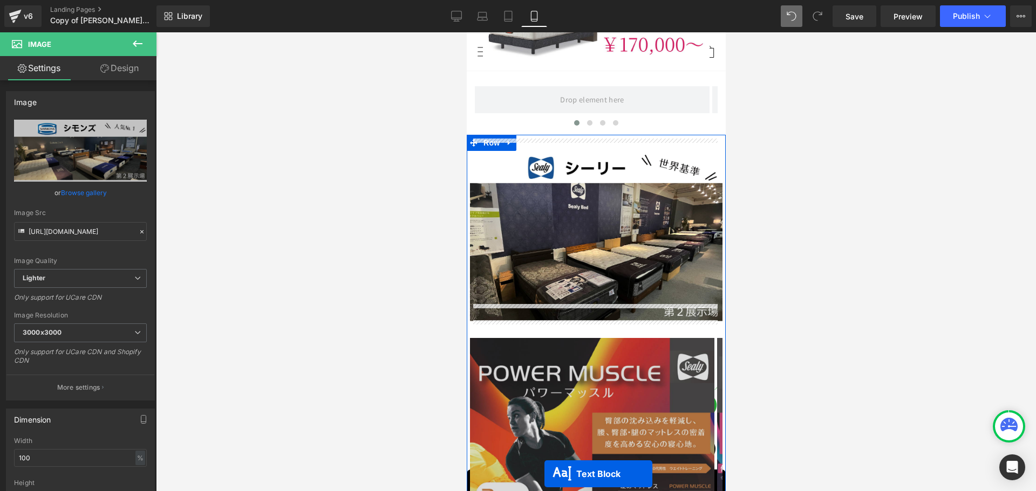
scroll to position [2052, 0]
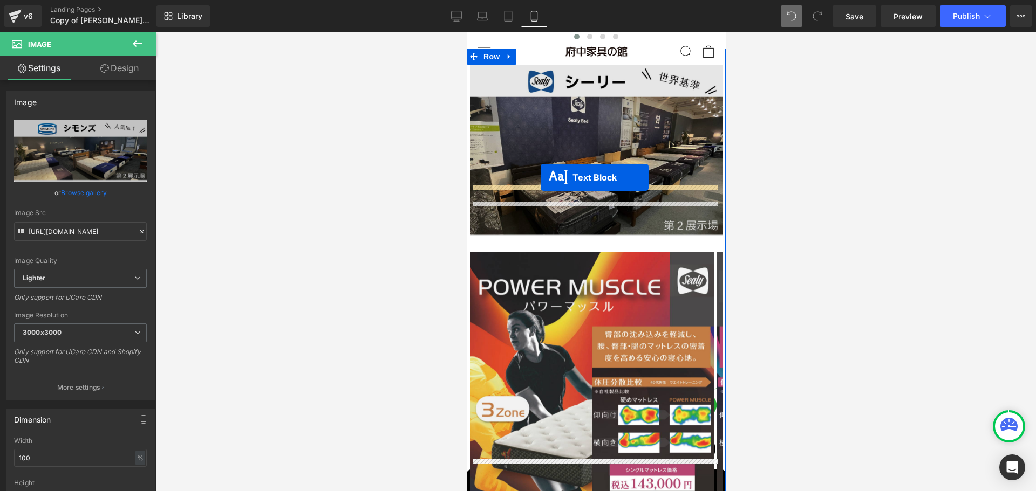
drag, startPoint x: 564, startPoint y: 281, endPoint x: 540, endPoint y: 177, distance: 106.1
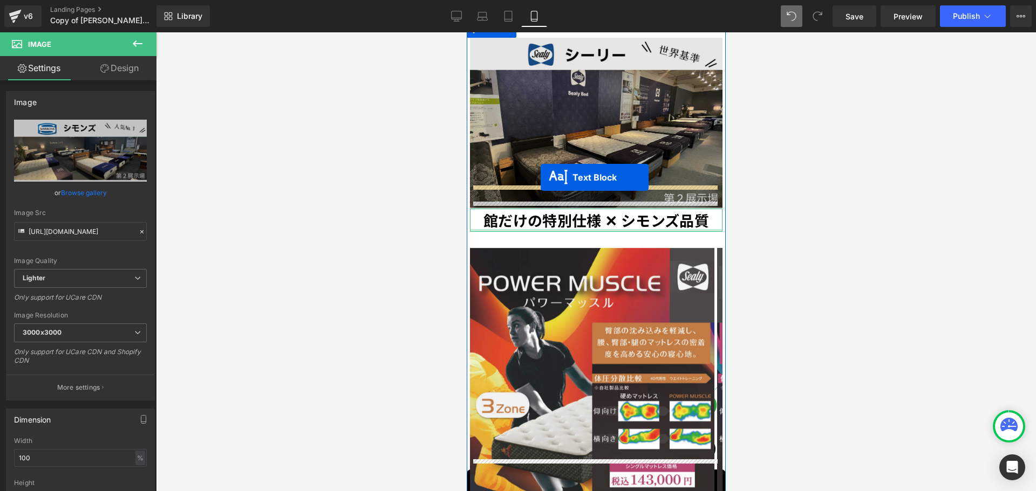
scroll to position [2025, 0]
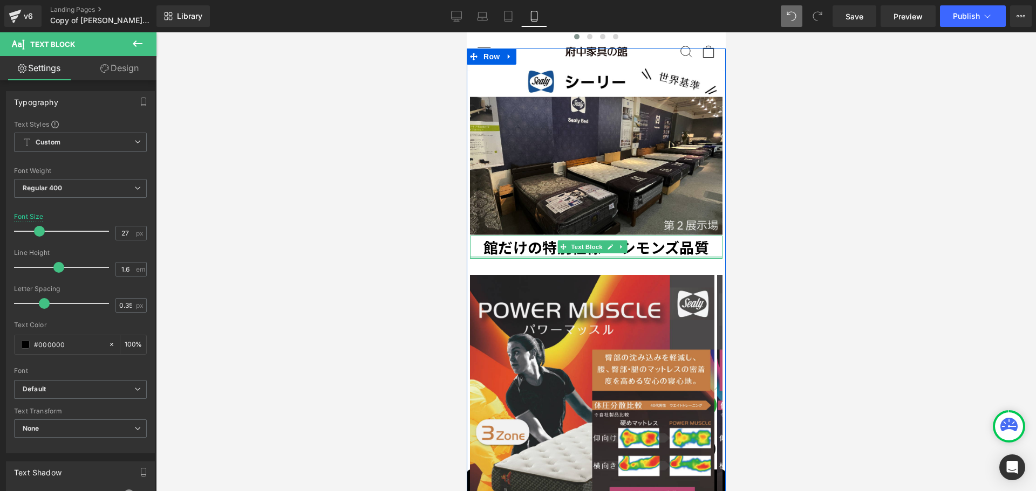
click at [511, 237] on strong "館だけの特別仕様 ✕ シモンズ品質" at bounding box center [595, 247] width 225 height 21
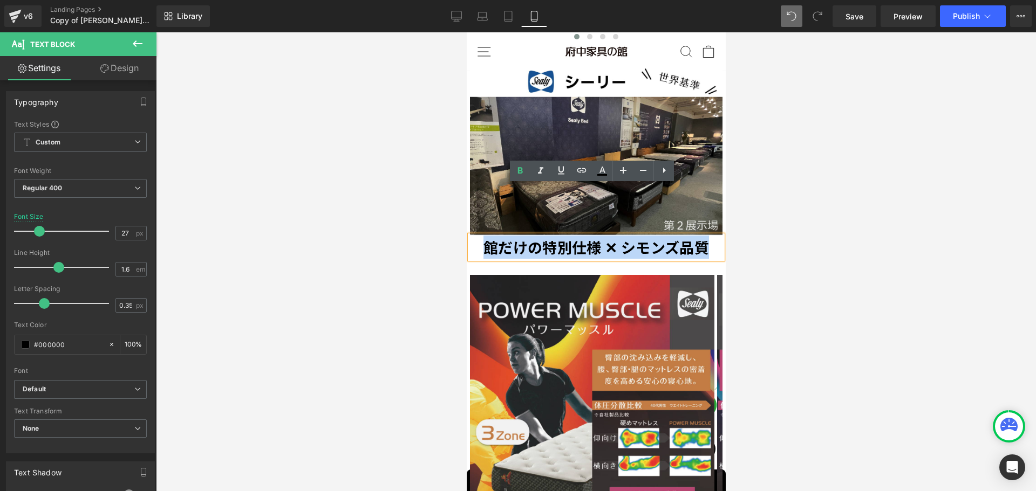
drag, startPoint x: 482, startPoint y: 194, endPoint x: 704, endPoint y: 201, distance: 222.9
click at [513, 236] on p "館だけの特別仕様 ✕ シモンズ品質" at bounding box center [595, 247] width 252 height 23
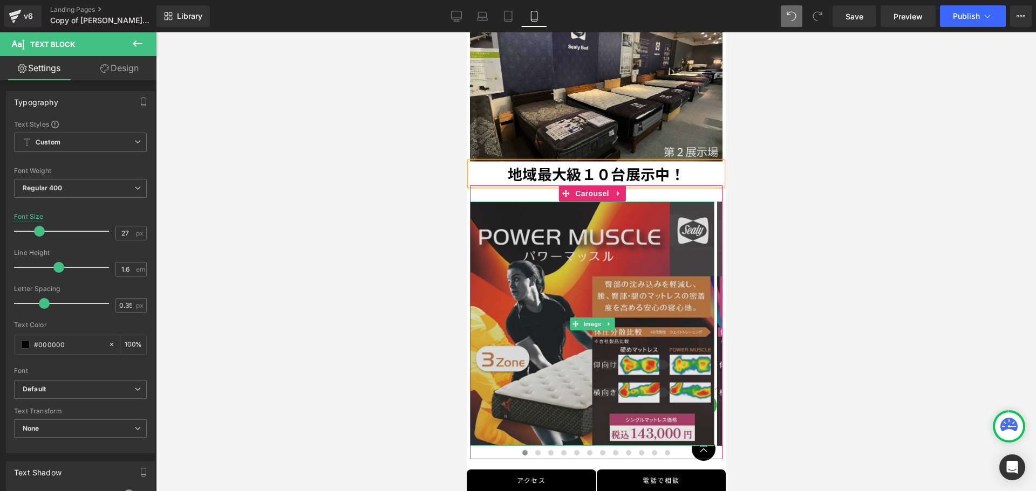
scroll to position [2079, 0]
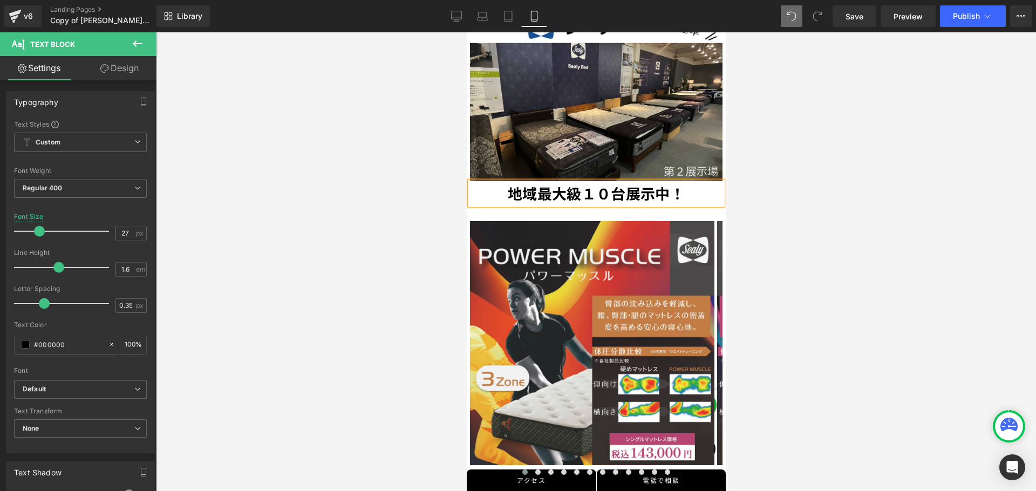
click at [513, 183] on strong "地域最大級１０台展示中！" at bounding box center [595, 193] width 177 height 21
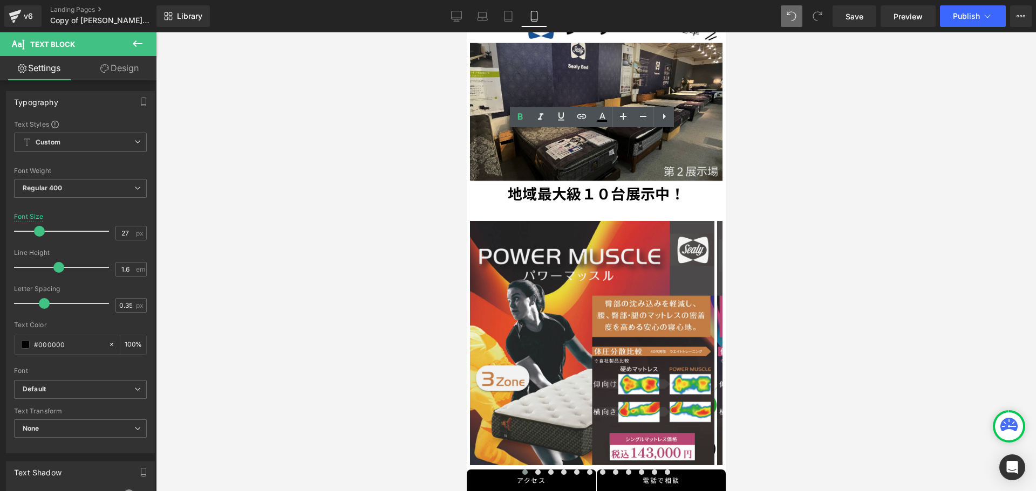
click at [127, 68] on link "Design" at bounding box center [119, 68] width 78 height 24
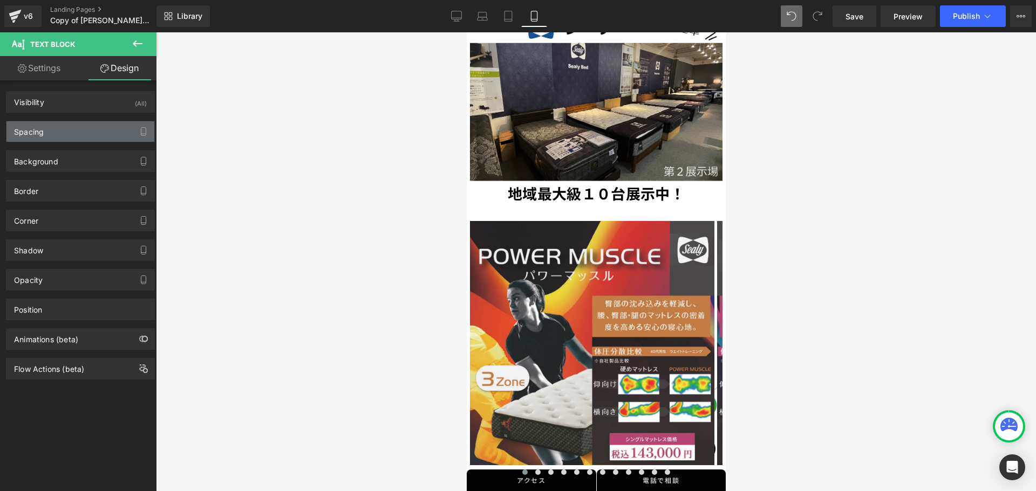
click at [67, 134] on div "Spacing" at bounding box center [80, 131] width 148 height 20
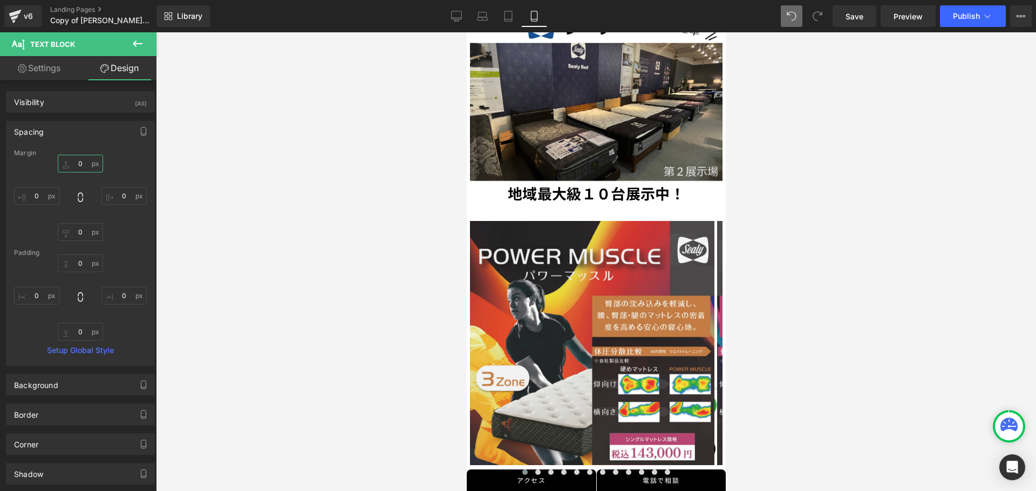
click at [81, 165] on input "text" at bounding box center [80, 164] width 45 height 18
type input "40"
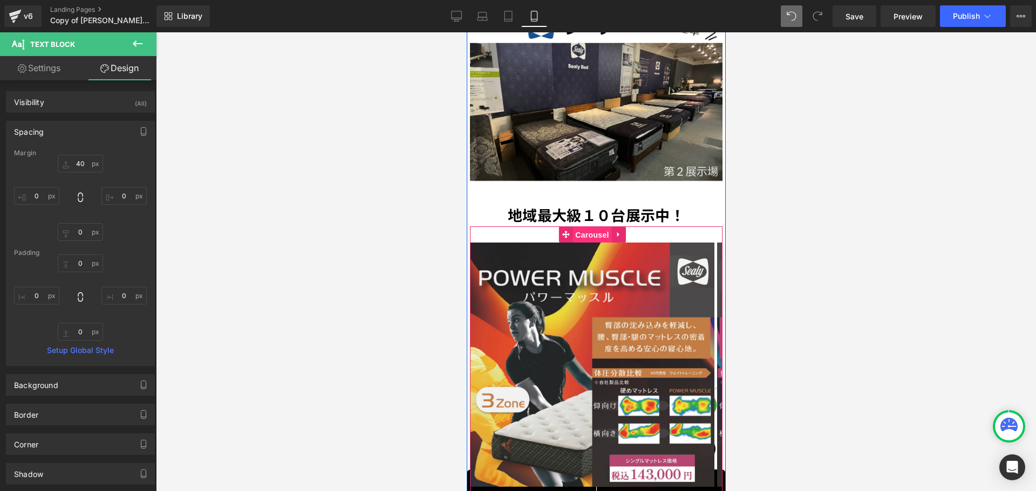
click at [513, 227] on span "Carousel" at bounding box center [591, 235] width 39 height 16
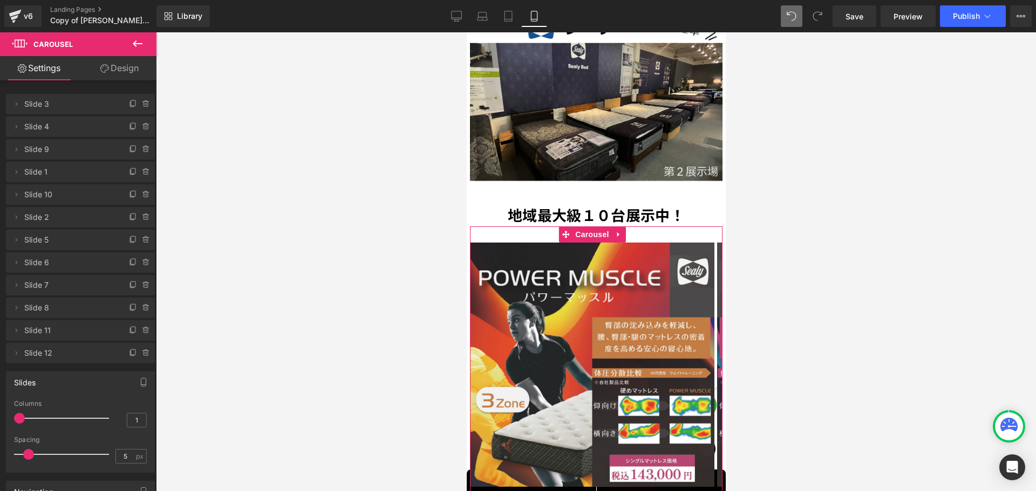
click at [117, 64] on link "Design" at bounding box center [119, 68] width 78 height 24
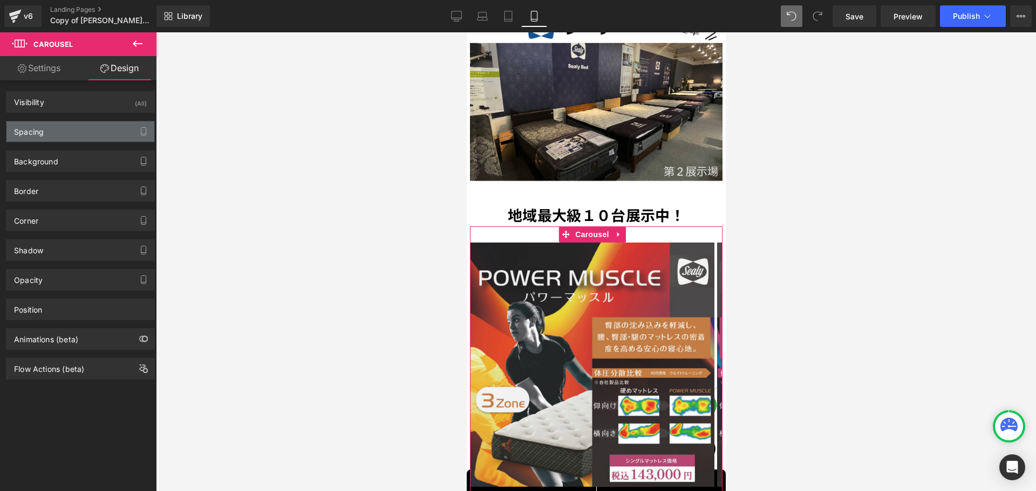
click at [64, 135] on div "Spacing" at bounding box center [80, 131] width 148 height 20
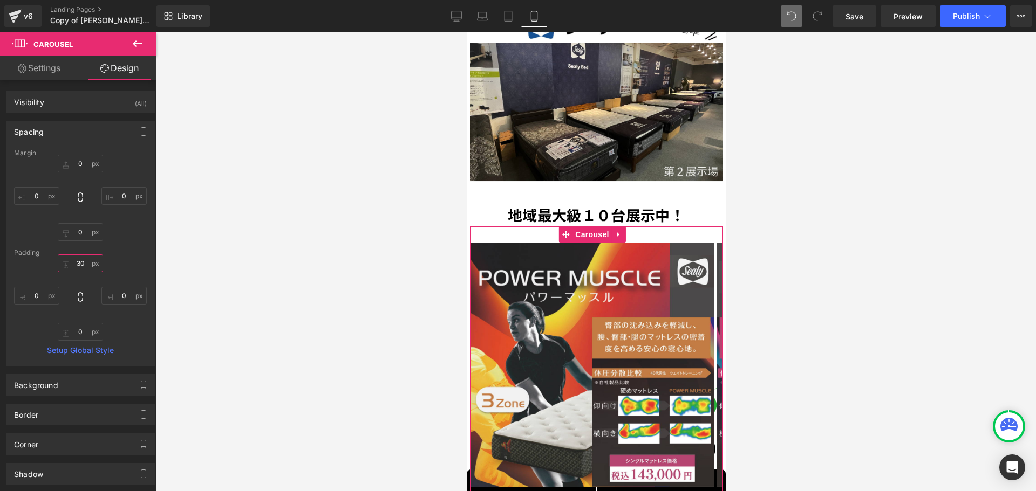
click at [81, 265] on input "30" at bounding box center [80, 264] width 45 height 18
type input "0"
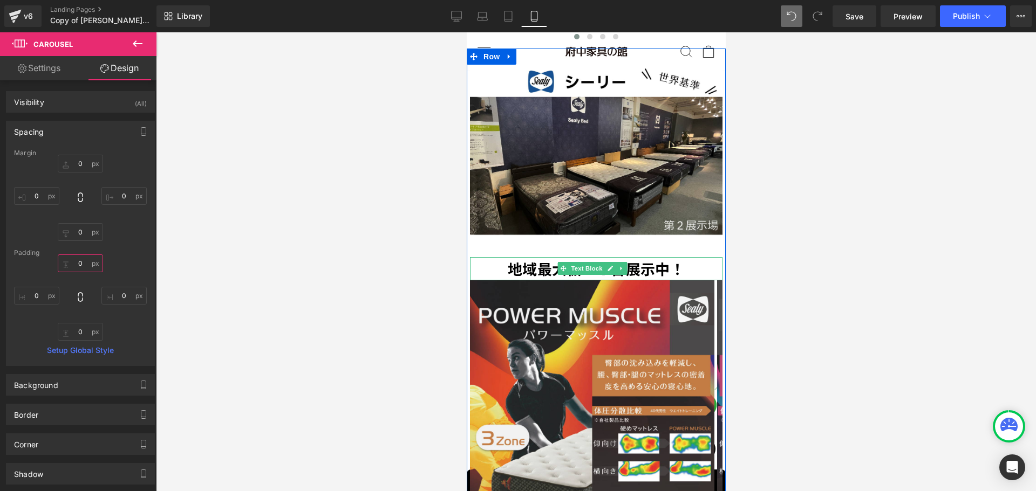
scroll to position [1863, 0]
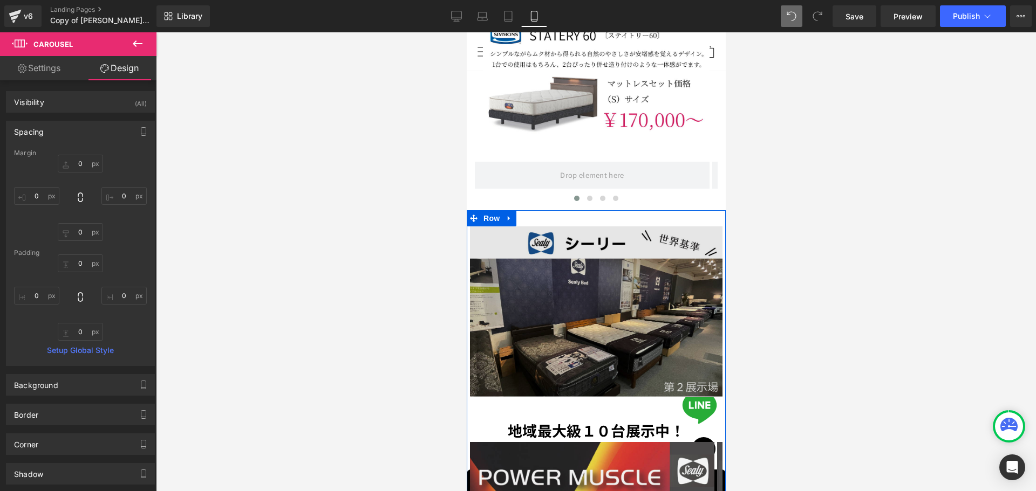
click at [513, 244] on img at bounding box center [595, 312] width 252 height 171
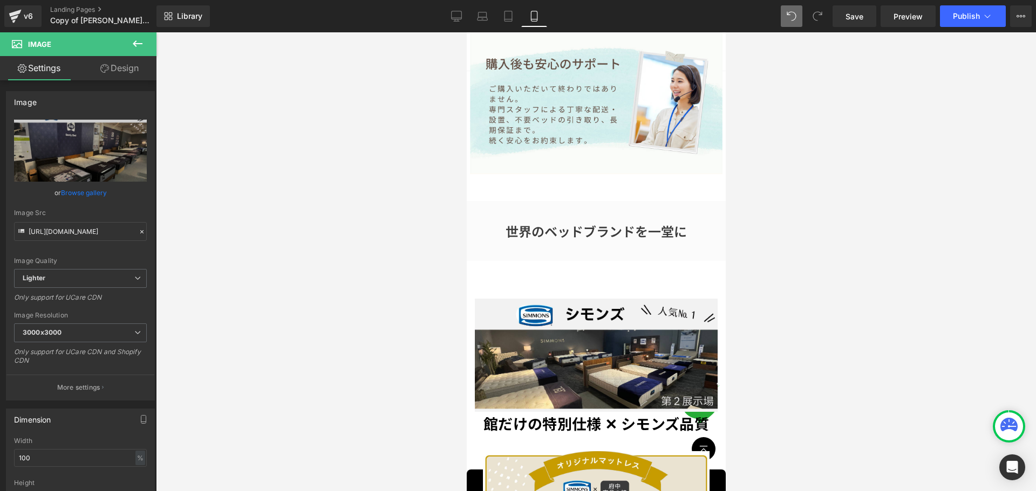
scroll to position [1241, 0]
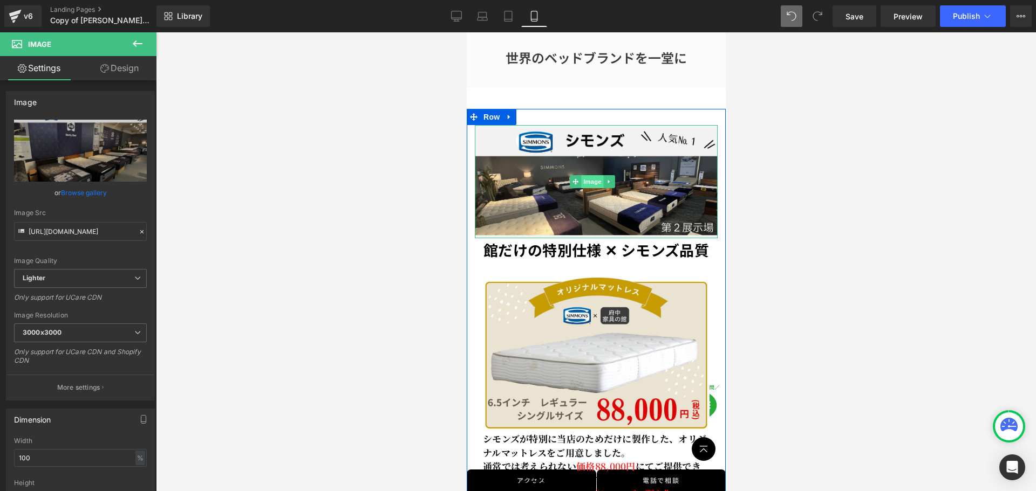
click at [513, 175] on span "Image" at bounding box center [591, 181] width 23 height 13
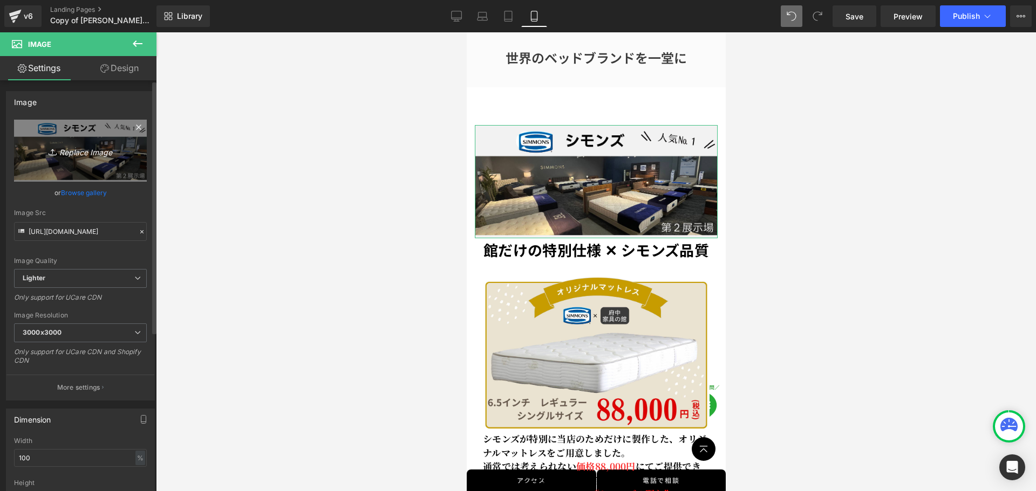
click at [72, 160] on link "Replace Image" at bounding box center [80, 151] width 133 height 62
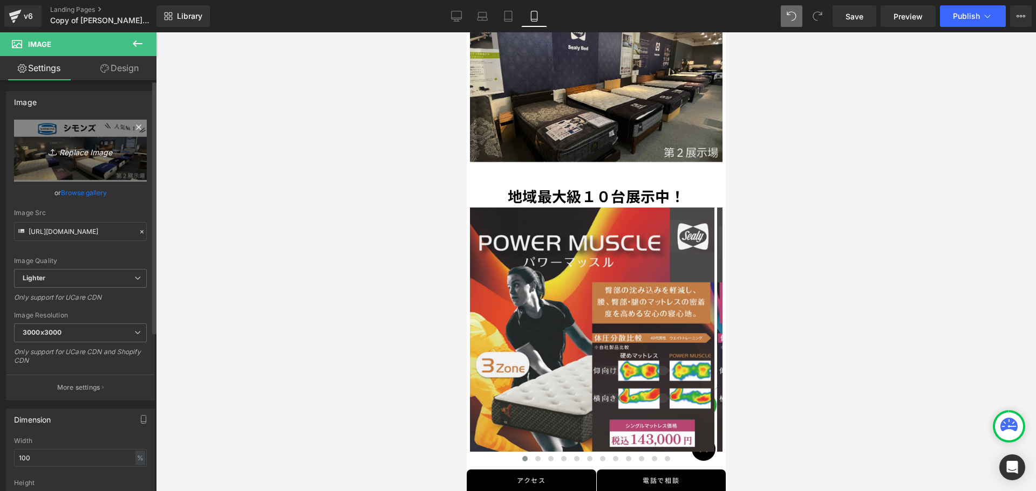
scroll to position [2104, 0]
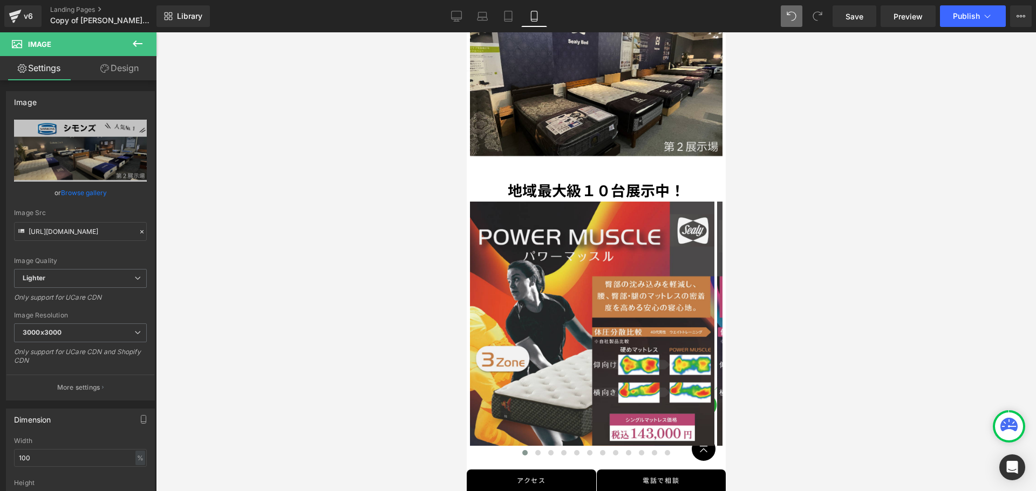
click at [412, 304] on div at bounding box center [596, 261] width 880 height 459
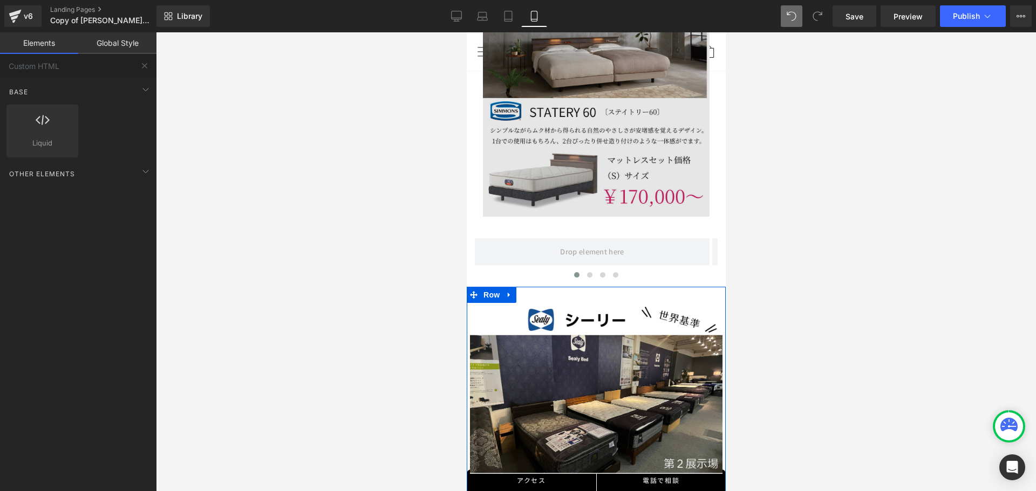
scroll to position [1780, 0]
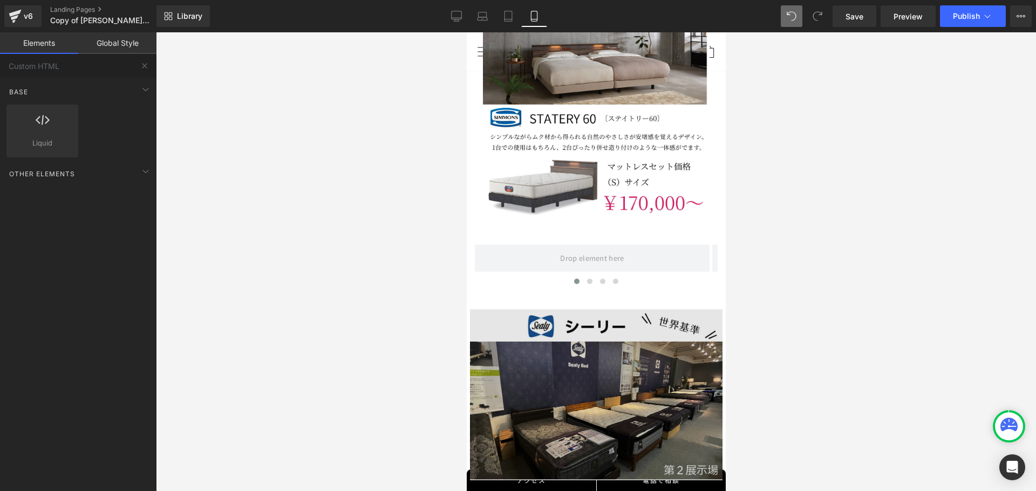
click at [513, 333] on img at bounding box center [595, 395] width 252 height 171
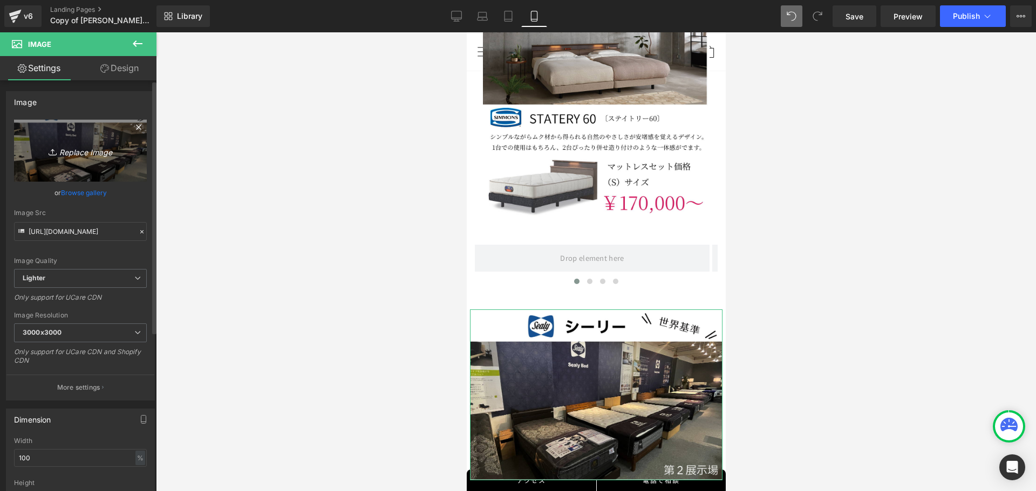
click at [71, 150] on icon "Replace Image" at bounding box center [80, 150] width 86 height 13
type input "C:\fakepath\シーリーの11万円以上のマットレスをご購入で 「ピローorボックスシーツ」プレゼント！.jpg"
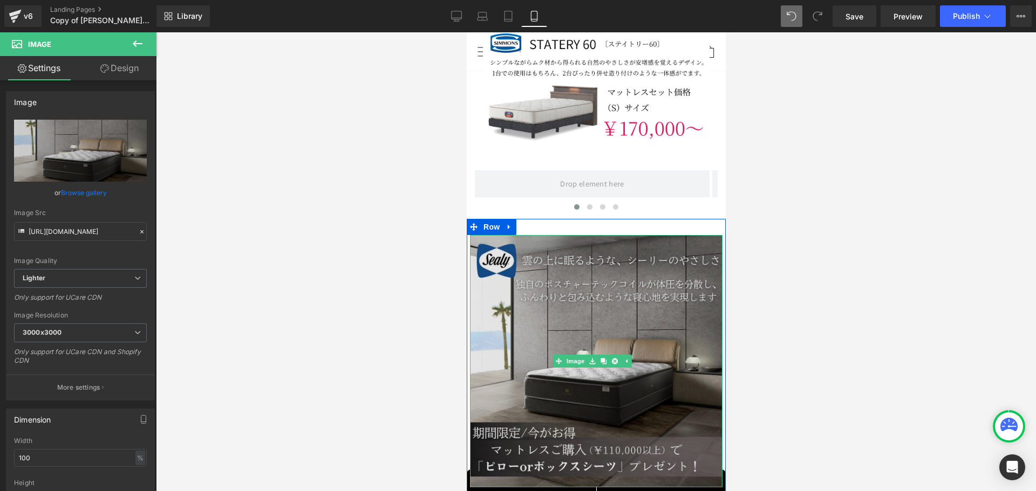
scroll to position [1888, 0]
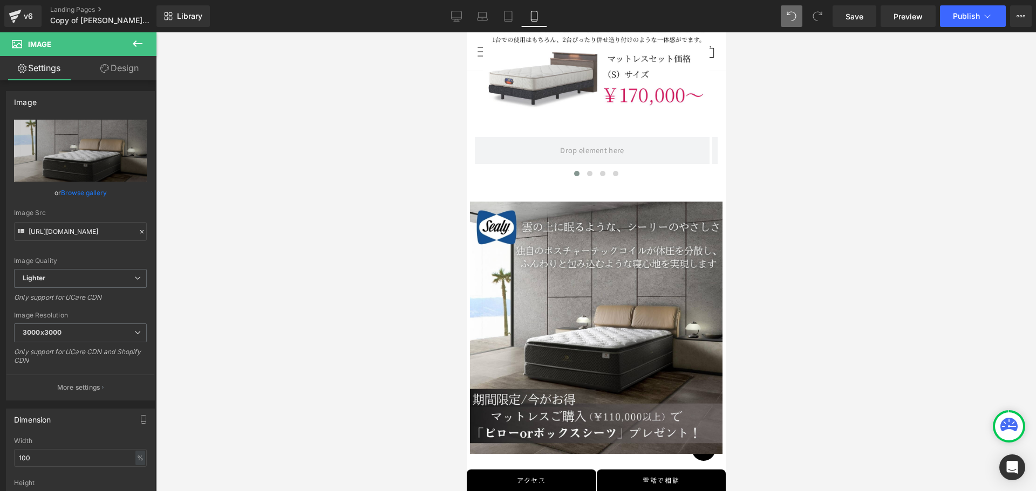
click at [513, 319] on div at bounding box center [596, 261] width 880 height 459
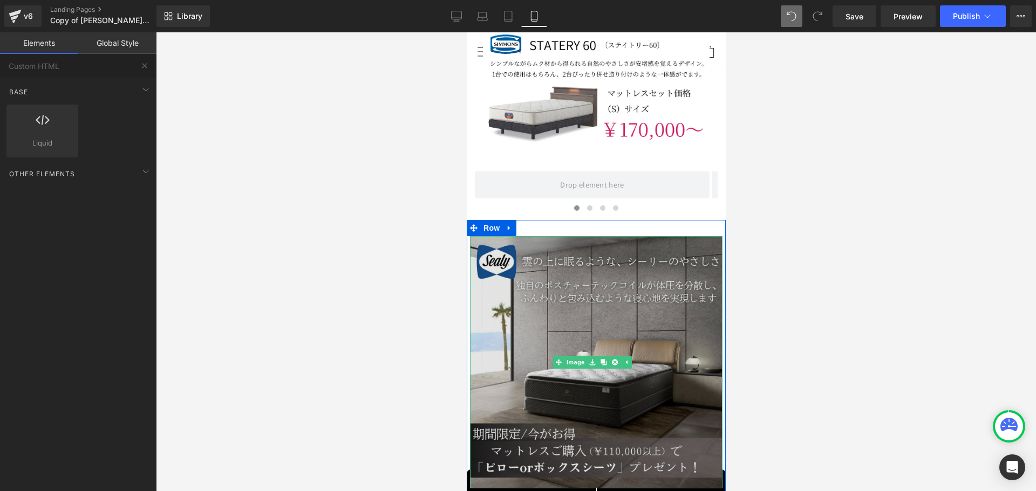
scroll to position [1834, 0]
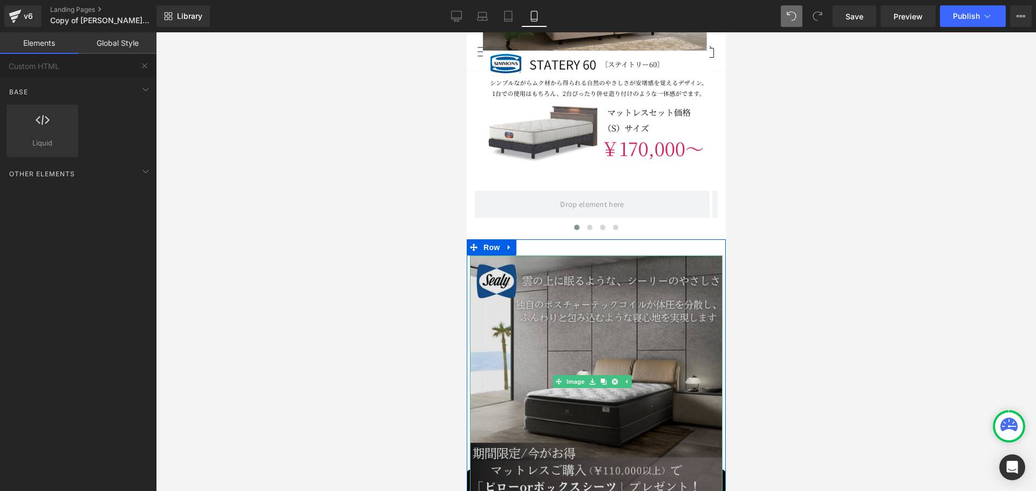
click at [513, 346] on img at bounding box center [595, 382] width 252 height 252
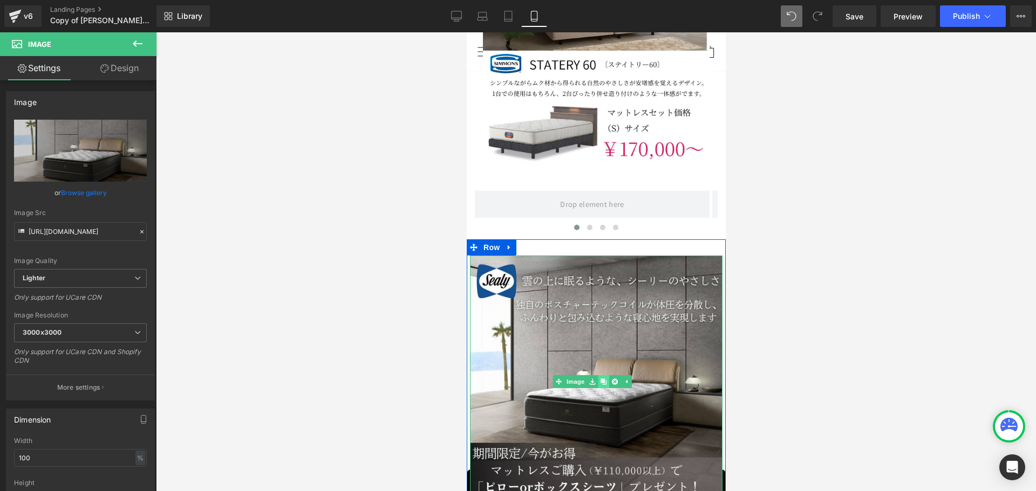
click at [513, 378] on icon at bounding box center [603, 382] width 6 height 6
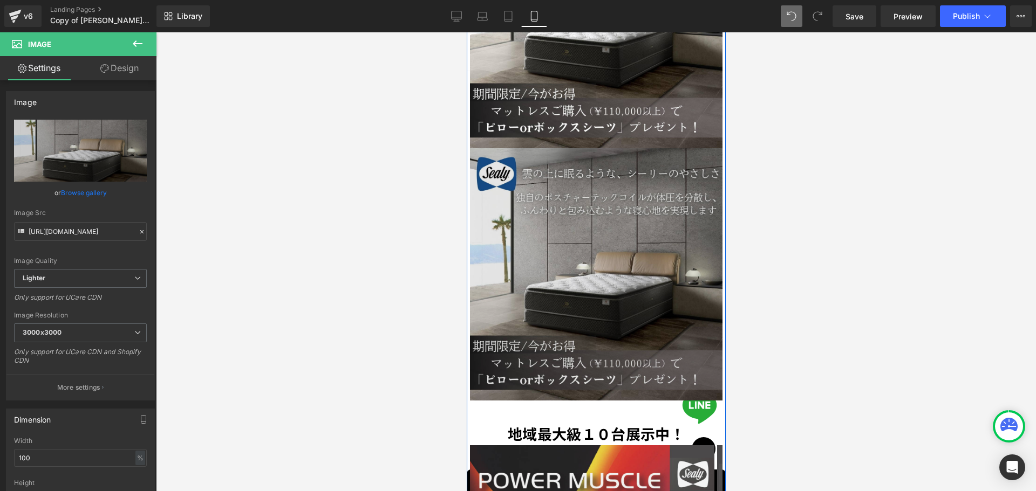
scroll to position [2214, 0]
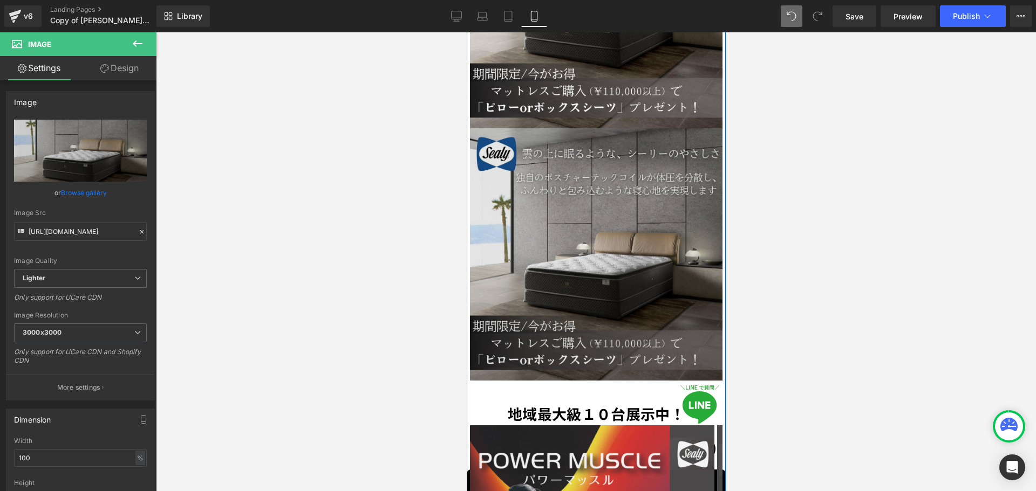
click at [513, 206] on img at bounding box center [595, 254] width 252 height 252
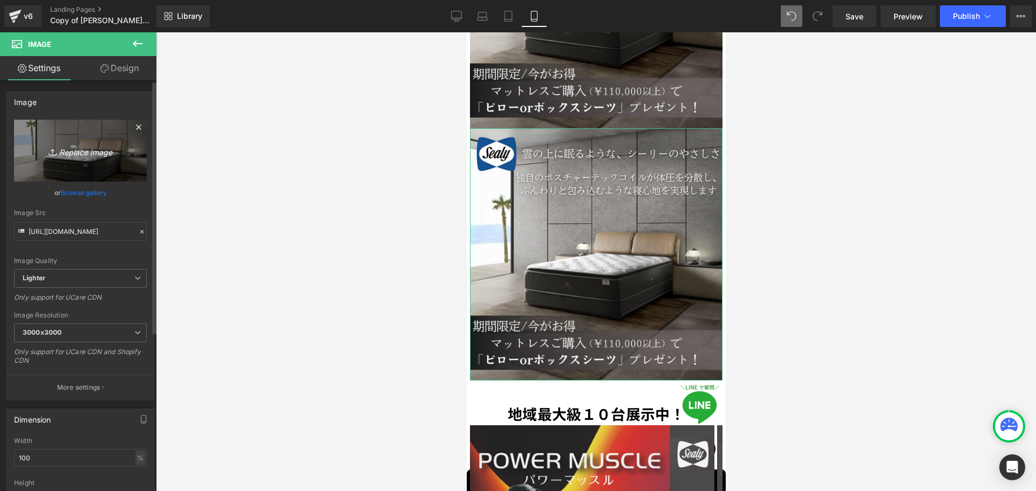
click at [75, 154] on icon "Replace Image" at bounding box center [80, 150] width 86 height 13
type input "C:\fakepath\シーリーの11万円以上のマットレスをご購入で 「ピローorボックスシーツ」プレゼント！ (1).jpg"
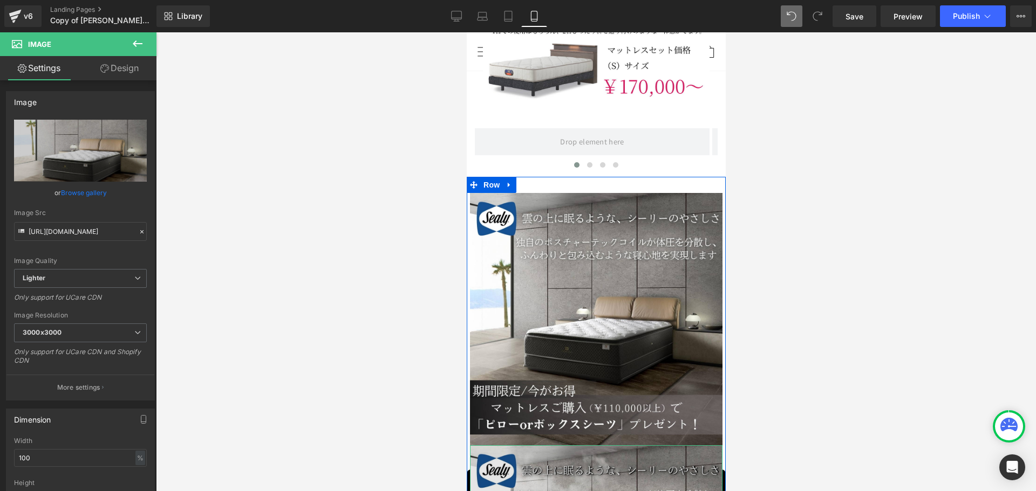
scroll to position [1890, 0]
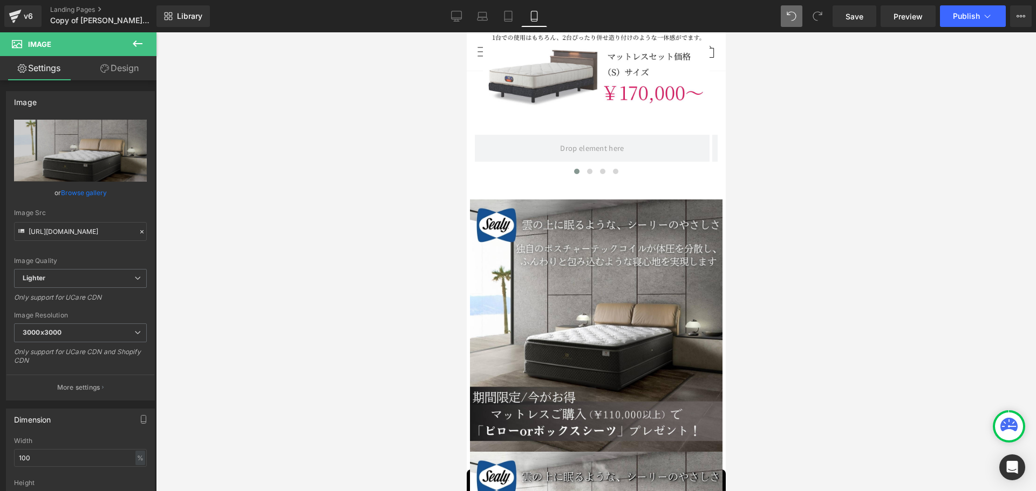
click at [357, 314] on div at bounding box center [596, 261] width 880 height 459
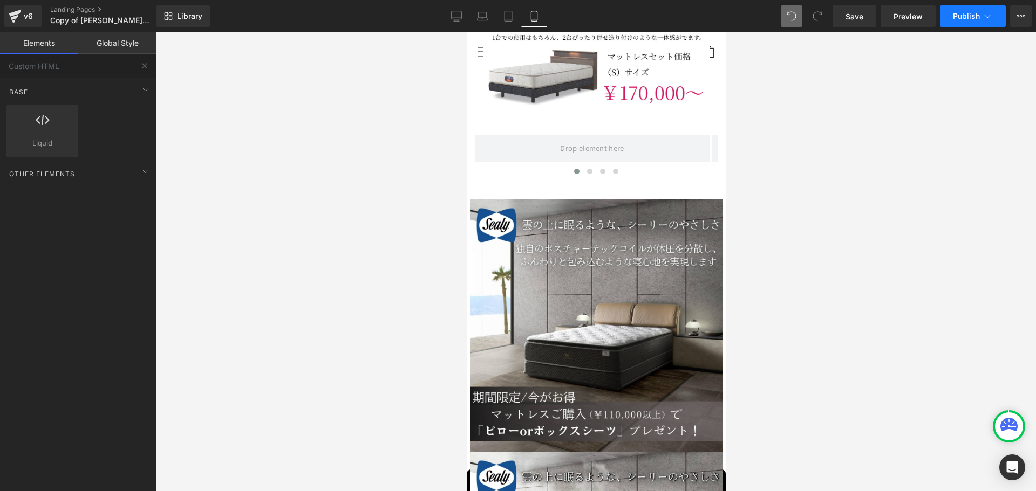
click at [513, 18] on span "Publish" at bounding box center [966, 16] width 27 height 9
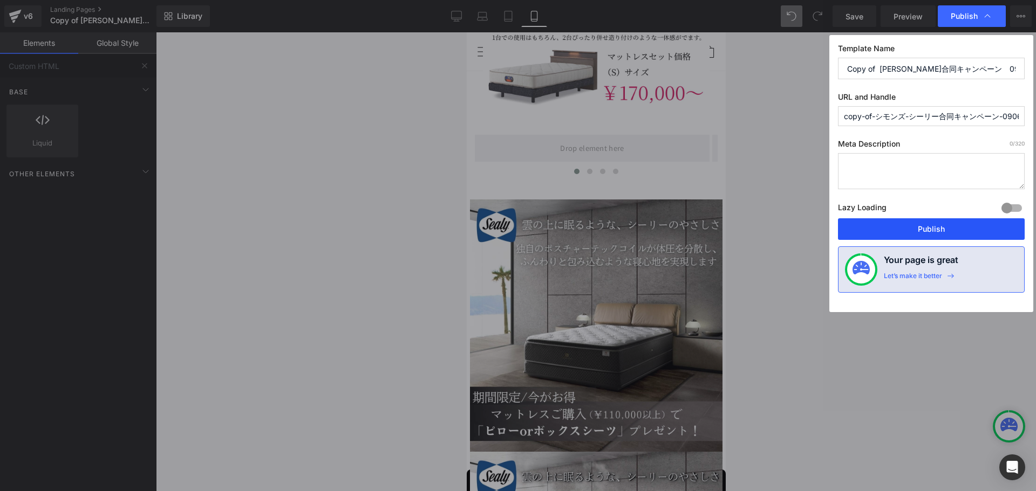
click at [513, 227] on button "Publish" at bounding box center [931, 229] width 187 height 22
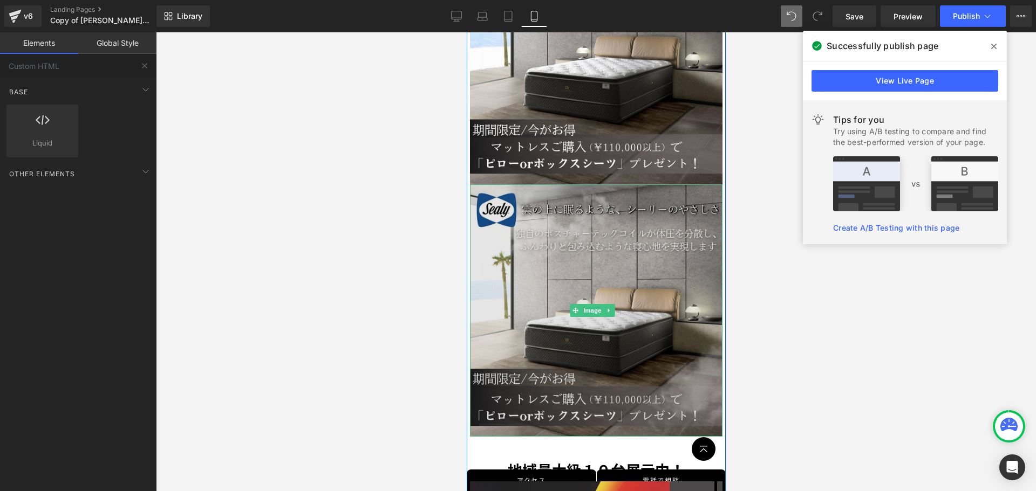
scroll to position [2160, 0]
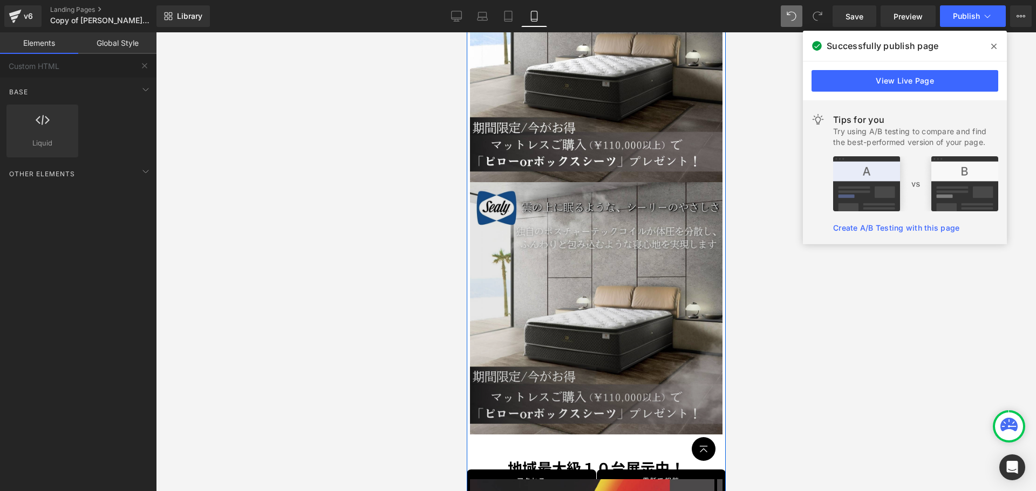
click at [513, 260] on img at bounding box center [595, 308] width 252 height 252
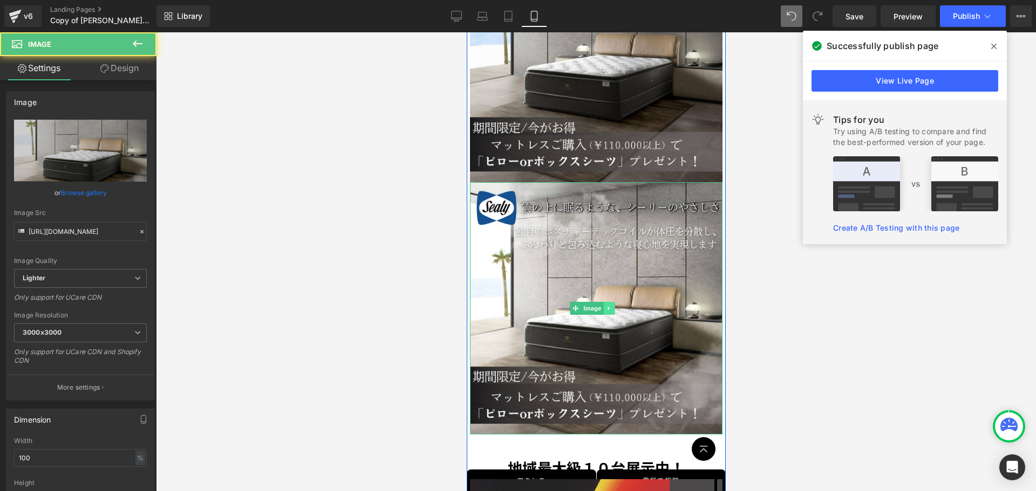
click at [513, 302] on link at bounding box center [608, 308] width 11 height 13
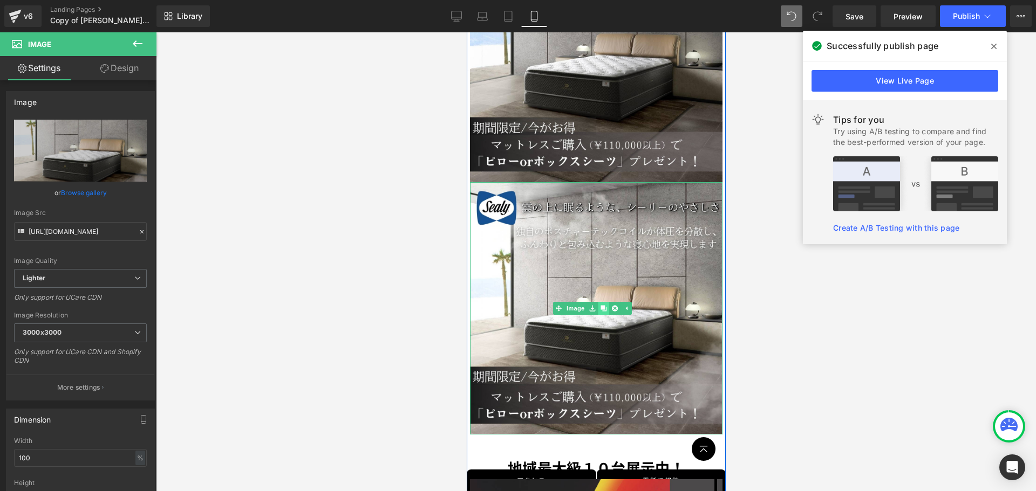
click at [513, 305] on icon at bounding box center [603, 308] width 6 height 6
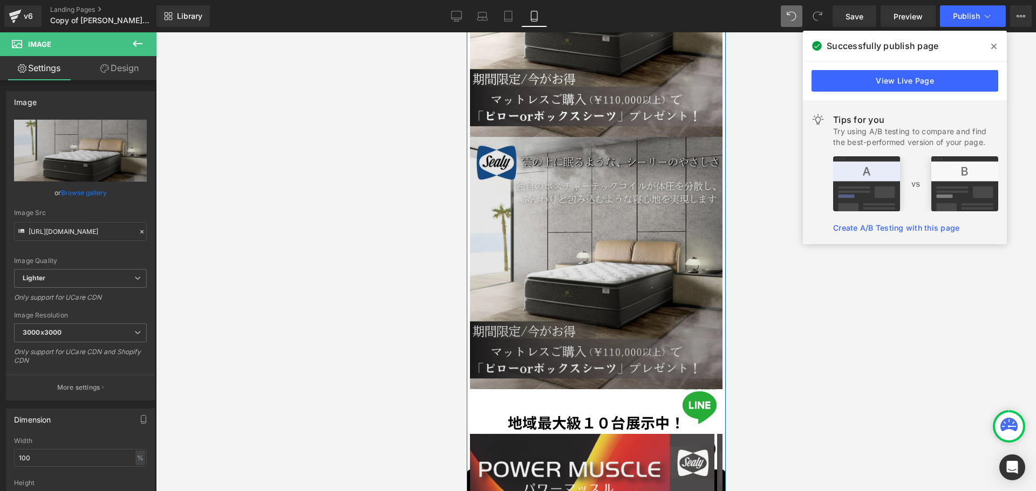
scroll to position [2458, 0]
click at [513, 192] on img at bounding box center [595, 262] width 252 height 252
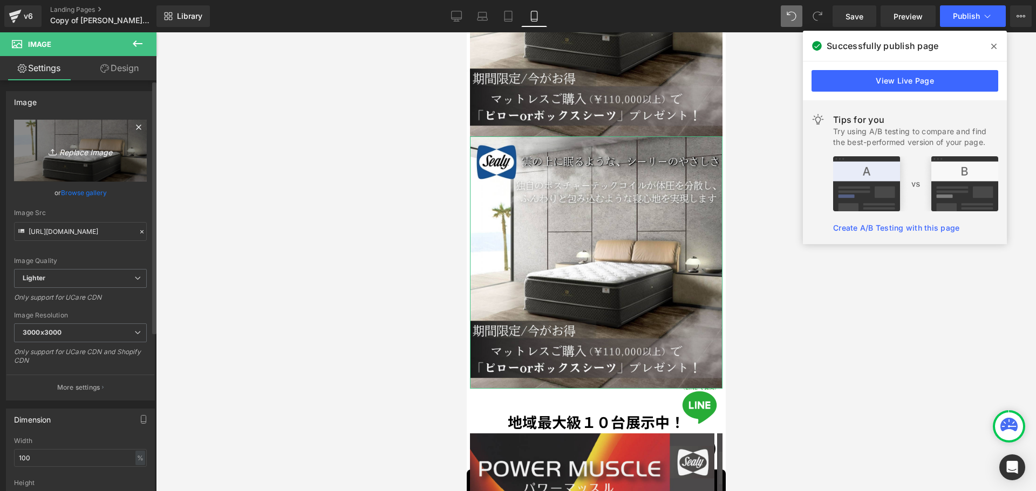
click at [61, 145] on icon "Replace Image" at bounding box center [80, 150] width 86 height 13
type input "C:\fakepath\シーリーの11万円以上のマットレスをご購入で 「ピローorボックスシーツ」プレゼント！ (2).jpg"
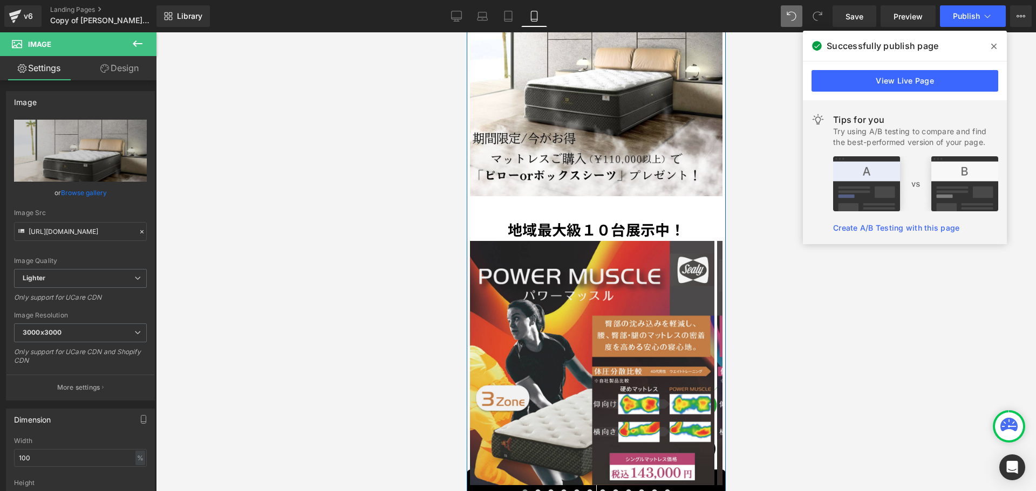
scroll to position [2620, 0]
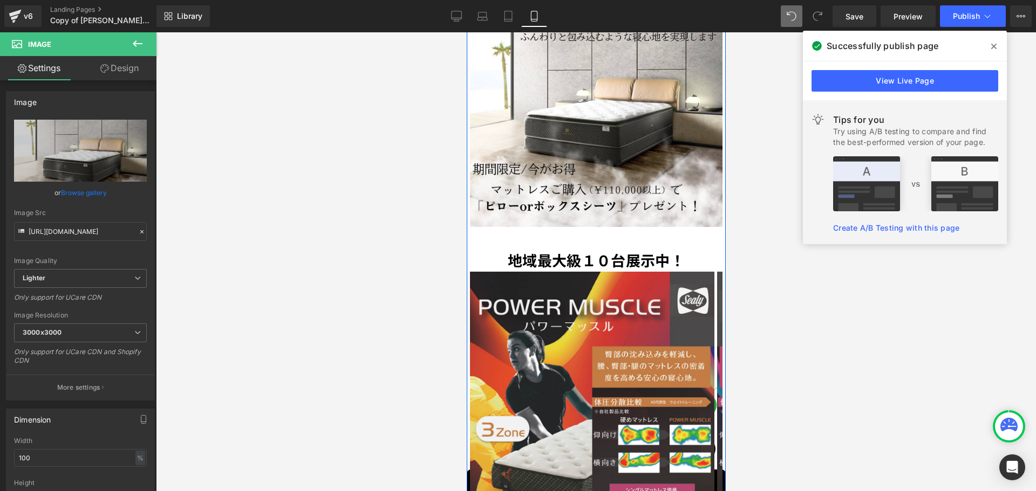
click at [513, 249] on div "地域最大級１０台展示中！ Text Block" at bounding box center [595, 260] width 252 height 23
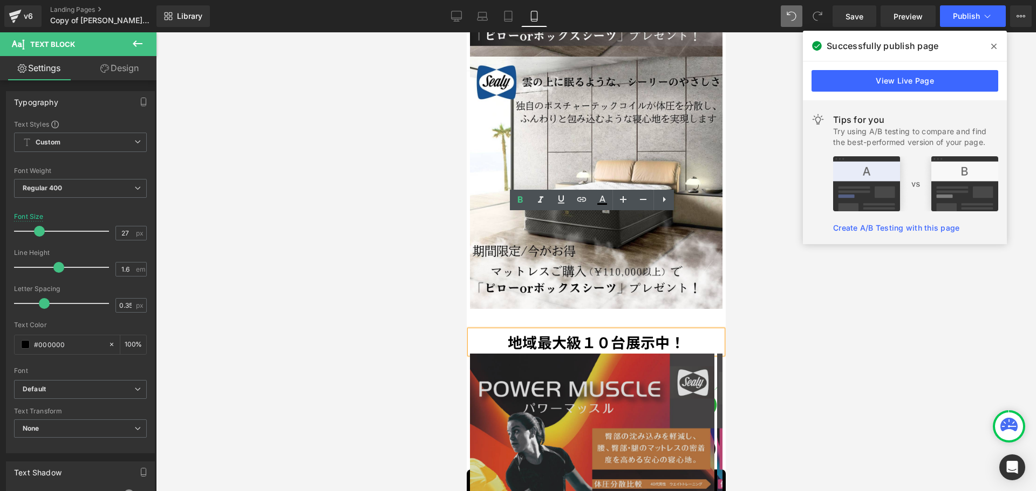
scroll to position [2512, 0]
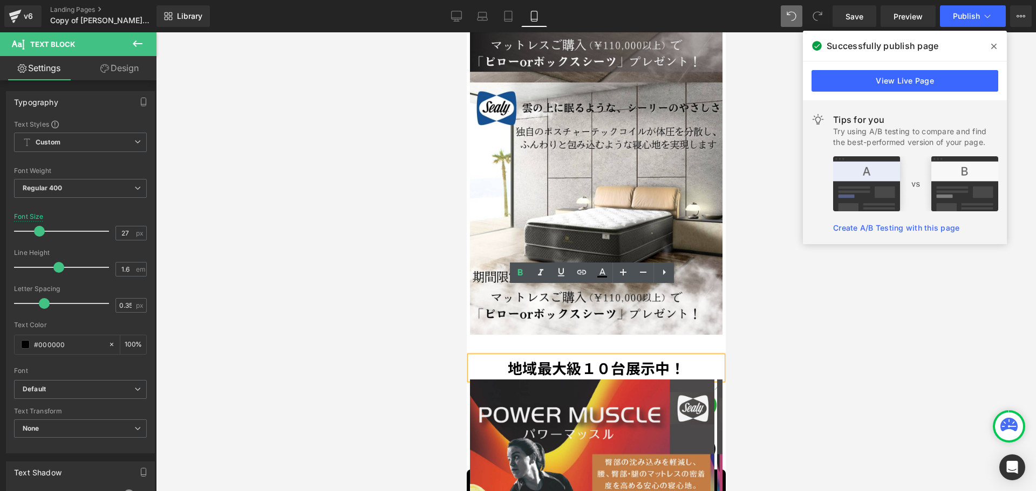
click at [450, 288] on div at bounding box center [596, 261] width 880 height 459
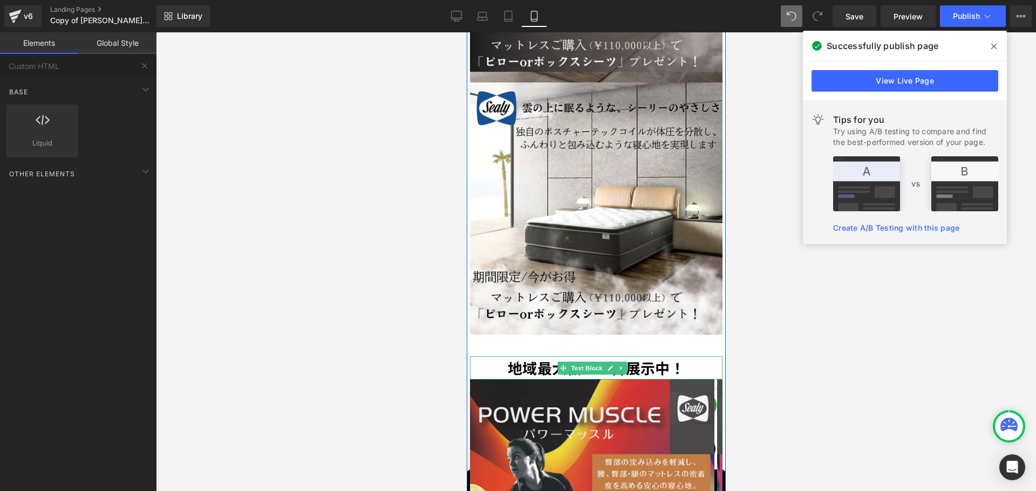
click at [513, 358] on strong "地域最大級１０台展示中！" at bounding box center [595, 368] width 177 height 21
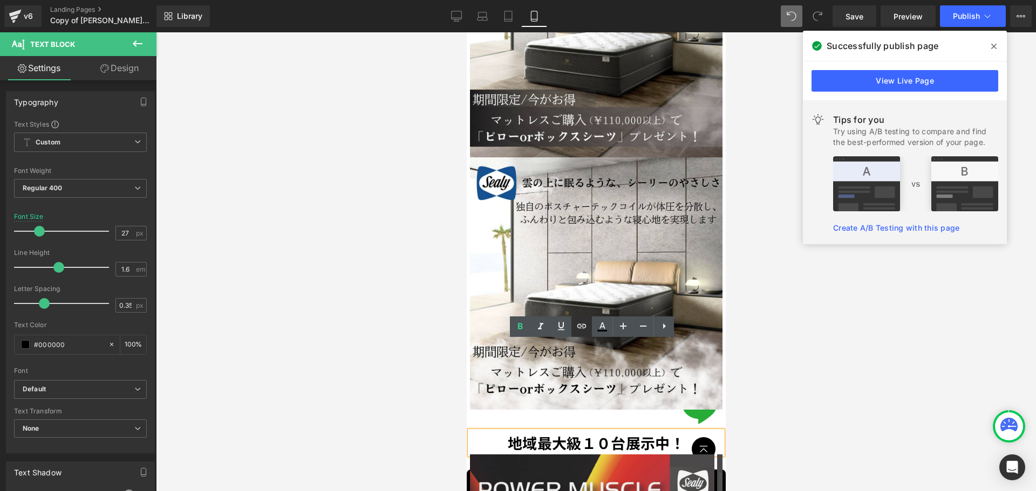
scroll to position [2458, 0]
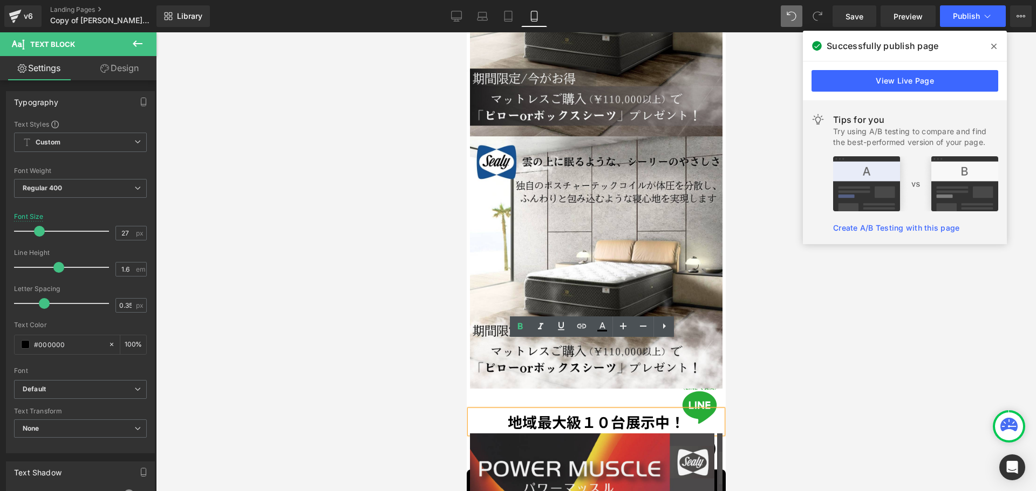
click at [513, 378] on strong "地域最大級１０台展示中！" at bounding box center [595, 422] width 177 height 21
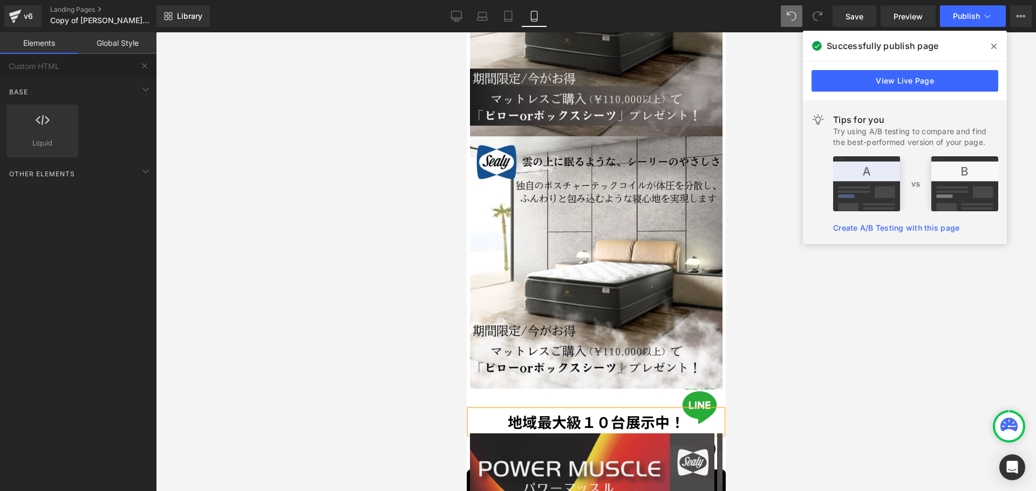
click at [513, 318] on div at bounding box center [596, 261] width 880 height 459
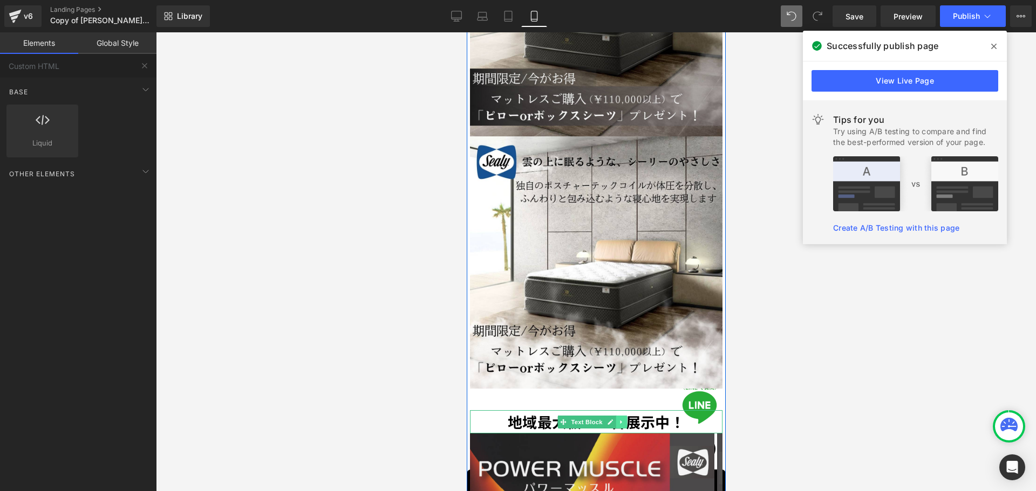
click at [513, 378] on icon at bounding box center [621, 422] width 6 height 6
click at [513, 378] on link at bounding box center [615, 422] width 11 height 13
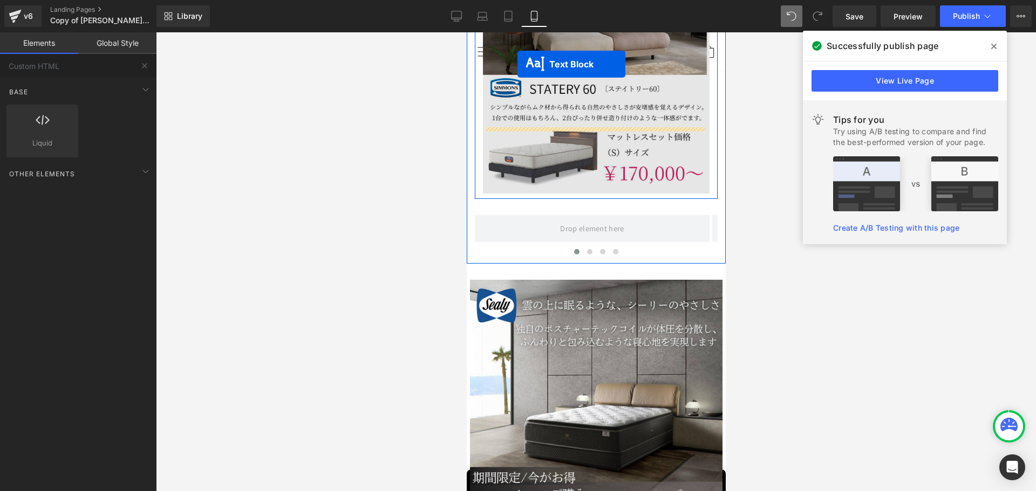
scroll to position [1756, 0]
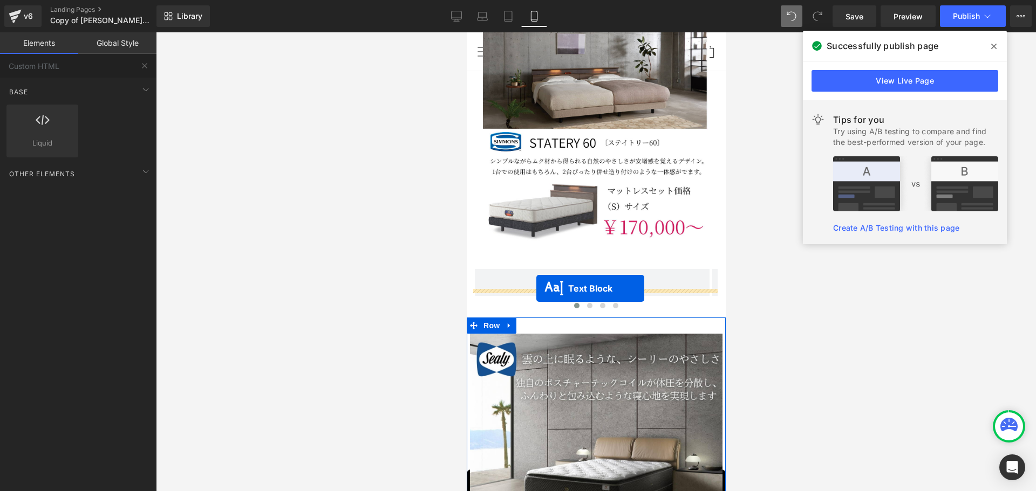
drag, startPoint x: 546, startPoint y: 254, endPoint x: 536, endPoint y: 289, distance: 36.0
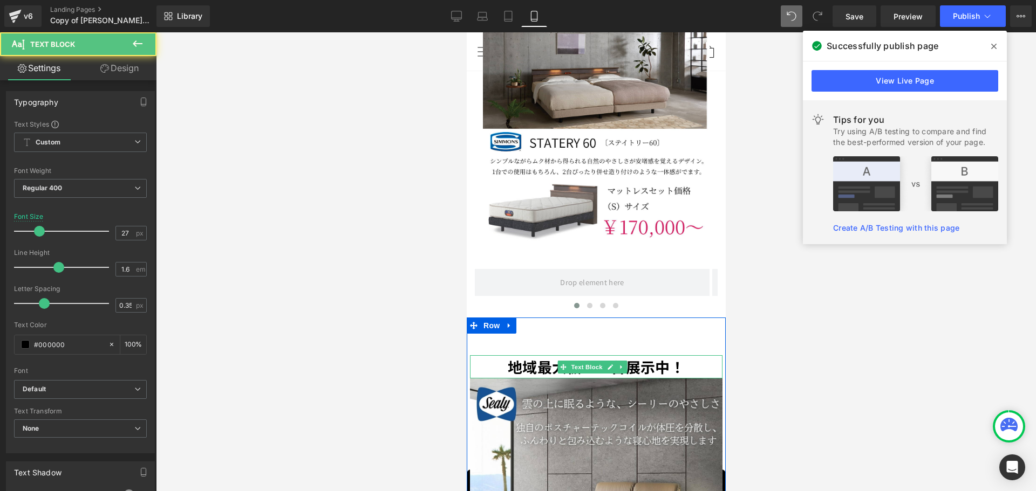
click at [513, 357] on strong "地域最大級１０台展示中！" at bounding box center [595, 367] width 177 height 21
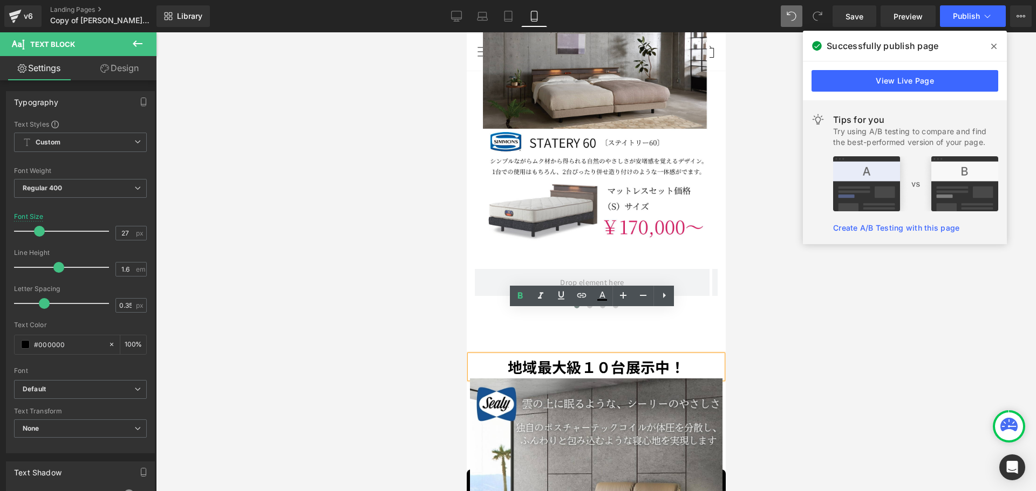
click at [508, 357] on strong "地域最大級１０台展示中！" at bounding box center [595, 367] width 177 height 21
drag, startPoint x: 503, startPoint y: 322, endPoint x: 675, endPoint y: 318, distance: 172.7
click at [513, 357] on strong "地域最大級１０台展示中！" at bounding box center [595, 367] width 177 height 21
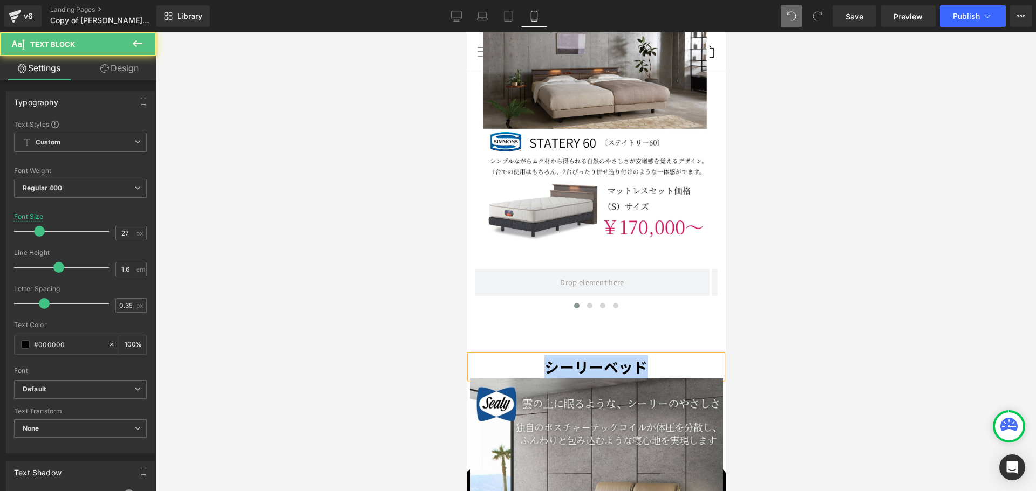
drag, startPoint x: 675, startPoint y: 320, endPoint x: 446, endPoint y: 321, distance: 229.3
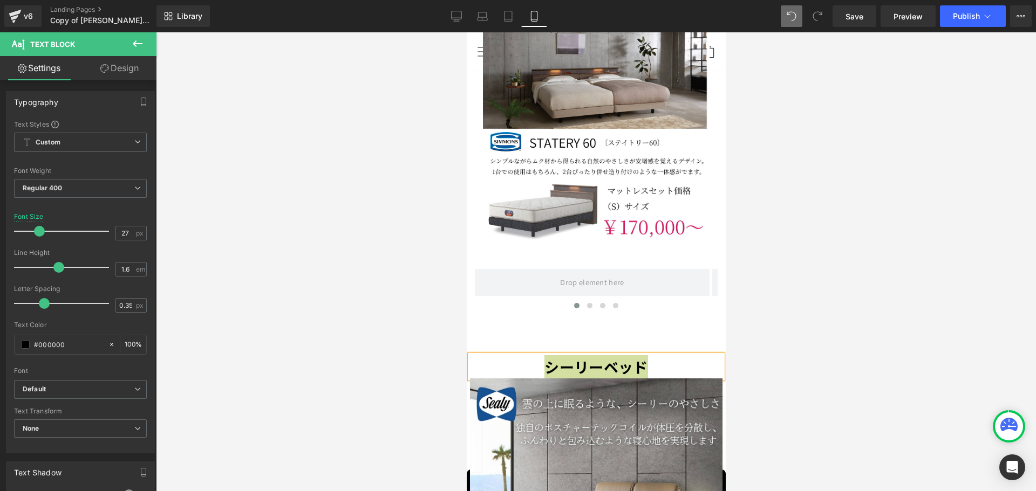
drag, startPoint x: 820, startPoint y: 298, endPoint x: 820, endPoint y: 271, distance: 27.0
click at [513, 298] on div at bounding box center [596, 261] width 880 height 459
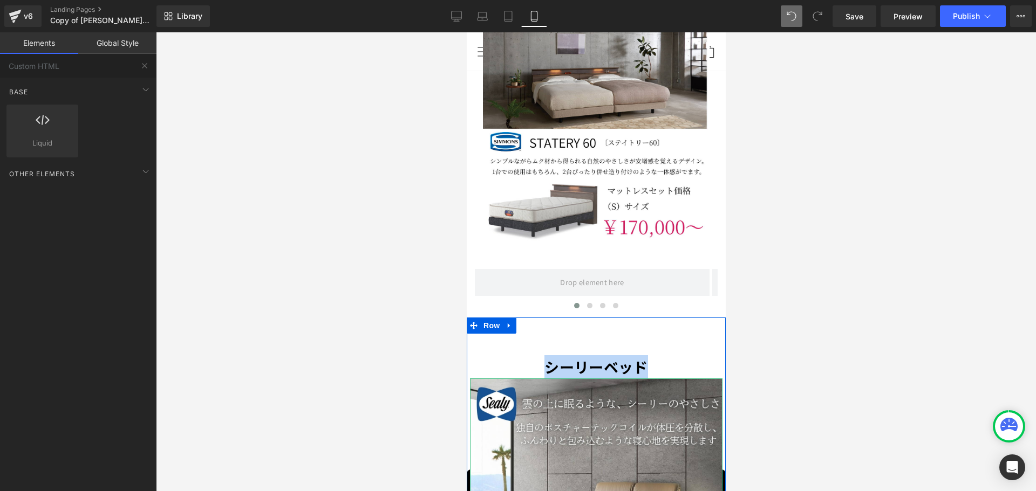
click at [513, 357] on strong "シーリーベッド" at bounding box center [595, 367] width 103 height 21
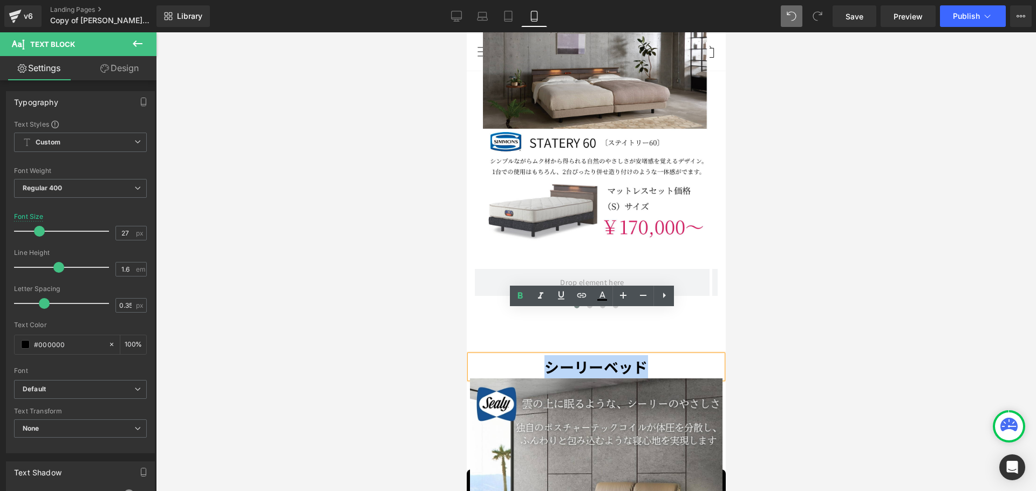
drag, startPoint x: 538, startPoint y: 327, endPoint x: 665, endPoint y: 321, distance: 126.9
click at [513, 355] on p "シーリーベッド" at bounding box center [595, 366] width 252 height 23
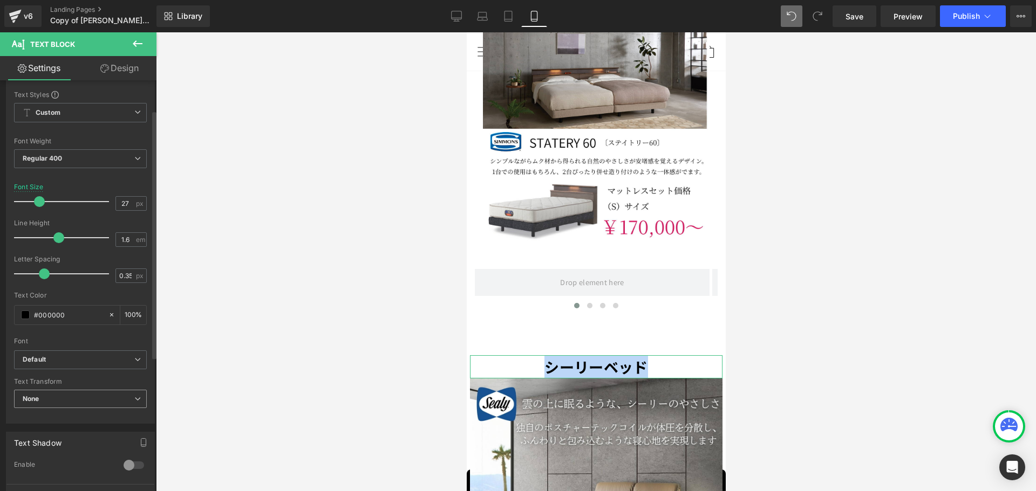
scroll to position [54, 0]
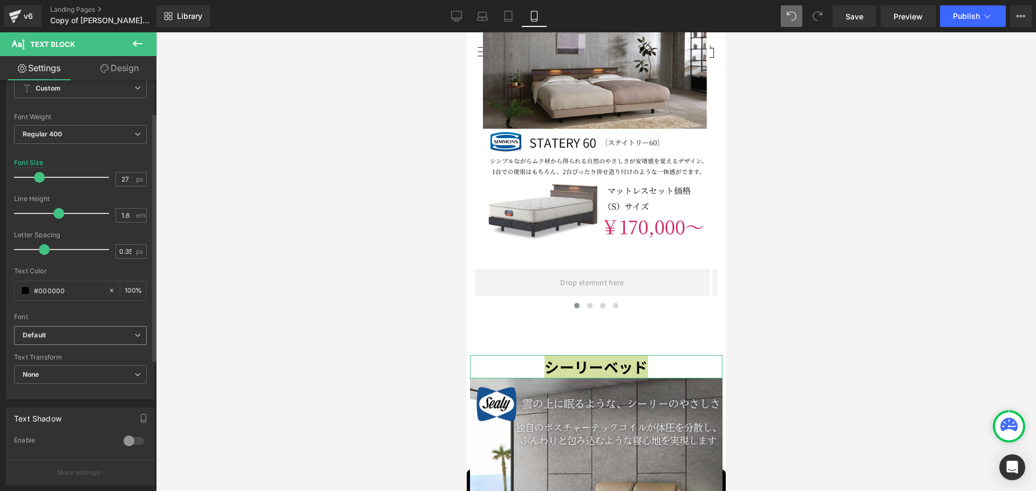
click at [131, 329] on span "Default" at bounding box center [80, 335] width 133 height 19
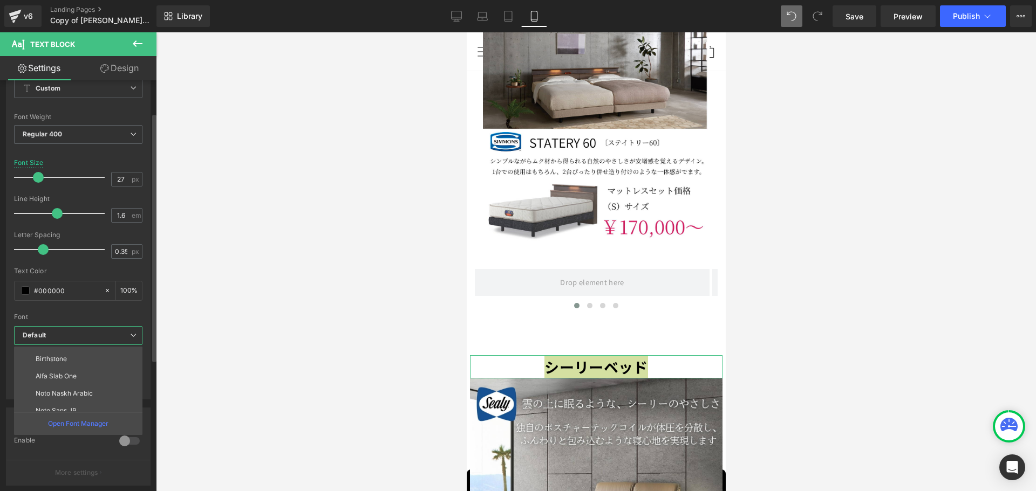
scroll to position [626, 0]
click at [77, 378] on li "Noto Sans JP" at bounding box center [80, 385] width 133 height 17
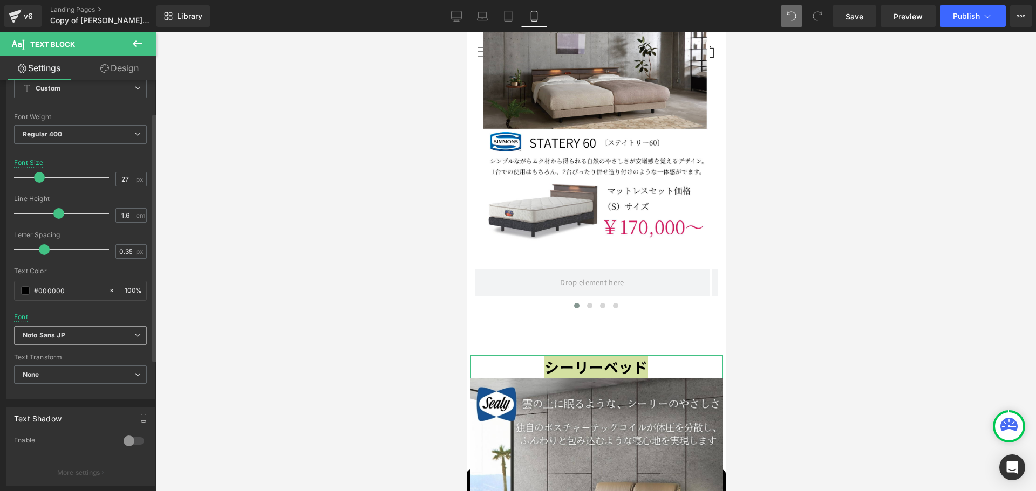
click at [126, 331] on b "Noto Sans JP" at bounding box center [79, 335] width 112 height 9
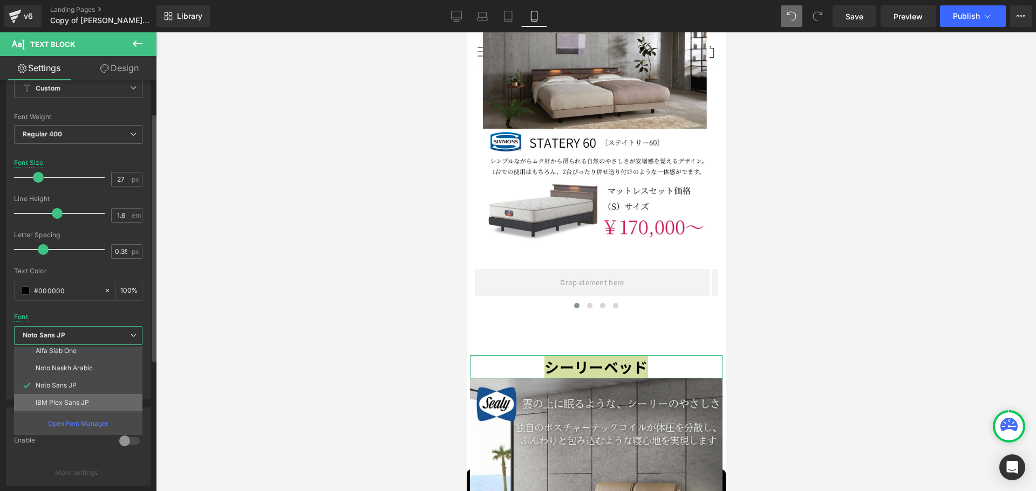
click at [74, 378] on p "IBM Plex Sans JP" at bounding box center [62, 403] width 53 height 8
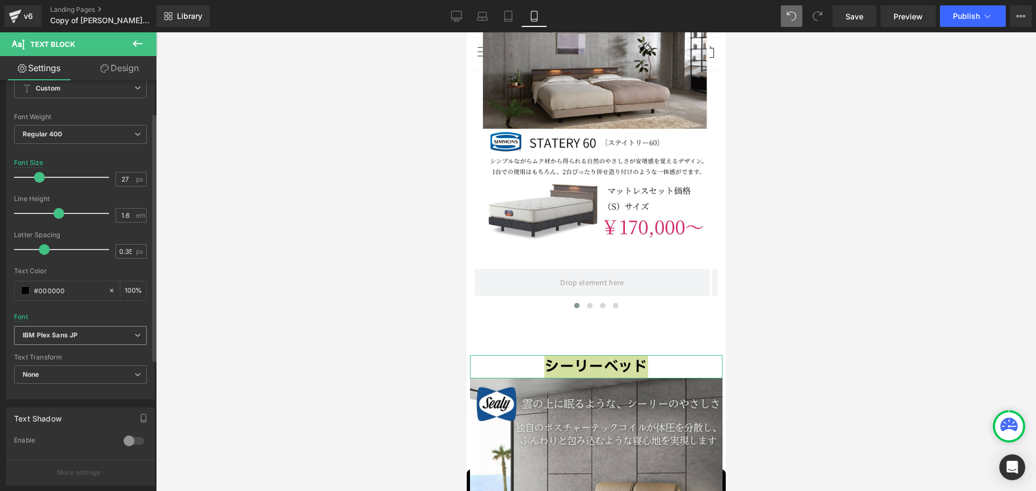
click at [119, 333] on b "IBM Plex Sans JP" at bounding box center [79, 335] width 112 height 9
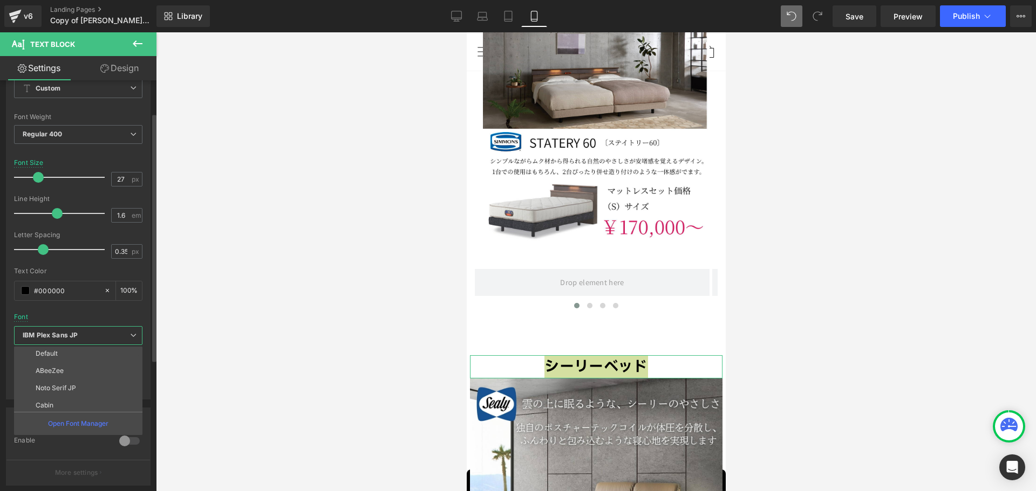
scroll to position [0, 0]
click at [86, 378] on li "Noto Serif JP" at bounding box center [80, 389] width 133 height 17
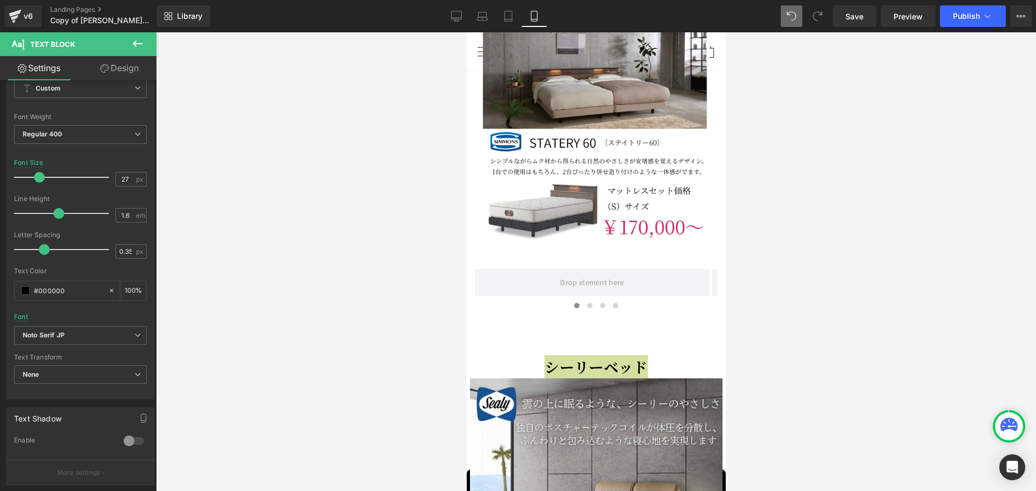
click at [513, 328] on div at bounding box center [596, 261] width 880 height 459
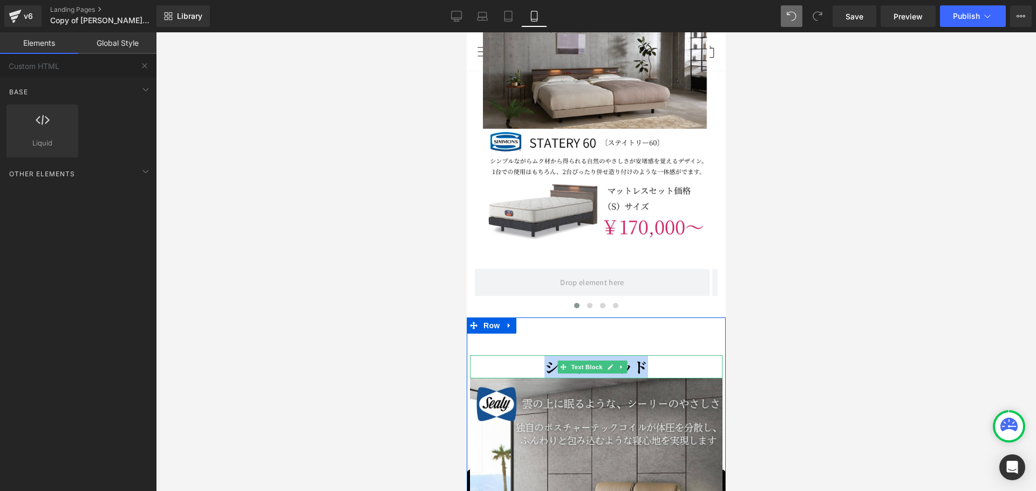
click at [513, 355] on p "シーリーベッド" at bounding box center [595, 366] width 252 height 23
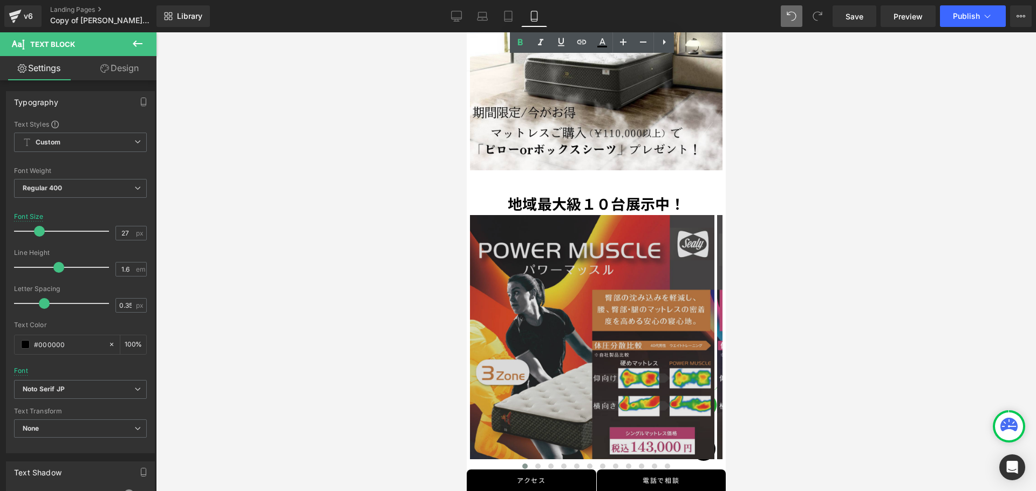
scroll to position [2889, 0]
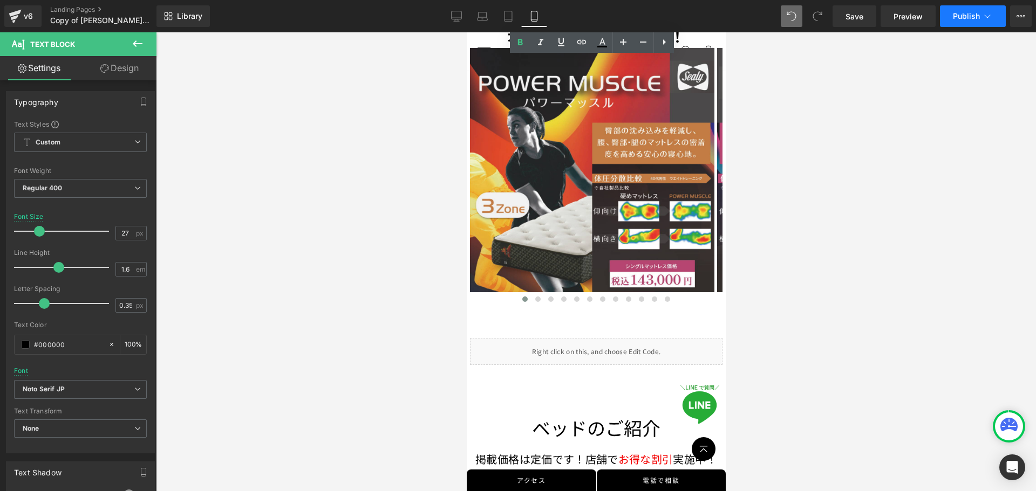
click at [513, 16] on span "Publish" at bounding box center [966, 16] width 27 height 9
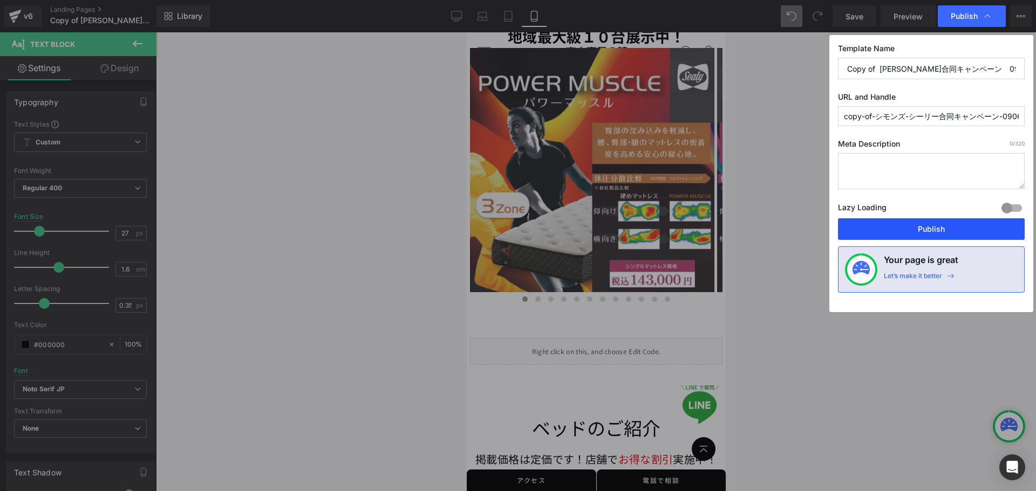
click at [513, 231] on button "Publish" at bounding box center [931, 229] width 187 height 22
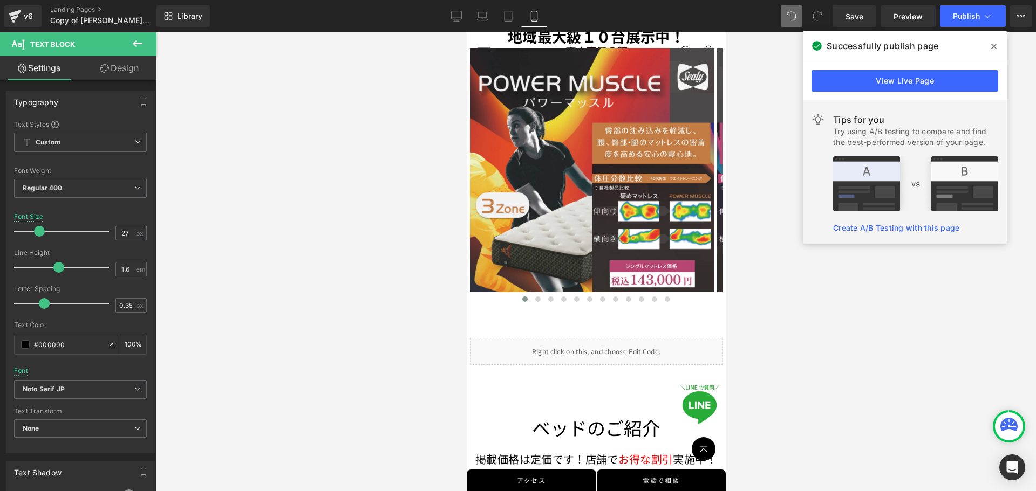
click at [513, 373] on div at bounding box center [596, 261] width 880 height 459
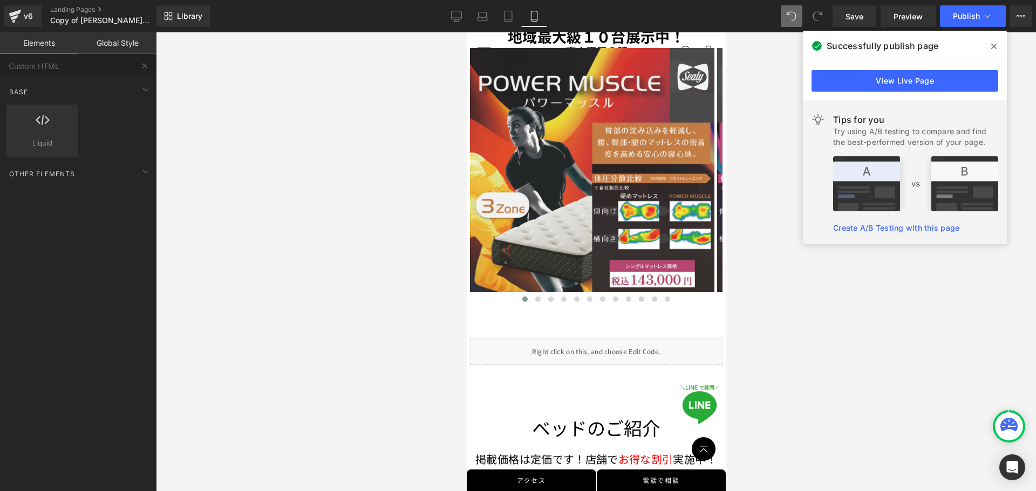
click at [513, 356] on div at bounding box center [596, 261] width 880 height 459
